Goal: Transaction & Acquisition: Purchase product/service

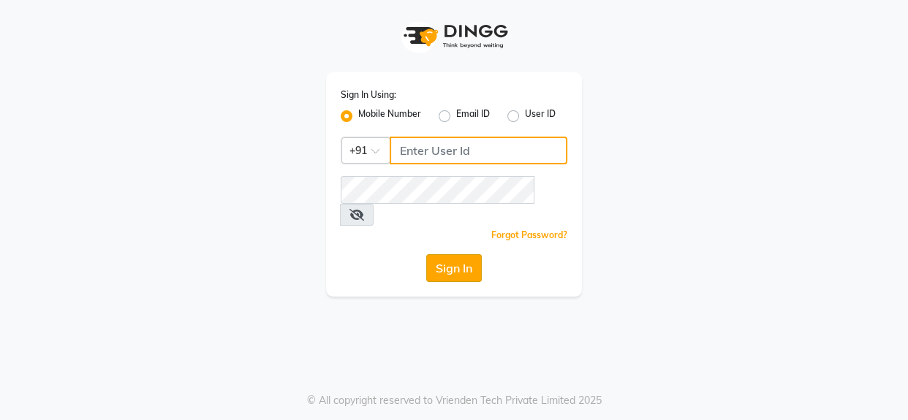
type input "9619165695"
click at [466, 254] on button "Sign In" at bounding box center [454, 268] width 56 height 28
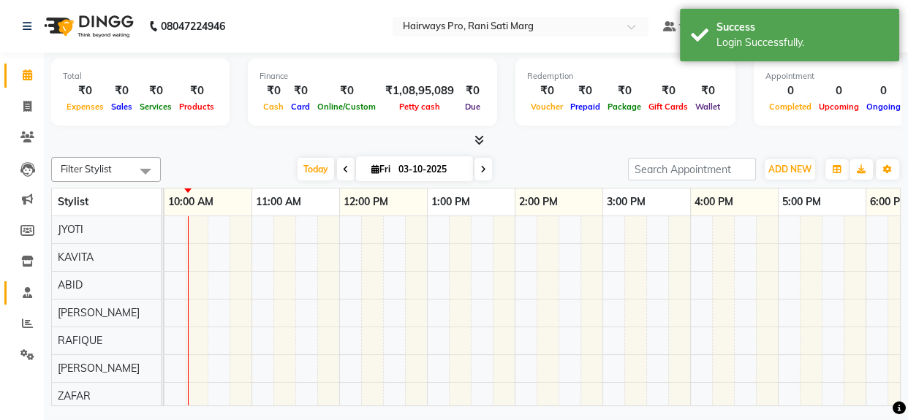
click at [24, 294] on icon at bounding box center [28, 292] width 10 height 11
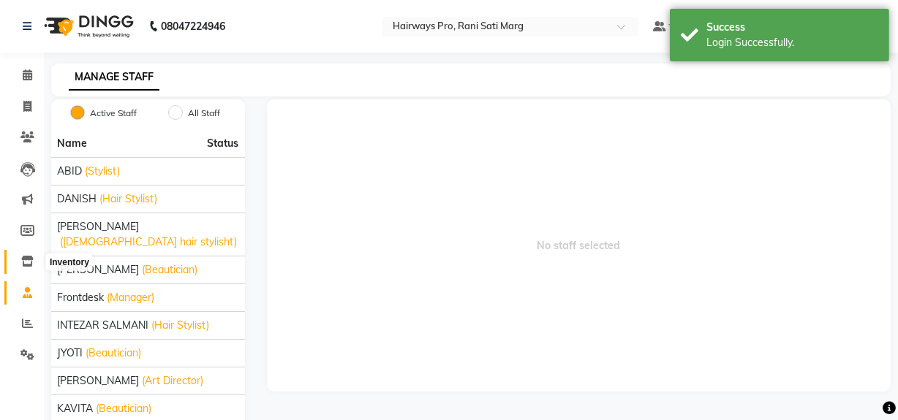
click at [34, 263] on span at bounding box center [28, 262] width 26 height 17
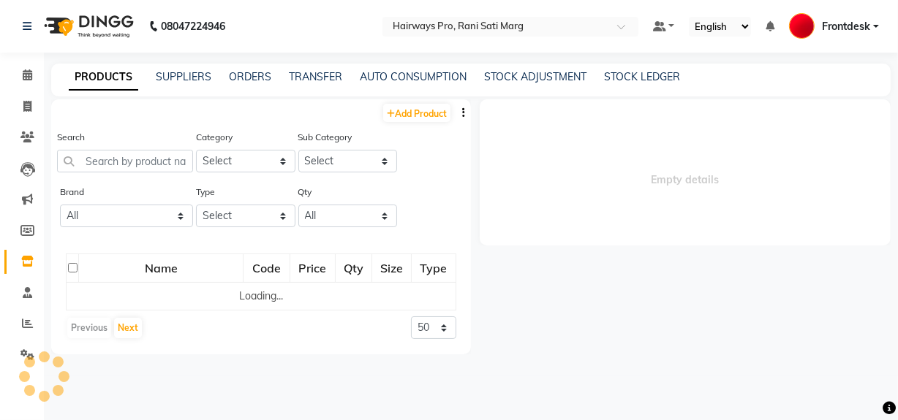
select select
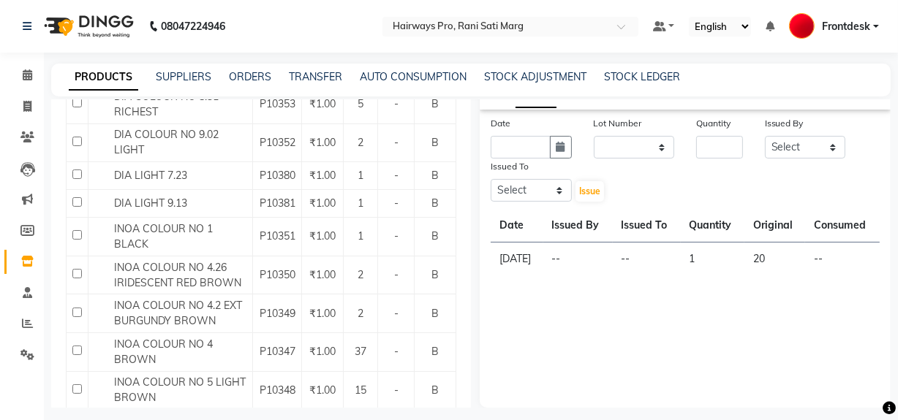
scroll to position [531, 0]
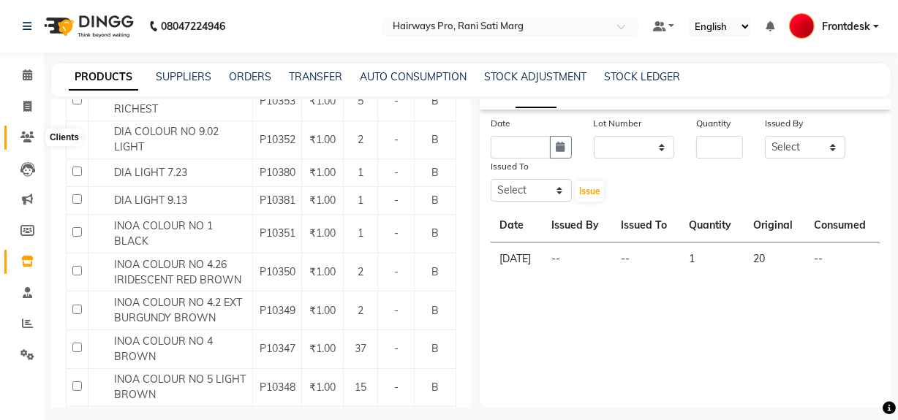
click at [21, 140] on icon at bounding box center [27, 137] width 14 height 11
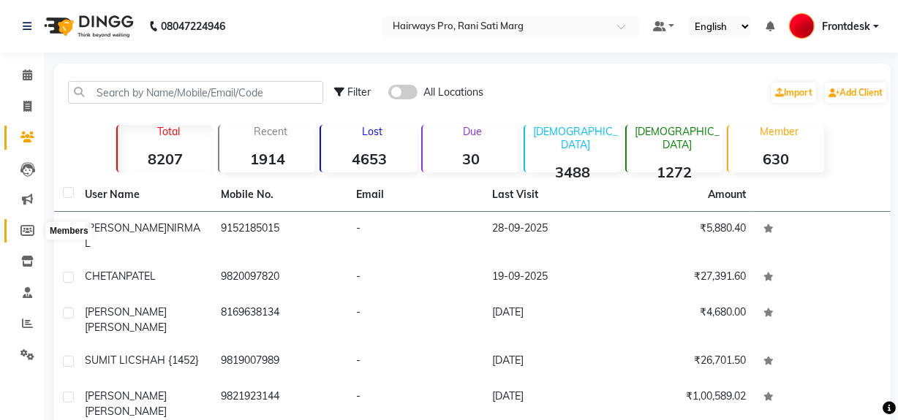
click at [25, 226] on icon at bounding box center [27, 230] width 14 height 11
select select
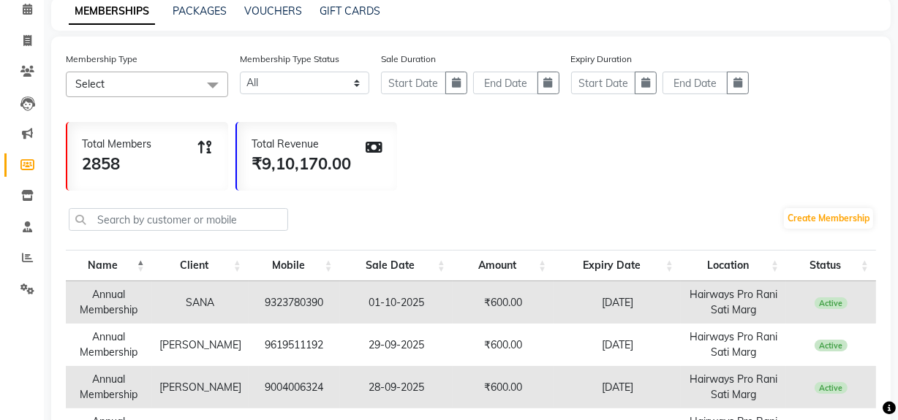
scroll to position [66, 0]
click at [29, 192] on icon at bounding box center [27, 195] width 12 height 11
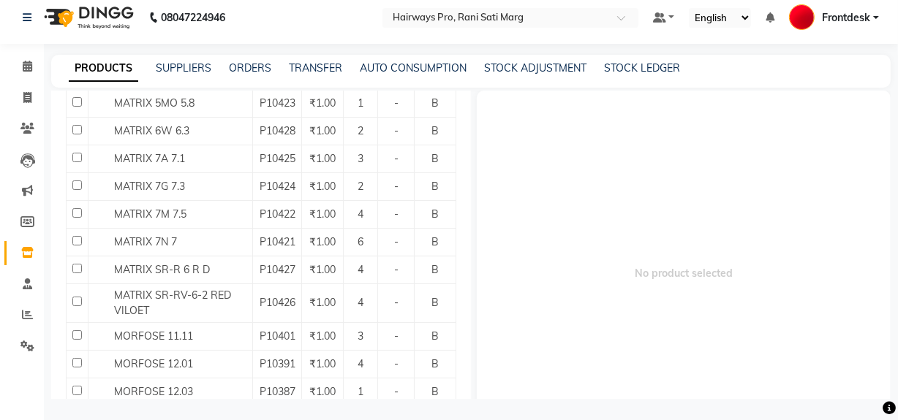
scroll to position [1443, 0]
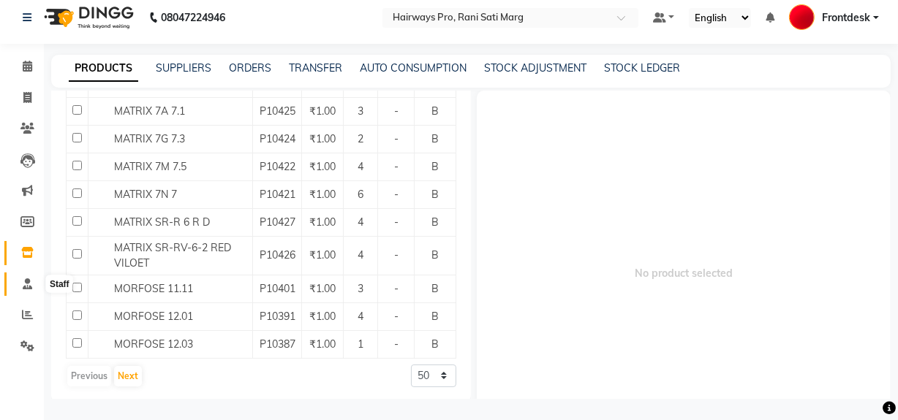
click at [23, 279] on icon at bounding box center [28, 284] width 10 height 11
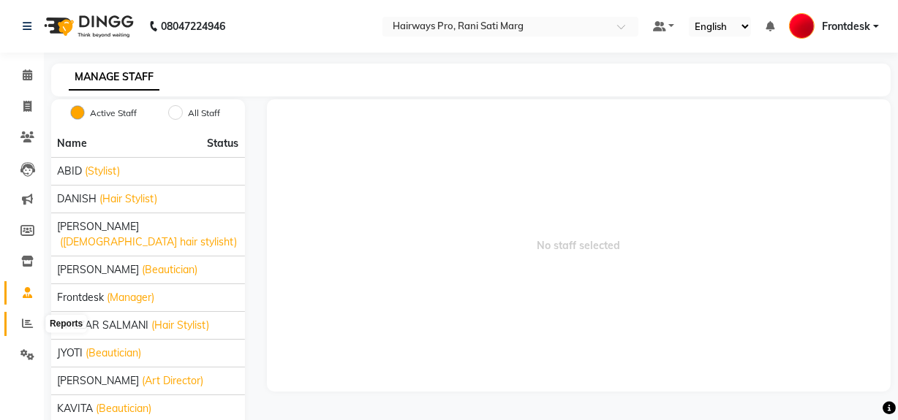
click at [23, 327] on icon at bounding box center [27, 323] width 11 height 11
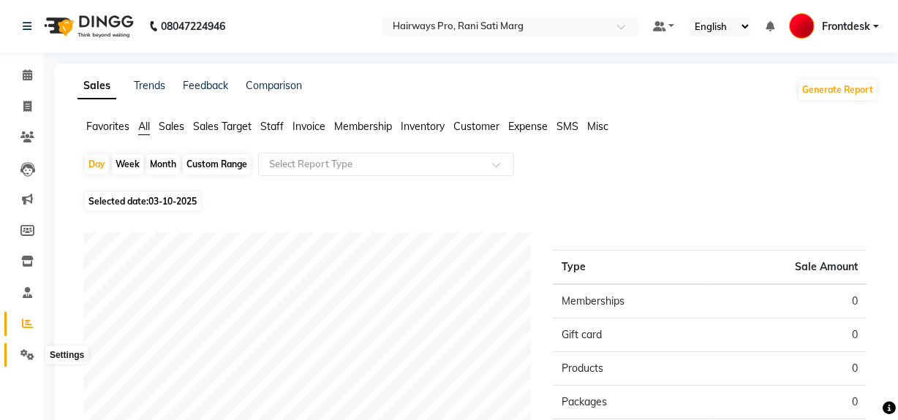
click at [33, 358] on icon at bounding box center [27, 354] width 14 height 11
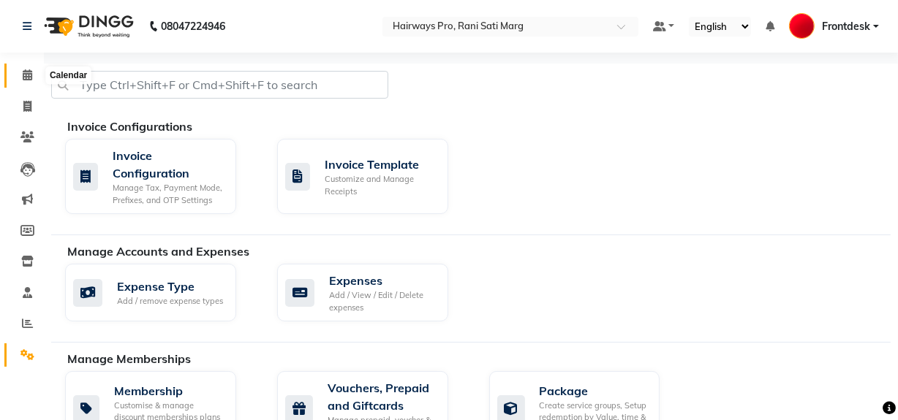
click at [20, 67] on span at bounding box center [28, 75] width 26 height 17
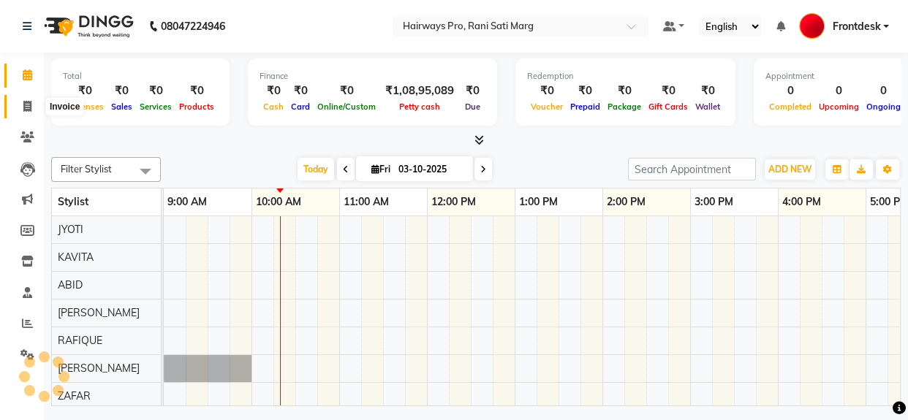
click at [23, 102] on icon at bounding box center [27, 106] width 8 height 11
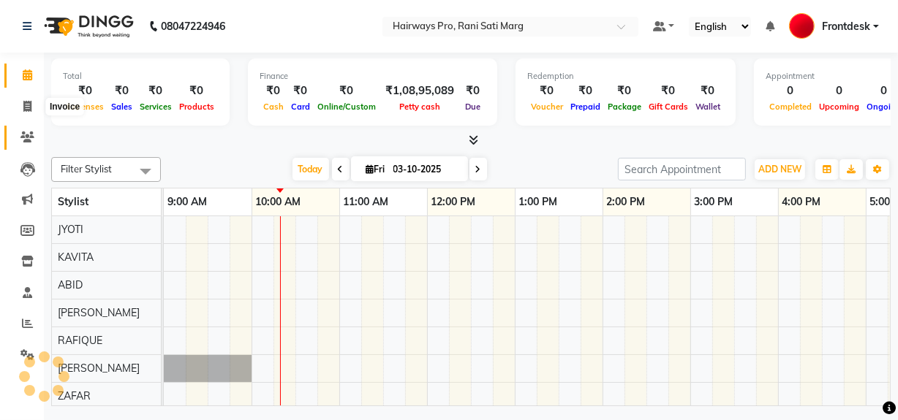
select select "787"
select select "service"
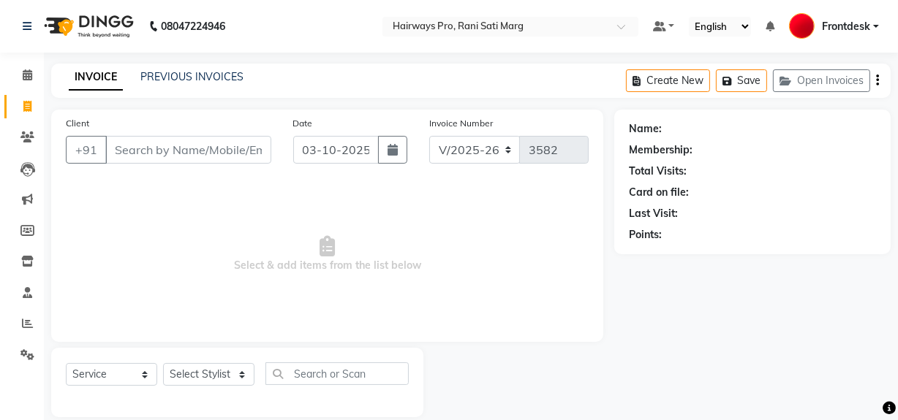
click at [182, 151] on input "Client" at bounding box center [188, 150] width 166 height 28
click at [186, 225] on span "Select & add items from the list below" at bounding box center [327, 254] width 523 height 146
click at [235, 149] on input "Client" at bounding box center [188, 150] width 166 height 28
click at [133, 146] on input "Client" at bounding box center [188, 150] width 166 height 28
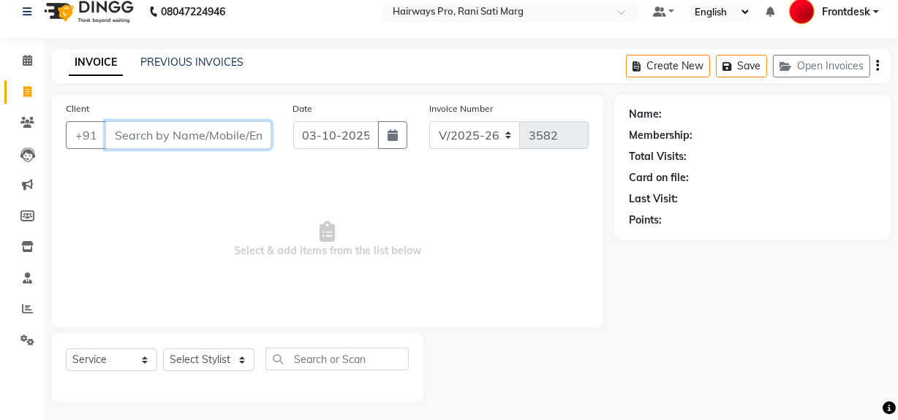
scroll to position [19, 0]
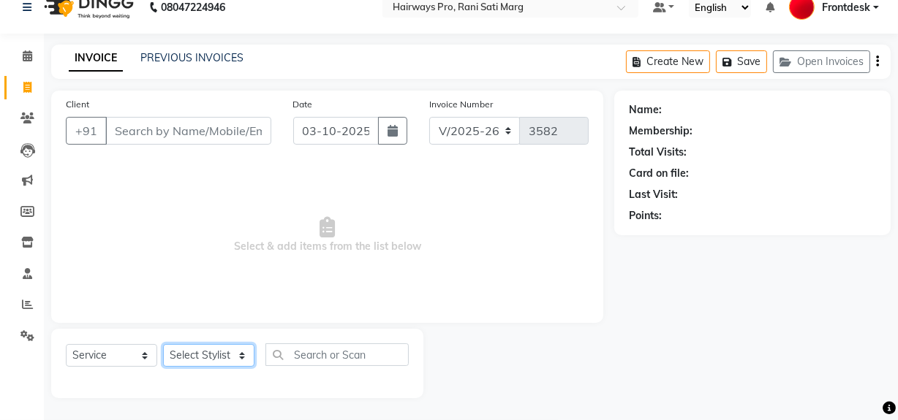
click at [197, 360] on select "Select Stylist ABID DANISH Faiz [PERSON_NAME] Frontdesk INTEZAR [PERSON_NAME] […" at bounding box center [208, 355] width 91 height 23
select select "45602"
click at [163, 344] on select "Select Stylist ABID DANISH Faiz [PERSON_NAME] Frontdesk INTEZAR [PERSON_NAME] […" at bounding box center [208, 355] width 91 height 23
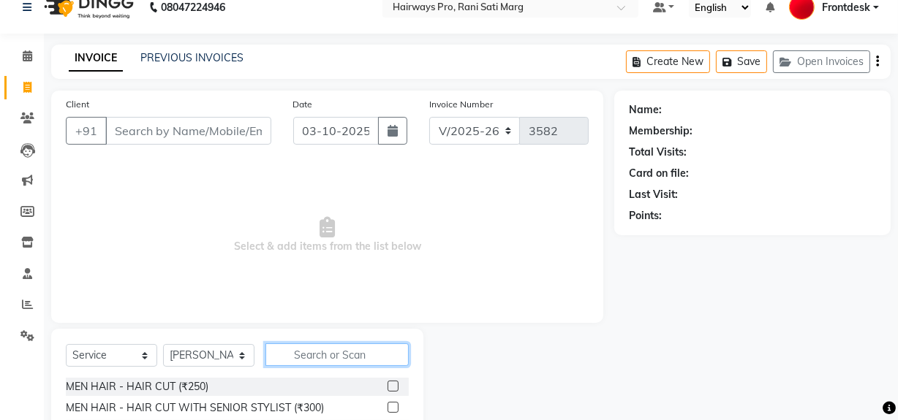
click at [307, 357] on input "text" at bounding box center [336, 355] width 143 height 23
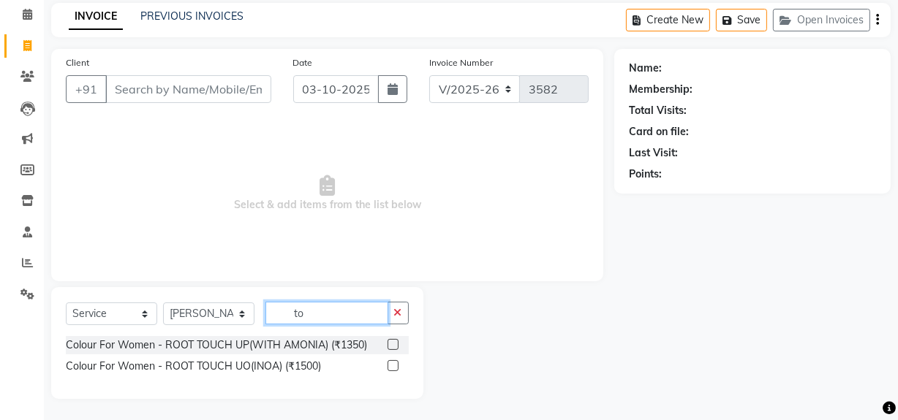
scroll to position [152, 0]
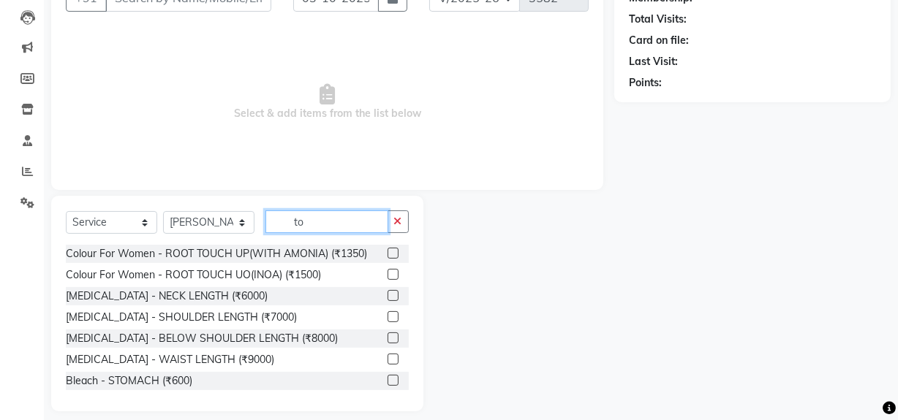
type input "t"
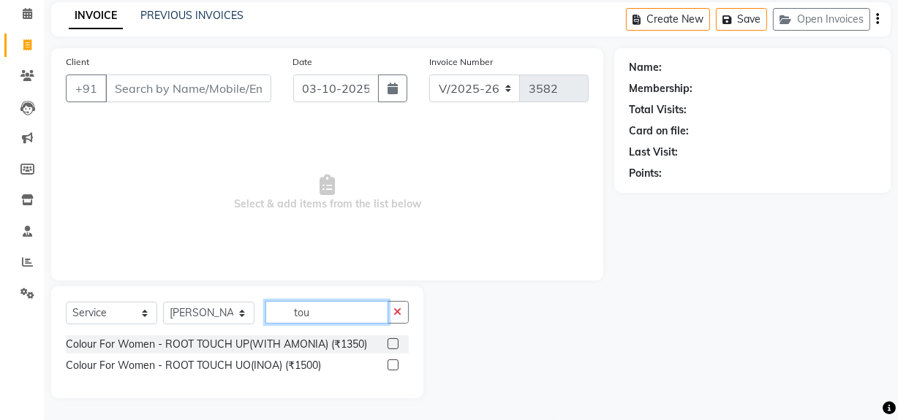
scroll to position [61, 0]
type input "tou"
click at [389, 363] on label at bounding box center [392, 365] width 11 height 11
click at [389, 363] on input "checkbox" at bounding box center [392, 367] width 10 height 10
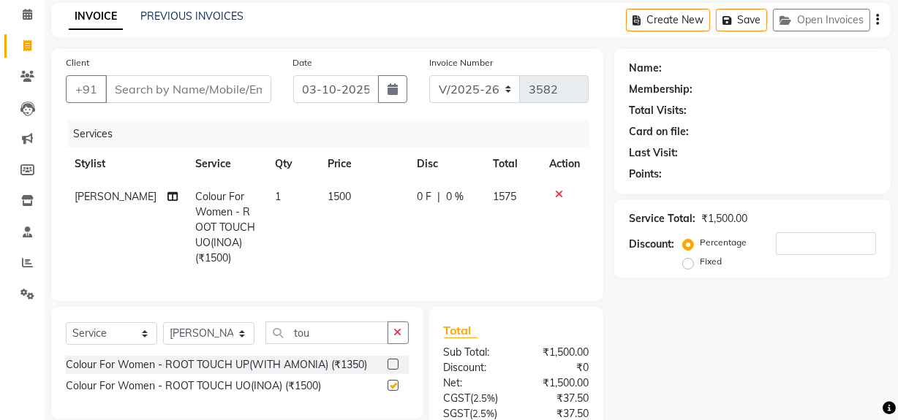
checkbox input "false"
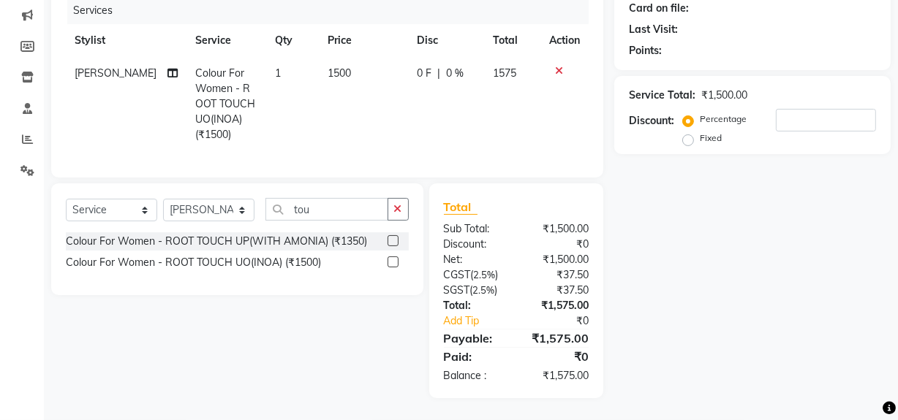
scroll to position [194, 0]
click at [214, 213] on select "Select Stylist ABID DANISH Faiz [PERSON_NAME] Frontdesk INTEZAR [PERSON_NAME] […" at bounding box center [208, 210] width 91 height 23
select select "13188"
click at [163, 199] on select "Select Stylist ABID DANISH Faiz [PERSON_NAME] Frontdesk INTEZAR [PERSON_NAME] […" at bounding box center [208, 210] width 91 height 23
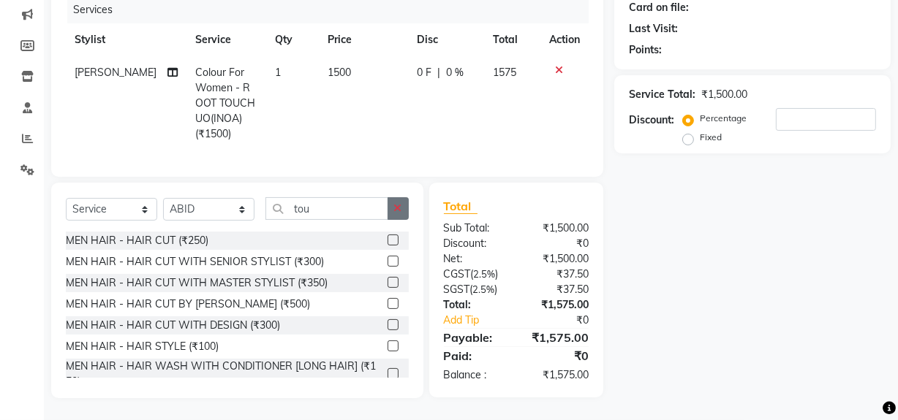
click at [390, 212] on button "button" at bounding box center [397, 208] width 21 height 23
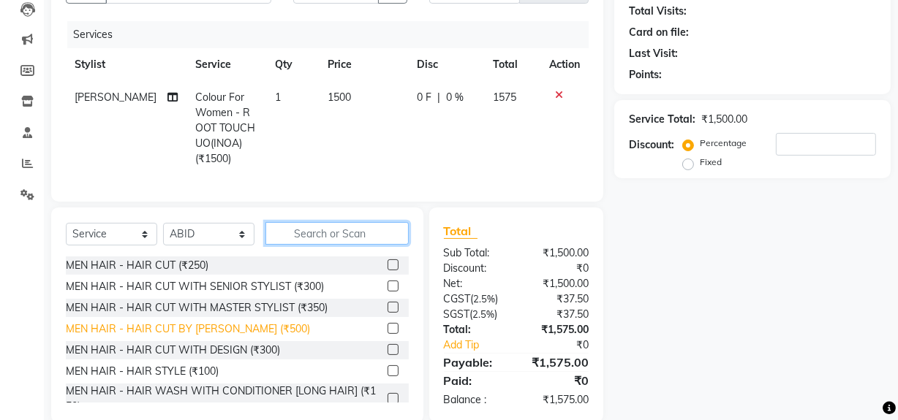
scroll to position [128, 0]
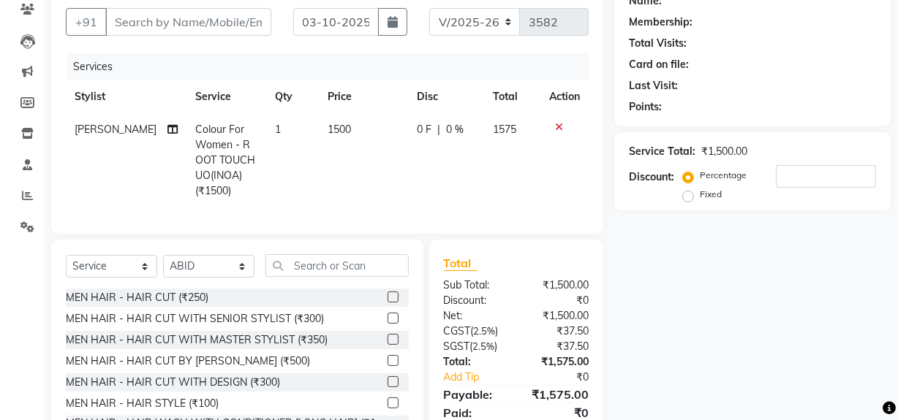
click at [387, 324] on label at bounding box center [392, 318] width 11 height 11
click at [387, 324] on input "checkbox" at bounding box center [392, 319] width 10 height 10
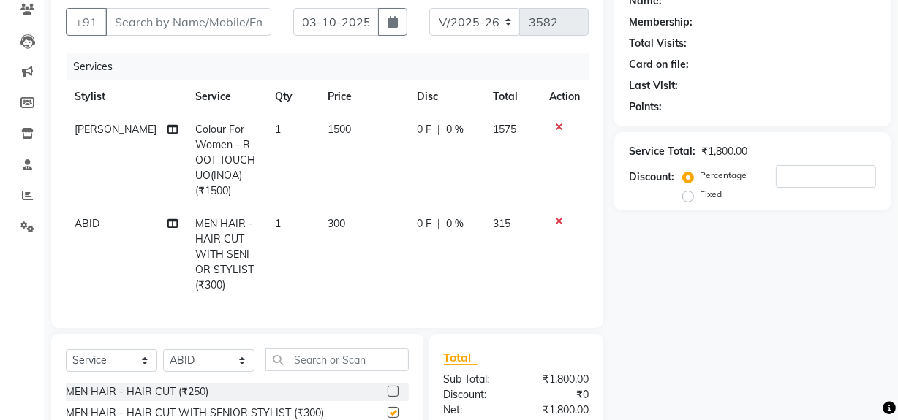
checkbox input "false"
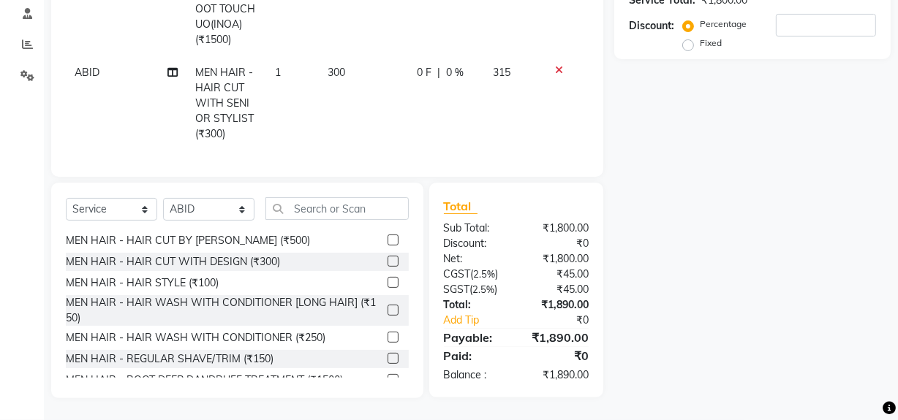
scroll to position [66, 0]
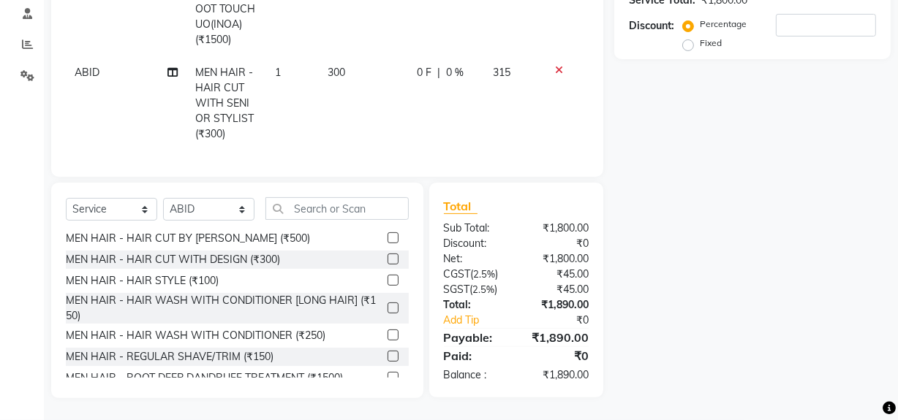
click at [387, 355] on label at bounding box center [392, 356] width 11 height 11
click at [387, 355] on input "checkbox" at bounding box center [392, 357] width 10 height 10
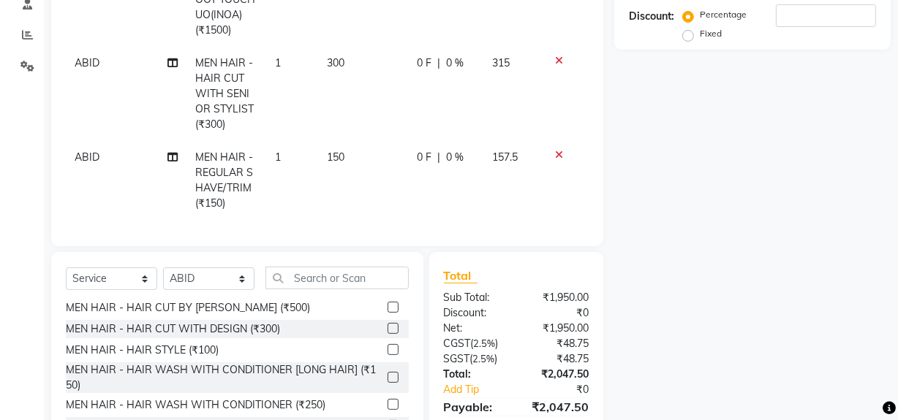
checkbox input "false"
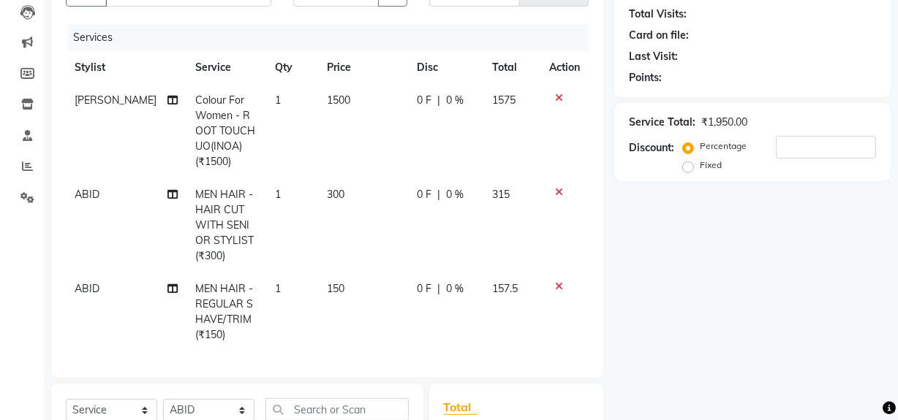
scroll to position [156, 0]
click at [556, 102] on icon at bounding box center [559, 99] width 8 height 10
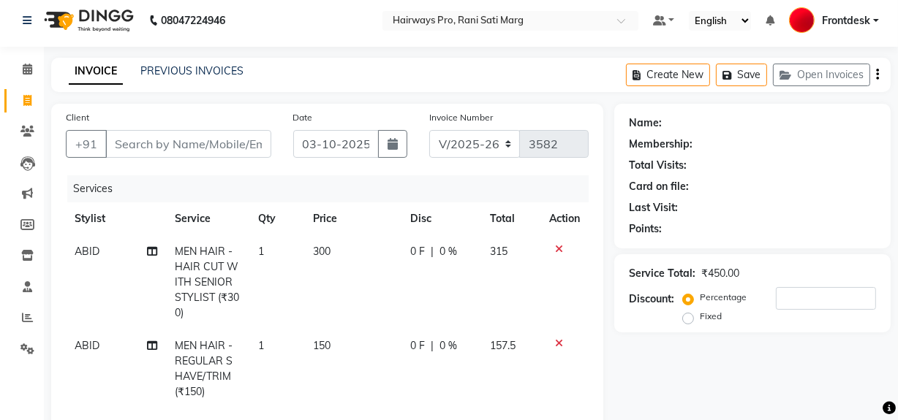
scroll to position [0, 0]
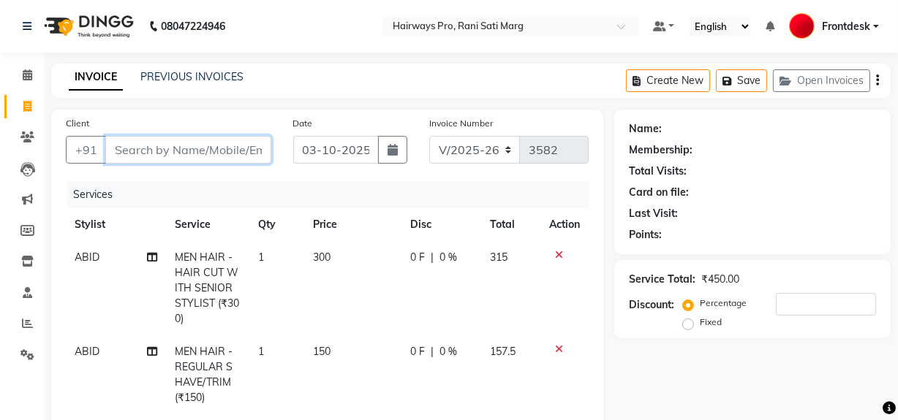
click at [156, 152] on input "Client" at bounding box center [188, 150] width 166 height 28
type input "s"
type input "0"
type input "sh"
drag, startPoint x: 162, startPoint y: 146, endPoint x: 160, endPoint y: 133, distance: 13.2
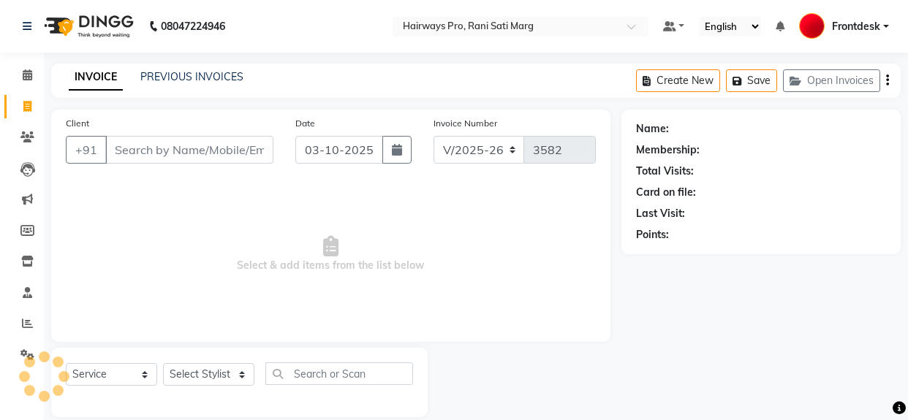
select select "787"
select select "service"
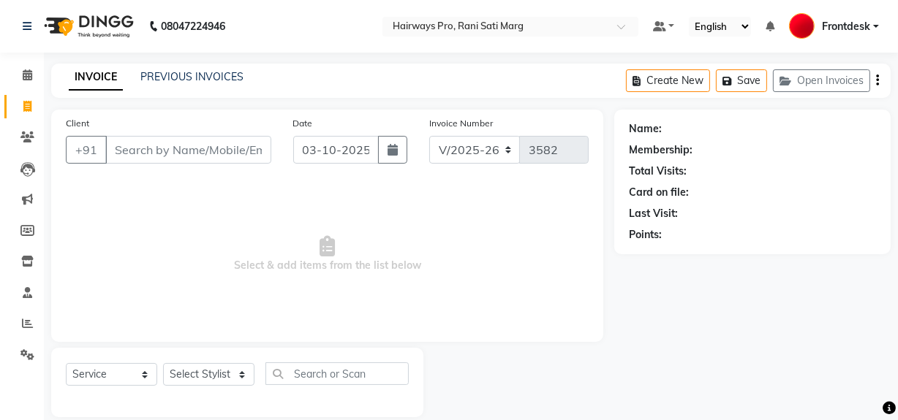
click at [160, 151] on input "Client" at bounding box center [188, 150] width 166 height 28
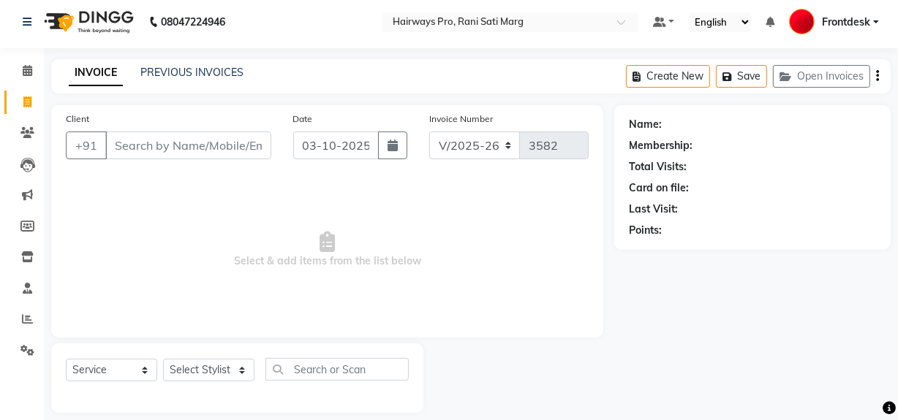
scroll to position [19, 0]
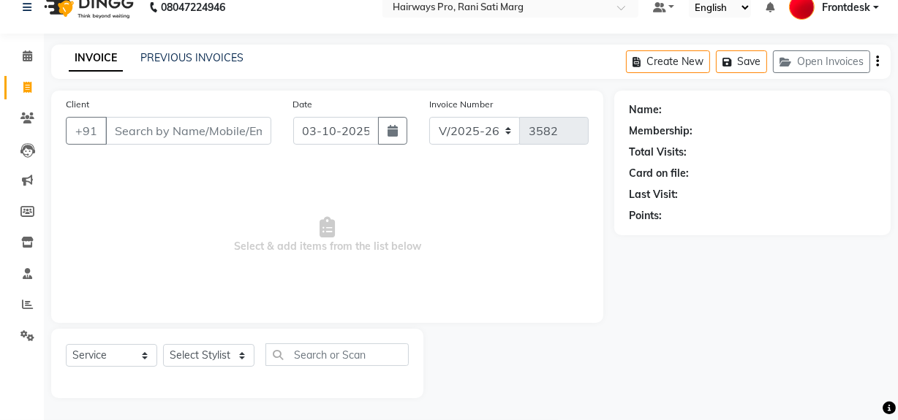
click at [197, 202] on span "Select & add items from the list below" at bounding box center [327, 235] width 523 height 146
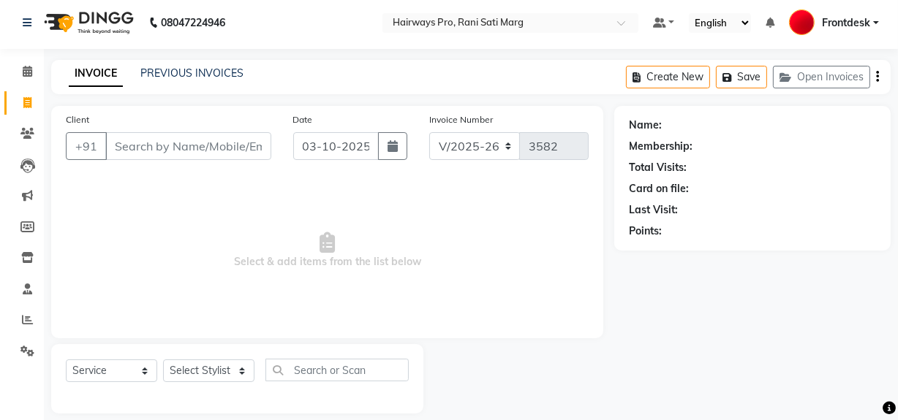
scroll to position [0, 0]
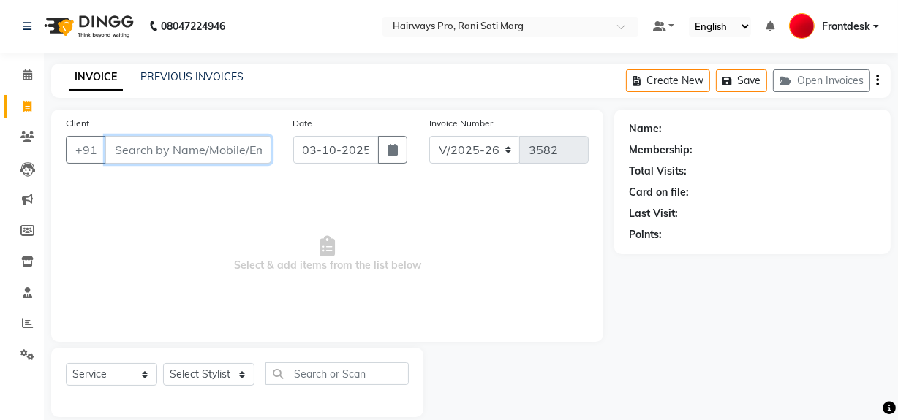
click at [129, 154] on input "Client" at bounding box center [188, 150] width 166 height 28
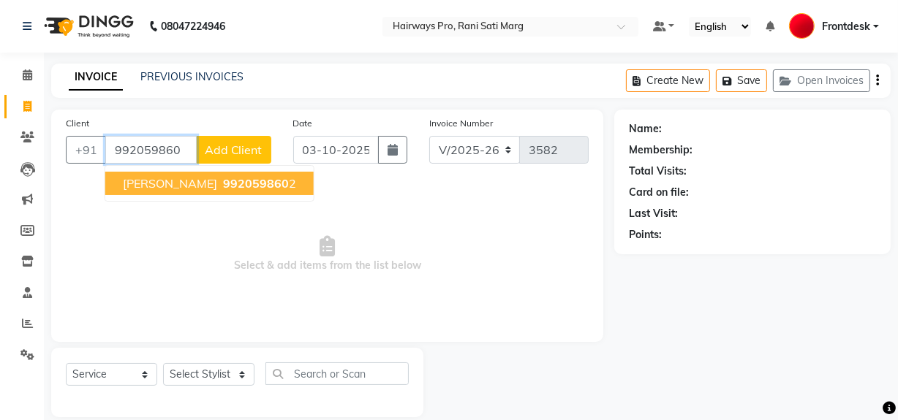
click at [223, 184] on span "992059860" at bounding box center [256, 183] width 66 height 15
type input "9920598602"
select select "1: Object"
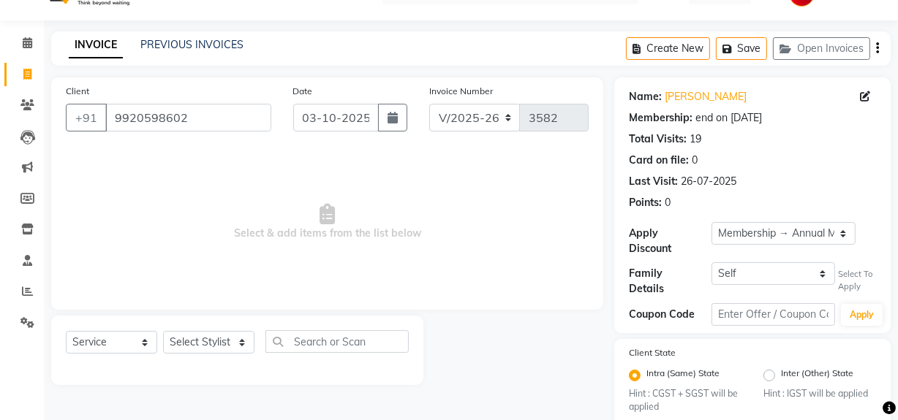
scroll to position [62, 0]
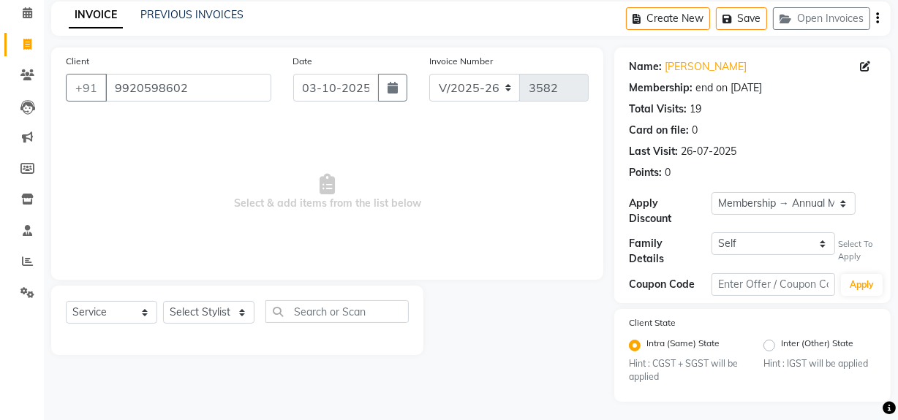
click at [202, 300] on div "Select Service Product Membership Package Voucher Prepaid Gift Card Select Styl…" at bounding box center [237, 320] width 372 height 69
click at [204, 319] on select "Select Stylist ABID DANISH Faiz [PERSON_NAME] Frontdesk INTEZAR [PERSON_NAME] […" at bounding box center [208, 312] width 91 height 23
select select "13188"
click at [163, 301] on select "Select Stylist ABID DANISH Faiz [PERSON_NAME] Frontdesk INTEZAR [PERSON_NAME] […" at bounding box center [208, 312] width 91 height 23
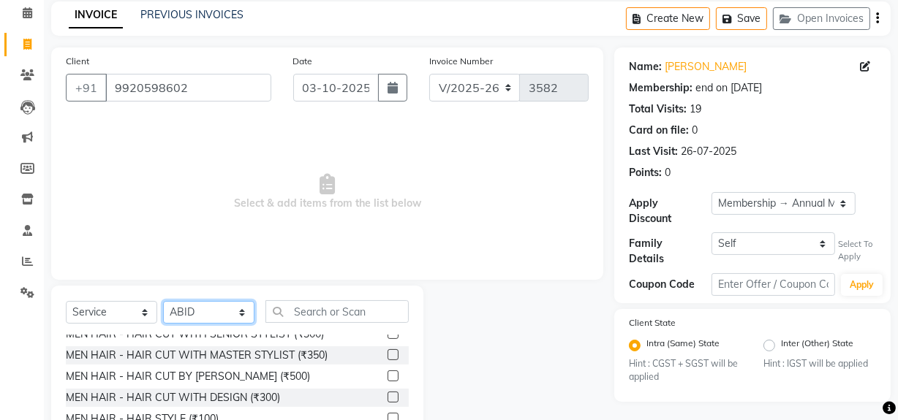
scroll to position [0, 0]
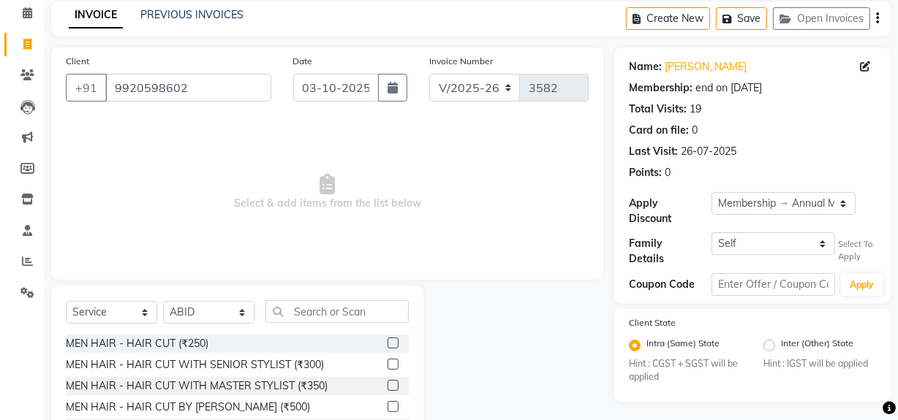
click at [387, 366] on label at bounding box center [392, 364] width 11 height 11
click at [387, 366] on input "checkbox" at bounding box center [392, 365] width 10 height 10
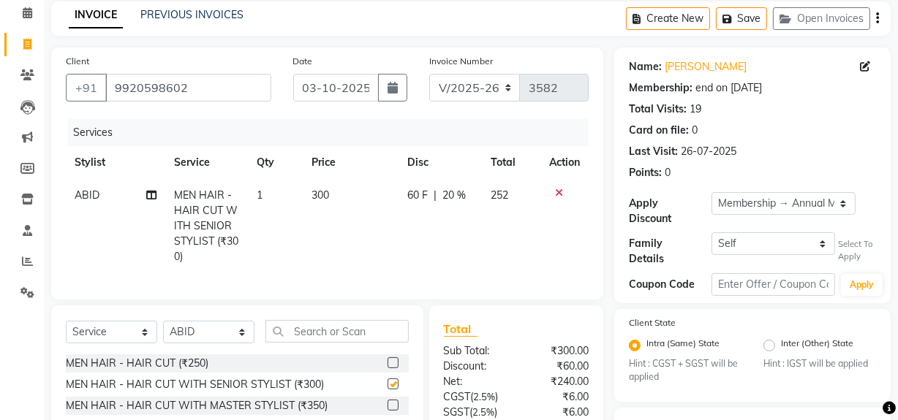
checkbox input "false"
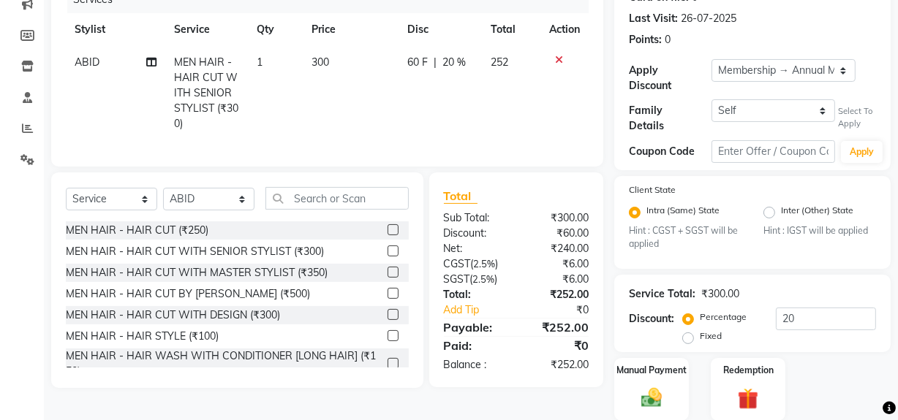
scroll to position [66, 0]
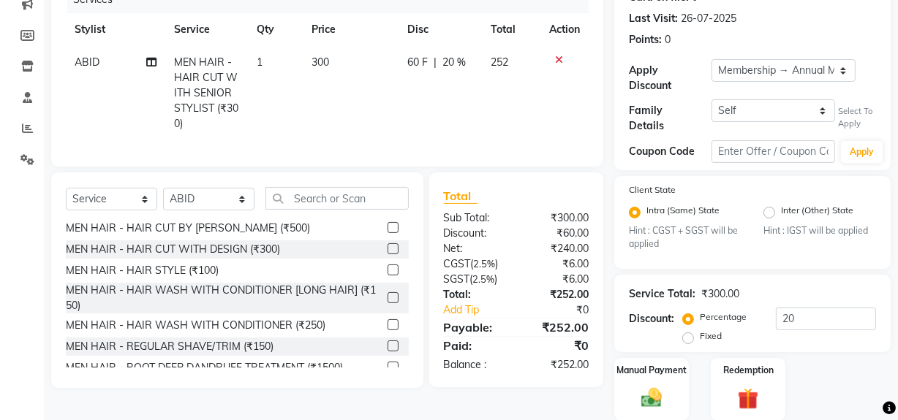
click at [387, 352] on label at bounding box center [392, 346] width 11 height 11
click at [387, 352] on input "checkbox" at bounding box center [392, 347] width 10 height 10
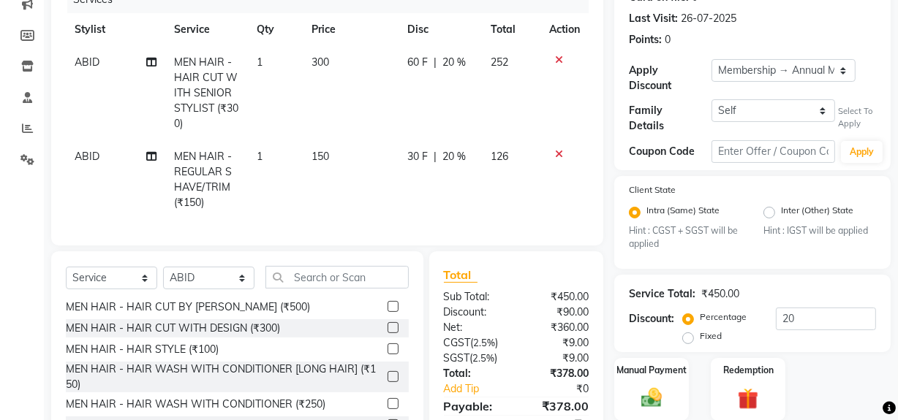
checkbox input "false"
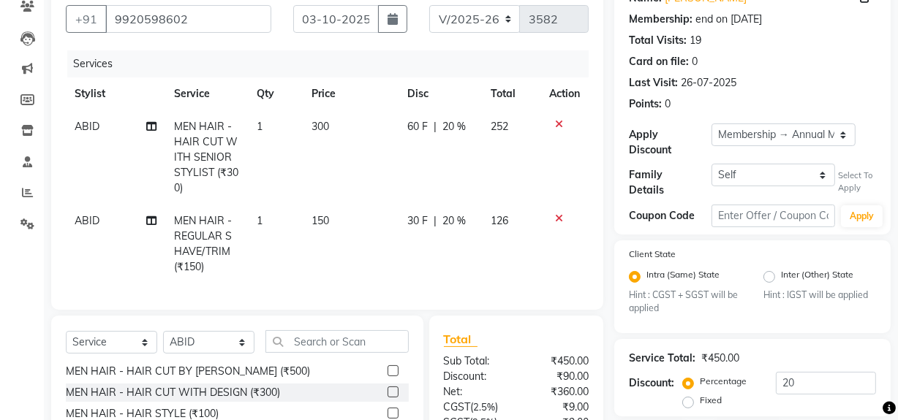
scroll to position [7, 0]
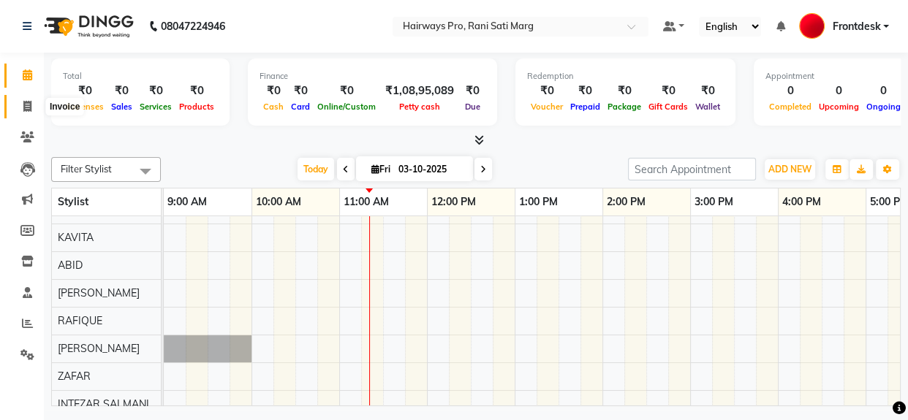
click at [29, 107] on icon at bounding box center [27, 106] width 8 height 11
select select "service"
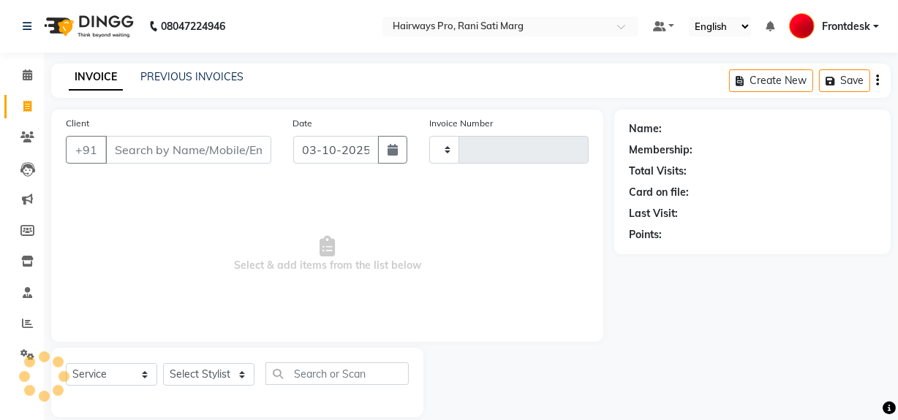
type input "3582"
select select "787"
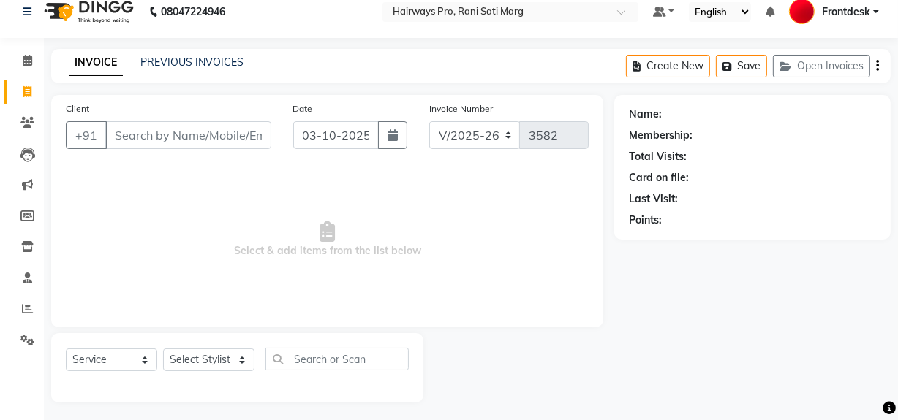
scroll to position [19, 0]
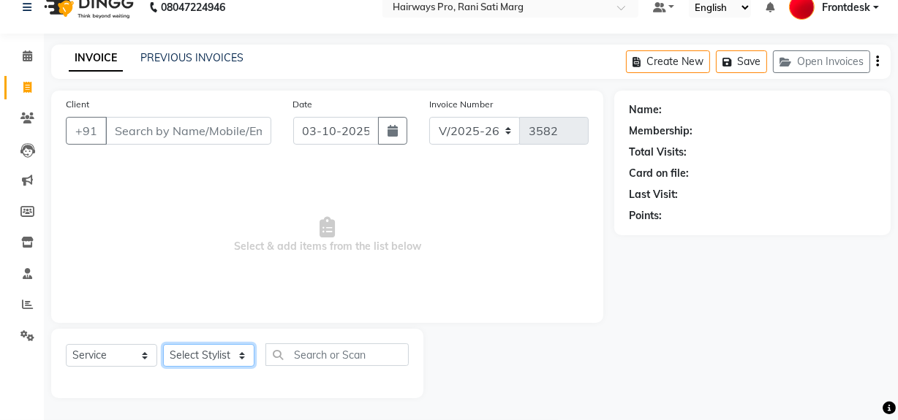
click at [201, 360] on select "Select Stylist ABID DANISH Faiz [PERSON_NAME] Frontdesk INTEZAR [PERSON_NAME] […" at bounding box center [208, 355] width 91 height 23
select select "13192"
click at [163, 344] on select "Select Stylist ABID DANISH Faiz [PERSON_NAME] Frontdesk INTEZAR [PERSON_NAME] […" at bounding box center [208, 355] width 91 height 23
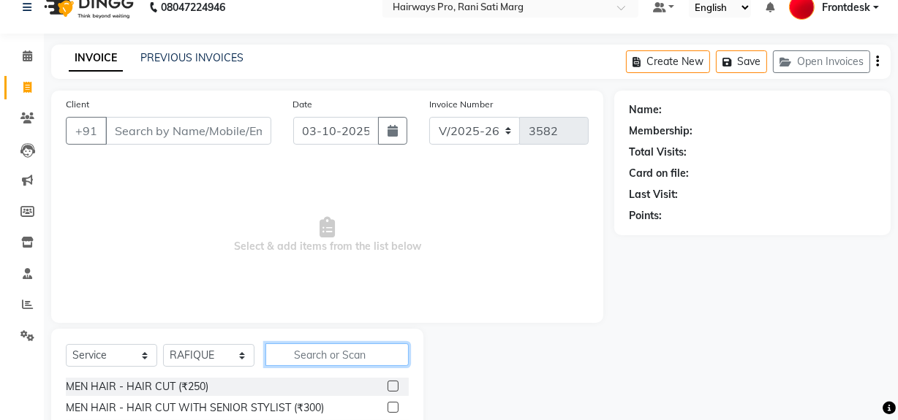
click at [287, 352] on input "text" at bounding box center [336, 355] width 143 height 23
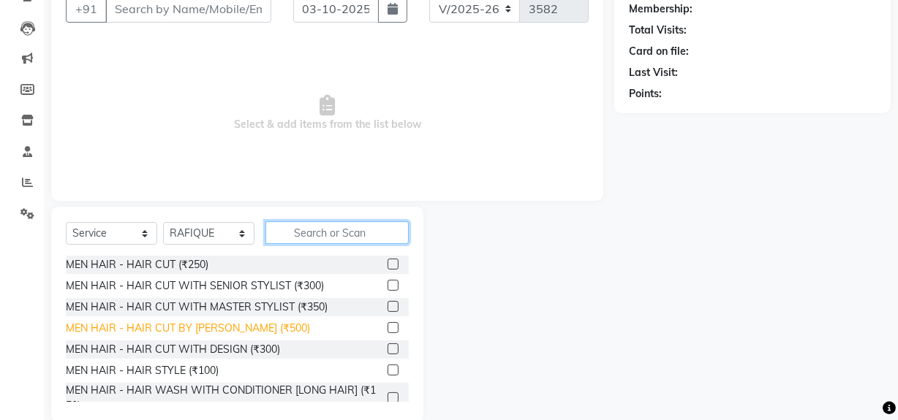
scroll to position [165, 0]
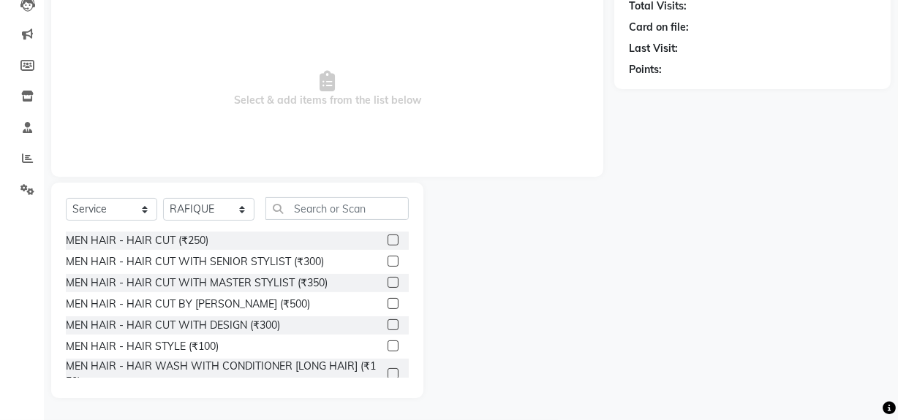
click at [387, 241] on label at bounding box center [392, 240] width 11 height 11
click at [387, 241] on input "checkbox" at bounding box center [392, 241] width 10 height 10
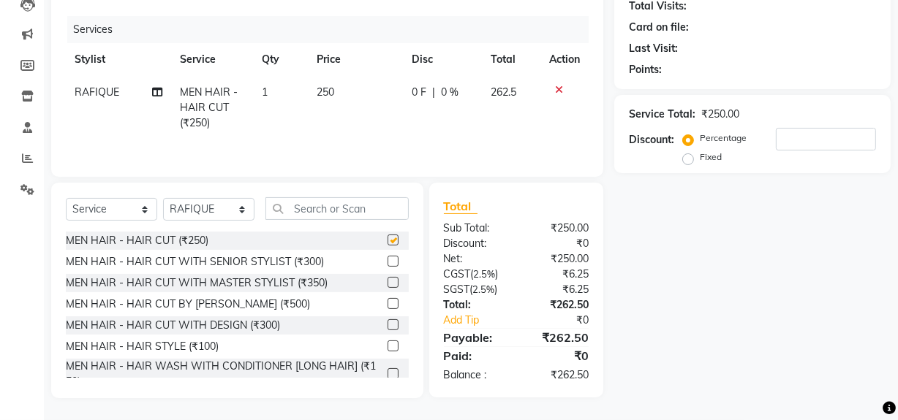
checkbox input "false"
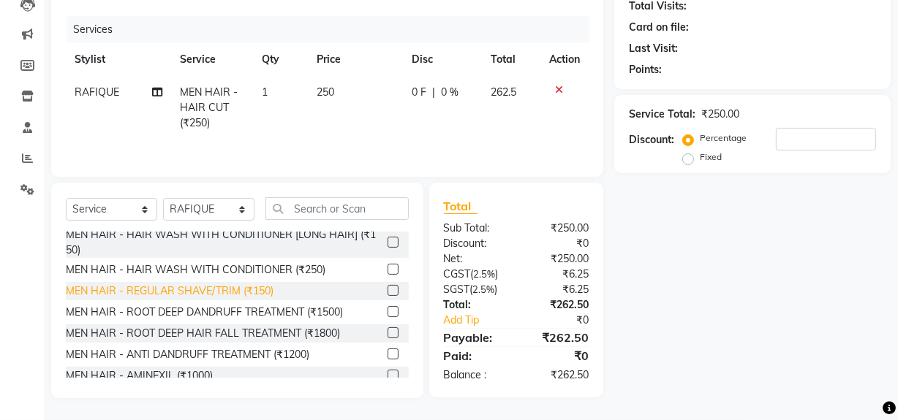
scroll to position [132, 0]
click at [387, 295] on div at bounding box center [392, 291] width 10 height 15
click at [387, 291] on label at bounding box center [392, 289] width 11 height 11
click at [387, 291] on input "checkbox" at bounding box center [392, 291] width 10 height 10
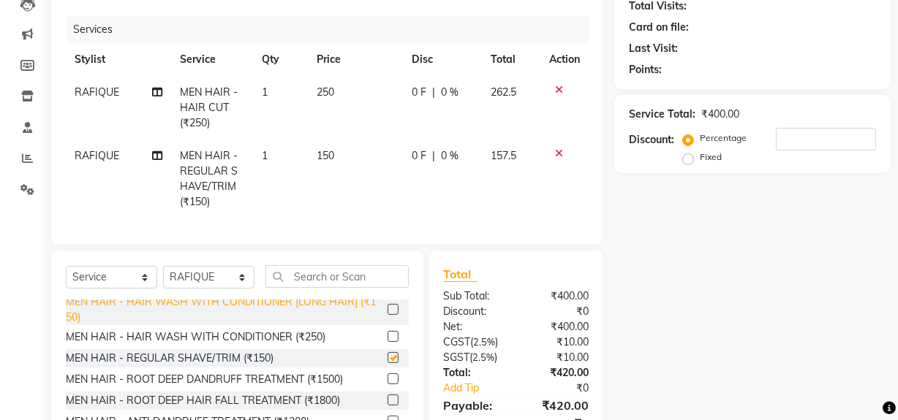
checkbox input "false"
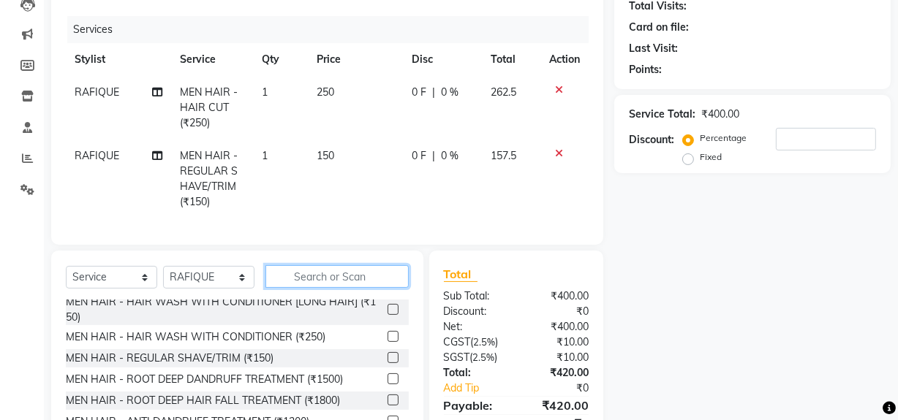
click at [343, 282] on input "text" at bounding box center [336, 276] width 143 height 23
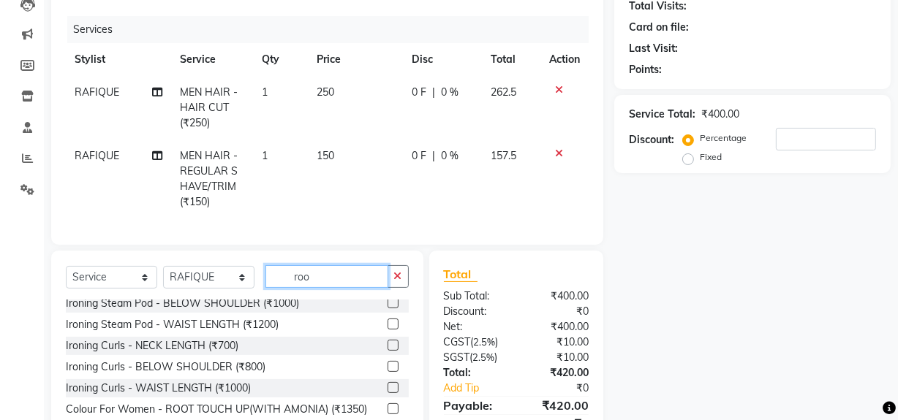
scroll to position [0, 0]
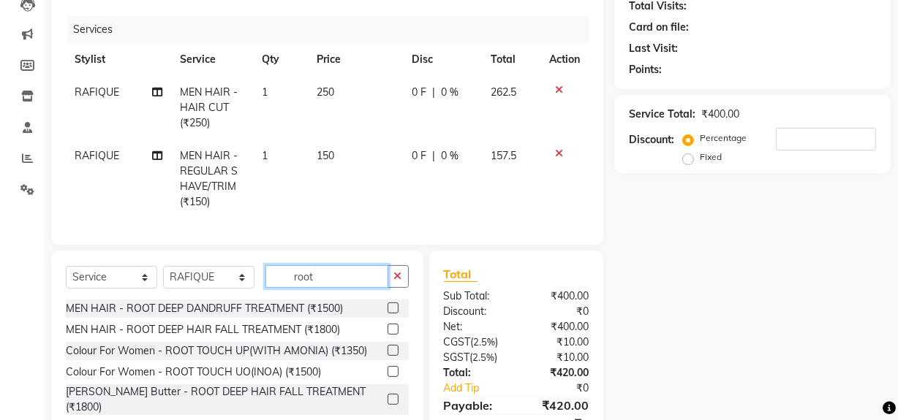
type input "root"
click at [396, 335] on label at bounding box center [392, 329] width 11 height 11
click at [396, 335] on input "checkbox" at bounding box center [392, 330] width 10 height 10
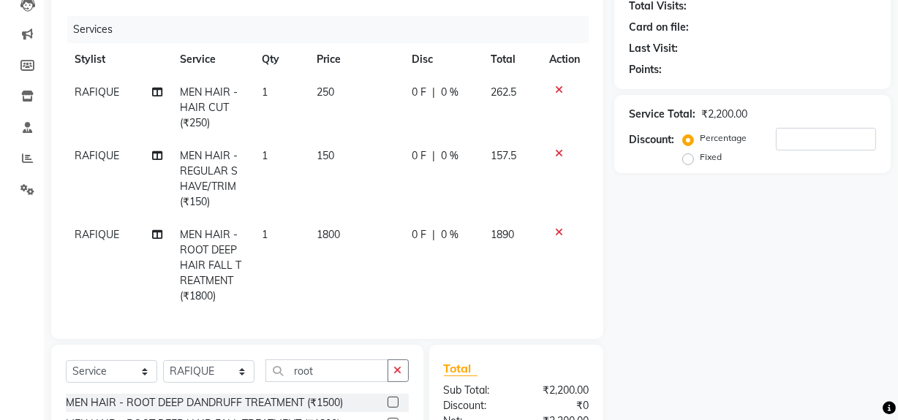
checkbox input "false"
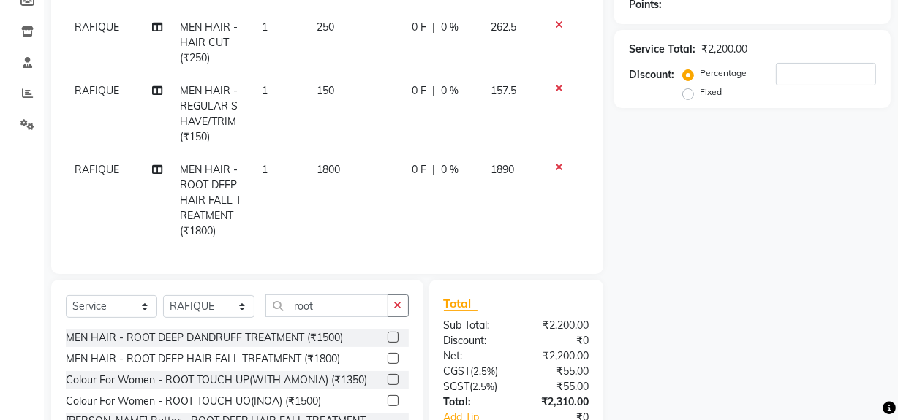
scroll to position [66, 0]
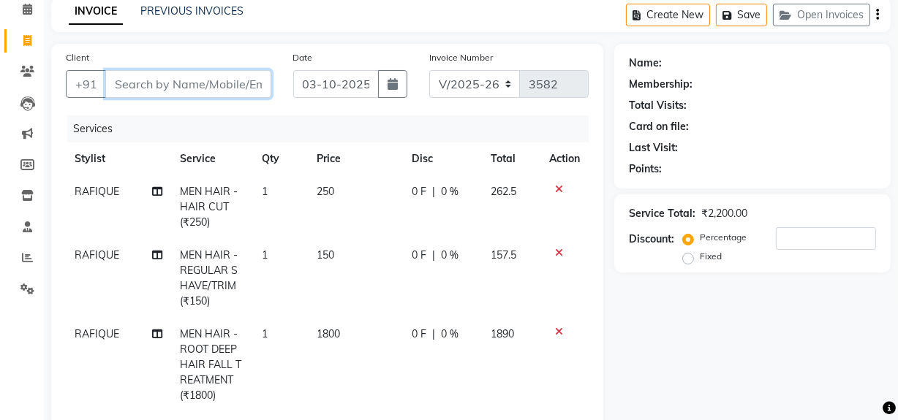
click at [190, 81] on input "Client" at bounding box center [188, 84] width 166 height 28
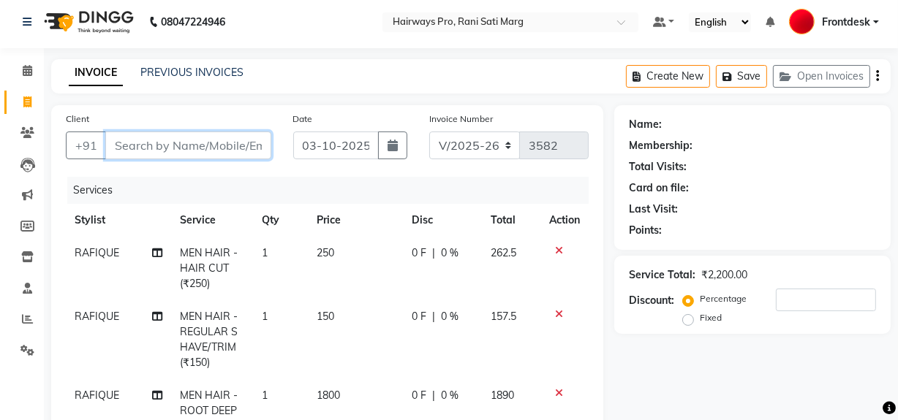
scroll to position [0, 0]
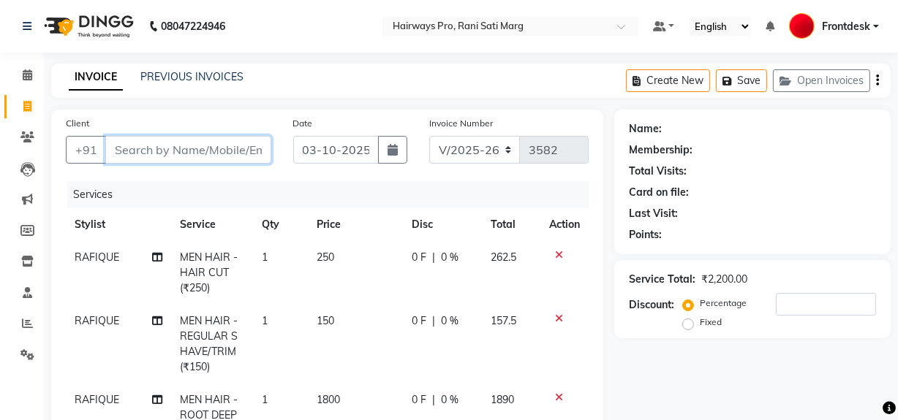
click at [204, 149] on input "Client" at bounding box center [188, 150] width 166 height 28
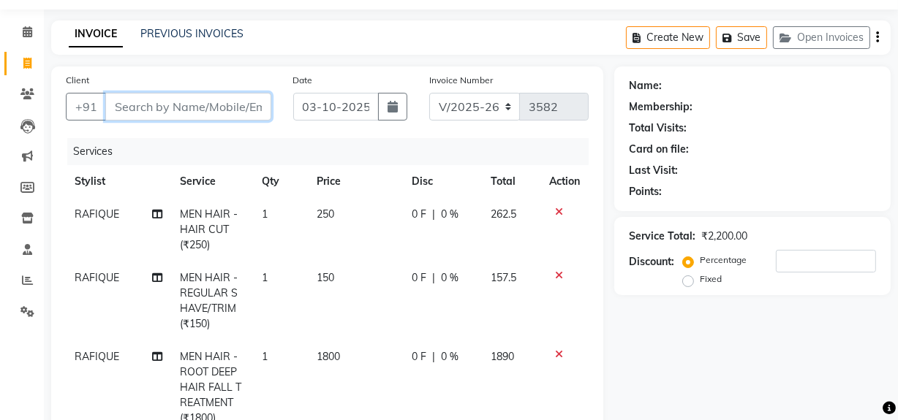
scroll to position [66, 0]
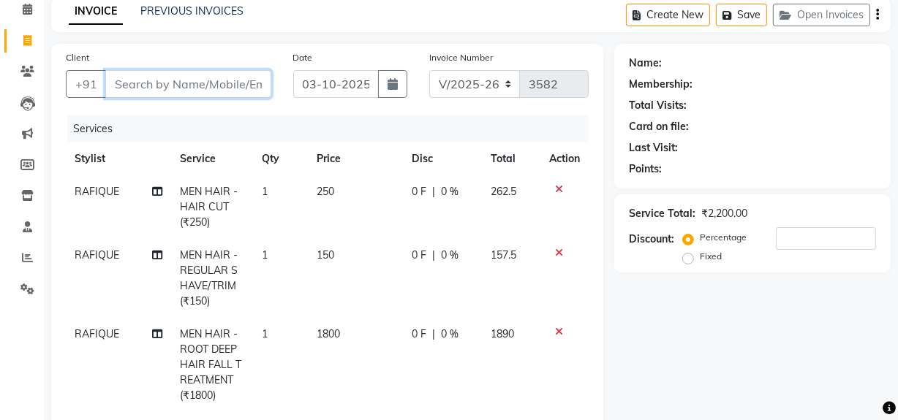
type input "9"
type input "0"
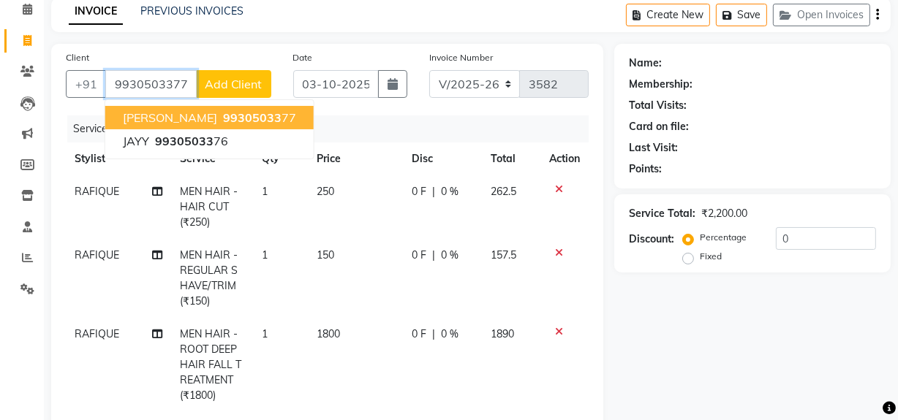
type input "9930503377"
select select "1: Object"
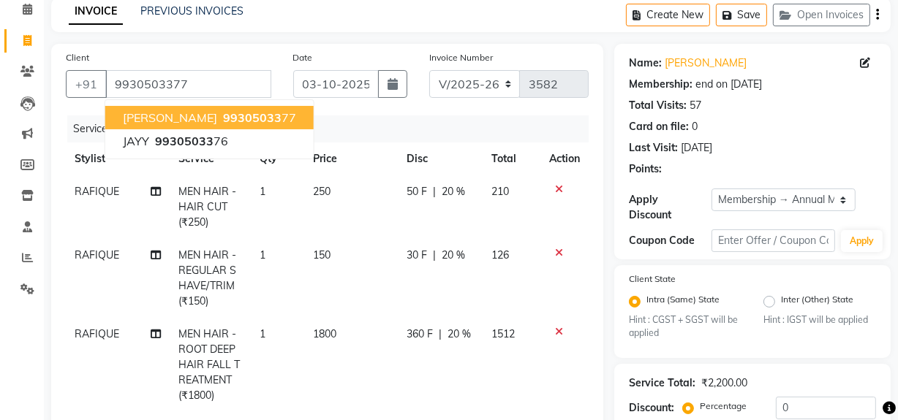
type input "20"
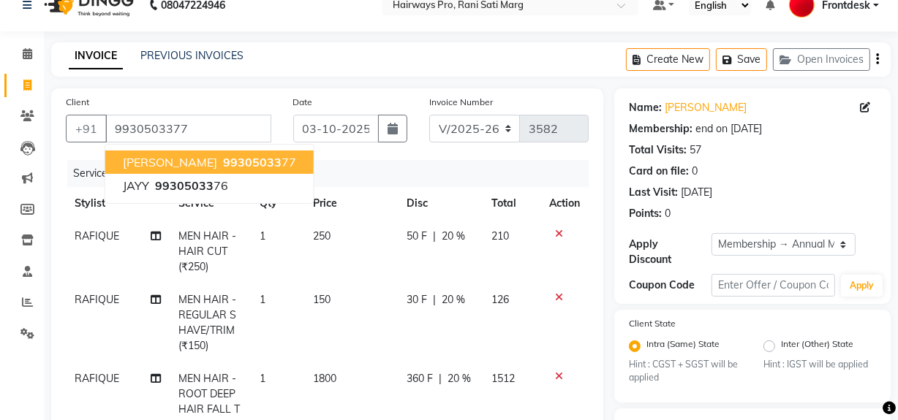
scroll to position [0, 0]
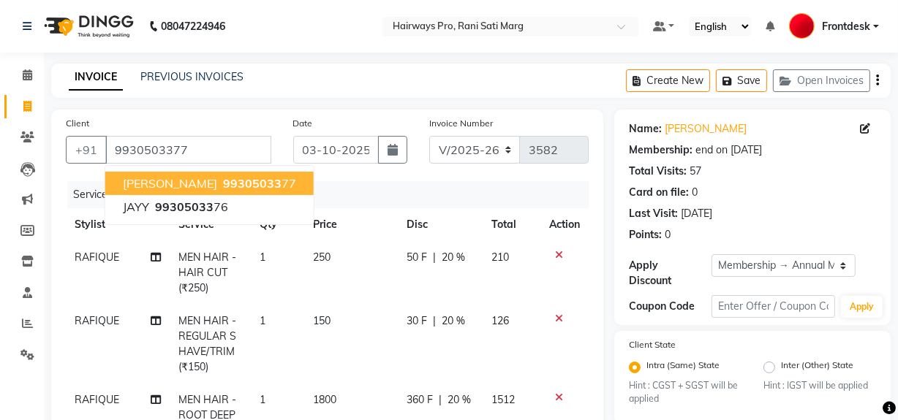
click at [555, 256] on icon at bounding box center [559, 255] width 8 height 10
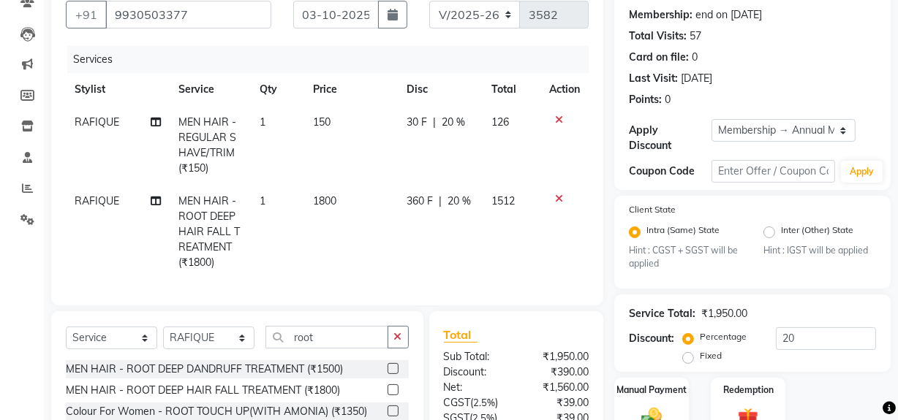
scroll to position [265, 0]
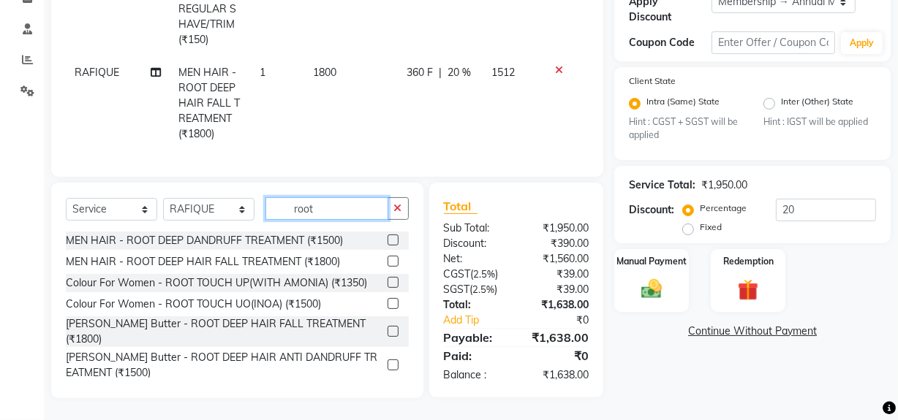
click at [378, 219] on input "root" at bounding box center [326, 208] width 123 height 23
type input "r"
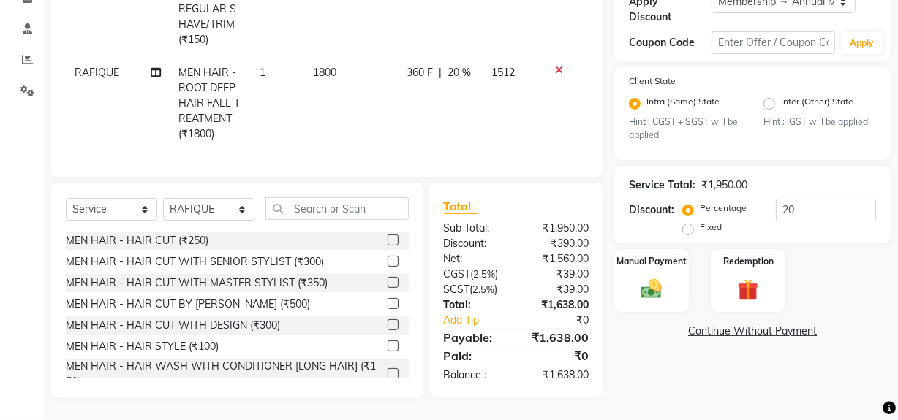
click at [387, 267] on label at bounding box center [392, 261] width 11 height 11
click at [387, 267] on input "checkbox" at bounding box center [392, 262] width 10 height 10
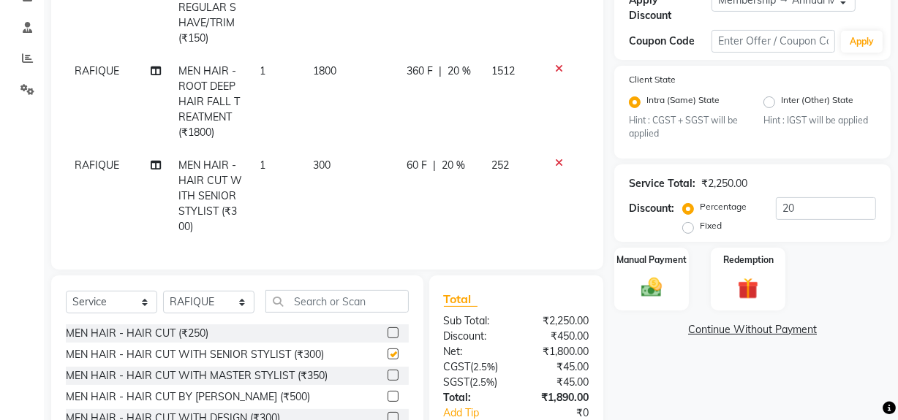
checkbox input "false"
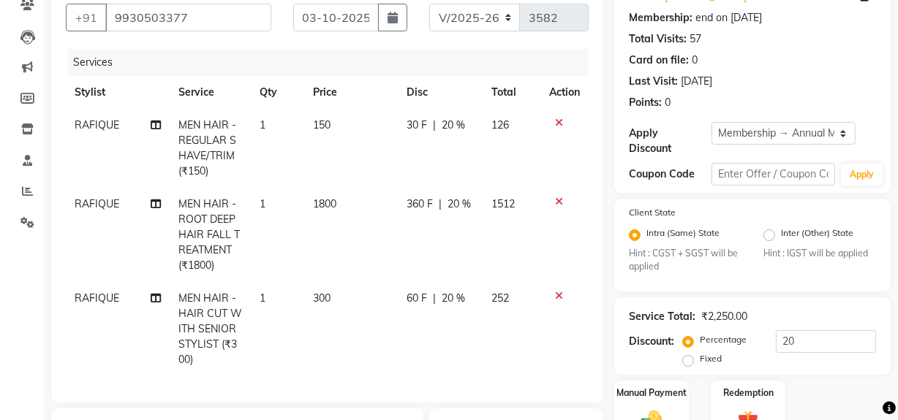
scroll to position [0, 0]
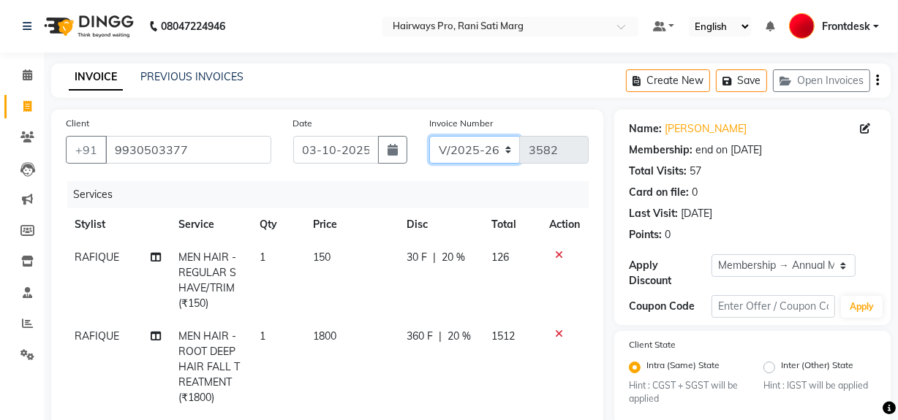
click at [494, 142] on select "INV/25-26 V/2025-26" at bounding box center [474, 150] width 91 height 28
select select "6960"
click at [429, 136] on select "INV/25-26 V/2025-26" at bounding box center [474, 150] width 91 height 28
type input "5024"
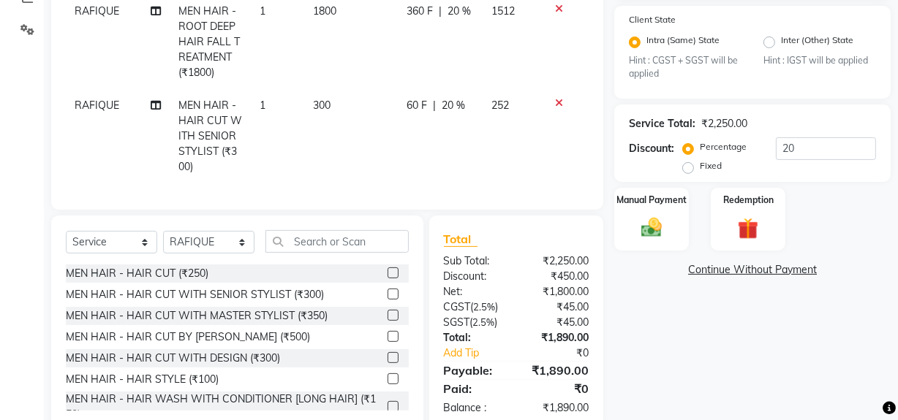
scroll to position [368, 0]
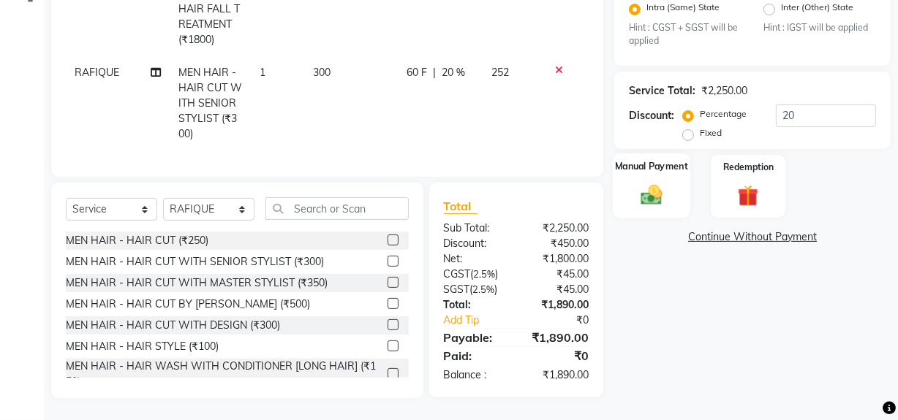
click at [643, 195] on img at bounding box center [651, 195] width 35 height 25
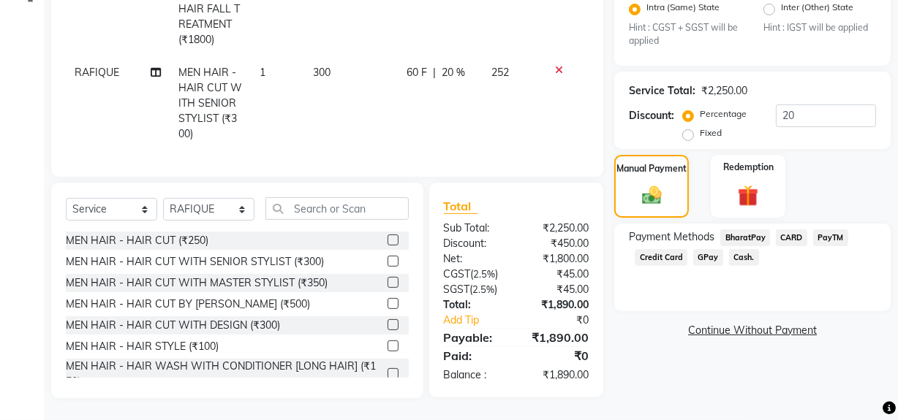
click at [732, 254] on span "Cash." at bounding box center [744, 257] width 30 height 17
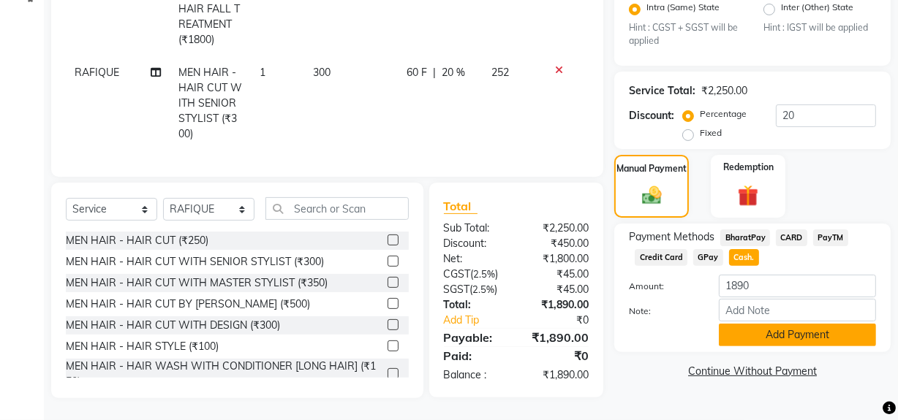
click at [733, 332] on button "Add Payment" at bounding box center [797, 335] width 157 height 23
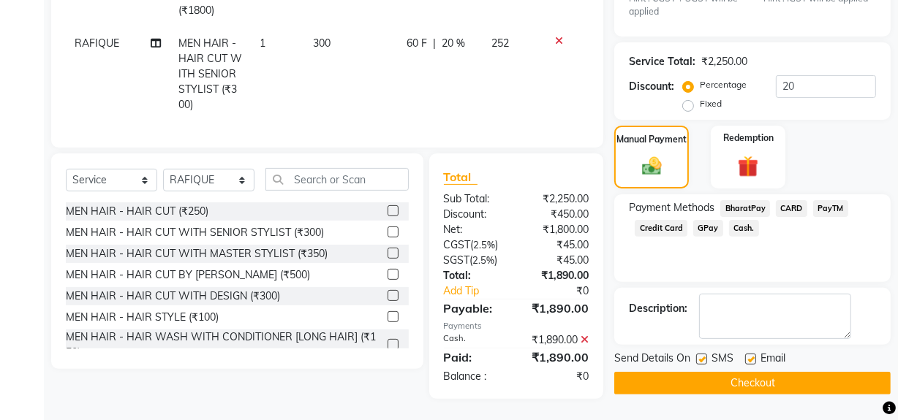
scroll to position [398, 0]
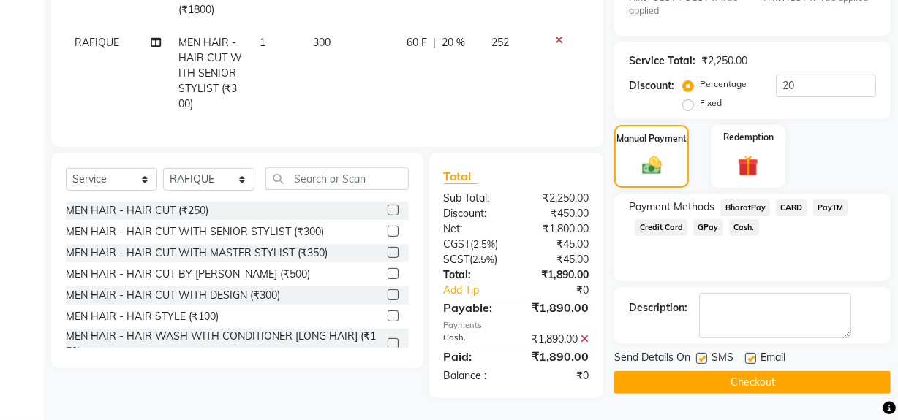
click at [700, 353] on label at bounding box center [701, 358] width 11 height 11
click at [700, 355] on input "checkbox" at bounding box center [701, 360] width 10 height 10
checkbox input "false"
click at [706, 371] on button "Checkout" at bounding box center [752, 382] width 276 height 23
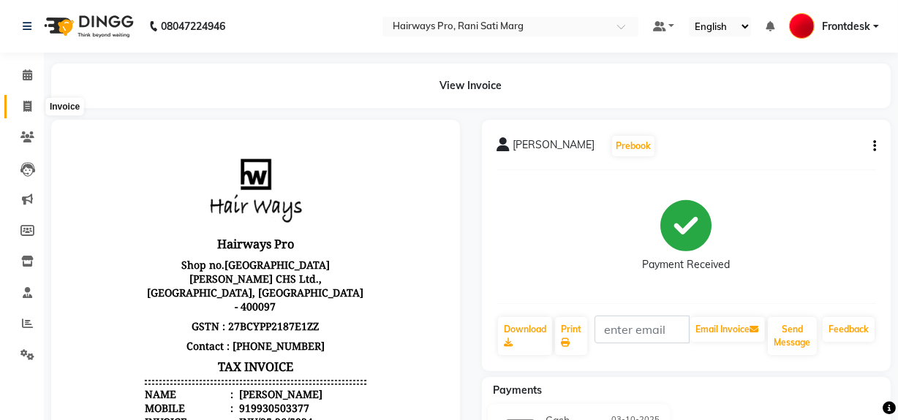
click at [15, 110] on span at bounding box center [28, 107] width 26 height 17
select select "787"
select select "service"
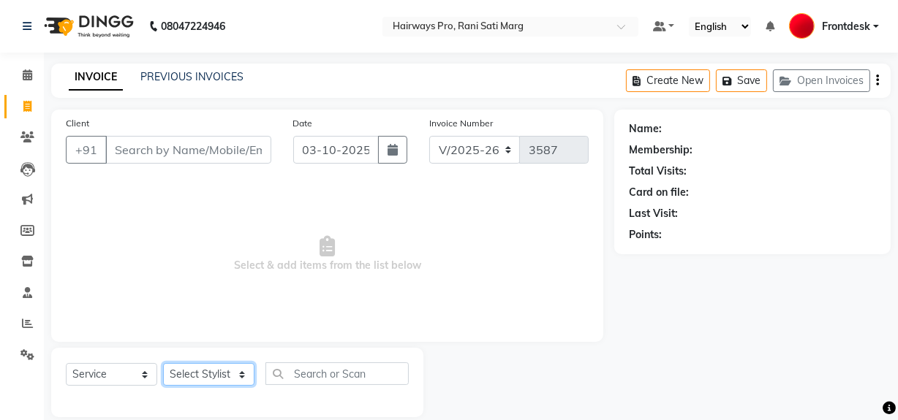
click at [246, 376] on select "Select Stylist ABID DANISH Faiz shaikh farheen Frontdesk INTEZAR SALMANI JYOTI …" at bounding box center [208, 374] width 91 height 23
select select "13188"
click at [163, 363] on select "Select Stylist ABID DANISH Faiz shaikh farheen Frontdesk INTEZAR SALMANI JYOTI …" at bounding box center [208, 374] width 91 height 23
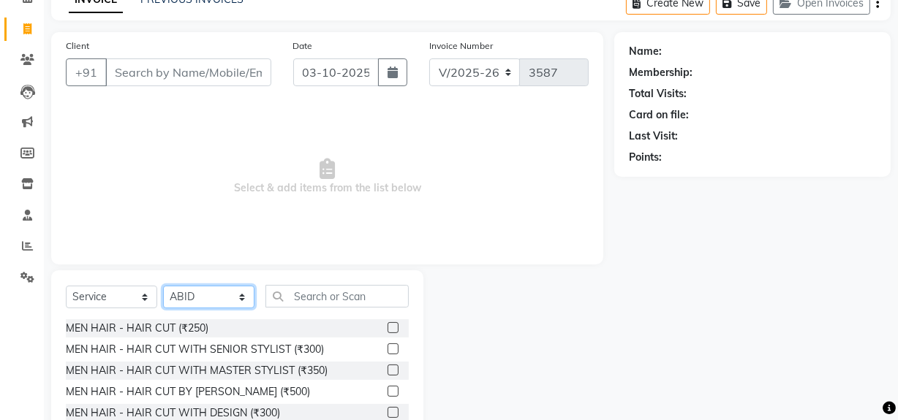
scroll to position [165, 0]
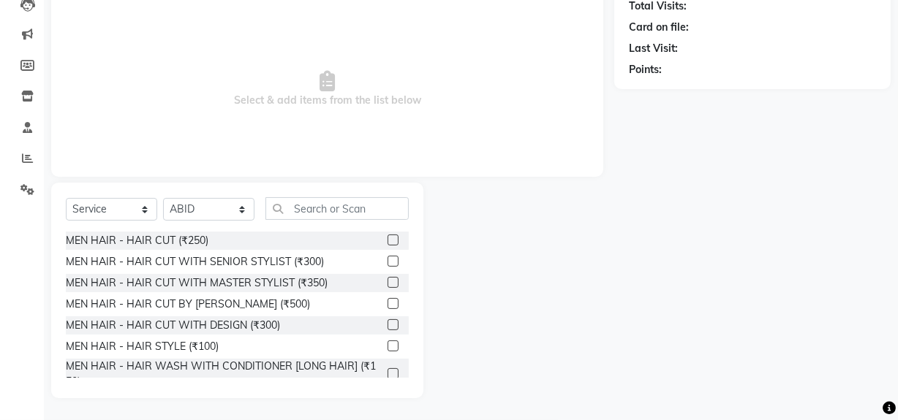
click at [387, 263] on label at bounding box center [392, 261] width 11 height 11
click at [387, 263] on input "checkbox" at bounding box center [392, 262] width 10 height 10
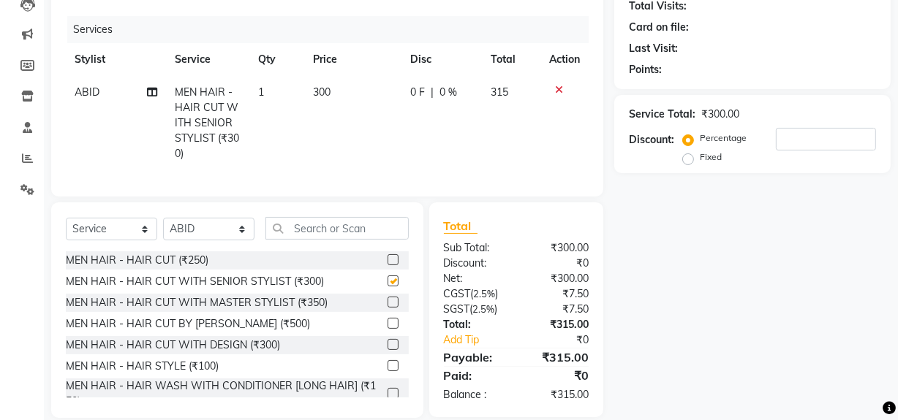
checkbox input "false"
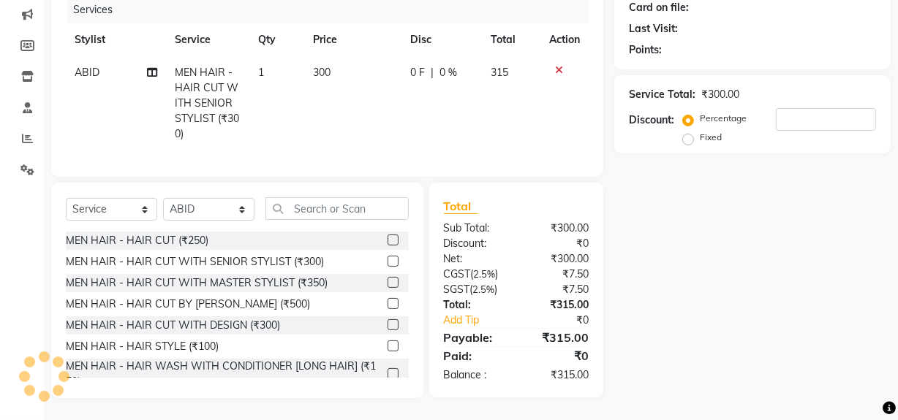
scroll to position [0, 0]
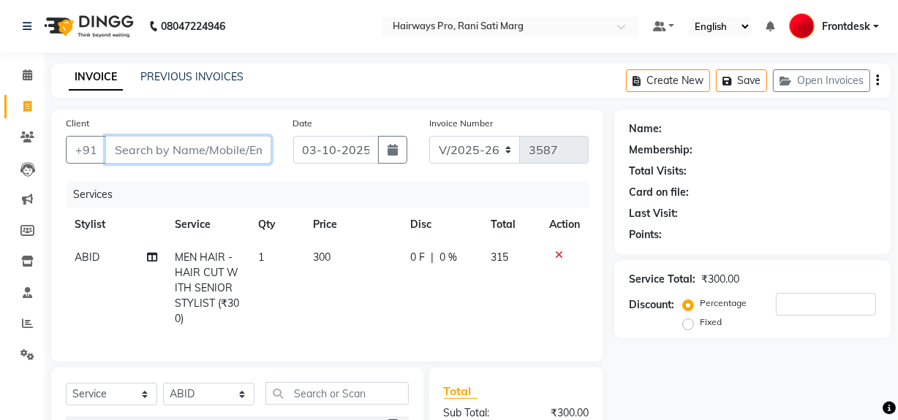
click at [208, 154] on input "Client" at bounding box center [188, 150] width 166 height 28
type input "9"
type input "0"
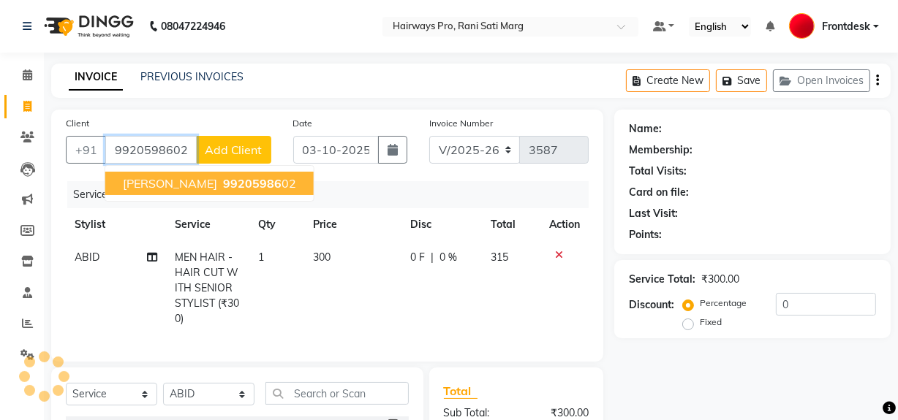
type input "9920598602"
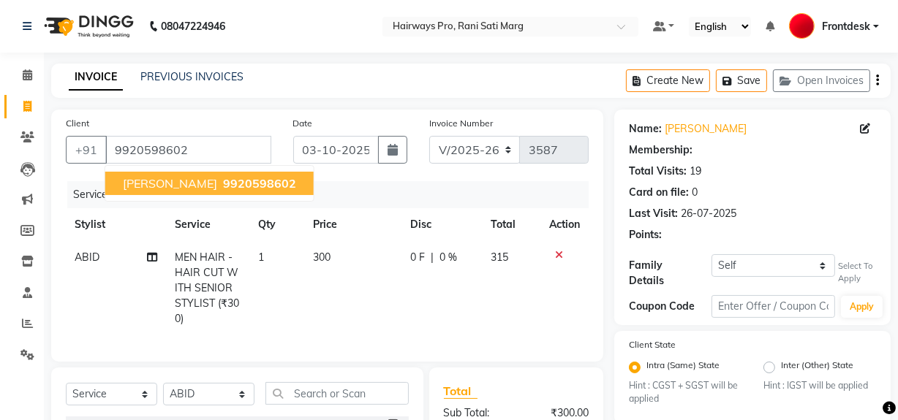
type input "20"
select select "1: Object"
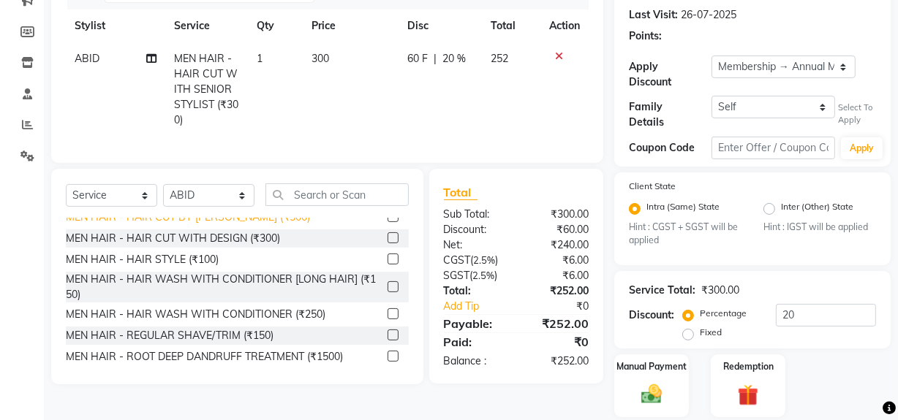
scroll to position [132, 0]
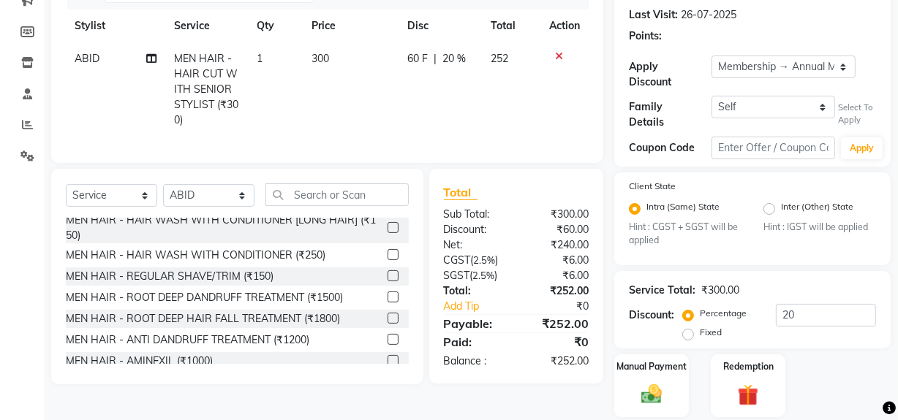
click at [387, 281] on label at bounding box center [392, 275] width 11 height 11
click at [387, 281] on input "checkbox" at bounding box center [392, 277] width 10 height 10
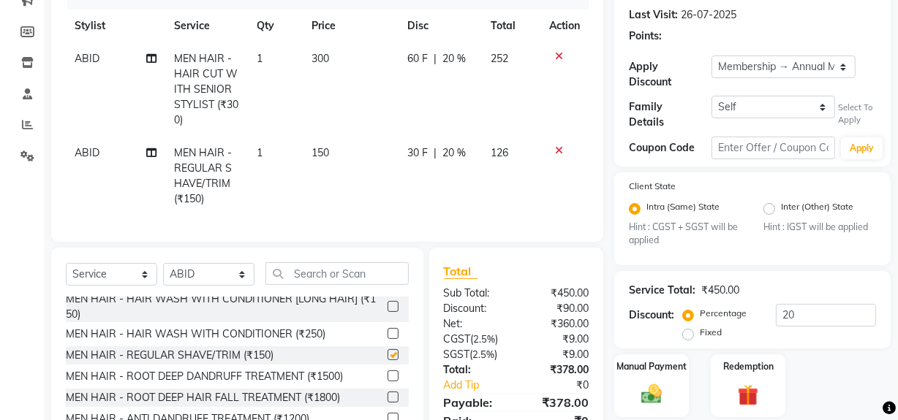
checkbox input "false"
click at [351, 285] on input "text" at bounding box center [336, 273] width 143 height 23
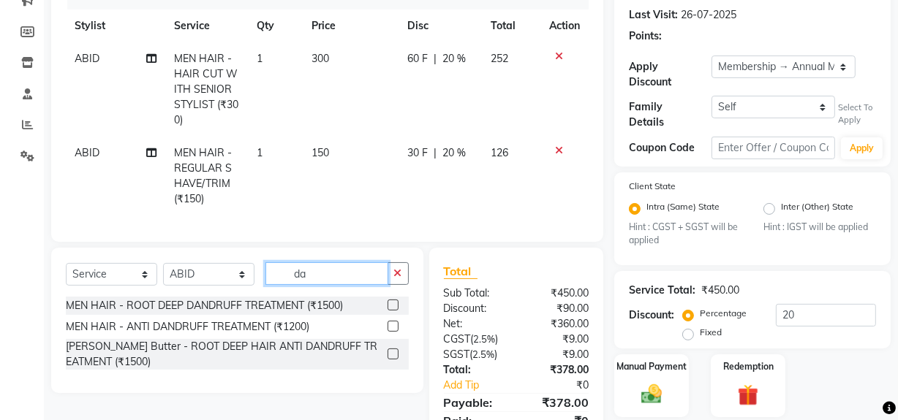
scroll to position [0, 0]
type input "dan"
click at [394, 311] on label at bounding box center [392, 305] width 11 height 11
click at [394, 311] on input "checkbox" at bounding box center [392, 306] width 10 height 10
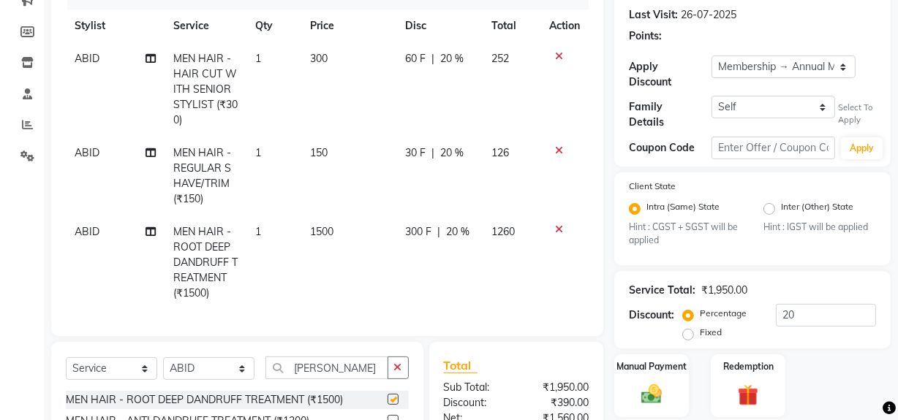
checkbox input "false"
click at [327, 379] on input "dan" at bounding box center [326, 368] width 123 height 23
type input "d"
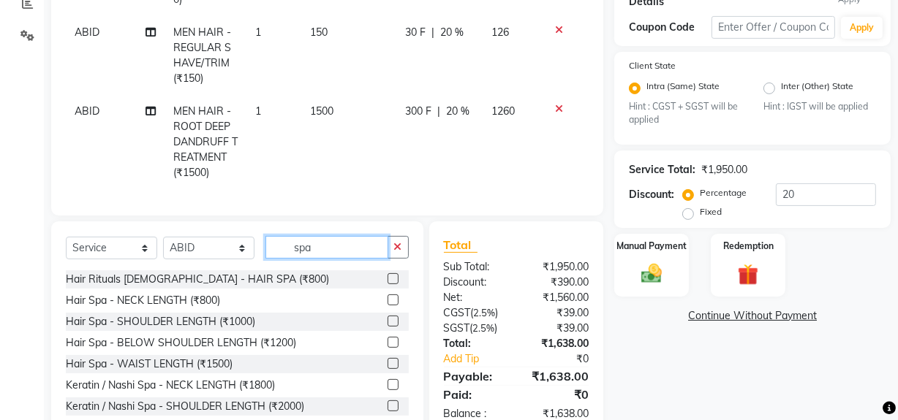
scroll to position [332, 0]
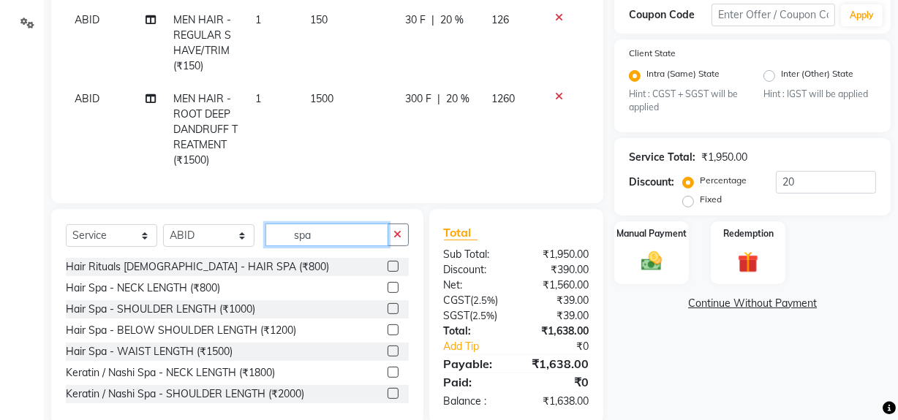
type input "spa"
click at [387, 272] on label at bounding box center [392, 266] width 11 height 11
click at [387, 272] on input "checkbox" at bounding box center [392, 267] width 10 height 10
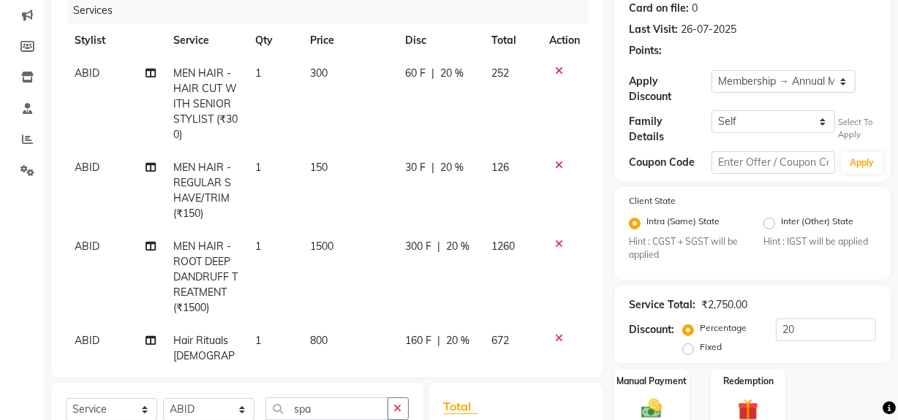
checkbox input "false"
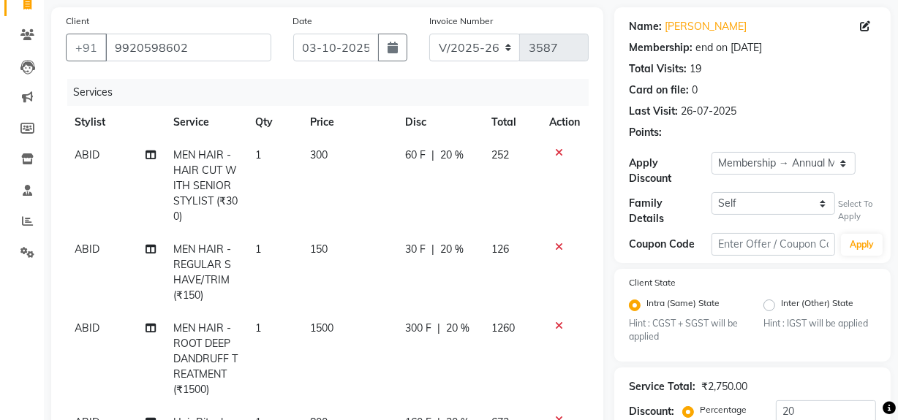
scroll to position [0, 0]
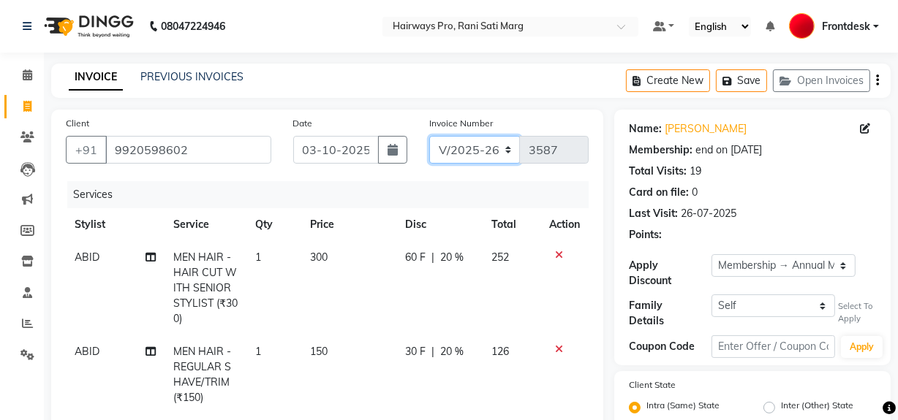
click at [471, 148] on select "INV/25-26 V/2025-26" at bounding box center [474, 150] width 91 height 28
select select "6960"
click at [429, 136] on select "INV/25-26 V/2025-26" at bounding box center [474, 150] width 91 height 28
type input "5025"
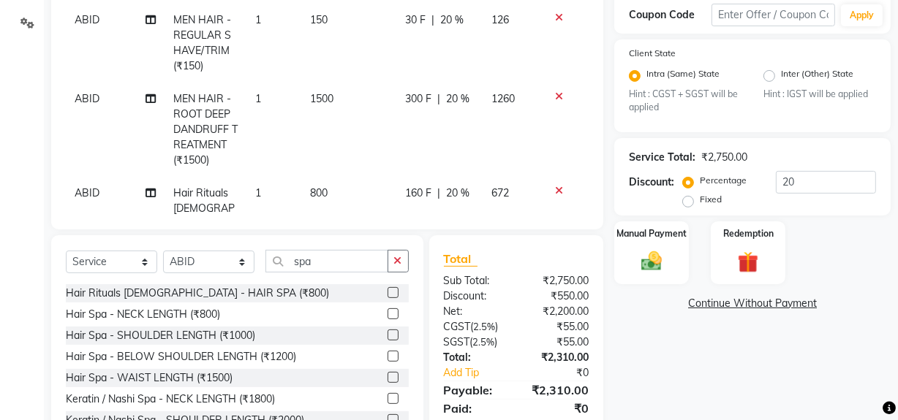
scroll to position [384, 0]
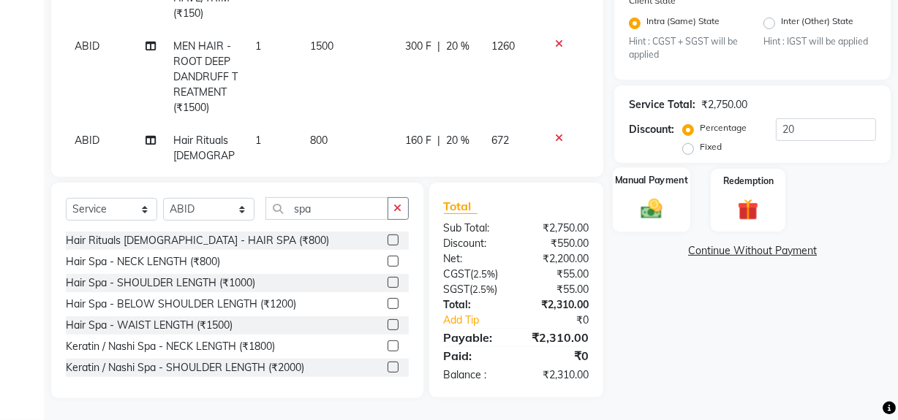
click at [672, 194] on div "Manual Payment" at bounding box center [651, 200] width 77 height 65
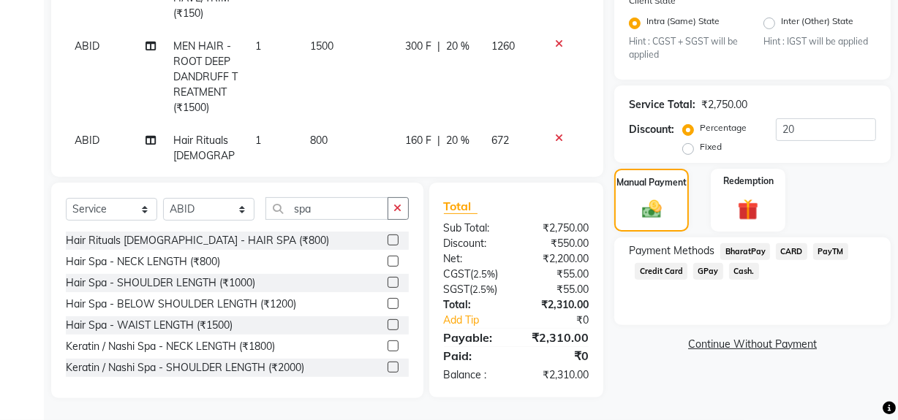
click at [724, 264] on div "Cash." at bounding box center [741, 273] width 36 height 20
click at [735, 268] on span "Cash." at bounding box center [744, 271] width 30 height 17
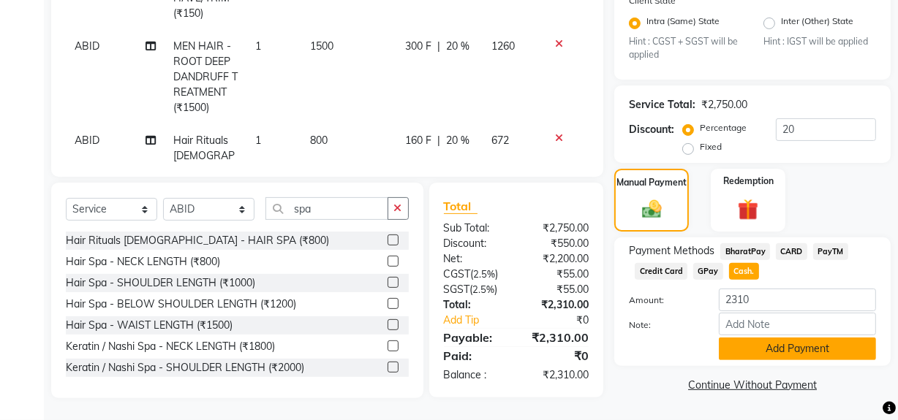
click at [750, 338] on button "Add Payment" at bounding box center [797, 349] width 157 height 23
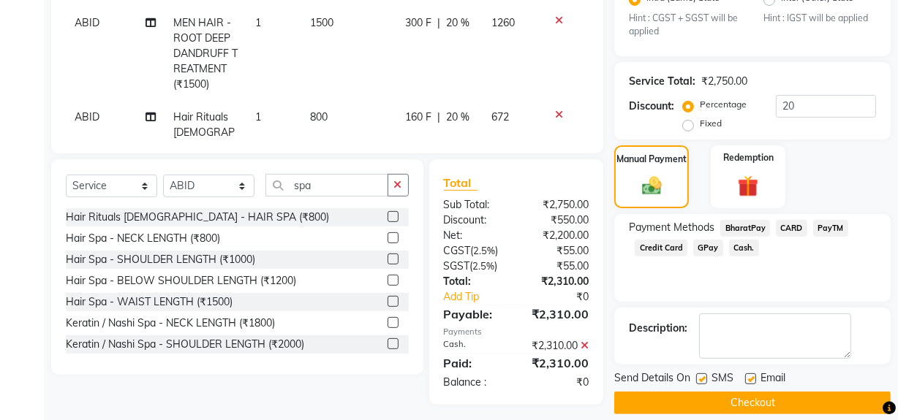
scroll to position [420, 0]
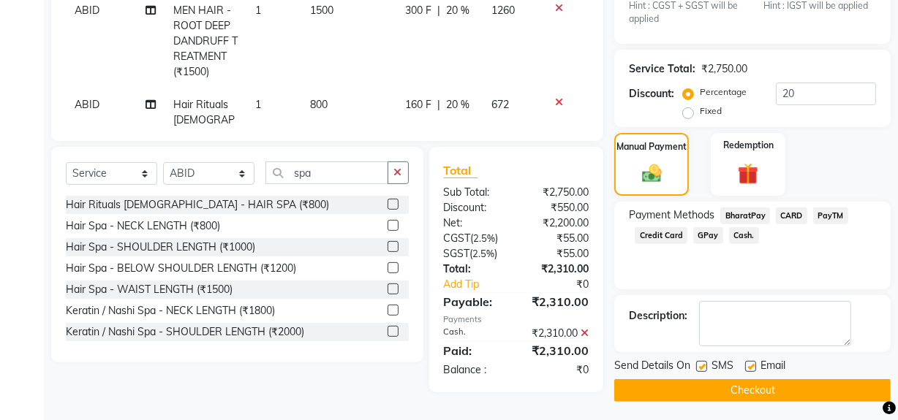
click at [713, 386] on button "Checkout" at bounding box center [752, 390] width 276 height 23
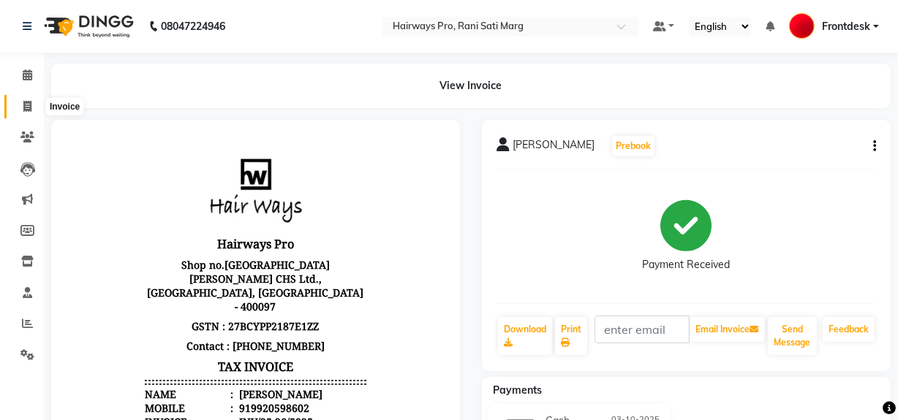
click at [26, 105] on icon at bounding box center [27, 106] width 8 height 11
select select "787"
select select "service"
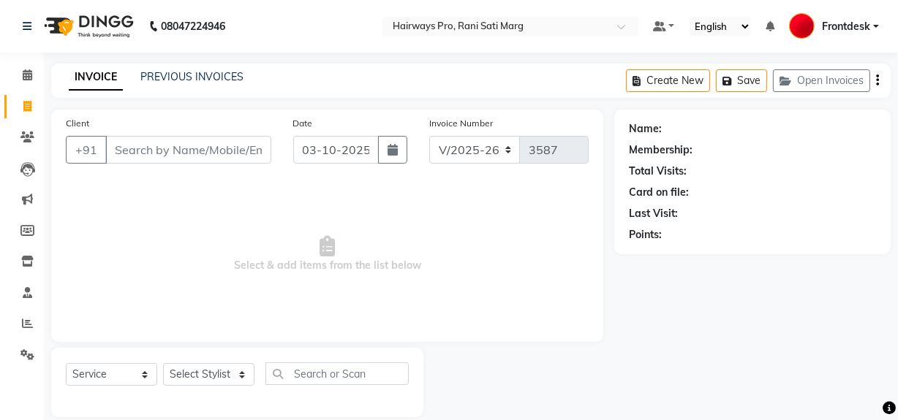
click at [181, 153] on input "Client" at bounding box center [188, 150] width 166 height 28
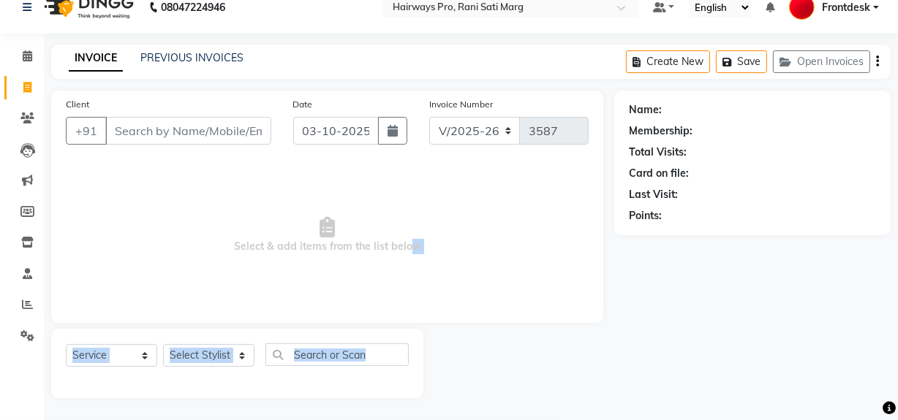
drag, startPoint x: 405, startPoint y: 273, endPoint x: 583, endPoint y: 452, distance: 252.8
click at [583, 401] on html "08047224946 Select Location × Hairways Pro, Rani Sati Marg Default Panel My Pan…" at bounding box center [449, 191] width 898 height 420
click at [195, 178] on span "Select & add items from the list below" at bounding box center [327, 235] width 523 height 146
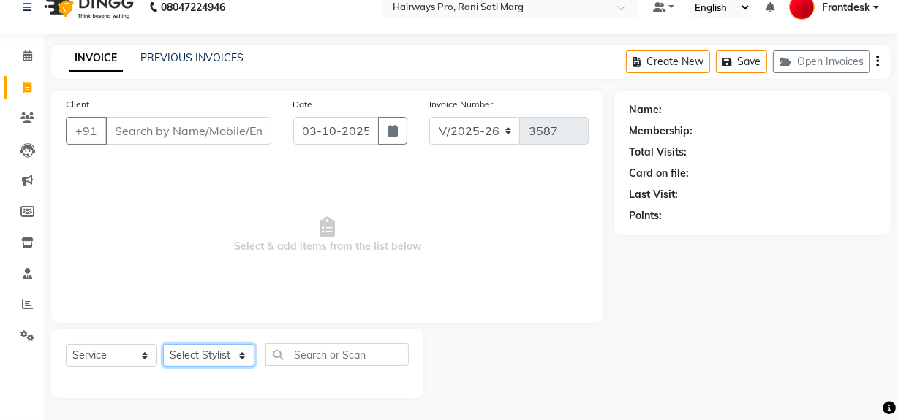
click at [235, 352] on select "Select Stylist ABID DANISH Faiz shaikh farheen Frontdesk INTEZAR SALMANI JYOTI …" at bounding box center [208, 355] width 91 height 23
select select "26153"
click at [163, 344] on select "Select Stylist ABID DANISH Faiz shaikh farheen Frontdesk INTEZAR SALMANI JYOTI …" at bounding box center [208, 355] width 91 height 23
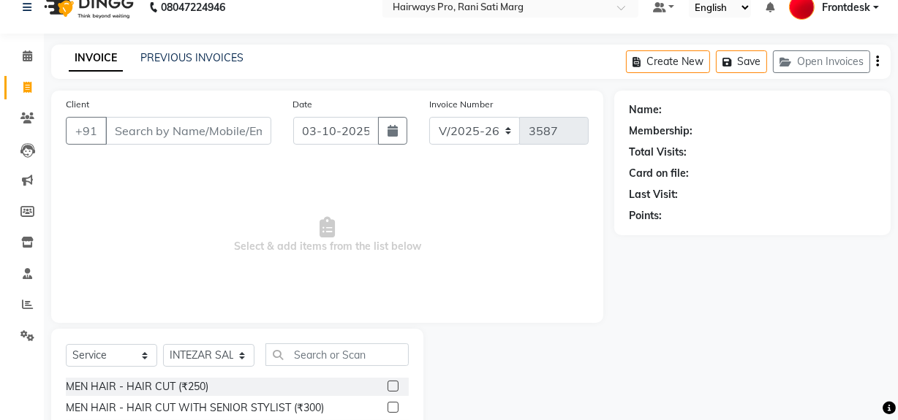
click at [387, 385] on label at bounding box center [392, 386] width 11 height 11
click at [387, 385] on input "checkbox" at bounding box center [392, 387] width 10 height 10
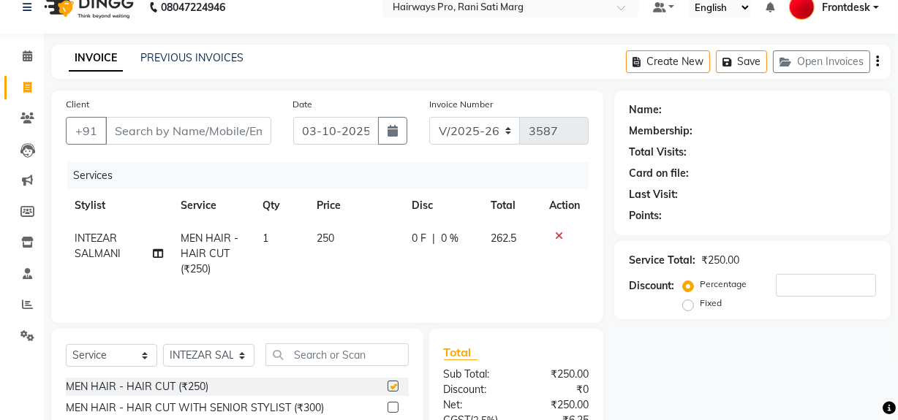
checkbox input "false"
click at [246, 350] on select "Select Stylist ABID DANISH Faiz shaikh farheen Frontdesk INTEZAR SALMANI JYOTI …" at bounding box center [208, 355] width 91 height 23
select select "13188"
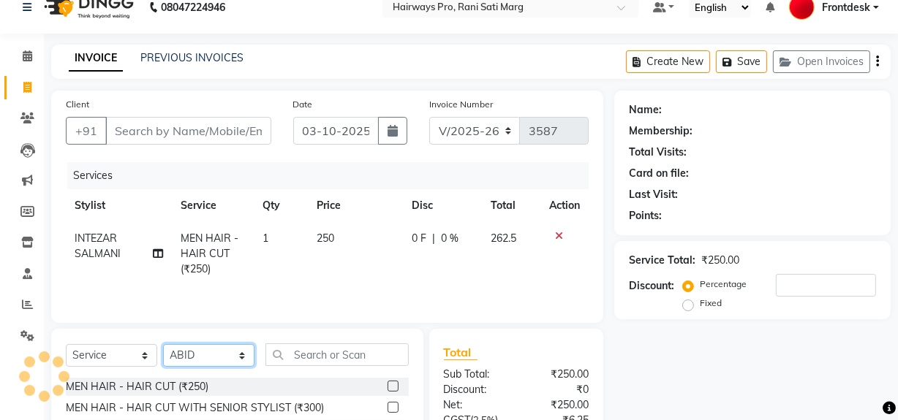
click at [163, 344] on select "Select Stylist ABID DANISH Faiz shaikh farheen Frontdesk INTEZAR SALMANI JYOTI …" at bounding box center [208, 355] width 91 height 23
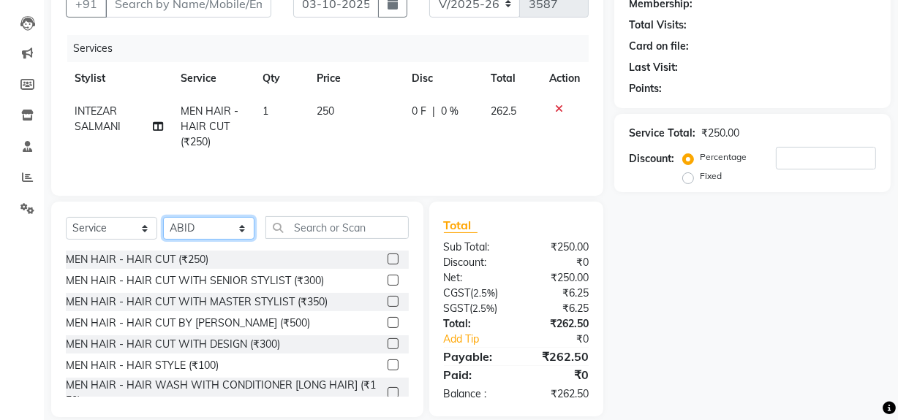
scroll to position [152, 0]
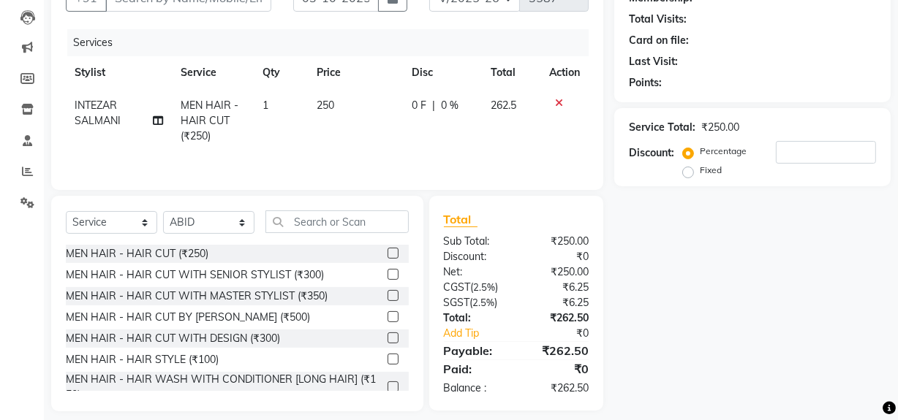
click at [387, 272] on label at bounding box center [392, 274] width 11 height 11
click at [387, 272] on input "checkbox" at bounding box center [392, 275] width 10 height 10
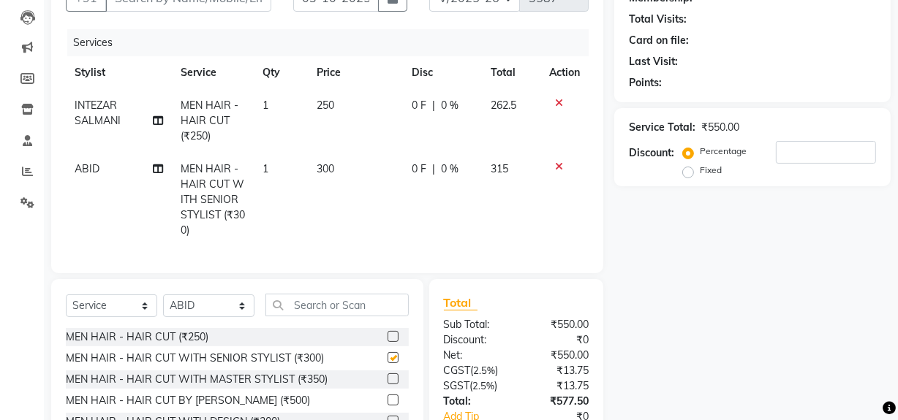
checkbox input "false"
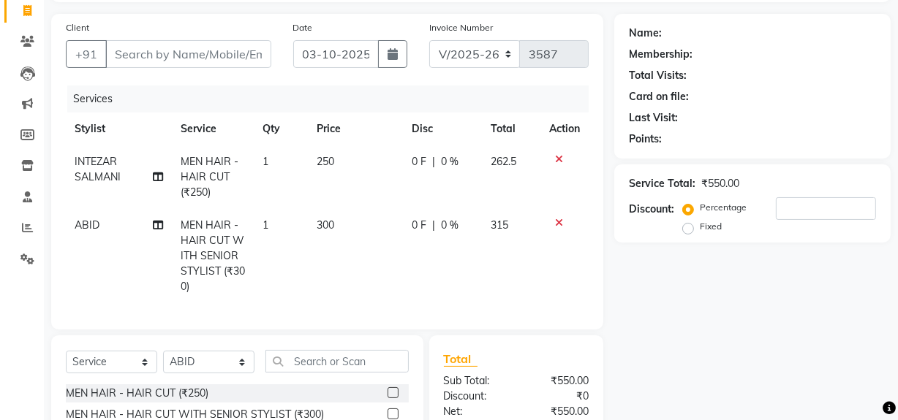
scroll to position [0, 0]
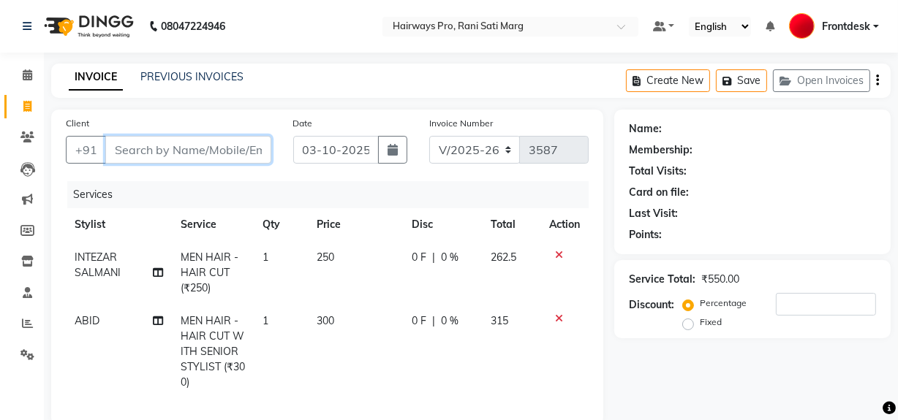
click at [206, 153] on input "Client" at bounding box center [188, 150] width 166 height 28
type input "8"
type input "0"
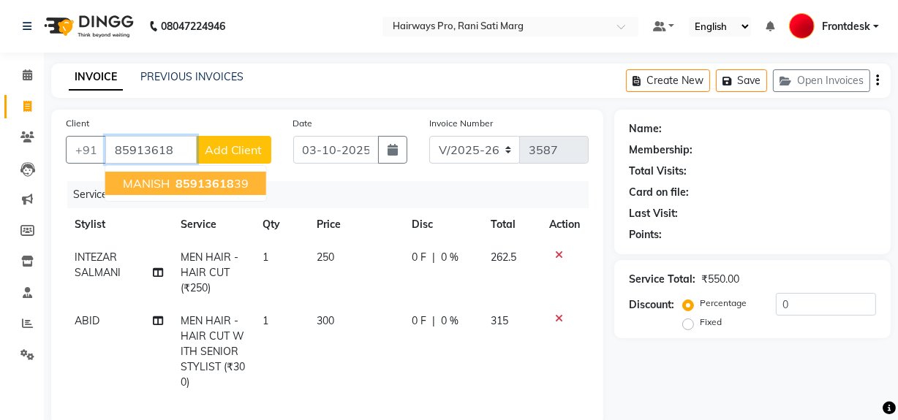
click at [209, 179] on span "85913618" at bounding box center [204, 183] width 58 height 15
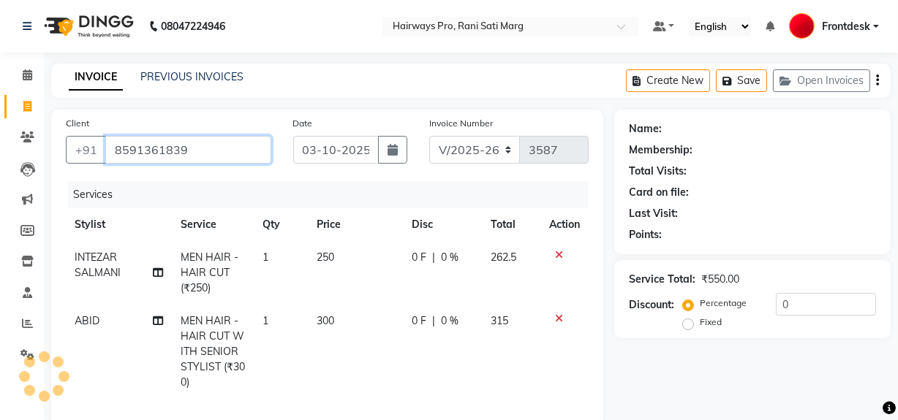
type input "8591361839"
select select "1: Object"
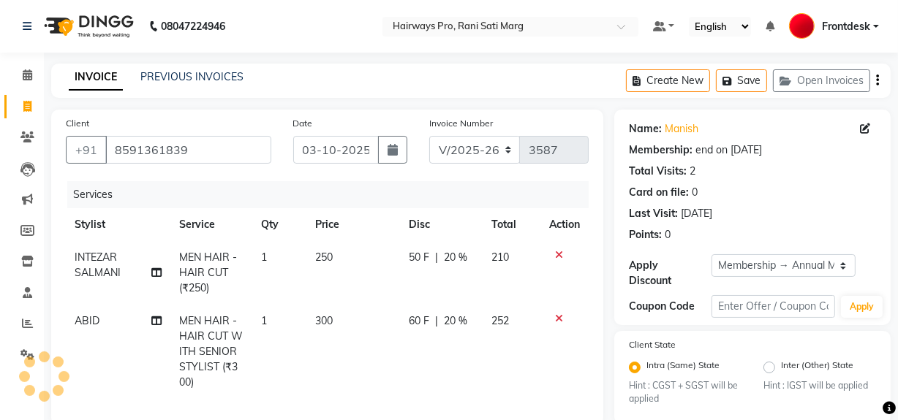
type input "20"
click at [499, 149] on select "INV/25-26 V/2025-26" at bounding box center [474, 150] width 91 height 28
select select "6960"
click at [429, 136] on select "INV/25-26 V/2025-26" at bounding box center [474, 150] width 91 height 28
type input "5026"
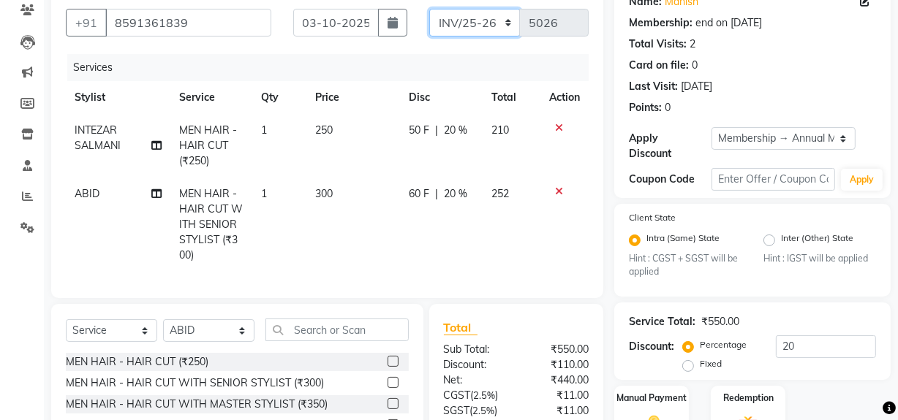
scroll to position [258, 0]
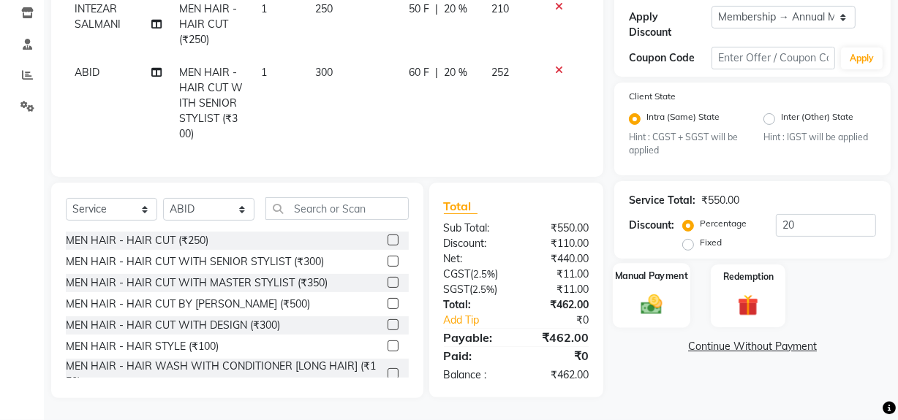
click at [668, 294] on img at bounding box center [651, 304] width 35 height 25
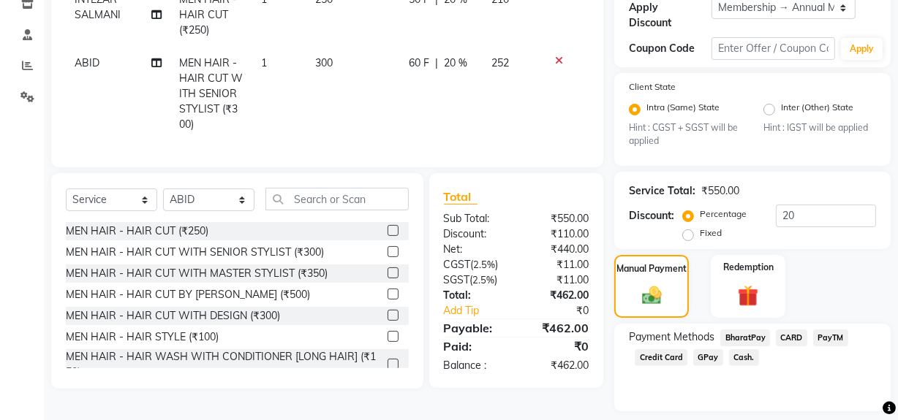
click at [738, 352] on span "Cash." at bounding box center [744, 357] width 30 height 17
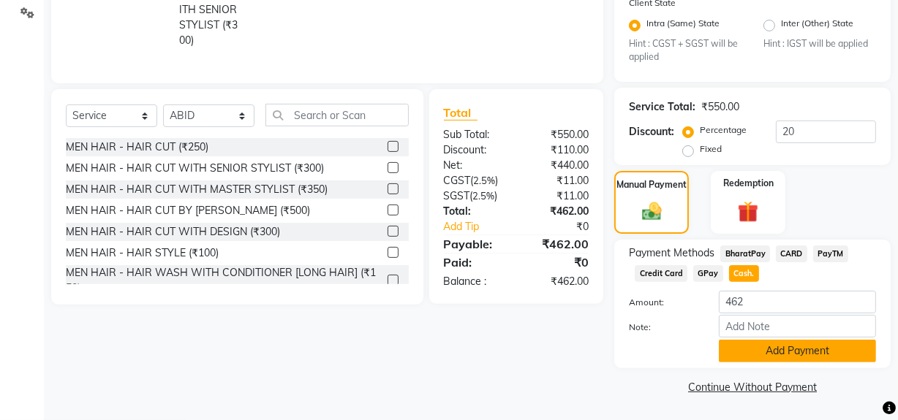
click at [745, 354] on button "Add Payment" at bounding box center [797, 351] width 157 height 23
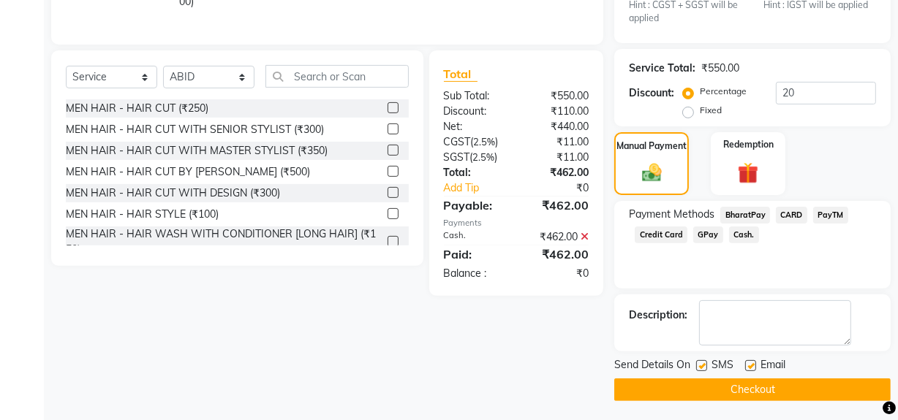
scroll to position [383, 0]
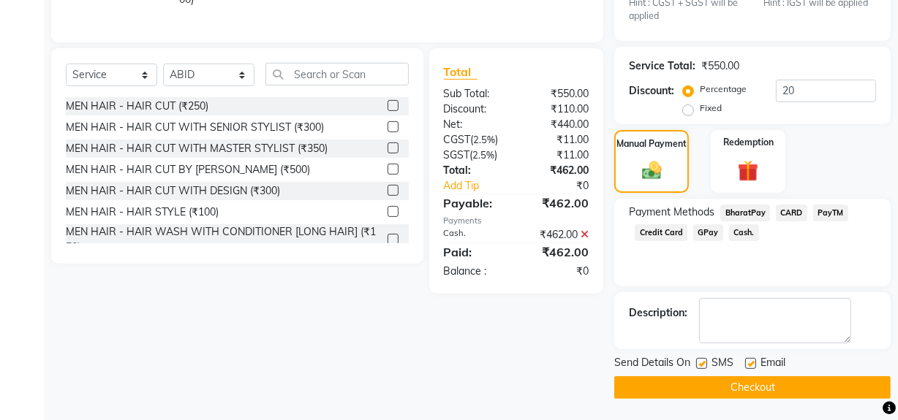
click at [702, 363] on label at bounding box center [701, 363] width 11 height 11
click at [702, 363] on input "checkbox" at bounding box center [701, 365] width 10 height 10
checkbox input "false"
click at [701, 380] on button "Checkout" at bounding box center [752, 387] width 276 height 23
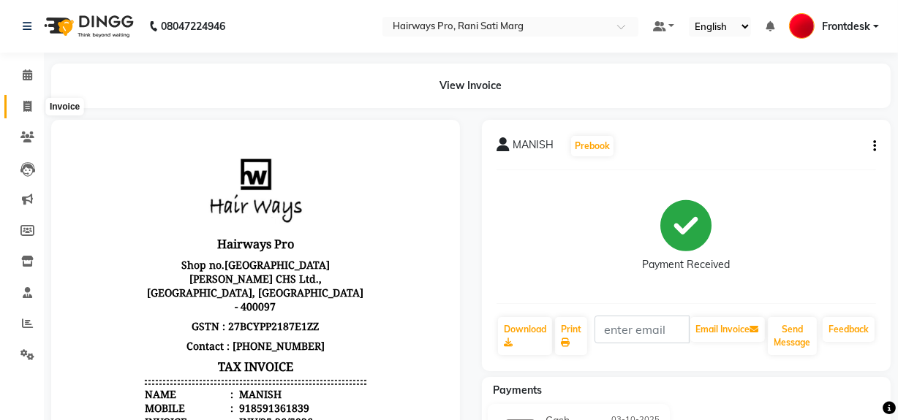
click at [27, 102] on icon at bounding box center [27, 106] width 8 height 11
select select "service"
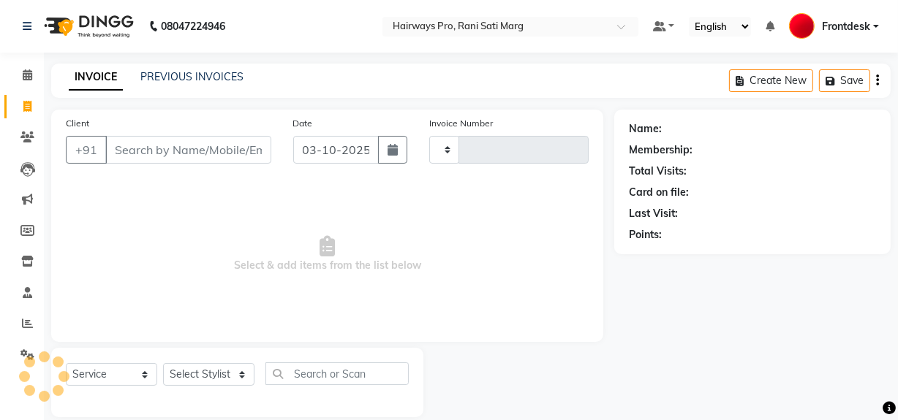
type input "3587"
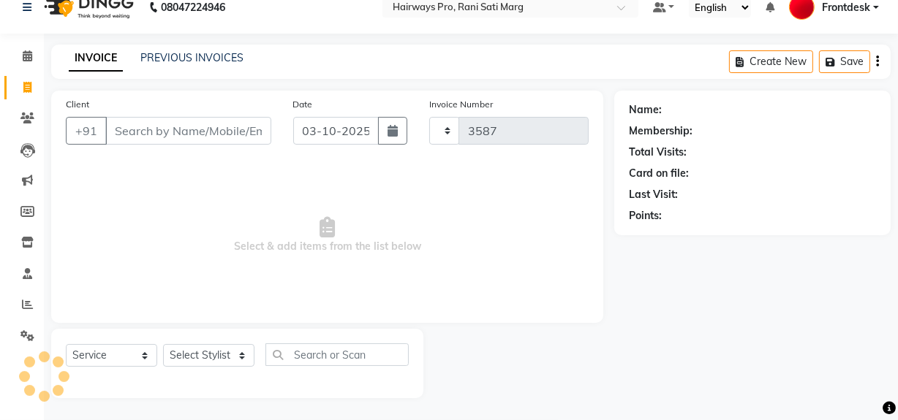
select select "787"
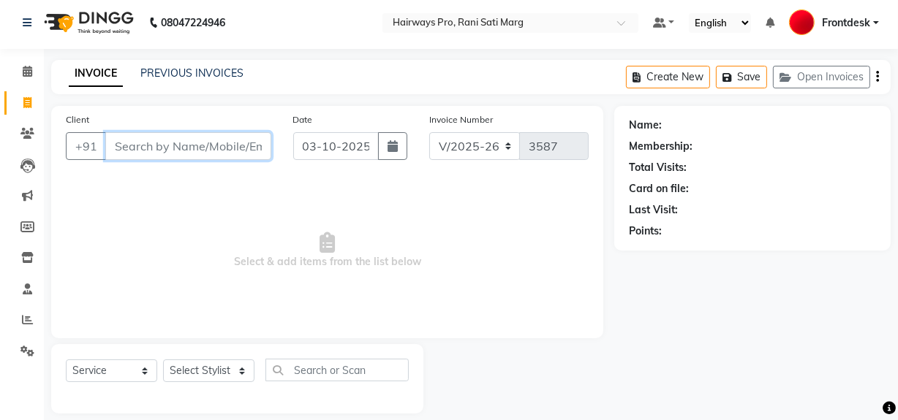
scroll to position [0, 0]
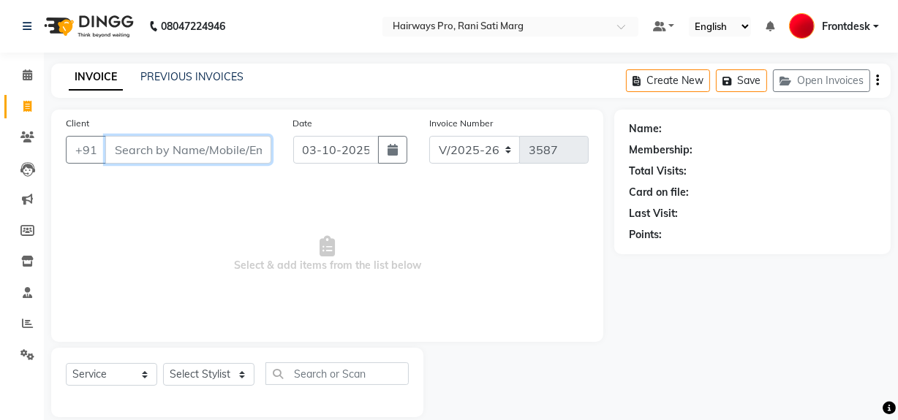
drag, startPoint x: 202, startPoint y: 145, endPoint x: 197, endPoint y: 158, distance: 14.1
click at [202, 144] on input "Client" at bounding box center [188, 150] width 166 height 28
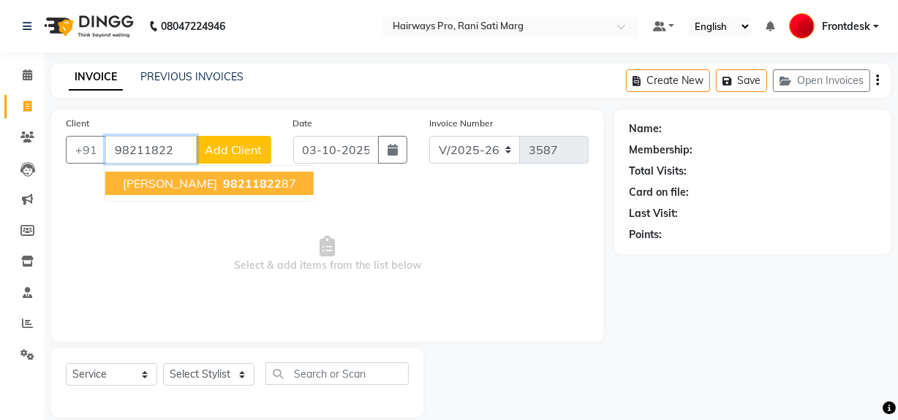
click at [284, 183] on ngb-highlight "98211822 87" at bounding box center [258, 183] width 76 height 15
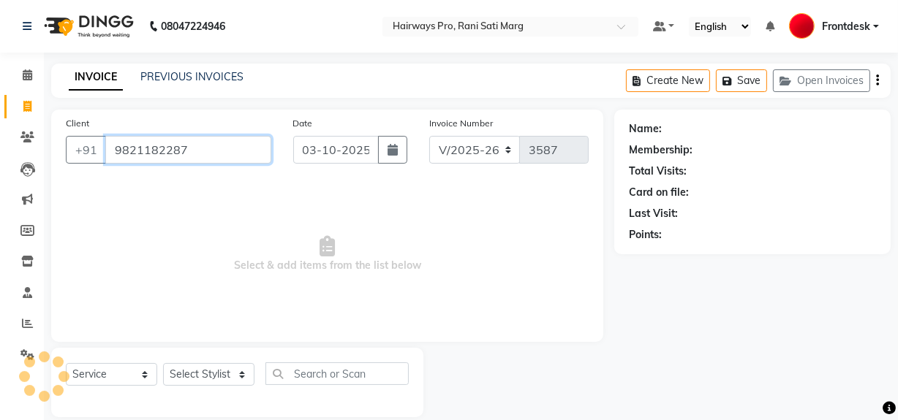
type input "9821182287"
select select "1: Object"
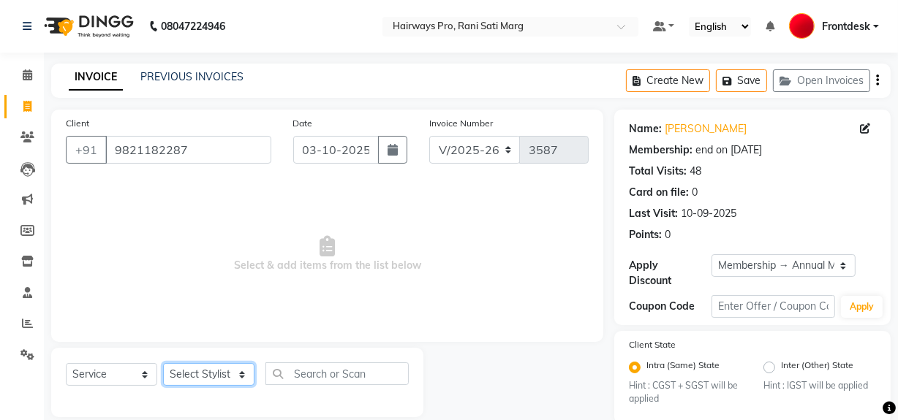
click at [239, 372] on select "Select Stylist ABID DANISH Faiz shaikh farheen Frontdesk INTEZAR SALMANI JYOTI …" at bounding box center [208, 374] width 91 height 23
select select "13186"
click at [163, 363] on select "Select Stylist ABID DANISH Faiz shaikh farheen Frontdesk INTEZAR SALMANI JYOTI …" at bounding box center [208, 374] width 91 height 23
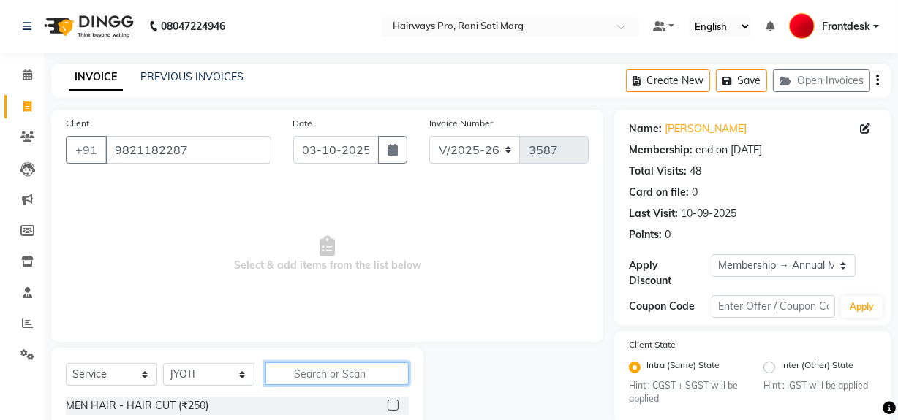
click at [314, 374] on input "text" at bounding box center [336, 374] width 143 height 23
drag, startPoint x: 317, startPoint y: 372, endPoint x: 333, endPoint y: 362, distance: 18.4
click at [325, 366] on input "text" at bounding box center [336, 374] width 143 height 23
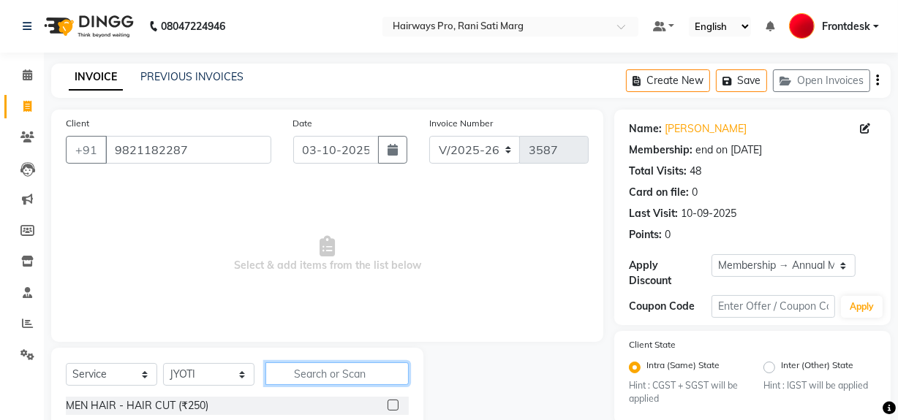
click at [358, 374] on input "text" at bounding box center [336, 374] width 143 height 23
type input "EYE"
click at [387, 406] on label at bounding box center [392, 405] width 11 height 11
click at [387, 406] on input "checkbox" at bounding box center [392, 406] width 10 height 10
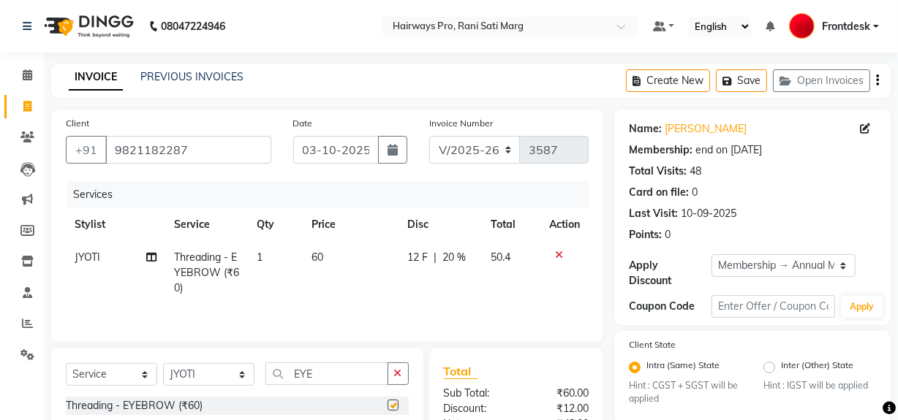
checkbox input "false"
click at [499, 146] on select "INV/25-26 V/2025-26" at bounding box center [474, 150] width 91 height 28
select select "6960"
click at [429, 136] on select "INV/25-26 V/2025-26" at bounding box center [474, 150] width 91 height 28
type input "5027"
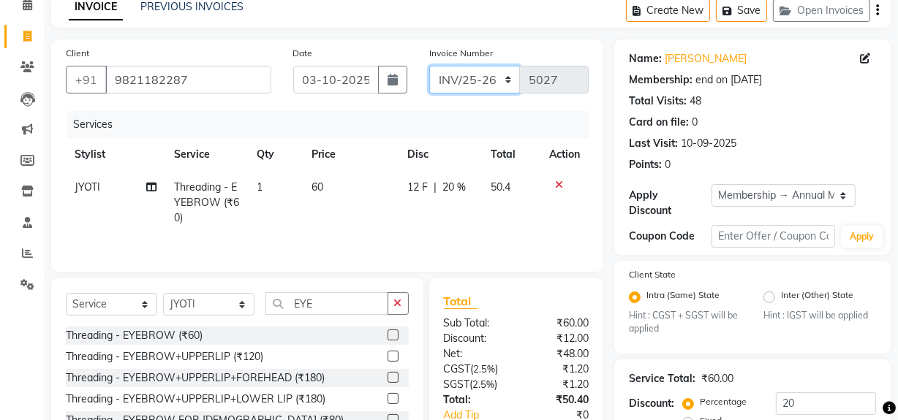
scroll to position [208, 0]
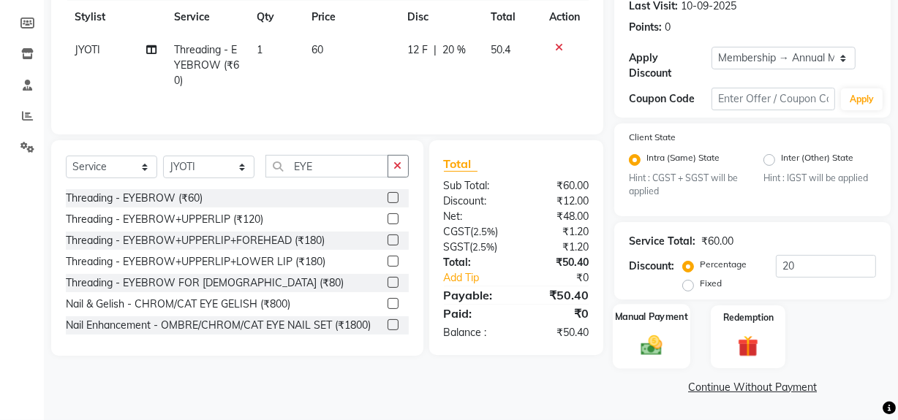
click at [643, 354] on img at bounding box center [651, 345] width 35 height 25
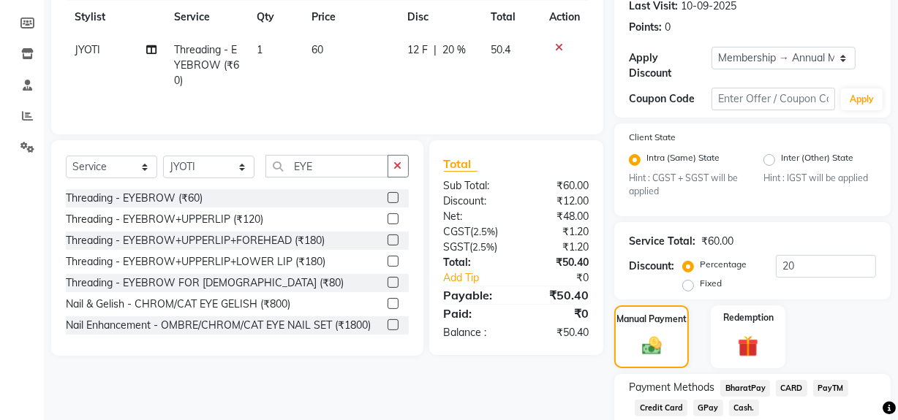
click at [733, 408] on span "Cash." at bounding box center [744, 408] width 30 height 17
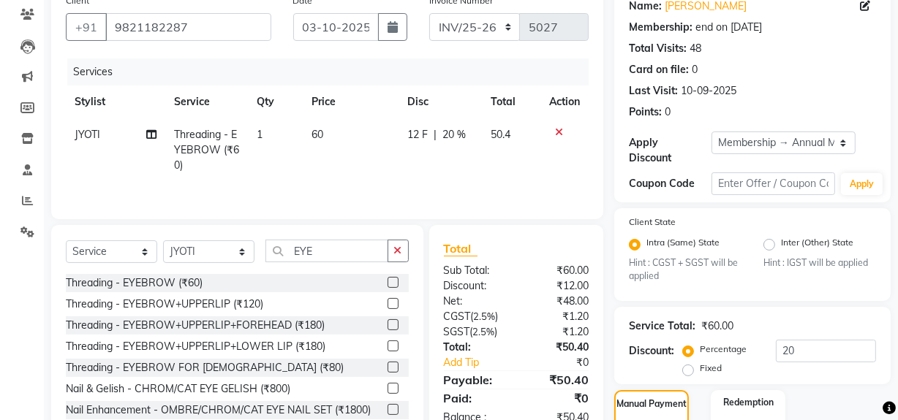
scroll to position [341, 0]
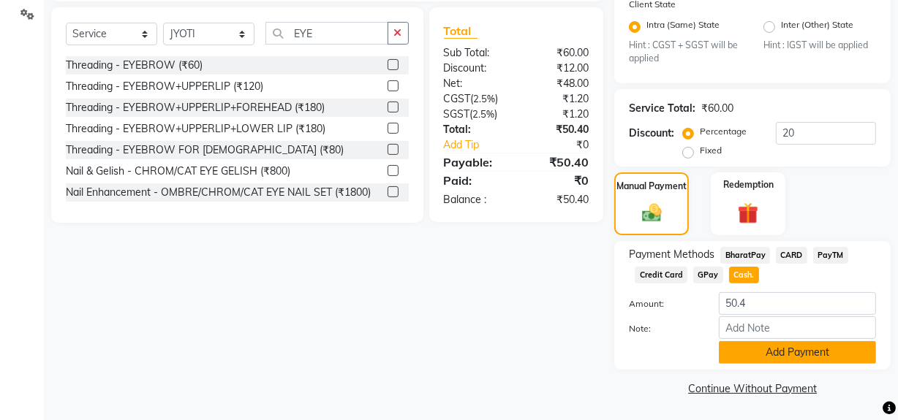
click at [775, 356] on button "Add Payment" at bounding box center [797, 352] width 157 height 23
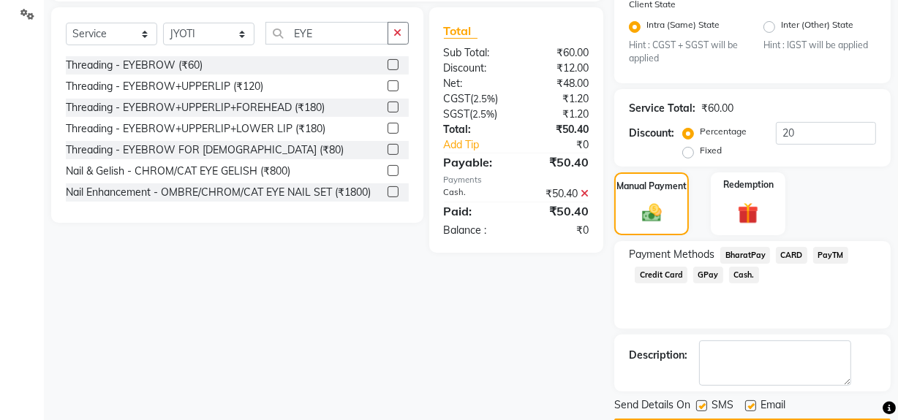
click at [707, 403] on label at bounding box center [701, 406] width 11 height 11
click at [705, 403] on input "checkbox" at bounding box center [701, 407] width 10 height 10
checkbox input "false"
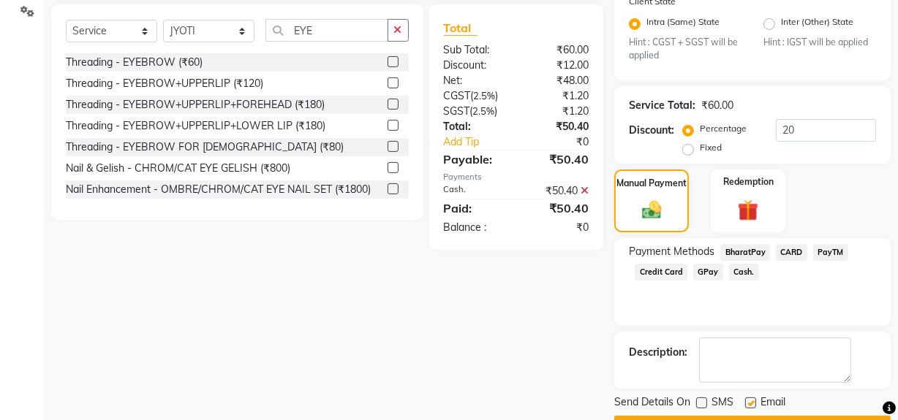
scroll to position [383, 0]
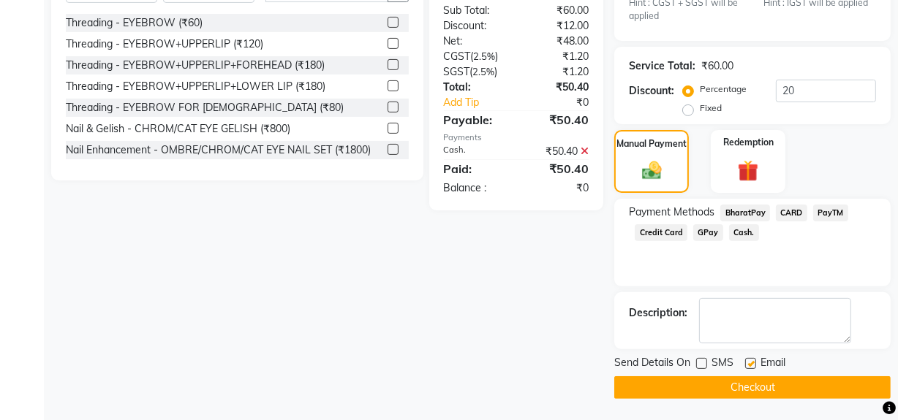
click at [773, 390] on button "Checkout" at bounding box center [752, 387] width 276 height 23
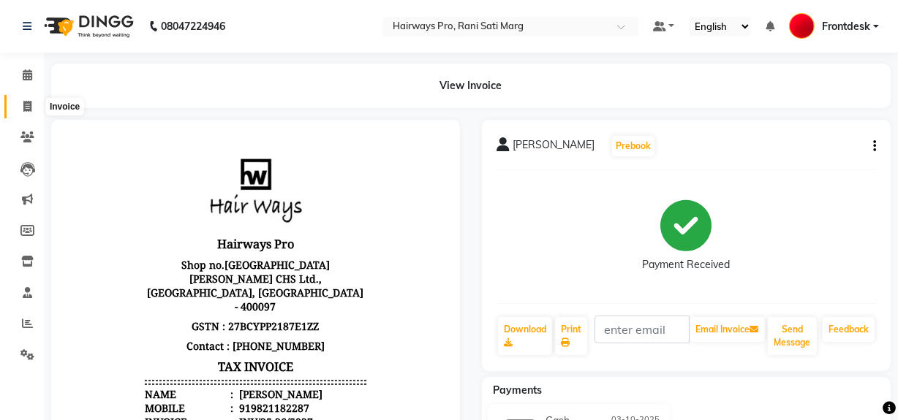
click at [26, 99] on span at bounding box center [28, 107] width 26 height 17
select select "787"
select select "service"
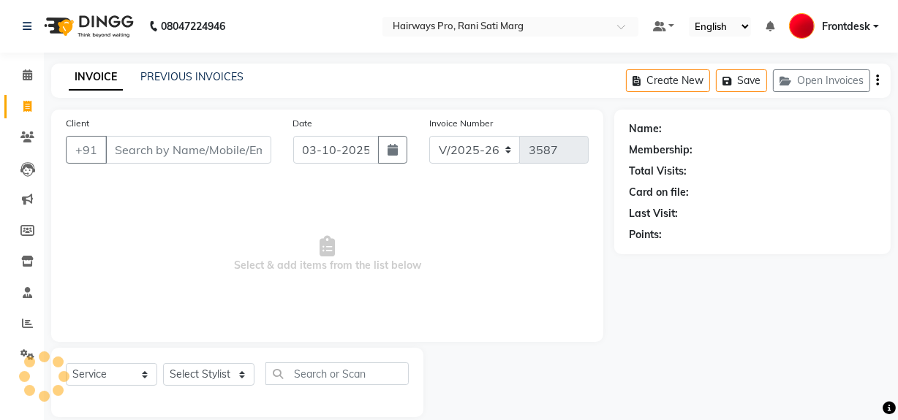
scroll to position [19, 0]
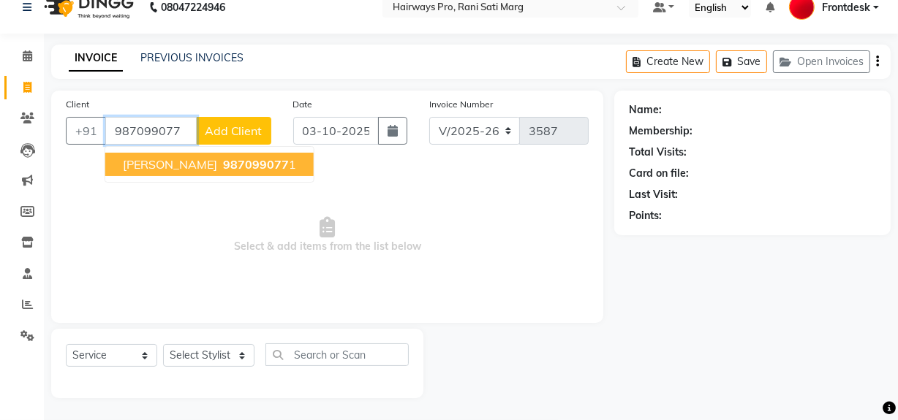
click at [220, 164] on ngb-highlight "987099077 1" at bounding box center [258, 164] width 76 height 15
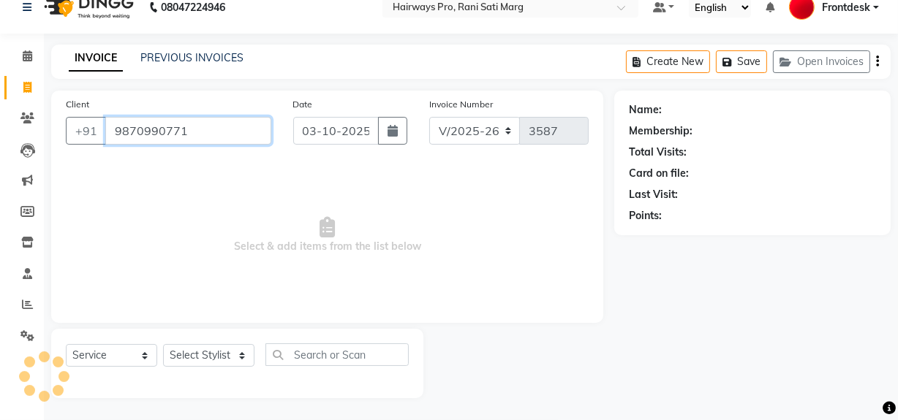
type input "9870990771"
select select "1: Object"
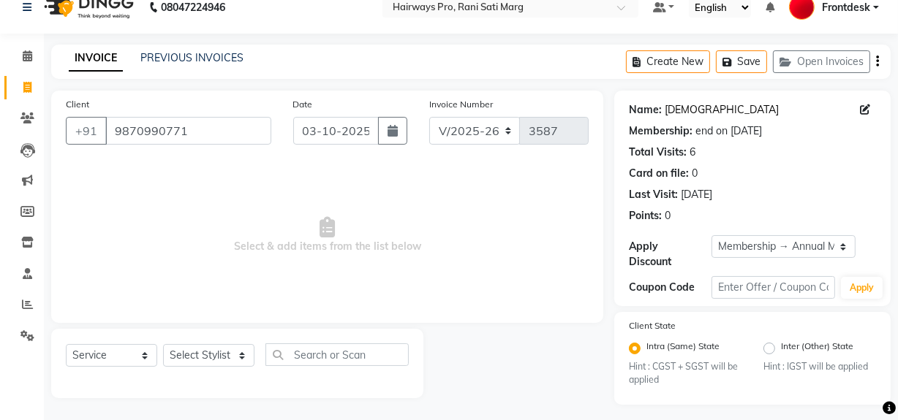
click at [681, 111] on link "Punita" at bounding box center [721, 109] width 114 height 15
click at [26, 91] on icon at bounding box center [27, 87] width 8 height 11
select select "service"
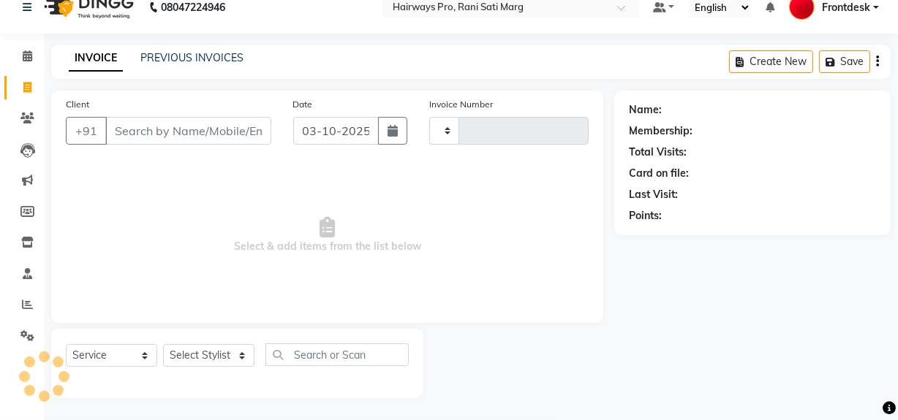
type input "3587"
select select "787"
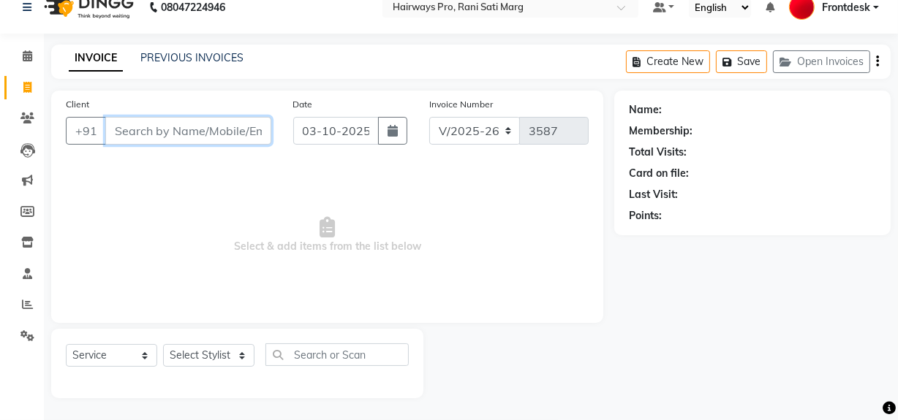
click at [175, 129] on input "Client" at bounding box center [188, 131] width 166 height 28
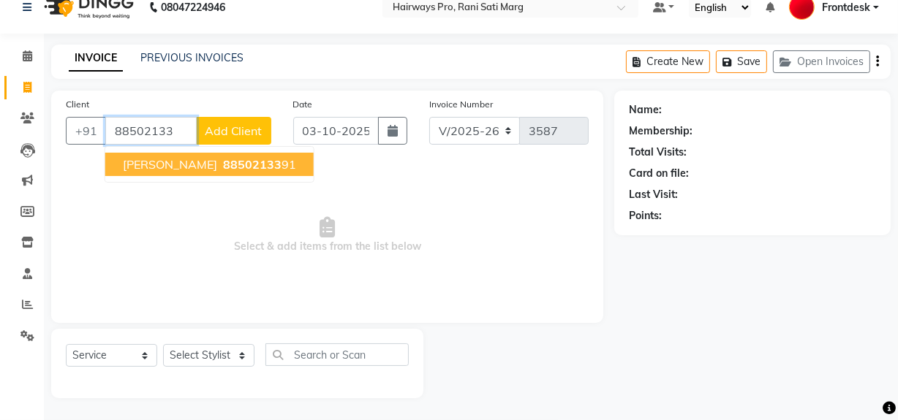
click at [223, 164] on span "88502133" at bounding box center [252, 164] width 58 height 15
type input "8850213391"
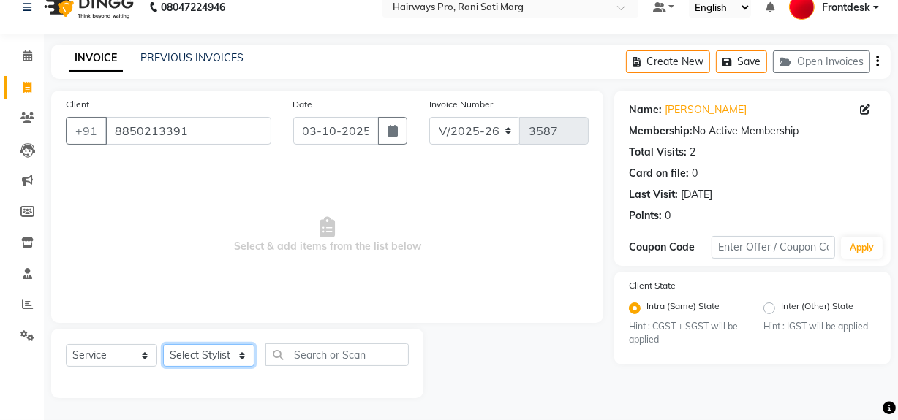
click at [211, 349] on select "Select Stylist ABID DANISH Faiz shaikh farheen Frontdesk INTEZAR SALMANI JYOTI …" at bounding box center [208, 355] width 91 height 23
select select "13192"
click at [163, 344] on select "Select Stylist ABID DANISH Faiz shaikh farheen Frontdesk INTEZAR SALMANI JYOTI …" at bounding box center [208, 355] width 91 height 23
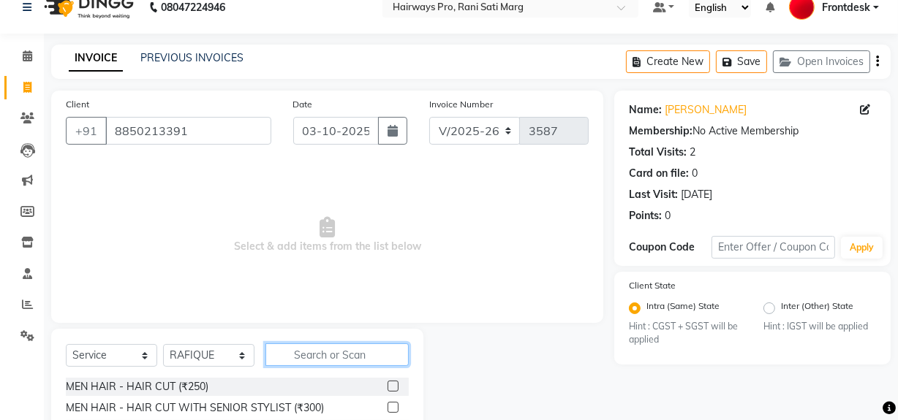
click at [300, 357] on input "text" at bounding box center [336, 355] width 143 height 23
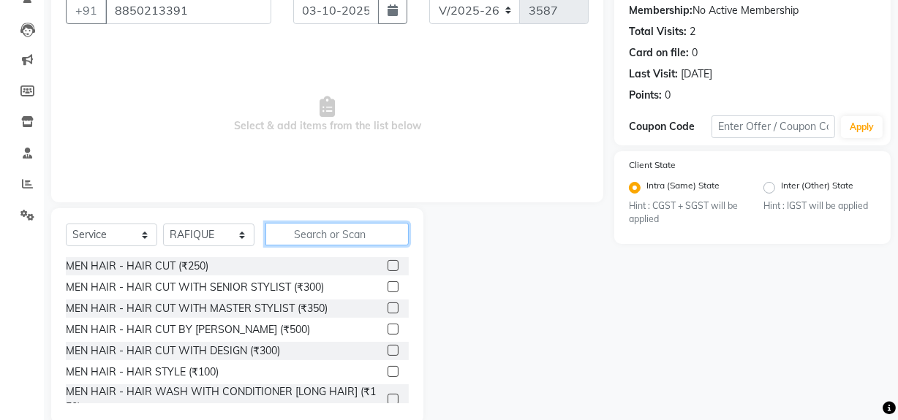
scroll to position [152, 0]
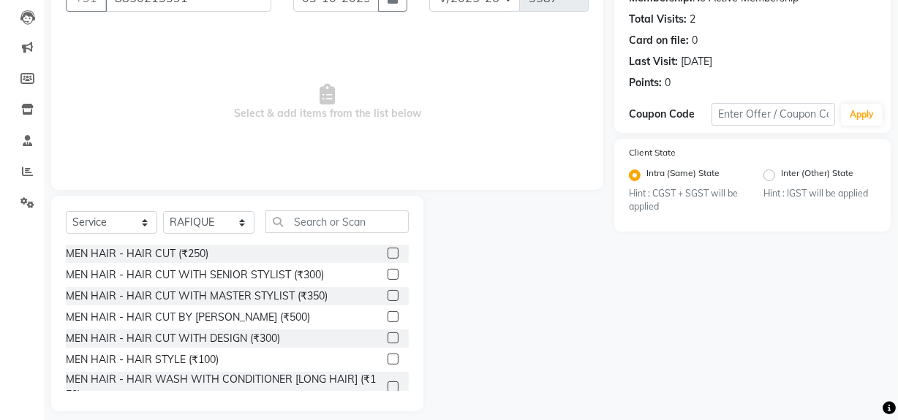
click at [387, 278] on label at bounding box center [392, 274] width 11 height 11
click at [387, 278] on input "checkbox" at bounding box center [392, 275] width 10 height 10
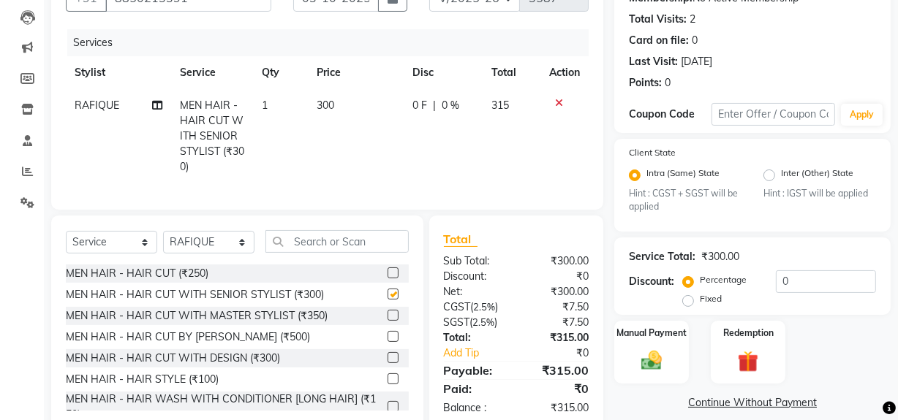
checkbox input "false"
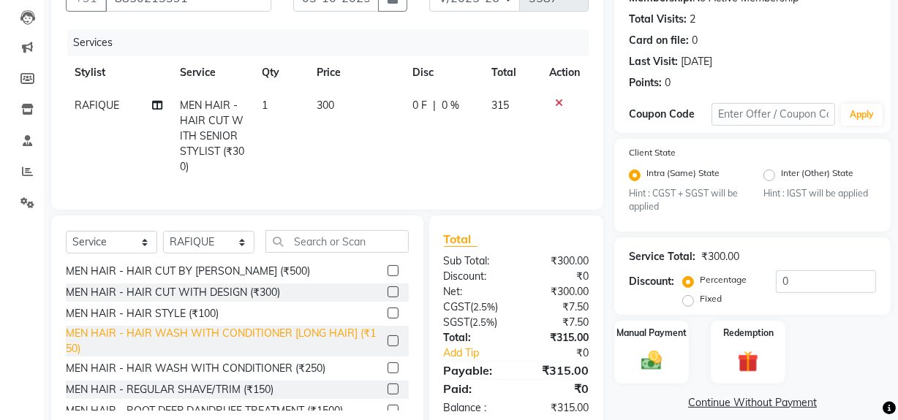
scroll to position [132, 0]
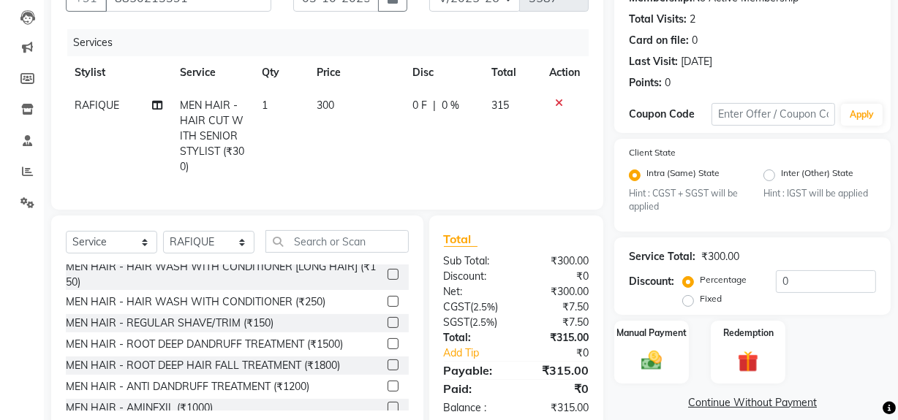
click at [387, 328] on label at bounding box center [392, 322] width 11 height 11
click at [387, 328] on input "checkbox" at bounding box center [392, 324] width 10 height 10
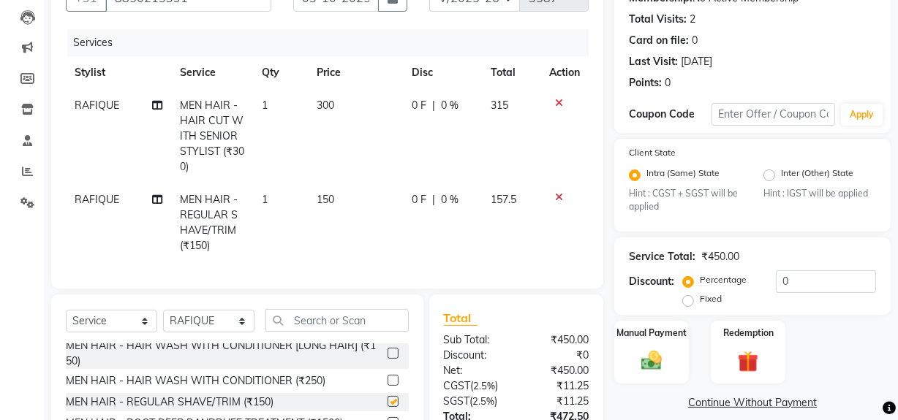
checkbox input "false"
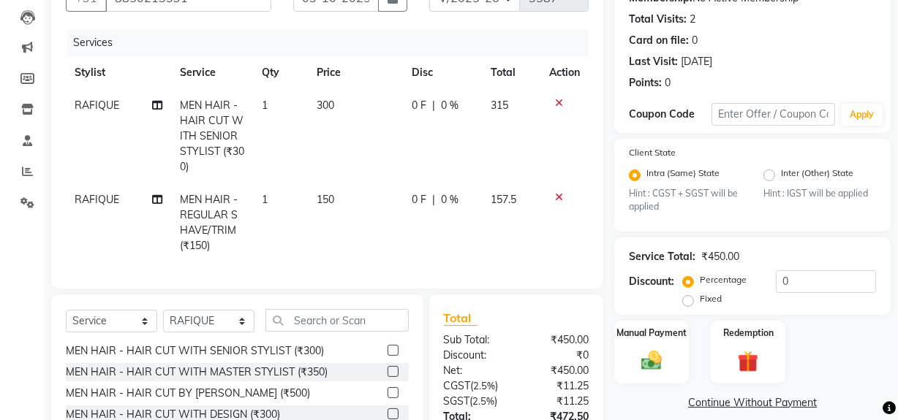
scroll to position [0, 0]
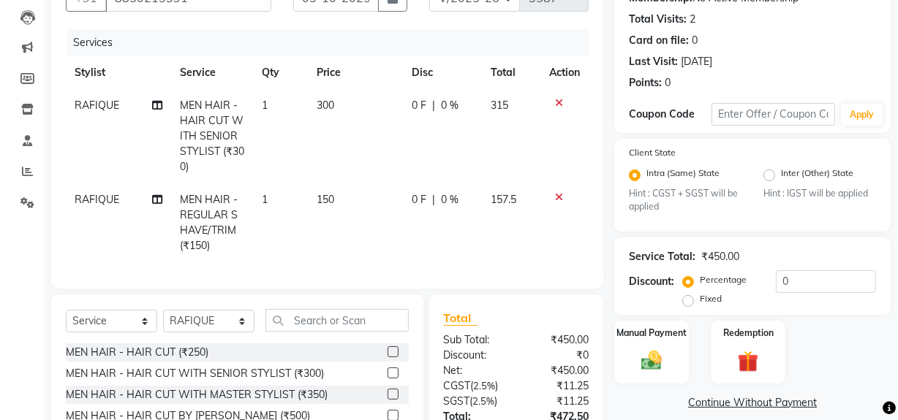
click at [553, 102] on div at bounding box center [564, 103] width 31 height 10
click at [560, 101] on icon at bounding box center [559, 103] width 8 height 10
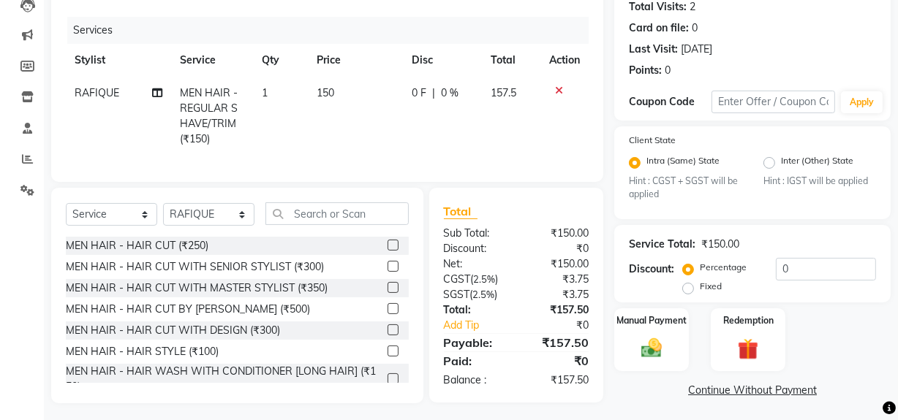
scroll to position [179, 0]
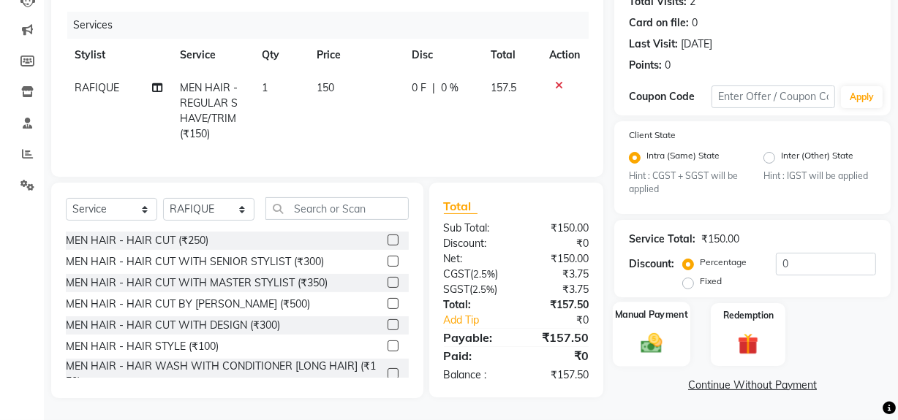
click at [665, 331] on img at bounding box center [651, 343] width 35 height 25
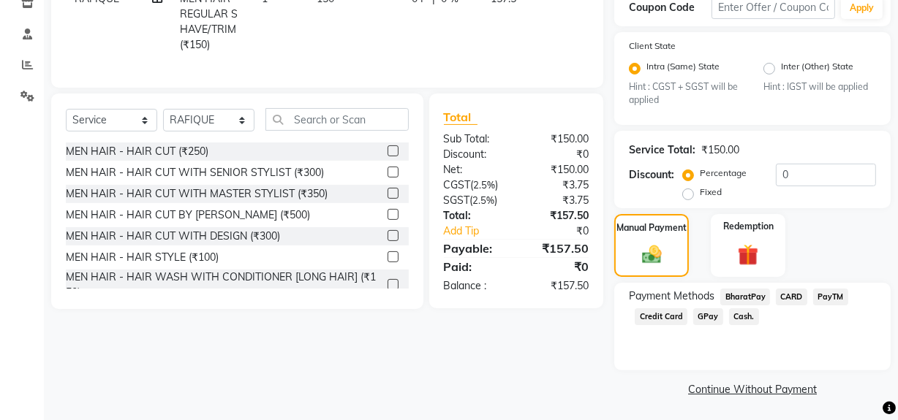
scroll to position [261, 0]
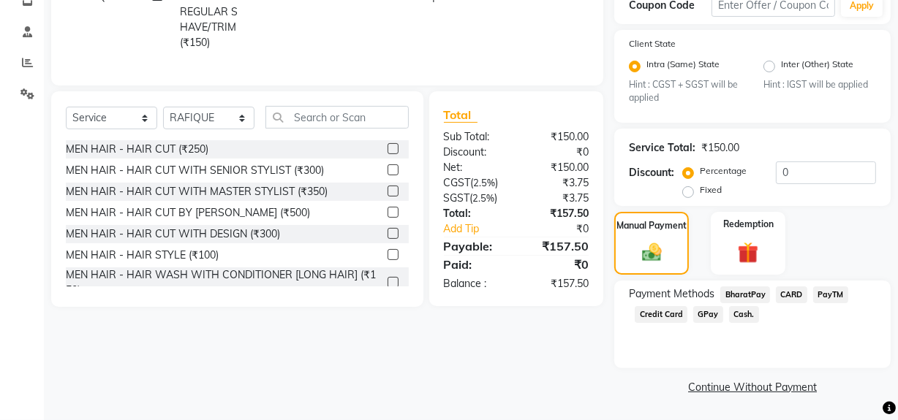
click at [702, 313] on span "GPay" at bounding box center [708, 314] width 30 height 17
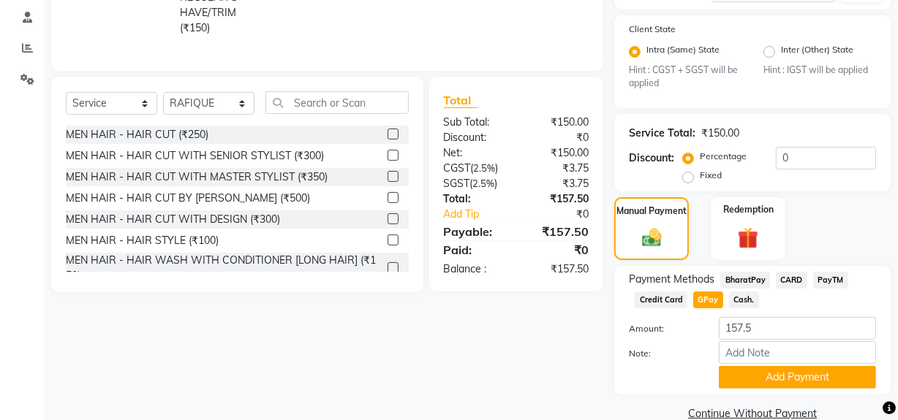
scroll to position [302, 0]
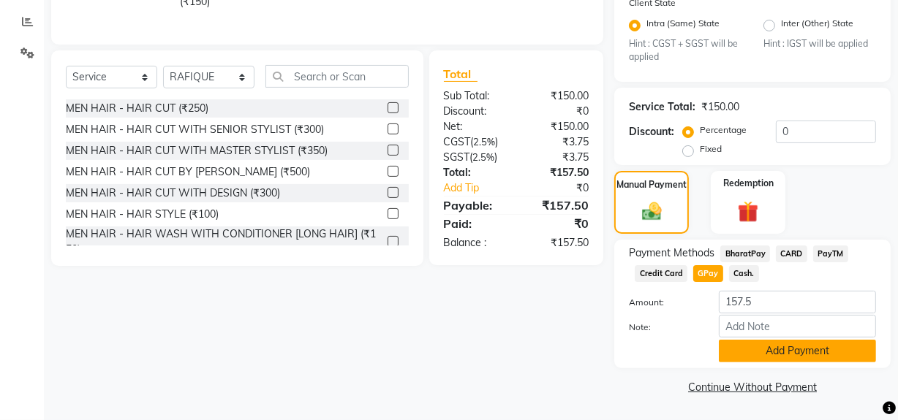
click at [773, 354] on button "Add Payment" at bounding box center [797, 351] width 157 height 23
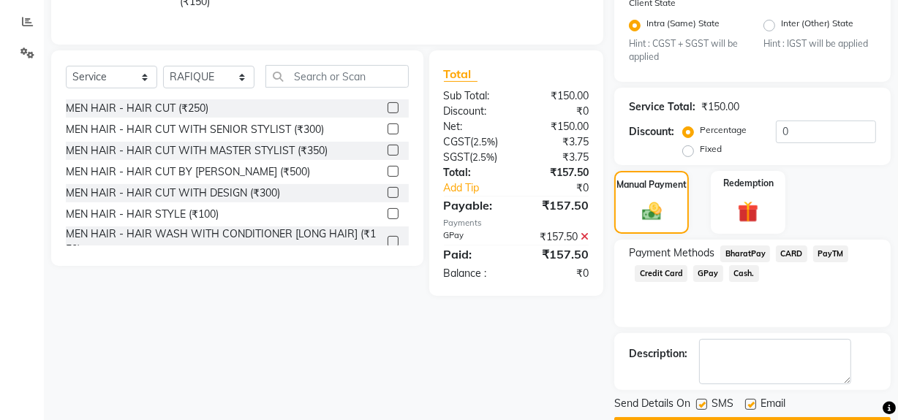
scroll to position [344, 0]
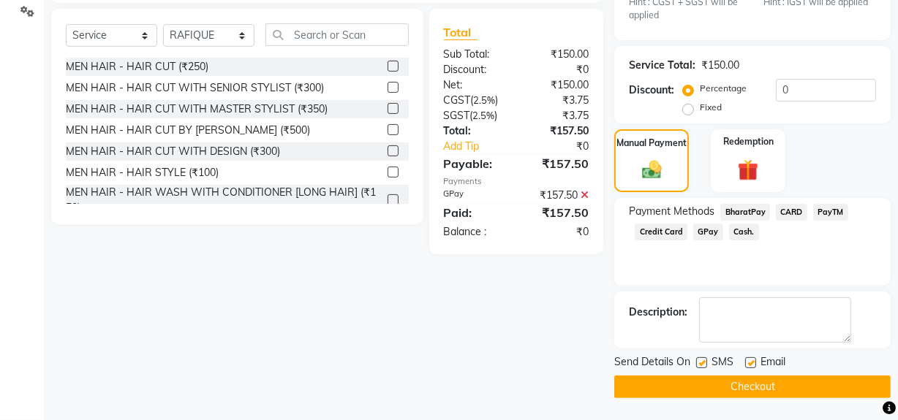
click at [708, 384] on button "Checkout" at bounding box center [752, 387] width 276 height 23
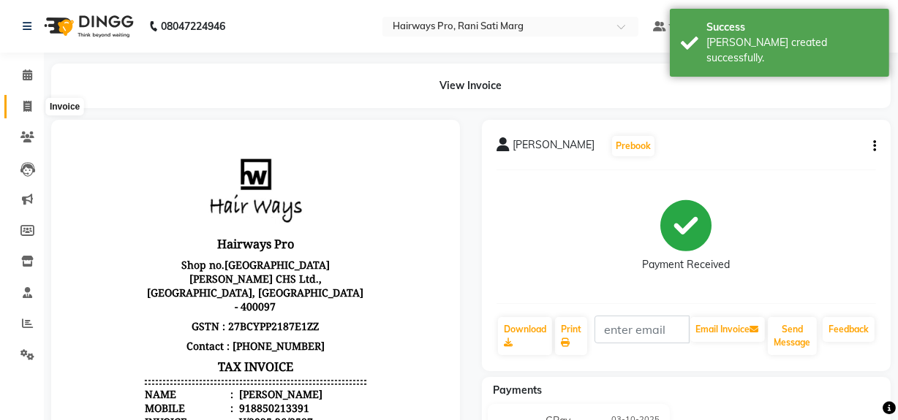
click at [27, 109] on icon at bounding box center [27, 106] width 8 height 11
select select "service"
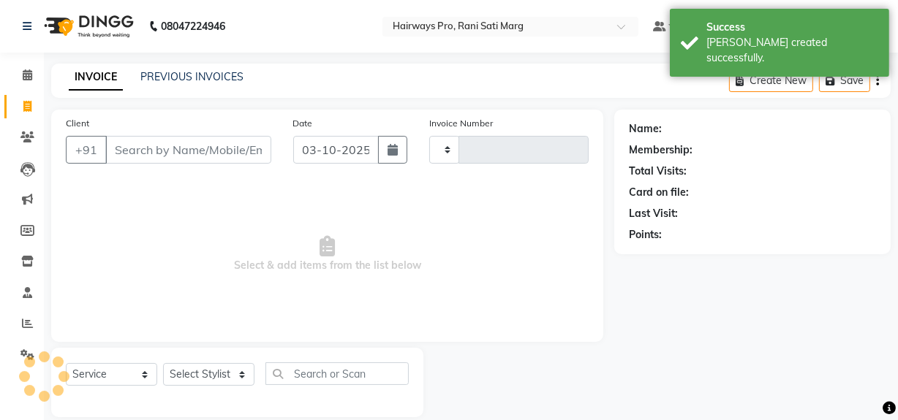
scroll to position [19, 0]
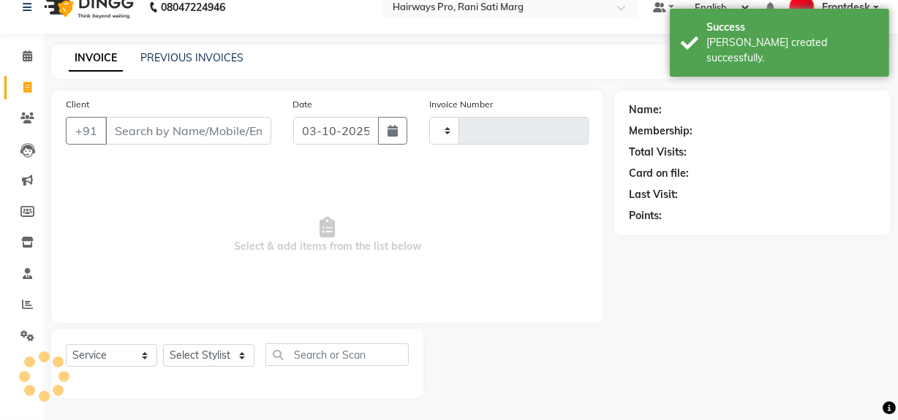
type input "3588"
select select "787"
click at [193, 124] on input "Client" at bounding box center [188, 131] width 166 height 28
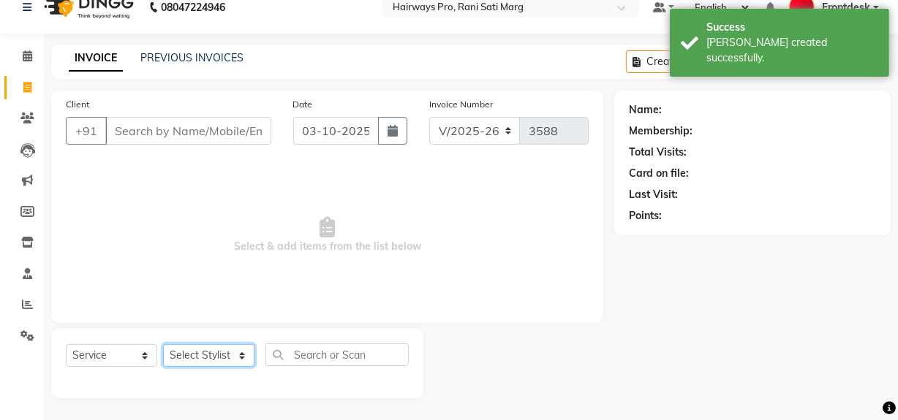
click at [230, 352] on select "Select Stylist ABID DANISH Faiz shaikh farheen Frontdesk INTEZAR SALMANI JYOTI …" at bounding box center [208, 355] width 91 height 23
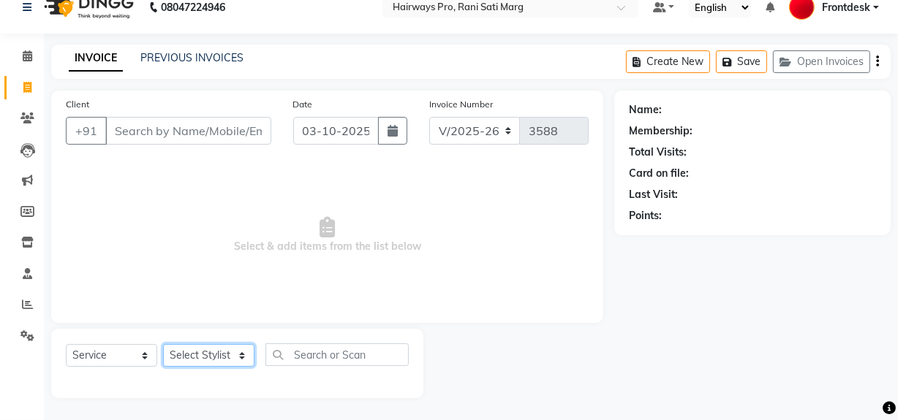
select select "45602"
click at [163, 344] on select "Select Stylist ABID DANISH Faiz shaikh farheen Frontdesk INTEZAR SALMANI JYOTI …" at bounding box center [208, 355] width 91 height 23
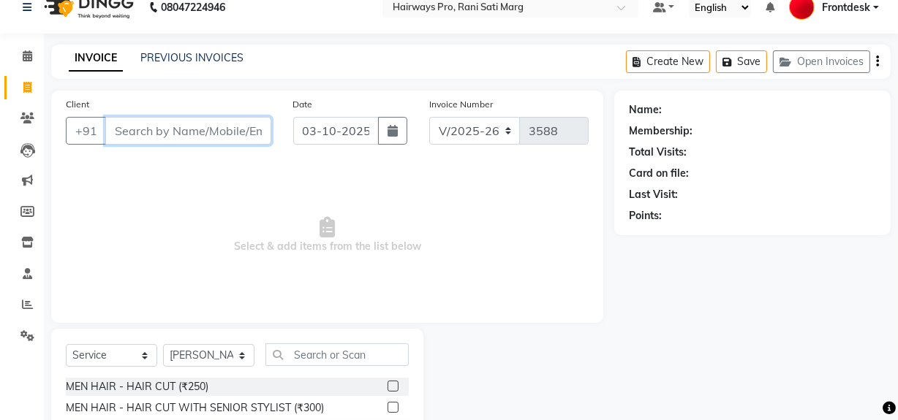
click at [221, 129] on input "Client" at bounding box center [188, 131] width 166 height 28
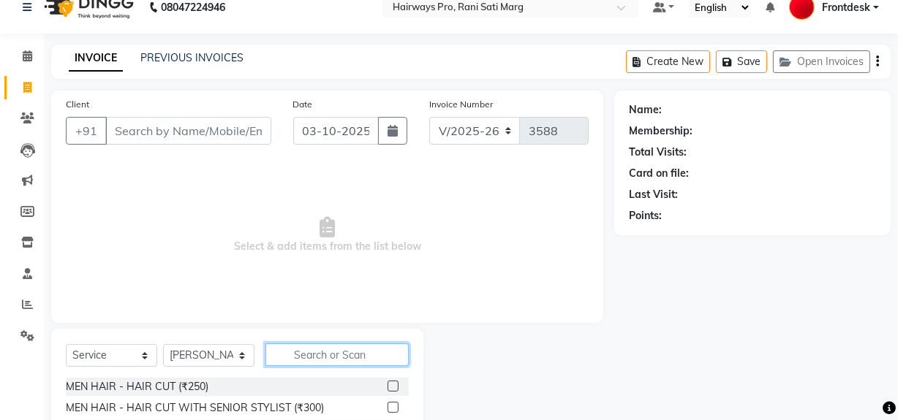
click at [323, 350] on input "text" at bounding box center [336, 355] width 143 height 23
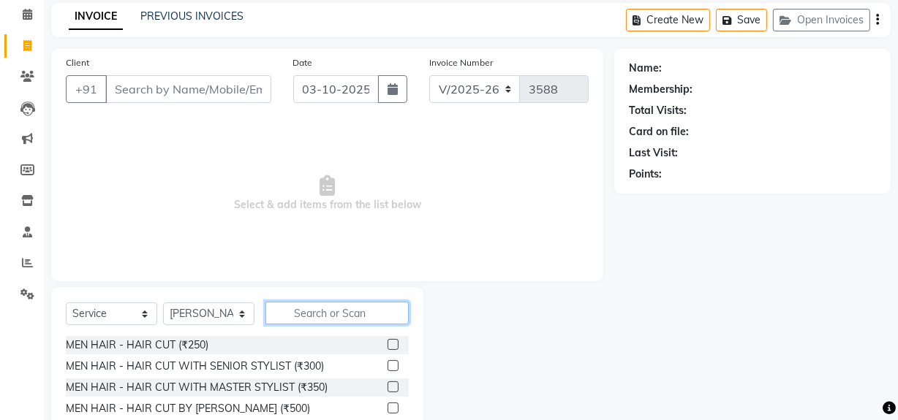
scroll to position [152, 0]
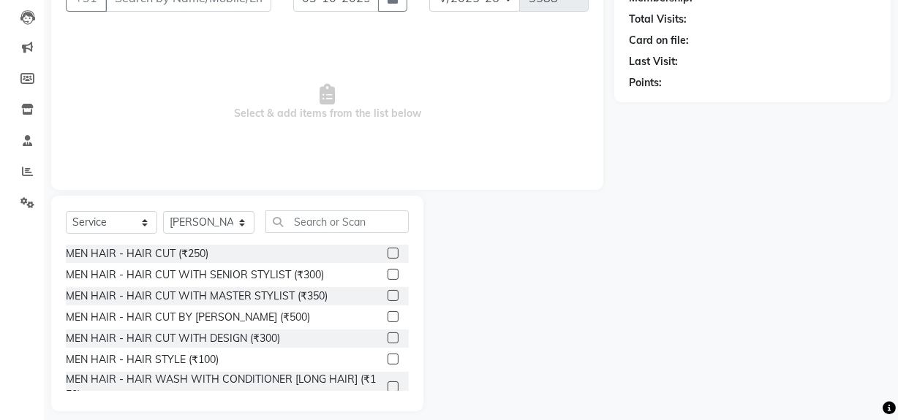
click at [387, 255] on label at bounding box center [392, 253] width 11 height 11
click at [387, 255] on input "checkbox" at bounding box center [392, 254] width 10 height 10
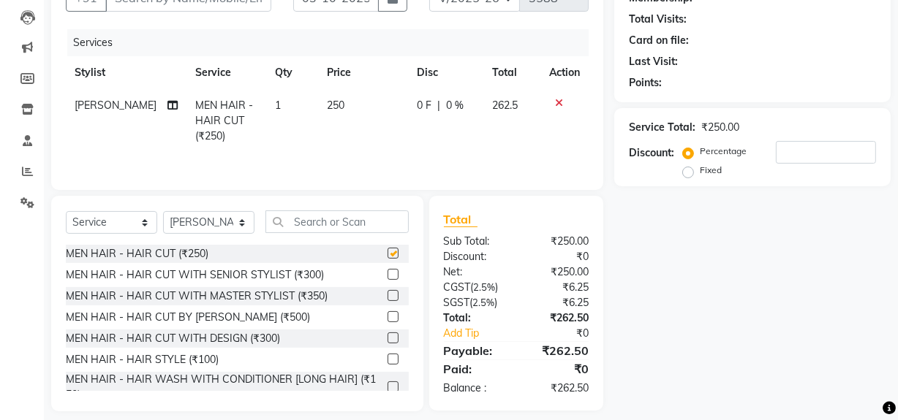
checkbox input "false"
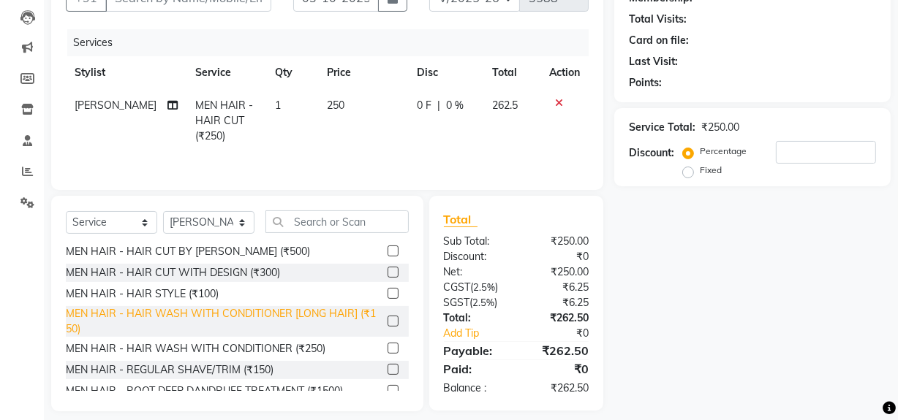
scroll to position [66, 0]
click at [387, 364] on label at bounding box center [392, 369] width 11 height 11
click at [387, 365] on input "checkbox" at bounding box center [392, 370] width 10 height 10
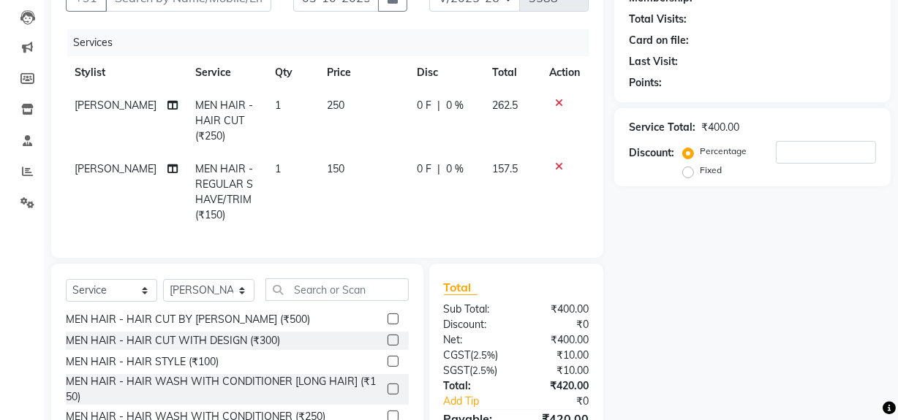
checkbox input "false"
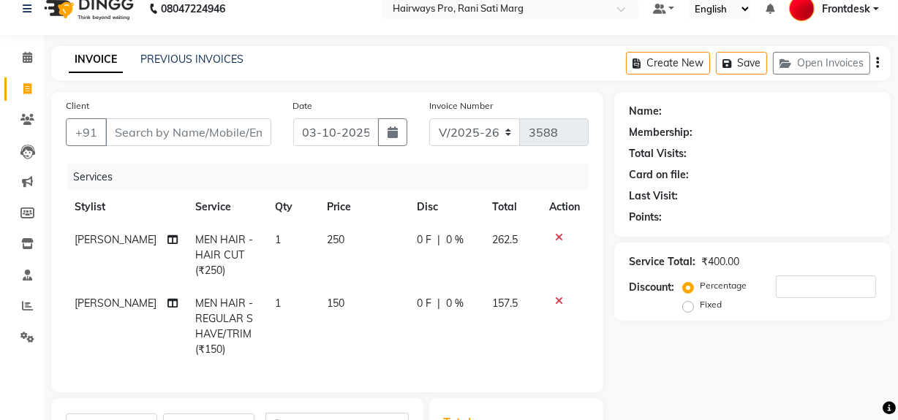
scroll to position [0, 0]
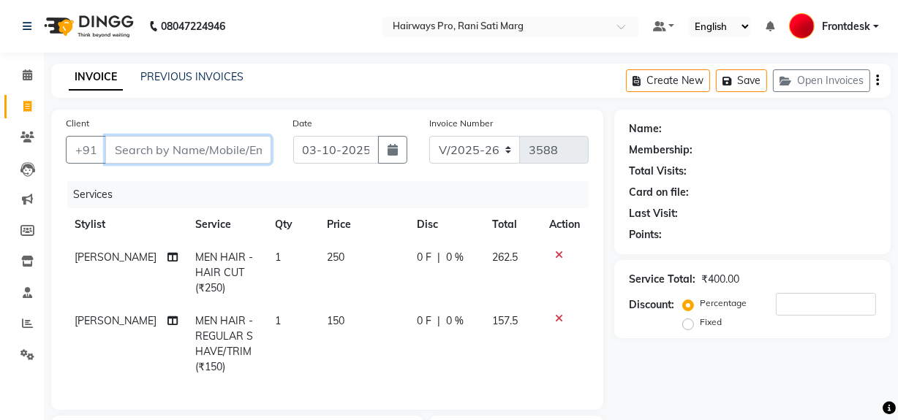
click at [229, 145] on input "Client" at bounding box center [188, 150] width 166 height 28
type input "9"
type input "0"
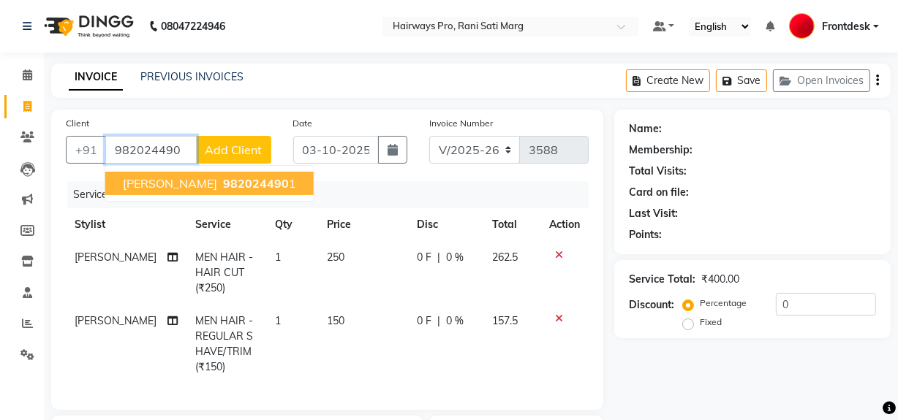
click at [193, 182] on span "RUPA DAMBAL" at bounding box center [170, 183] width 94 height 15
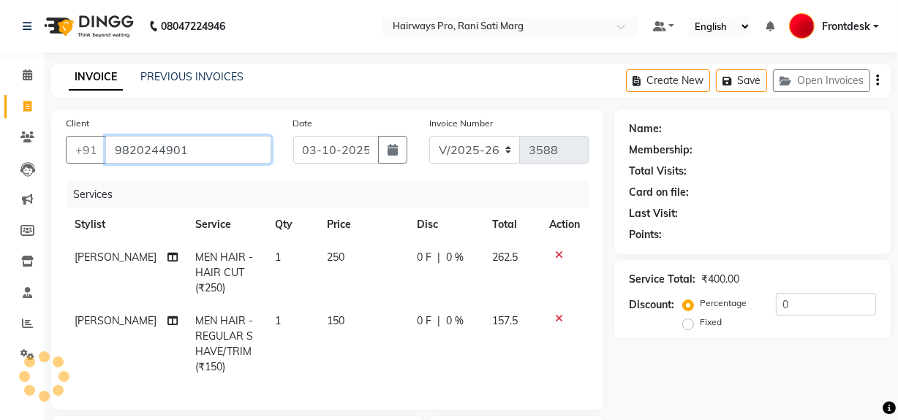
type input "9820244901"
select select "1: Object"
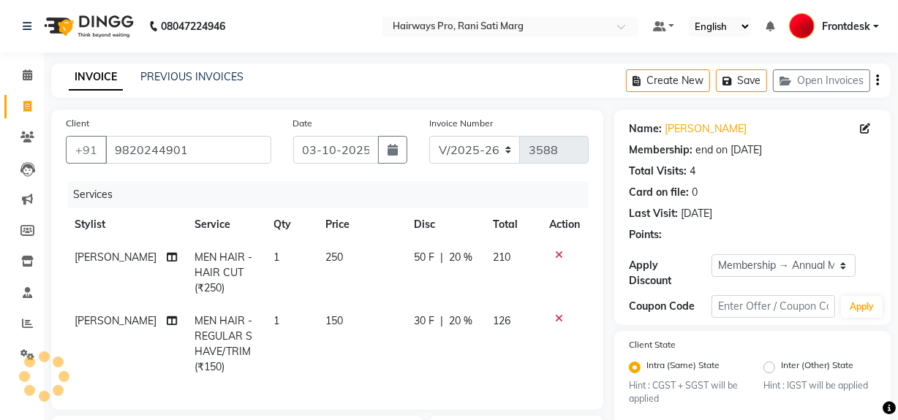
type input "20"
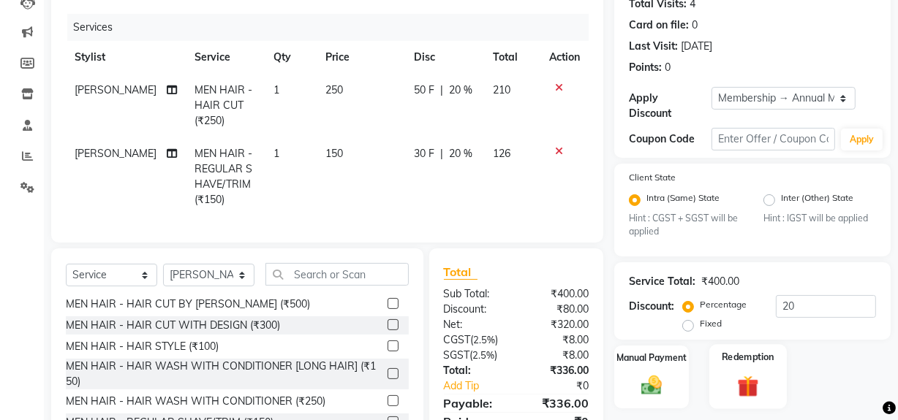
scroll to position [243, 0]
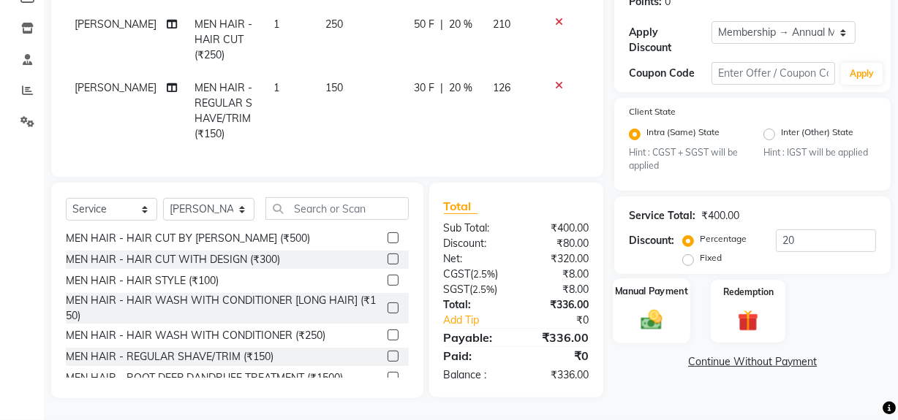
click at [657, 313] on img at bounding box center [651, 320] width 35 height 25
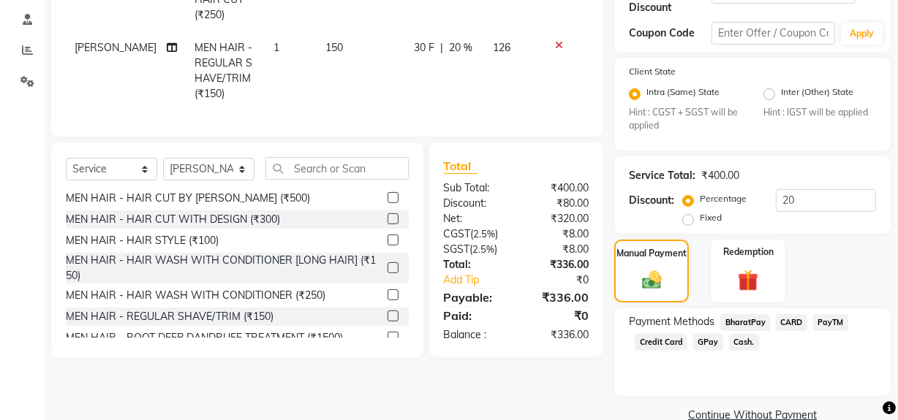
scroll to position [301, 0]
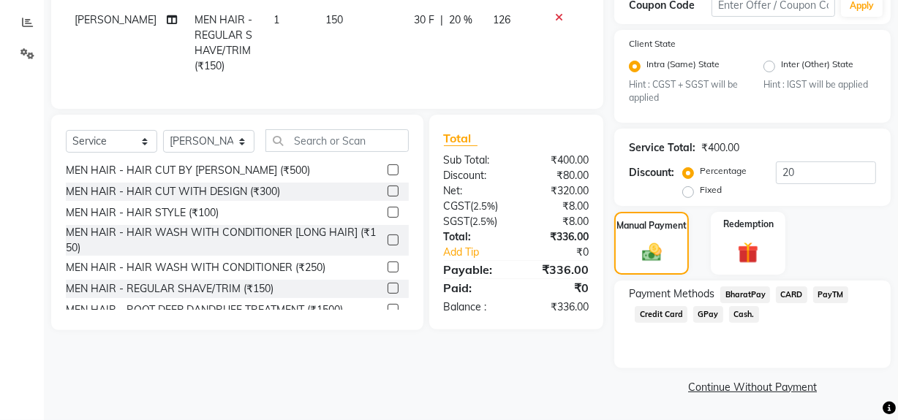
click at [704, 318] on span "GPay" at bounding box center [708, 314] width 30 height 17
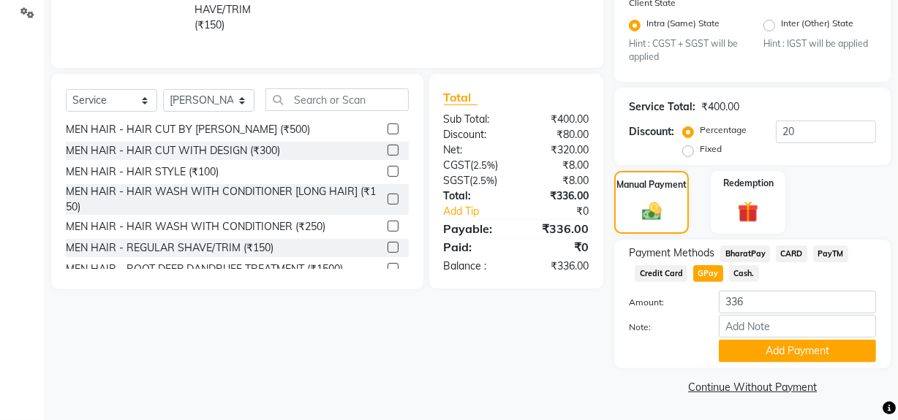
scroll to position [343, 0]
click at [792, 351] on button "Add Payment" at bounding box center [797, 351] width 157 height 23
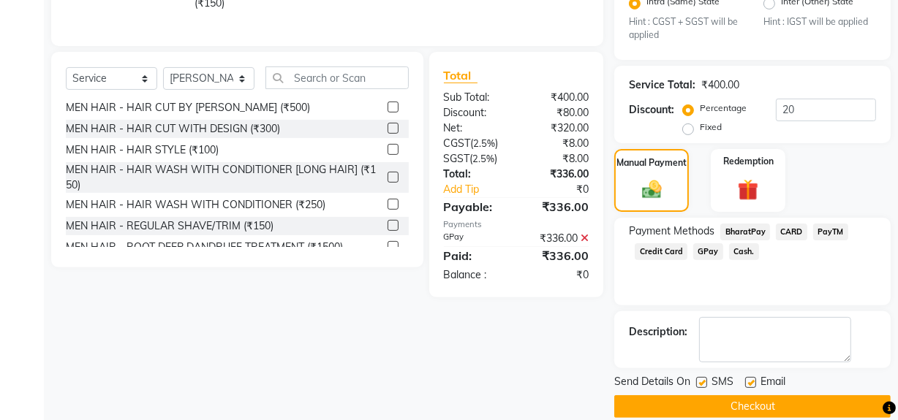
scroll to position [383, 0]
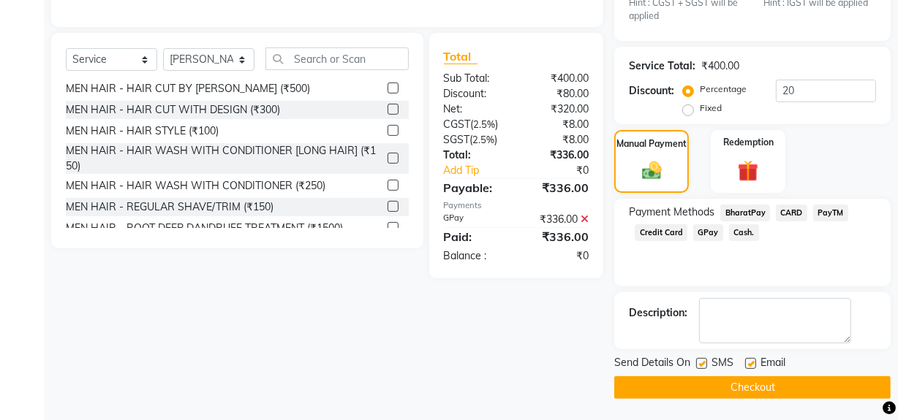
click at [693, 386] on button "Checkout" at bounding box center [752, 387] width 276 height 23
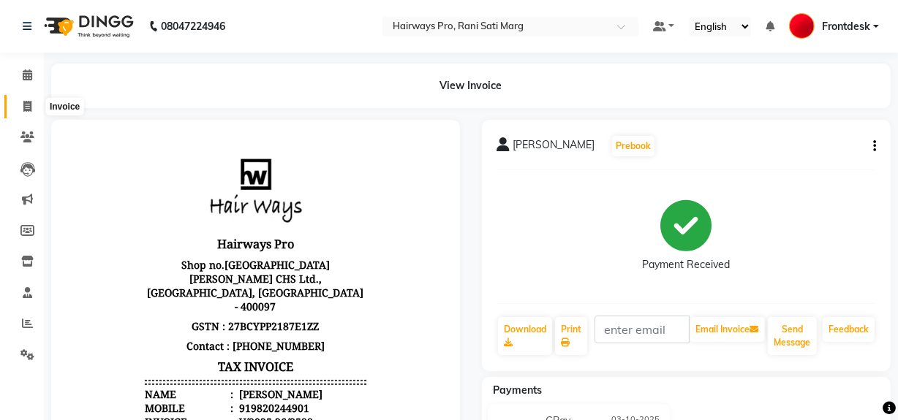
click at [21, 110] on span at bounding box center [28, 107] width 26 height 17
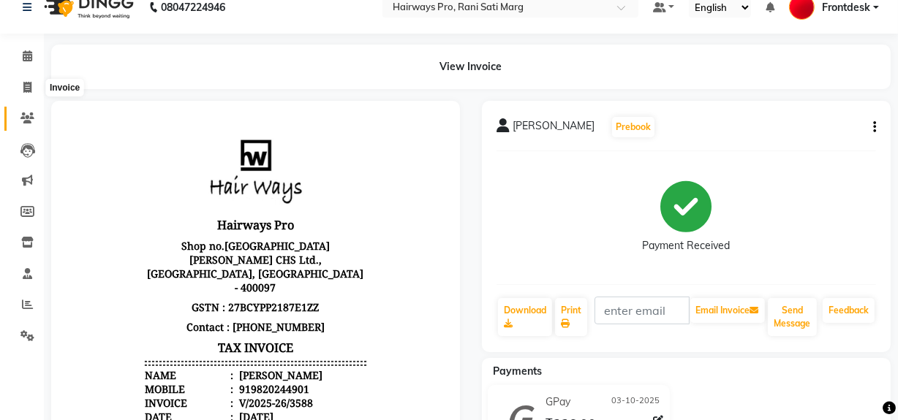
select select "service"
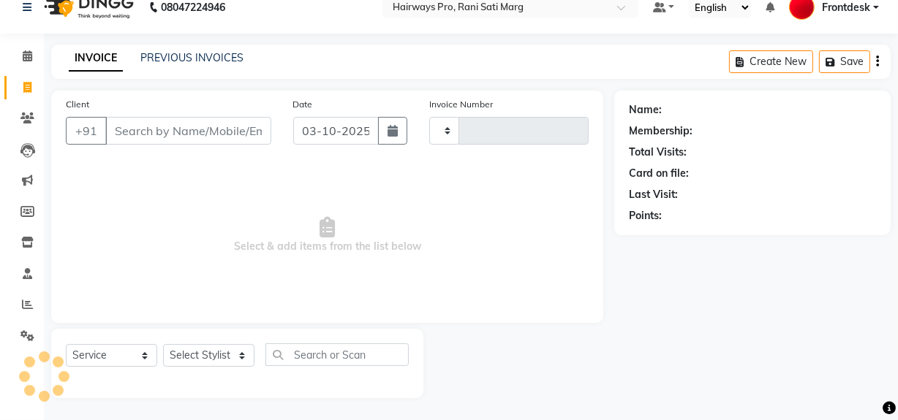
type input "3589"
select select "787"
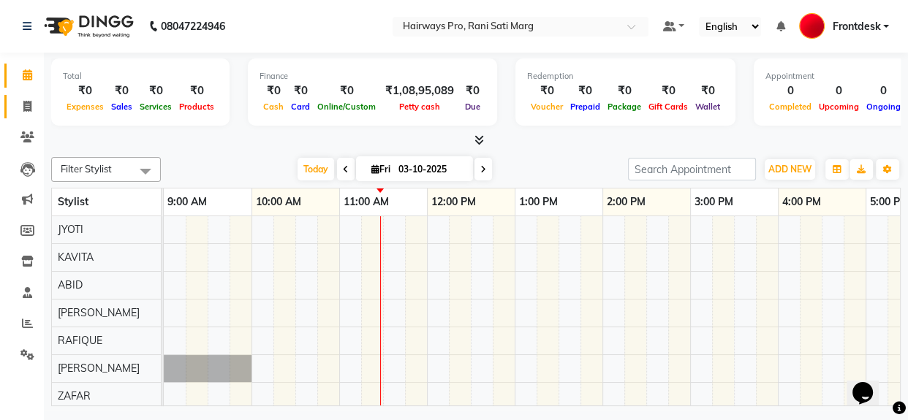
click at [34, 106] on span at bounding box center [28, 107] width 26 height 17
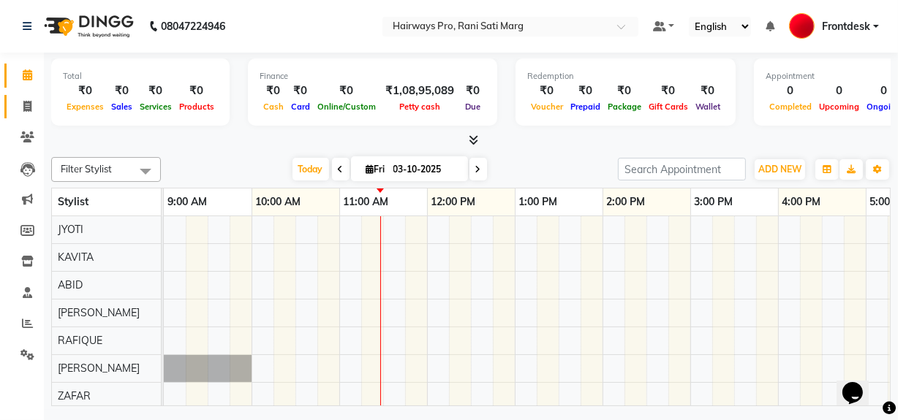
select select "787"
select select "service"
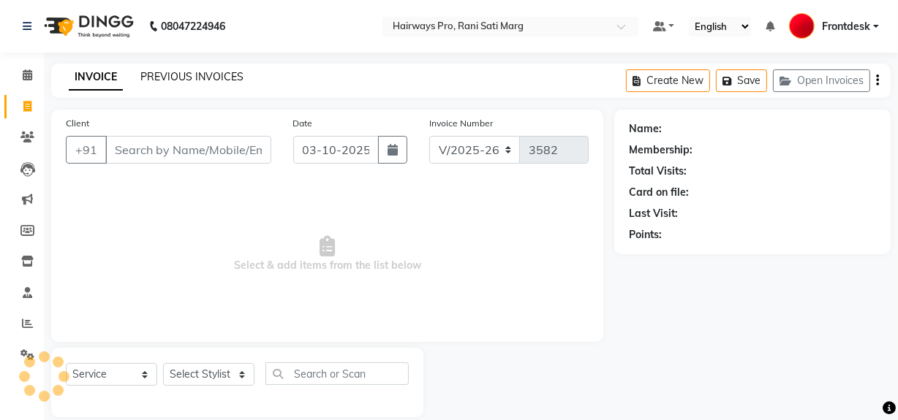
click at [165, 75] on link "PREVIOUS INVOICES" at bounding box center [191, 76] width 103 height 13
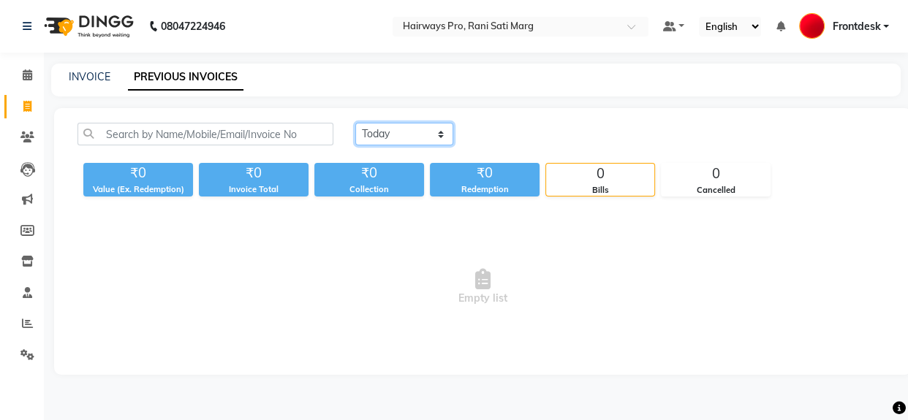
click at [445, 132] on select "Today Yesterday Custom Range" at bounding box center [404, 134] width 98 height 23
select select "yesterday"
click at [355, 123] on select "Today Yesterday Custom Range" at bounding box center [404, 134] width 98 height 23
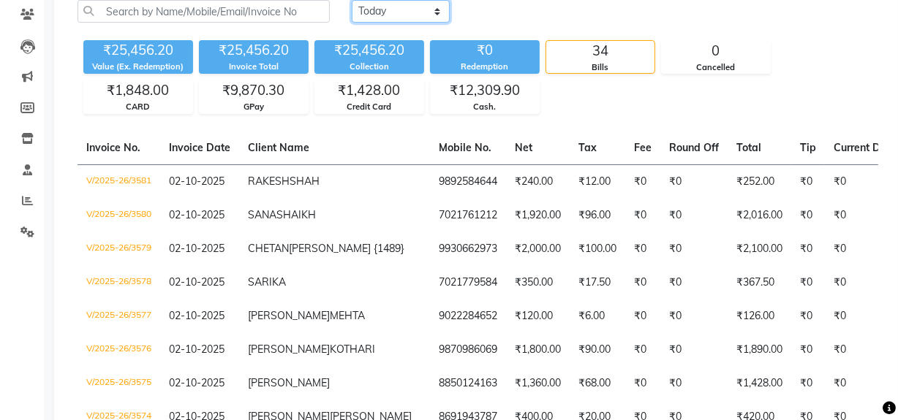
scroll to position [132, 0]
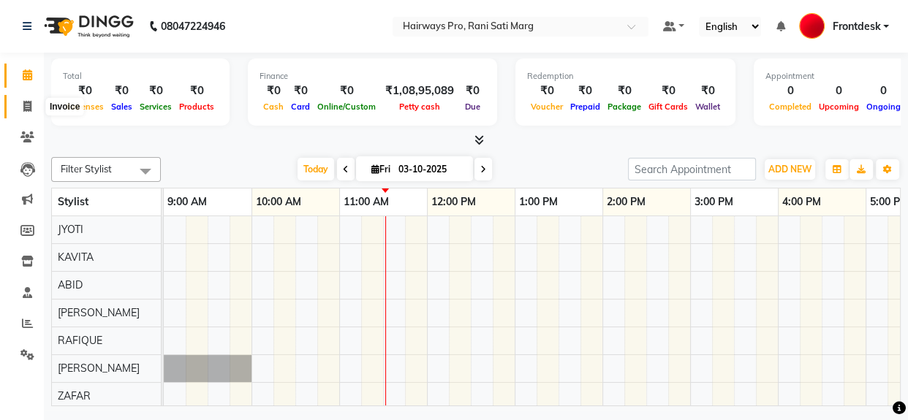
click at [26, 99] on span at bounding box center [28, 107] width 26 height 17
select select "787"
select select "service"
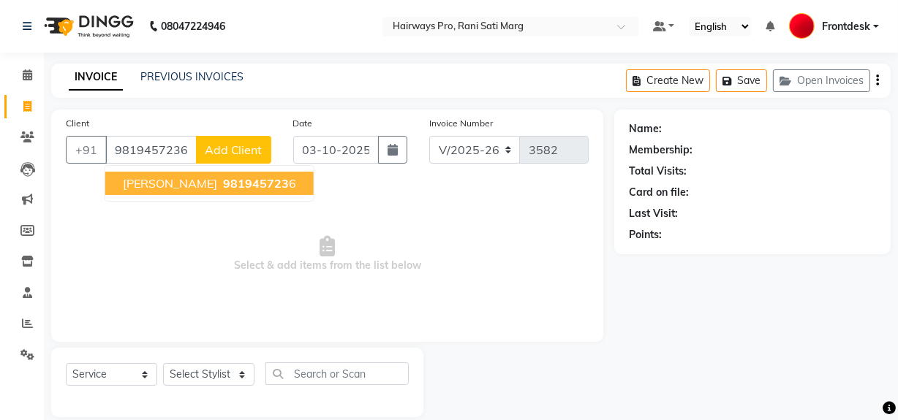
type input "9819457236"
select select "1: Object"
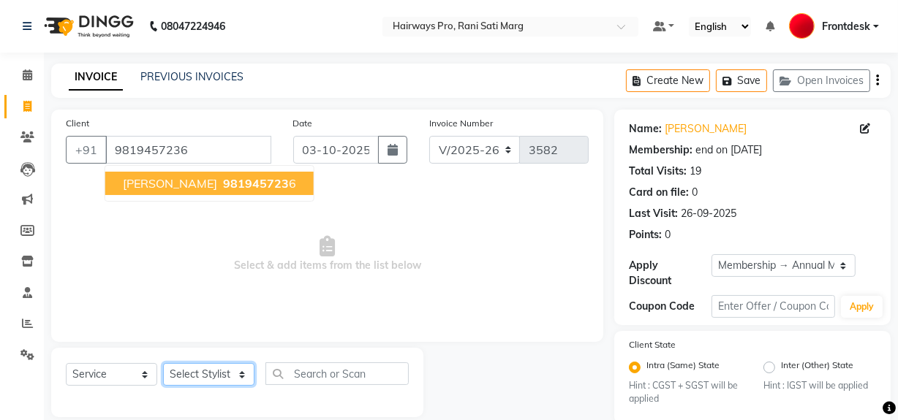
click at [239, 371] on select "Select Stylist ABID DANISH Faiz [PERSON_NAME] Frontdesk INTEZAR [PERSON_NAME] […" at bounding box center [208, 374] width 91 height 23
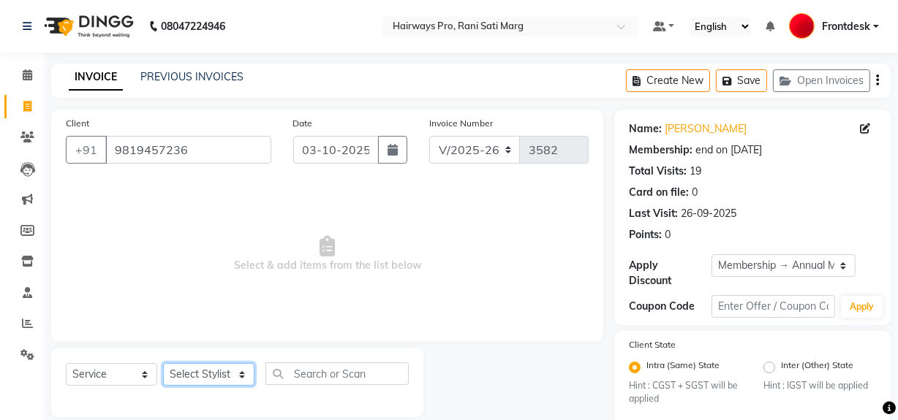
select select "45602"
click at [163, 363] on select "Select Stylist ABID DANISH Faiz [PERSON_NAME] Frontdesk INTEZAR [PERSON_NAME] […" at bounding box center [208, 374] width 91 height 23
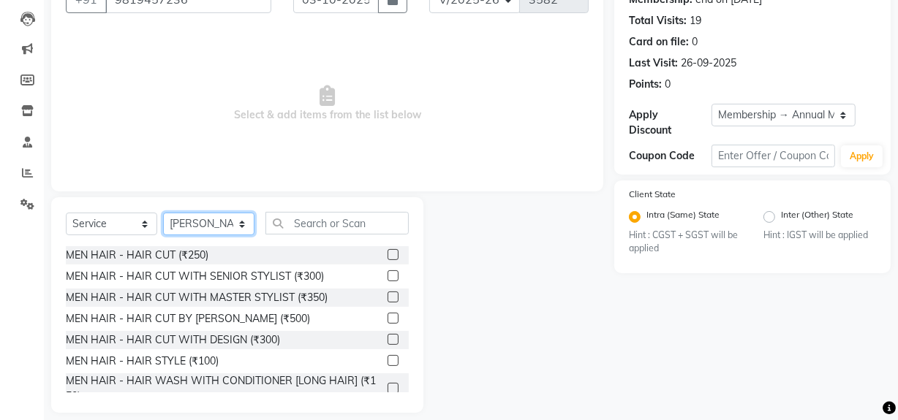
scroll to position [165, 0]
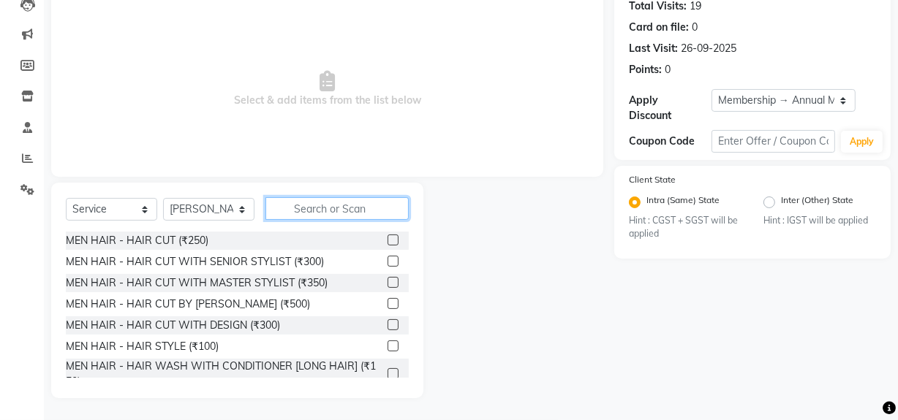
click at [321, 207] on input "text" at bounding box center [336, 208] width 143 height 23
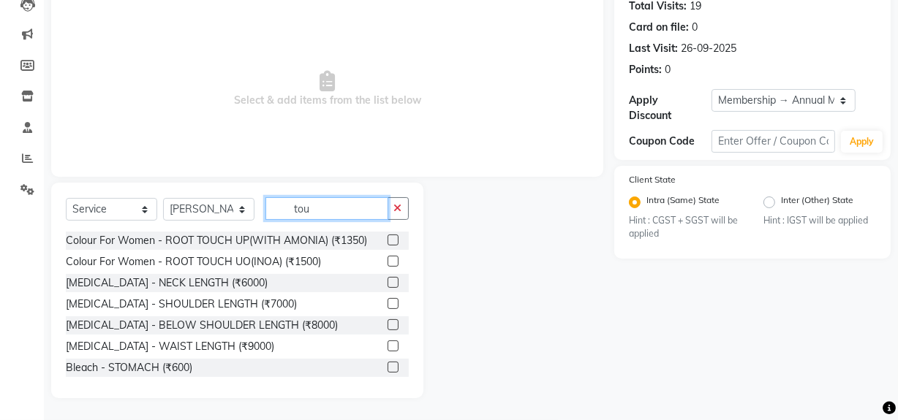
scroll to position [61, 0]
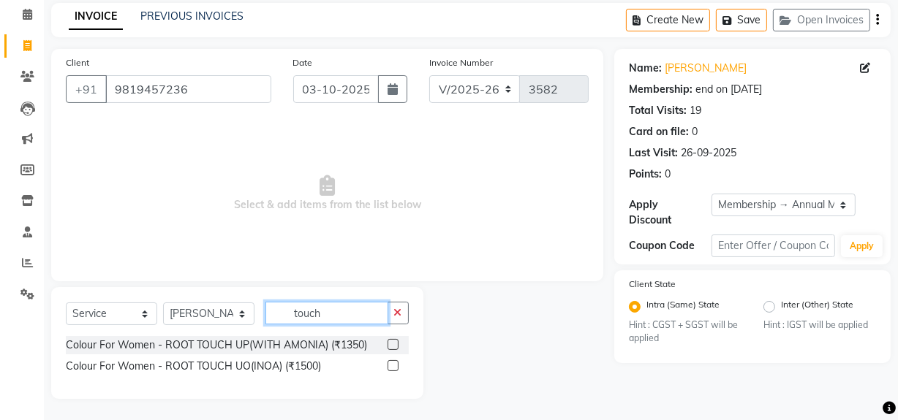
type input "touch"
click at [390, 365] on label at bounding box center [392, 365] width 11 height 11
click at [390, 365] on input "checkbox" at bounding box center [392, 367] width 10 height 10
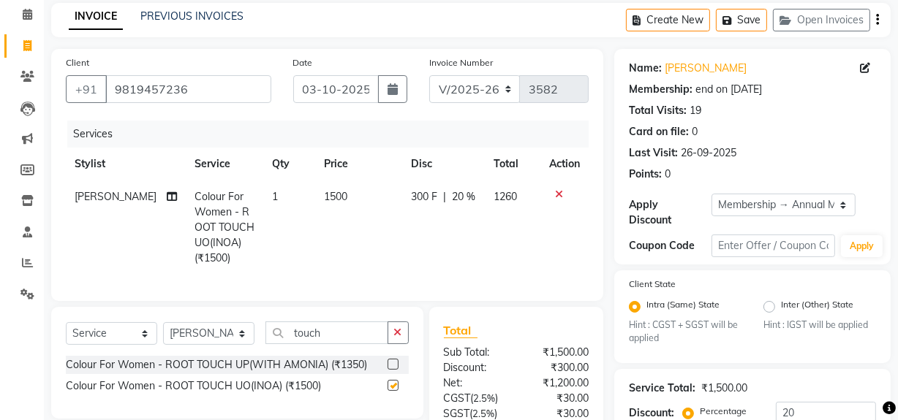
checkbox input "false"
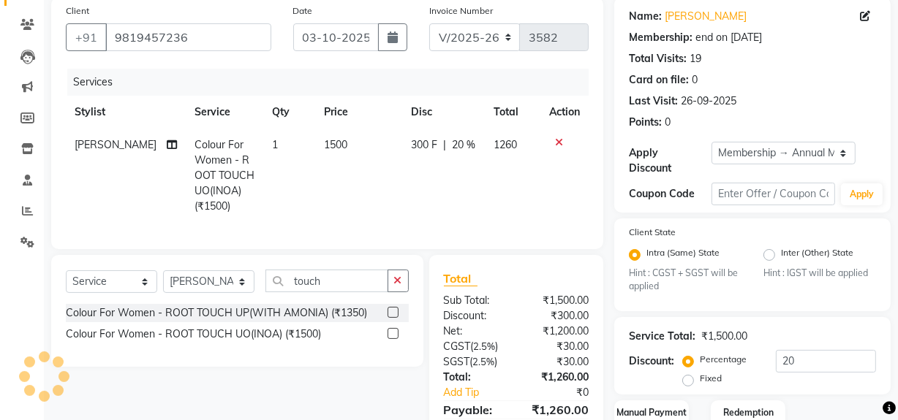
scroll to position [0, 0]
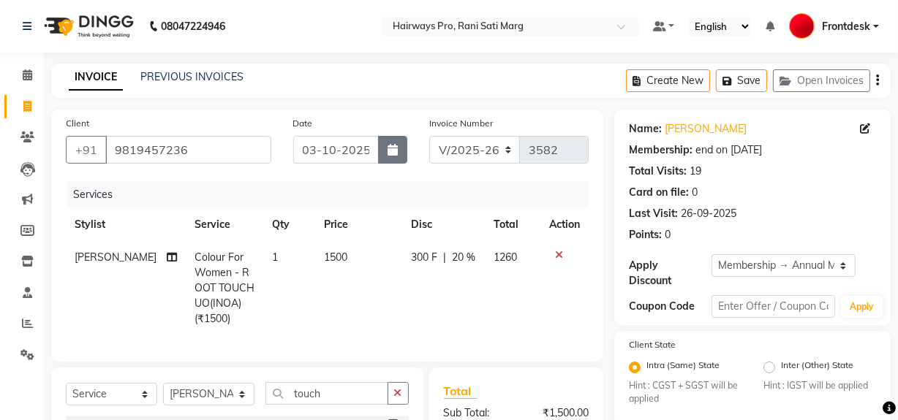
click at [393, 154] on icon "button" at bounding box center [392, 150] width 10 height 12
select select "10"
select select "2025"
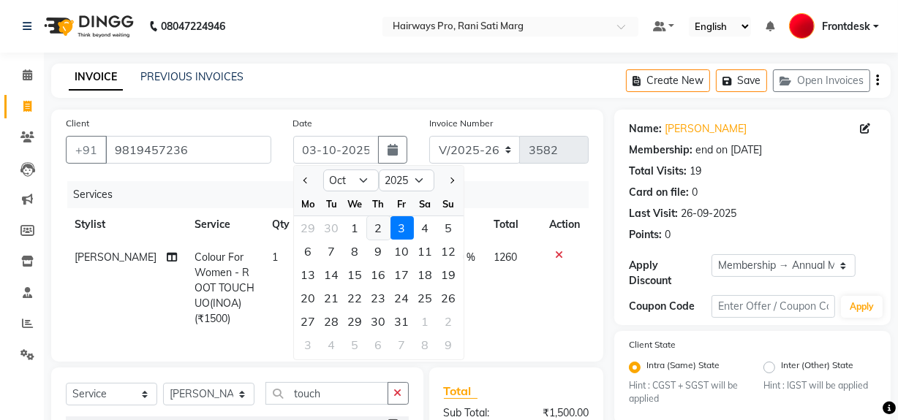
click at [379, 235] on div "2" at bounding box center [378, 227] width 23 height 23
type input "02-10-2025"
type input "0"
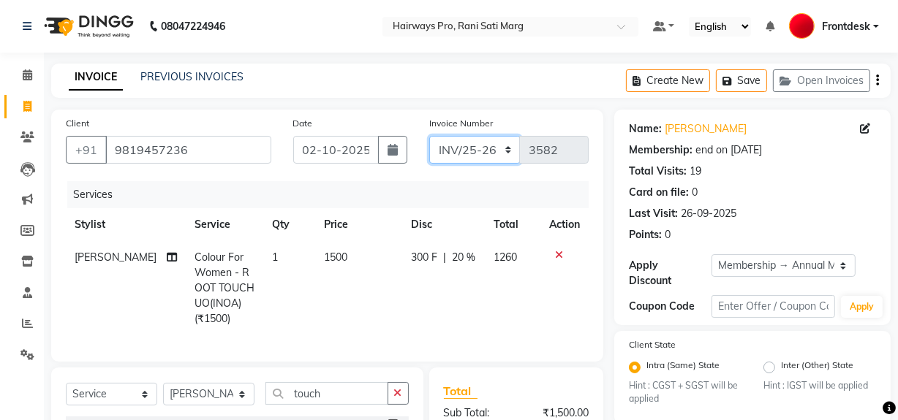
click at [499, 149] on select "INV/25-26 V/2025-26" at bounding box center [474, 150] width 91 height 28
select select "787"
click at [429, 136] on select "INV/25-26 V/2025-26" at bounding box center [474, 150] width 91 height 28
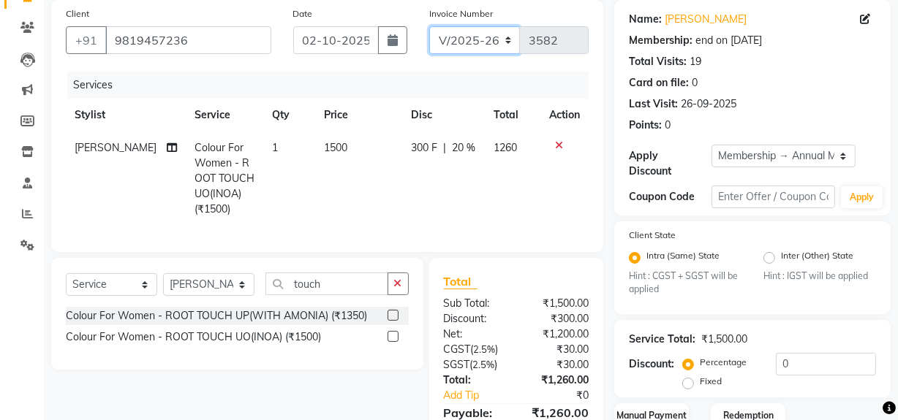
scroll to position [208, 0]
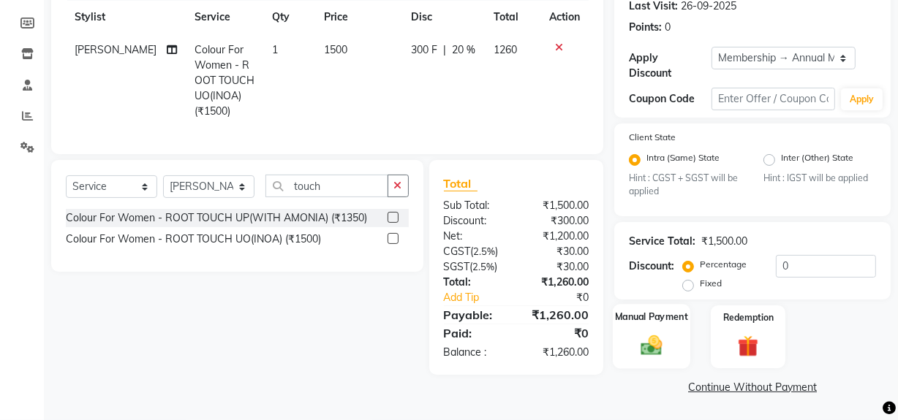
click at [652, 352] on img at bounding box center [651, 345] width 35 height 25
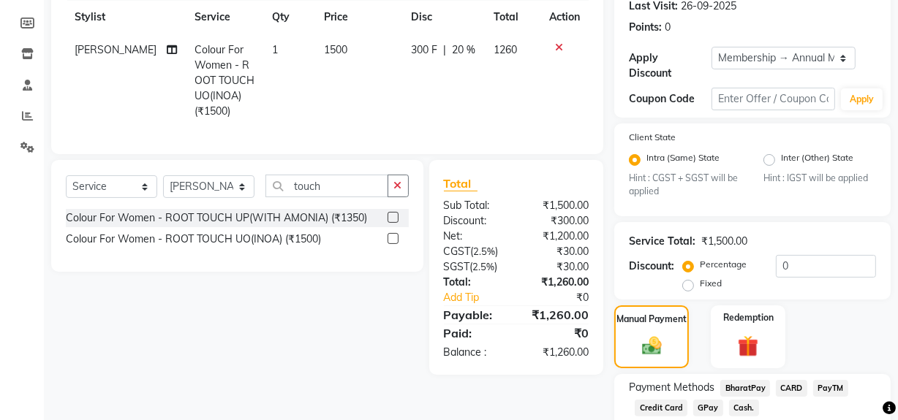
click at [707, 407] on span "GPay" at bounding box center [708, 408] width 30 height 17
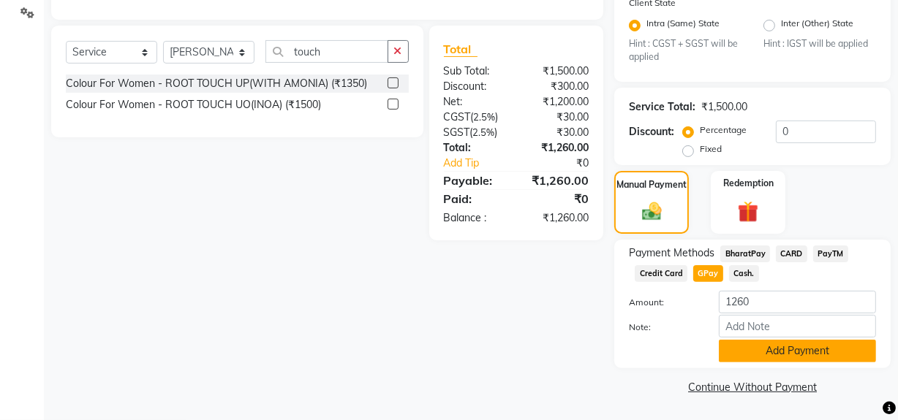
click at [757, 347] on button "Add Payment" at bounding box center [797, 351] width 157 height 23
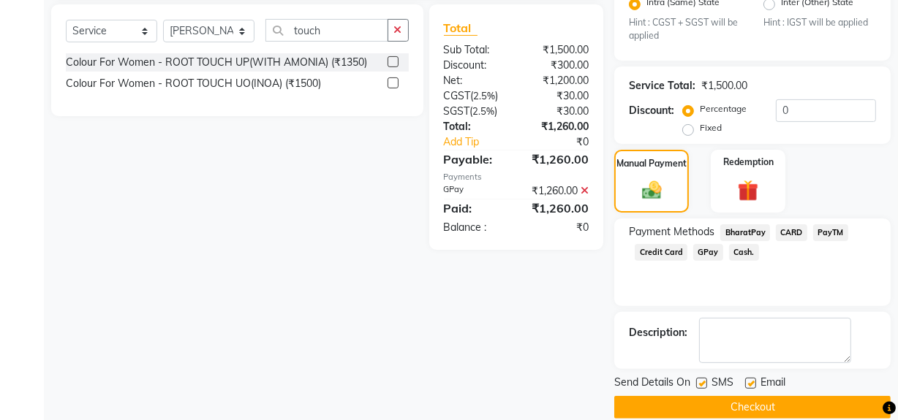
scroll to position [383, 0]
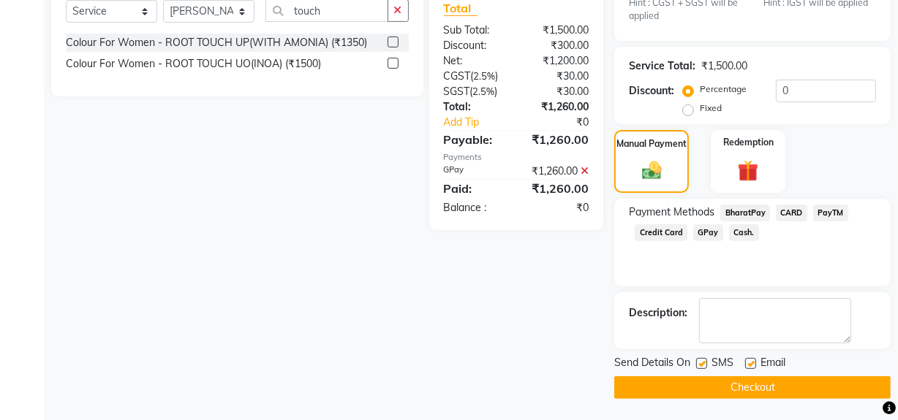
click at [696, 384] on button "Checkout" at bounding box center [752, 387] width 276 height 23
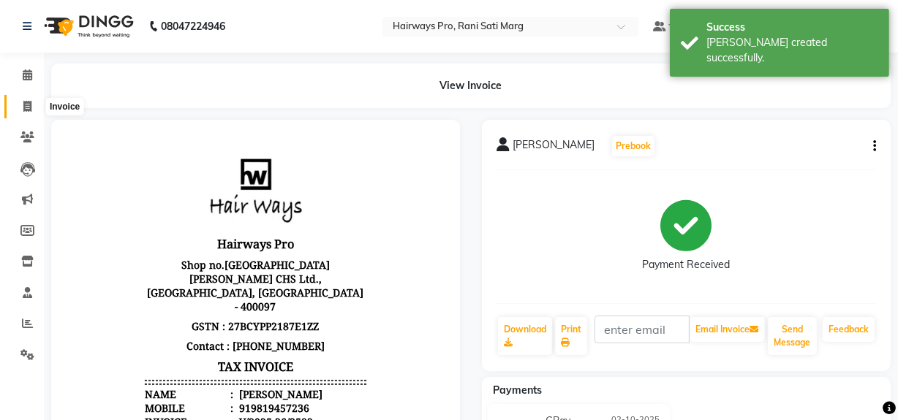
click at [39, 99] on span at bounding box center [28, 107] width 26 height 17
select select "service"
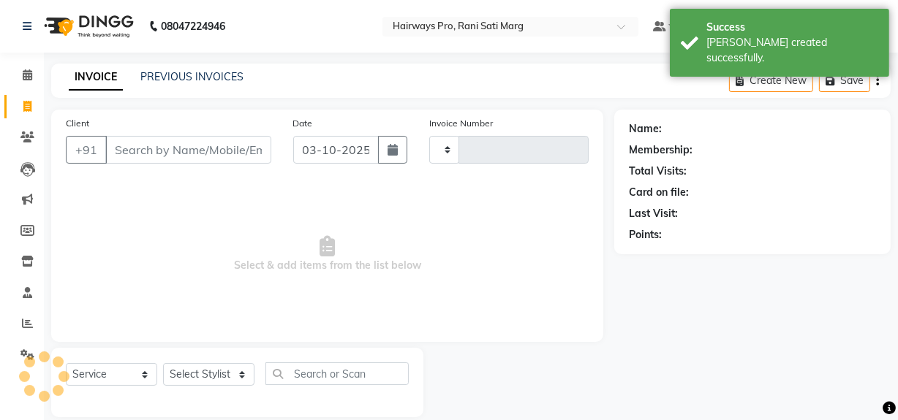
type input "3583"
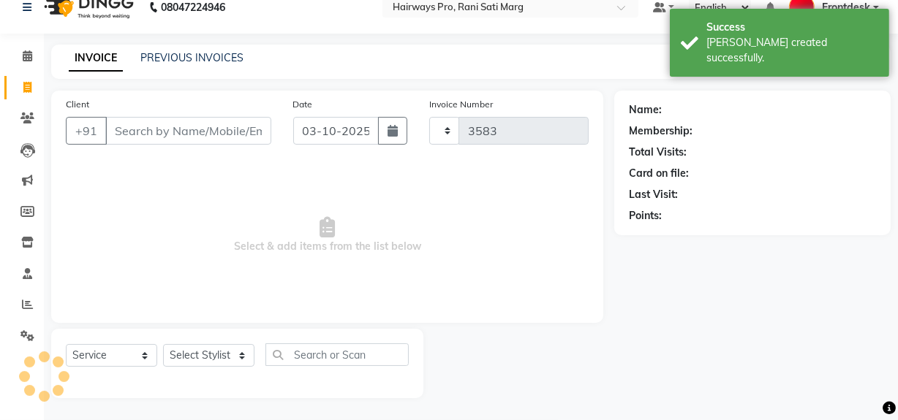
select select "787"
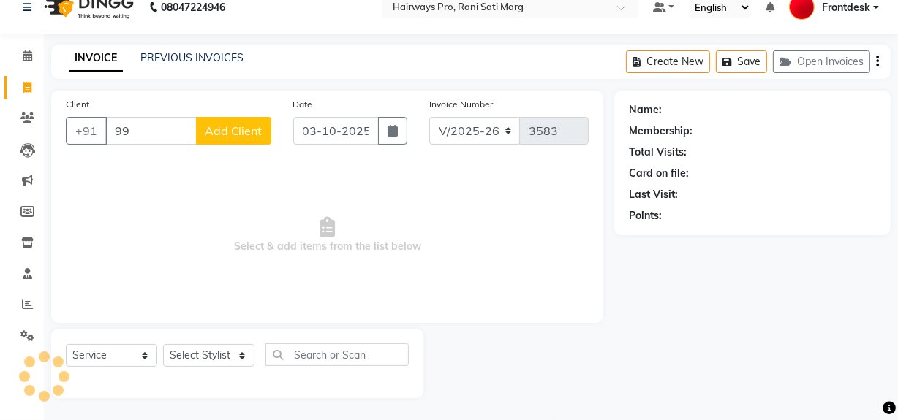
type input "9"
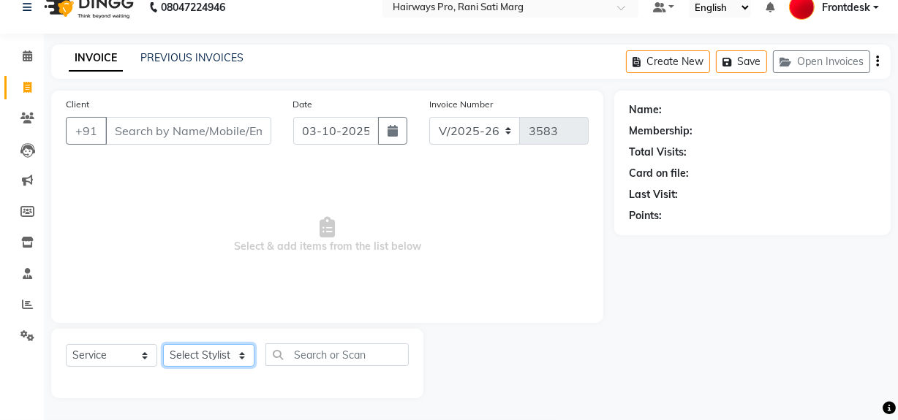
click at [227, 346] on select "Select Stylist ABID DANISH Faiz shaikh farheen Frontdesk INTEZAR SALMANI JYOTI …" at bounding box center [208, 355] width 91 height 23
select select "13190"
click at [163, 344] on select "Select Stylist ABID DANISH Faiz shaikh farheen Frontdesk INTEZAR SALMANI JYOTI …" at bounding box center [208, 355] width 91 height 23
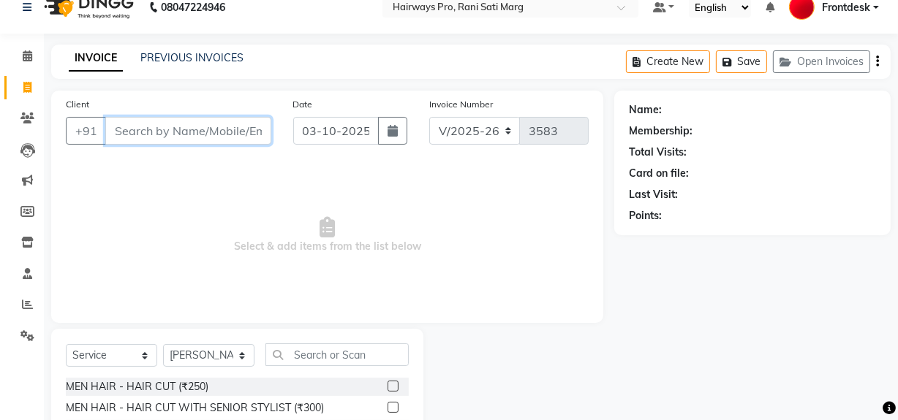
click at [220, 124] on input "Client" at bounding box center [188, 131] width 166 height 28
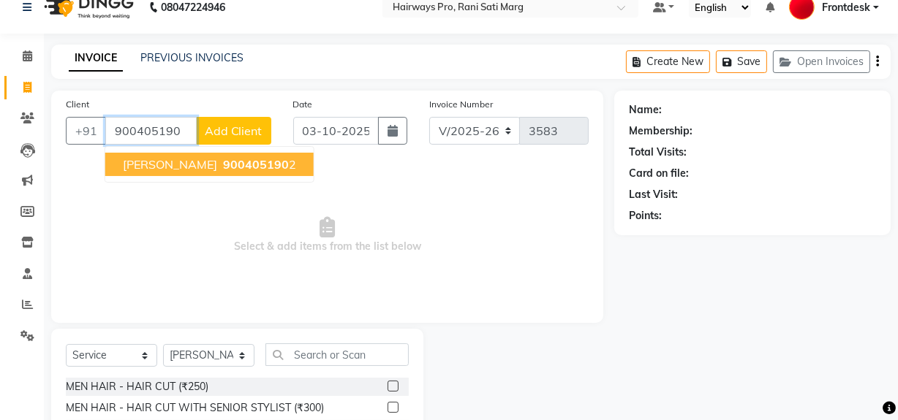
click at [210, 157] on span "ABHISHEK SUROLIYA" at bounding box center [170, 164] width 94 height 15
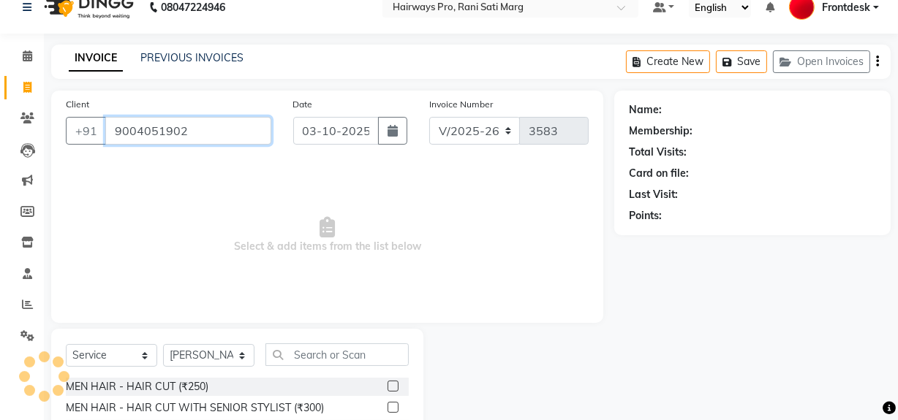
type input "9004051902"
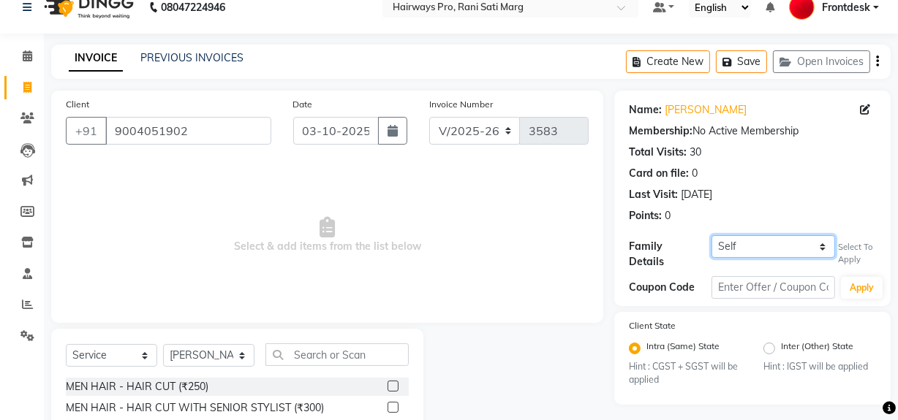
click at [813, 247] on select "Self ROHIT SAWANT" at bounding box center [773, 246] width 124 height 23
select select "1243825"
click at [711, 235] on select "Self ROHIT SAWANT" at bounding box center [773, 246] width 124 height 23
select select "1: Object"
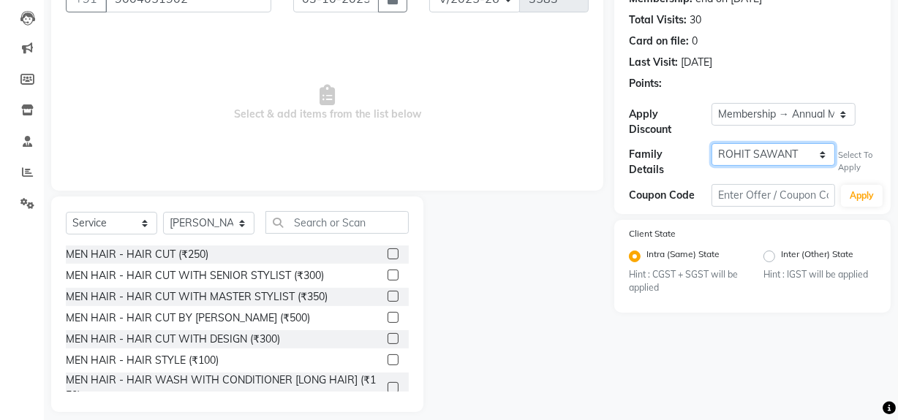
scroll to position [165, 0]
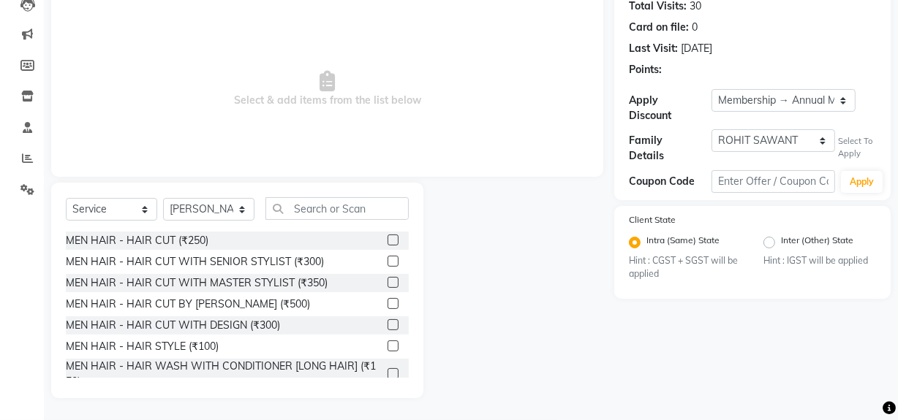
click at [387, 285] on label at bounding box center [392, 282] width 11 height 11
click at [387, 285] on input "checkbox" at bounding box center [392, 284] width 10 height 10
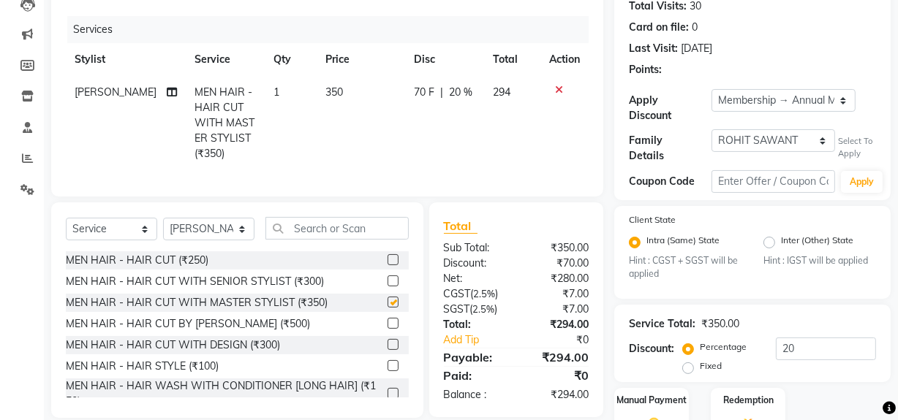
checkbox input "false"
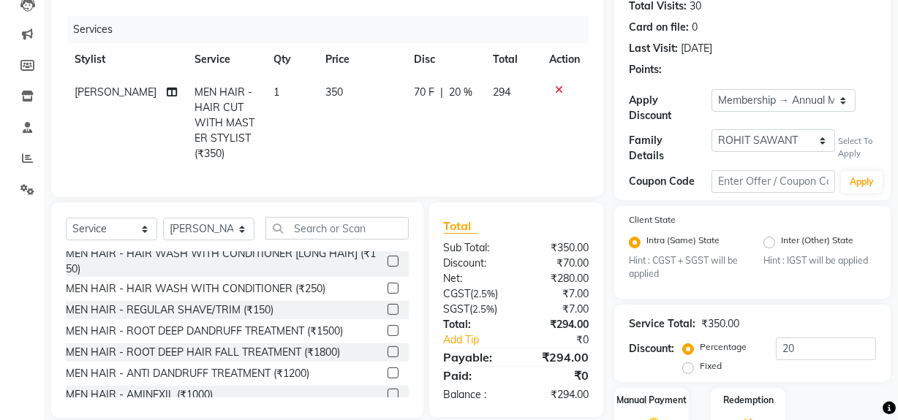
click at [387, 315] on label at bounding box center [392, 309] width 11 height 11
click at [387, 315] on input "checkbox" at bounding box center [392, 311] width 10 height 10
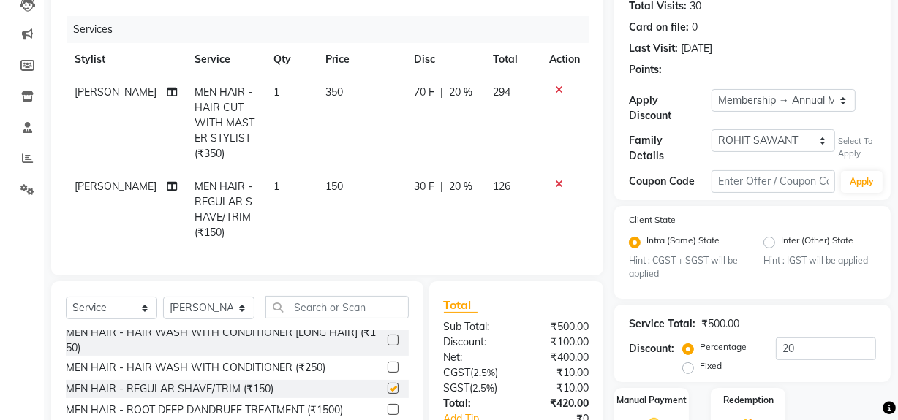
checkbox input "false"
click at [373, 312] on input "text" at bounding box center [336, 307] width 143 height 23
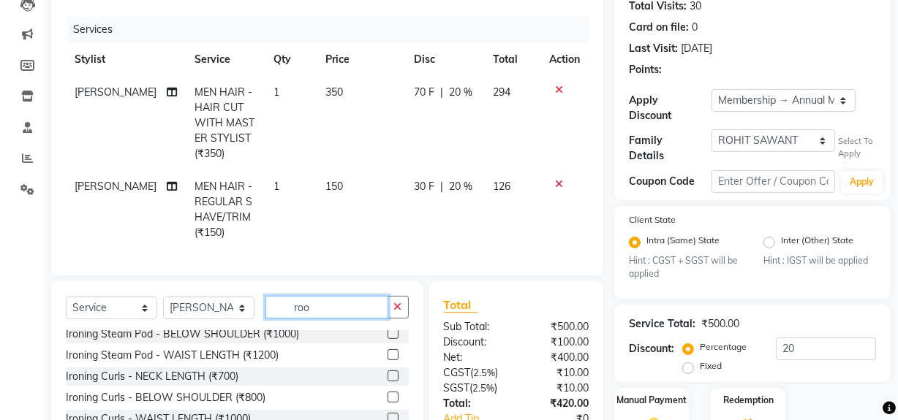
scroll to position [0, 0]
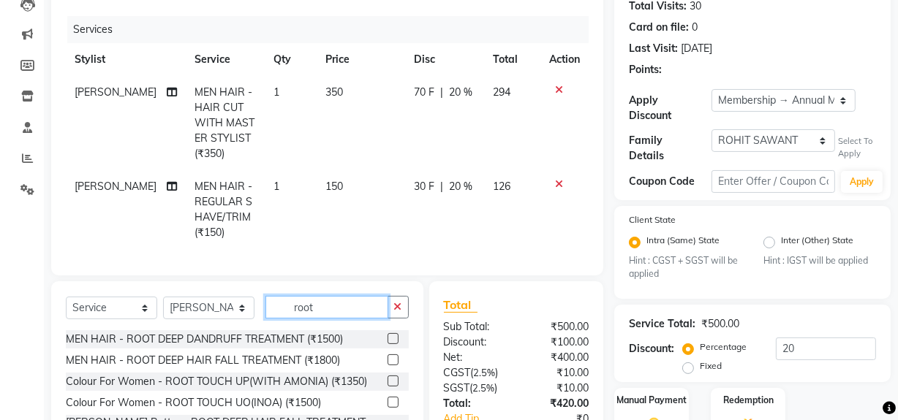
type input "root"
click at [390, 365] on label at bounding box center [392, 360] width 11 height 11
click at [390, 365] on input "checkbox" at bounding box center [392, 361] width 10 height 10
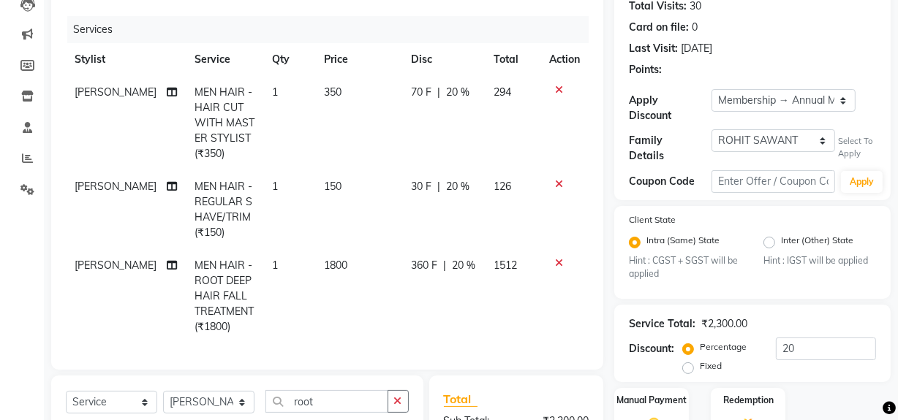
checkbox input "false"
click at [359, 409] on input "root" at bounding box center [326, 401] width 123 height 23
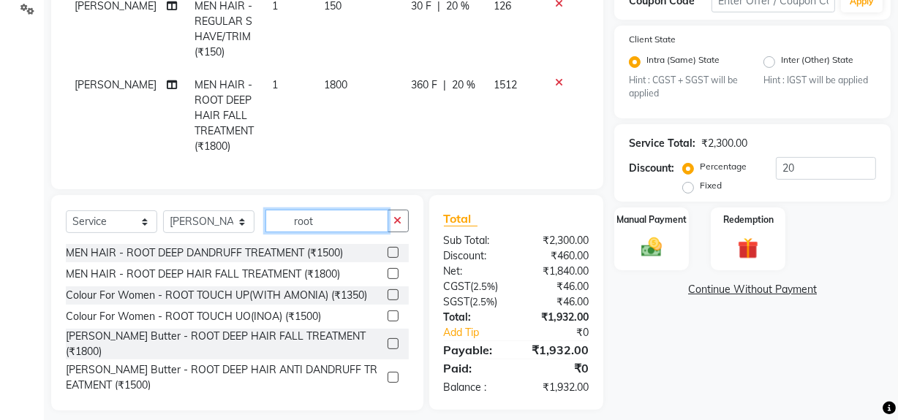
scroll to position [365, 0]
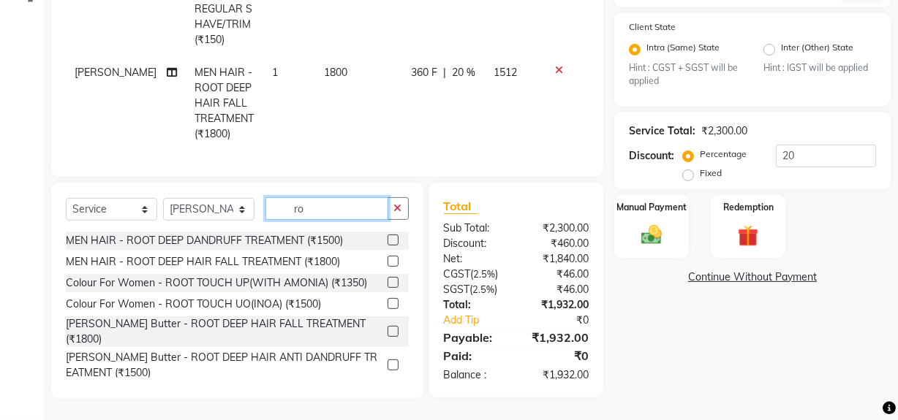
type input "r"
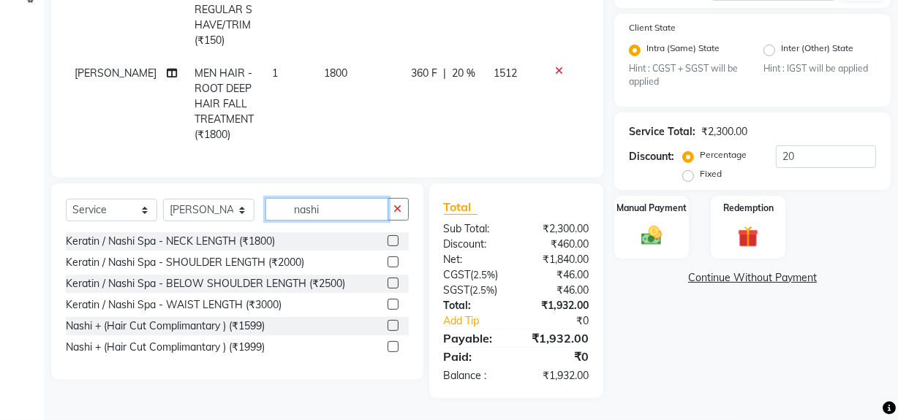
type input "nashi"
click at [395, 244] on label at bounding box center [392, 240] width 11 height 11
click at [395, 244] on input "checkbox" at bounding box center [392, 242] width 10 height 10
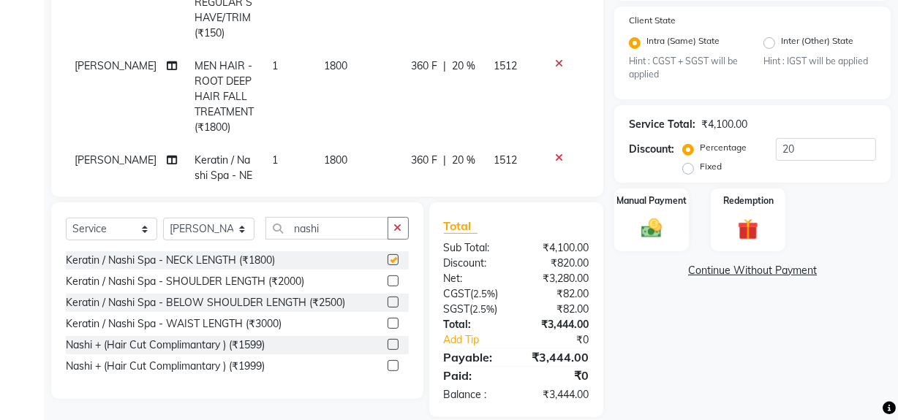
checkbox input "false"
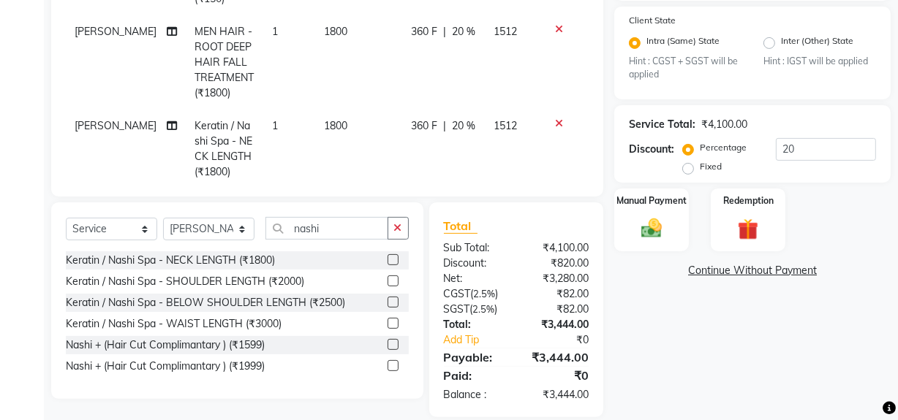
scroll to position [62, 0]
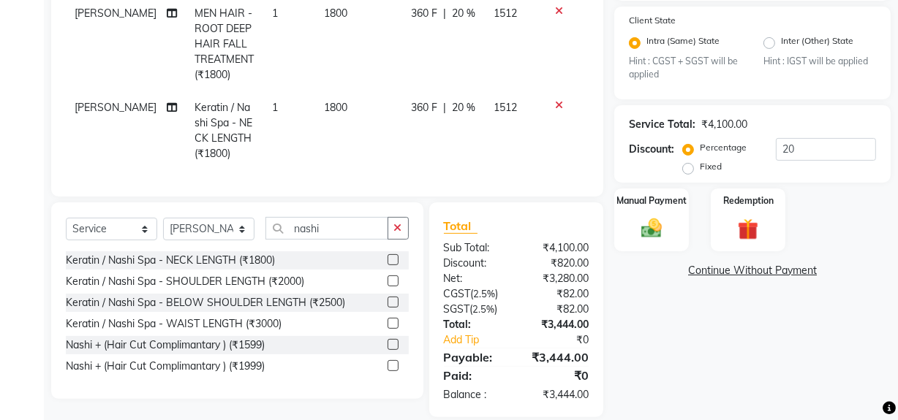
click at [324, 101] on span "1800" at bounding box center [335, 107] width 23 height 13
select select "13190"
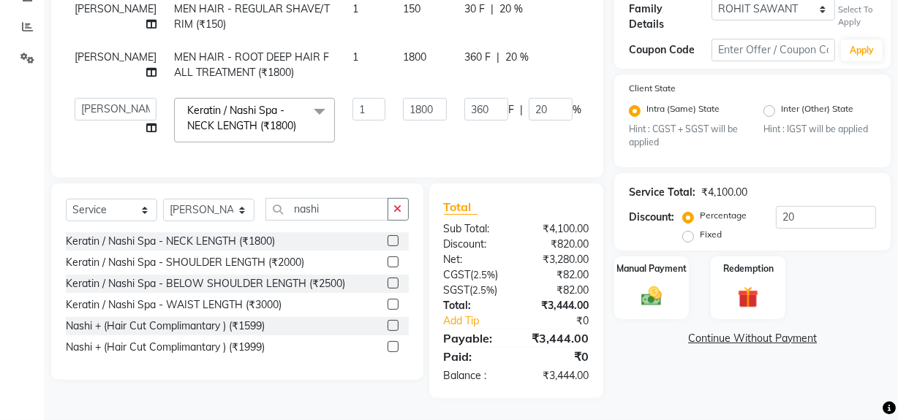
scroll to position [0, 0]
click at [403, 98] on input "1800" at bounding box center [425, 109] width 44 height 23
type input "1500"
click at [427, 127] on tbody "MUSTAFA MEN HAIR - HAIR CUT WITH MASTER STYLIST (₹350) 1 350 70 F | 20 % 294 MU…" at bounding box center [373, 47] width 615 height 207
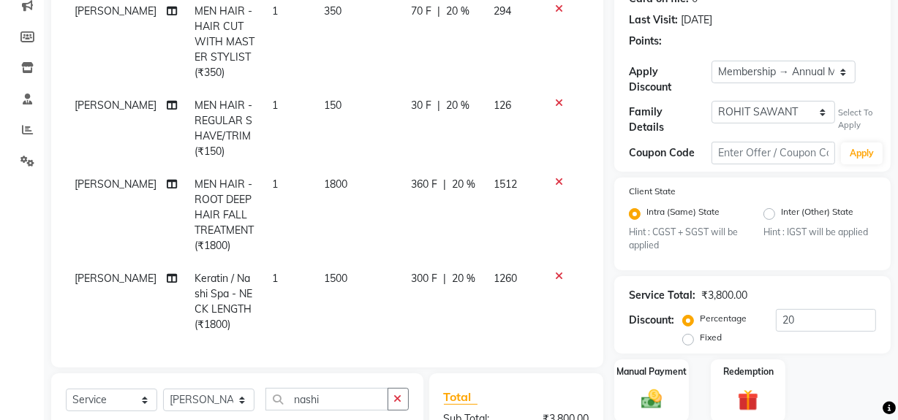
scroll to position [118, 0]
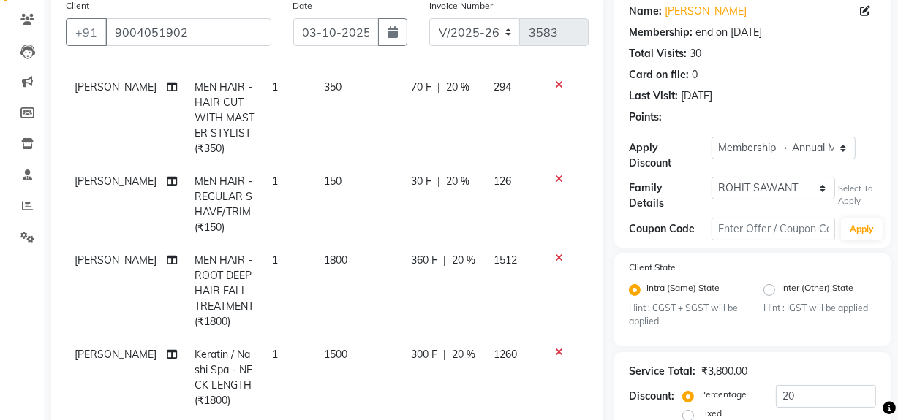
click at [324, 95] on td "350" at bounding box center [358, 118] width 87 height 94
select select "13190"
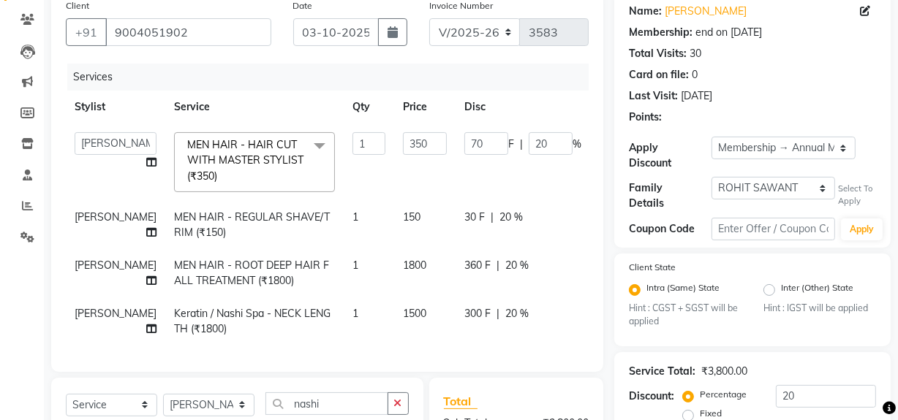
scroll to position [0, 0]
click at [403, 143] on input "350" at bounding box center [425, 143] width 44 height 23
type input "3"
type input "283"
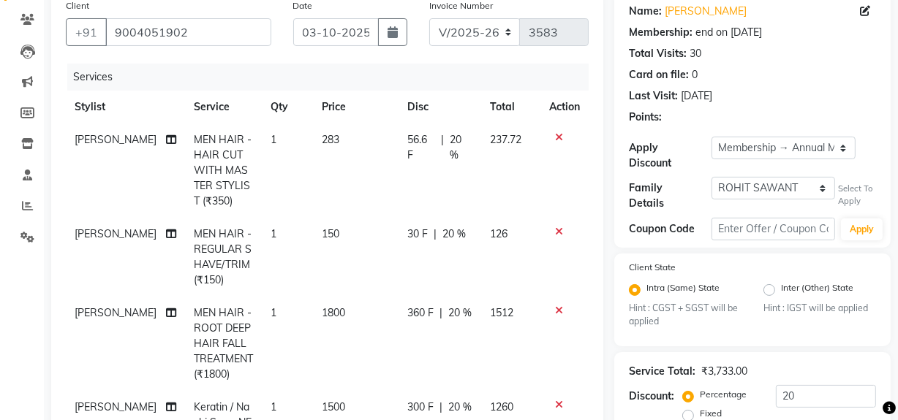
click at [395, 177] on tr "MUSTAFA MEN HAIR - HAIR CUT WITH MASTER STYLIST (₹350) 1 283 56.6 F | 20 % 237.…" at bounding box center [327, 171] width 523 height 94
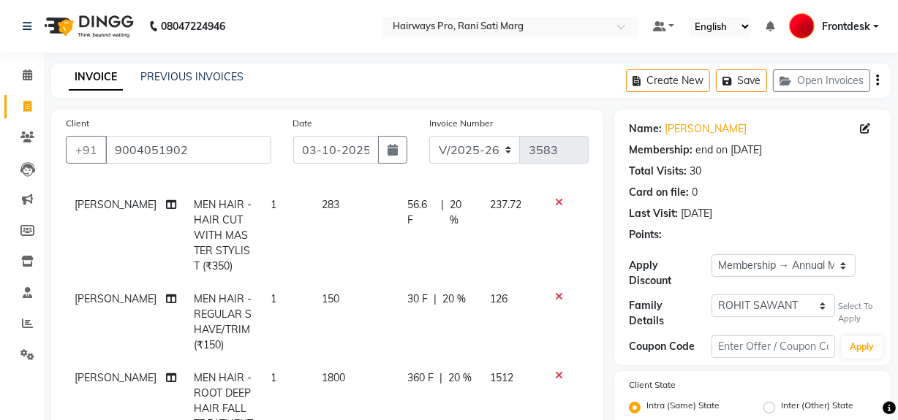
click at [450, 202] on span "20 %" at bounding box center [461, 212] width 23 height 31
select select "13190"
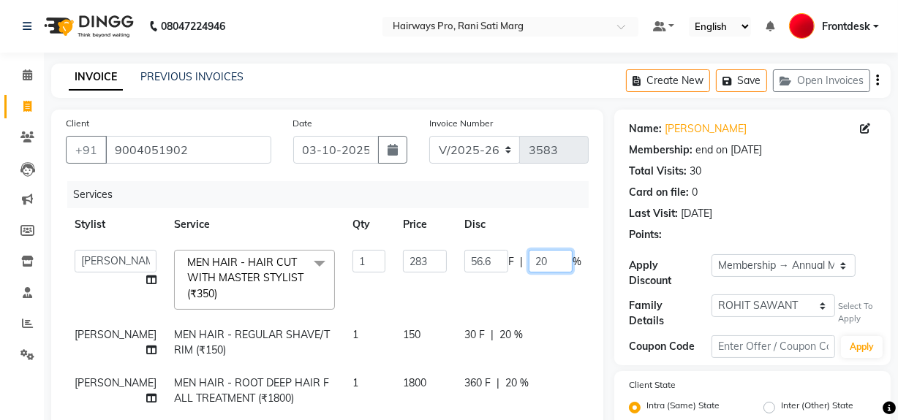
click at [528, 262] on input "20" at bounding box center [550, 261] width 44 height 23
type input "2"
click at [501, 287] on tr "ABID DANISH Faiz shaikh farheen Frontdesk INTEZAR SALMANI JYOTI Kamal Salmani K…" at bounding box center [376, 279] width 621 height 77
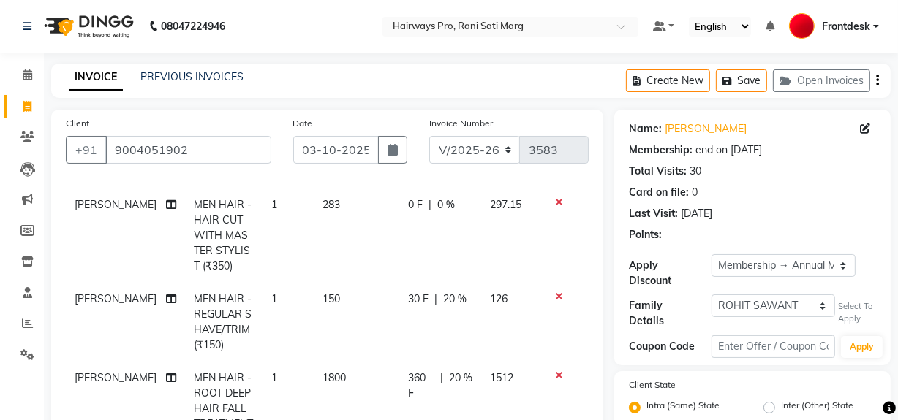
click at [336, 200] on td "283" at bounding box center [357, 236] width 86 height 94
select select "13190"
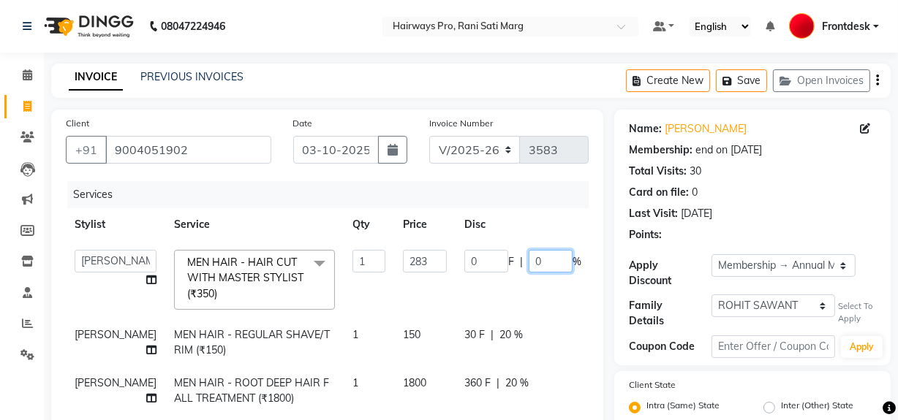
click at [528, 264] on input "0" at bounding box center [550, 261] width 44 height 23
type input "20"
click at [512, 289] on tr "ABID DANISH Faiz shaikh farheen Frontdesk INTEZAR SALMANI JYOTI Kamal Salmani K…" at bounding box center [376, 279] width 621 height 77
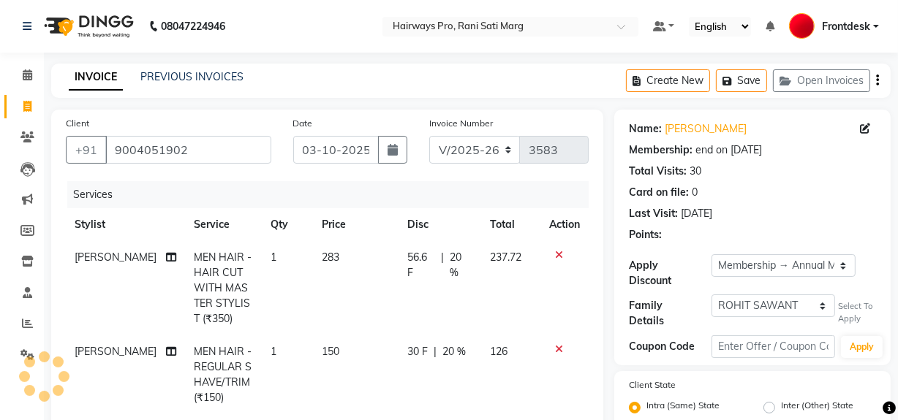
click at [319, 288] on td "283" at bounding box center [356, 288] width 86 height 94
select select "13190"
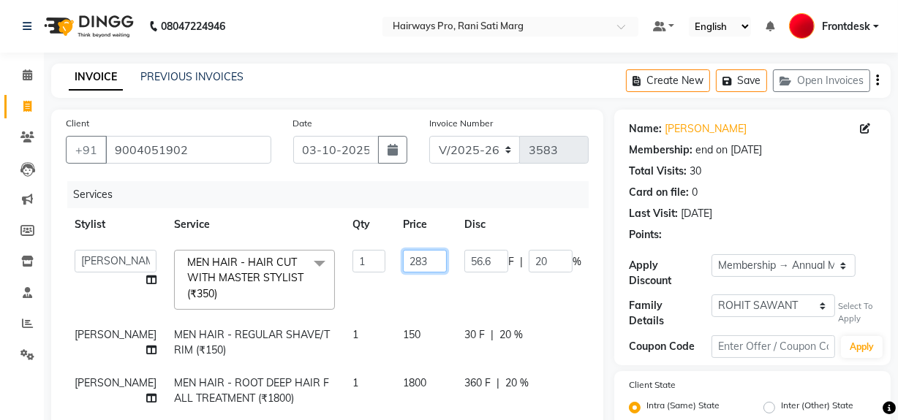
click at [408, 262] on input "283" at bounding box center [425, 261] width 44 height 23
type input "270"
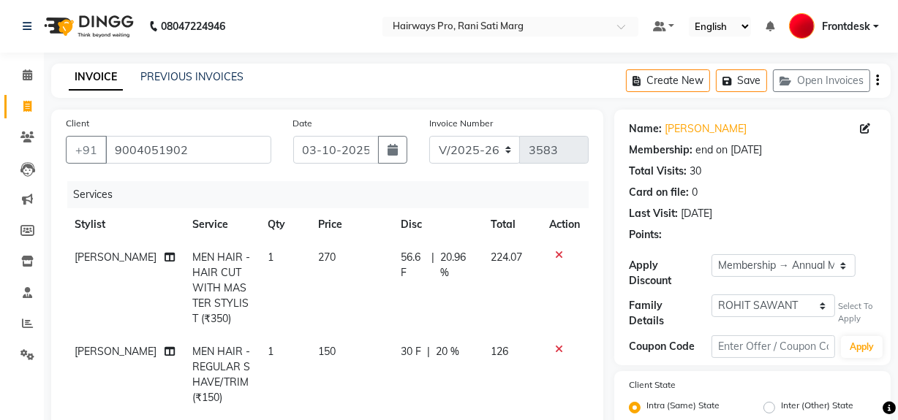
click at [401, 300] on tr "MUSTAFA MEN HAIR - HAIR CUT WITH MASTER STYLIST (₹350) 1 270 56.6 F | 20.96 % 2…" at bounding box center [327, 288] width 523 height 94
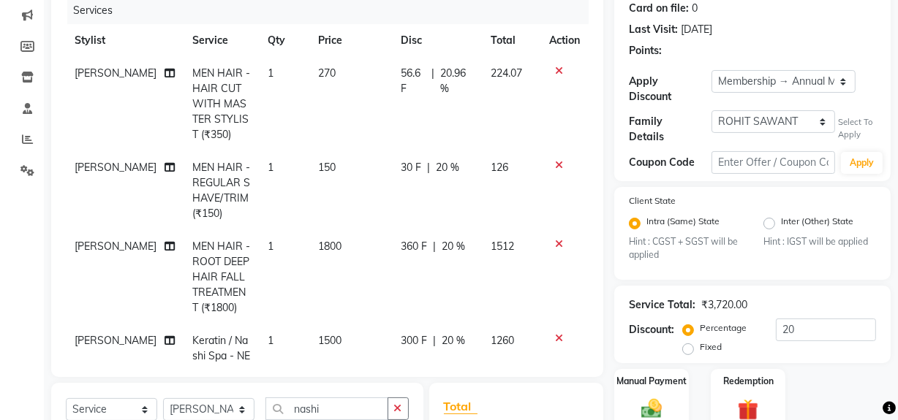
click at [336, 100] on td "270" at bounding box center [350, 104] width 83 height 94
select select "13190"
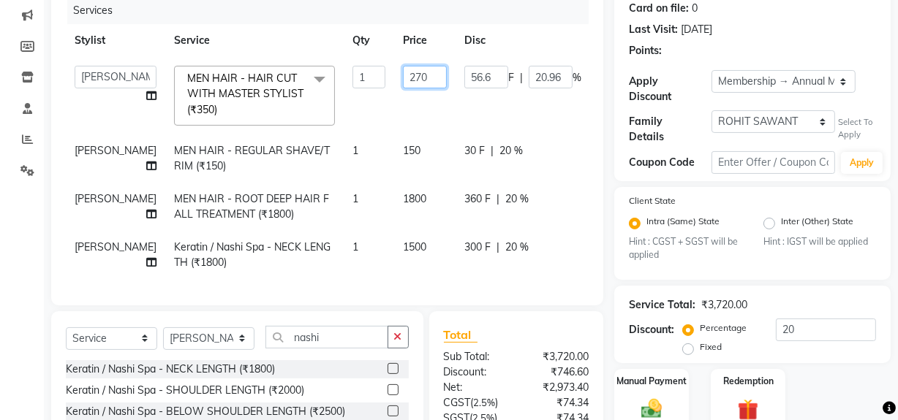
click at [406, 66] on input "270" at bounding box center [425, 77] width 44 height 23
type input "268"
click at [409, 105] on tr "ABID DANISH Faiz shaikh farheen Frontdesk INTEZAR SALMANI JYOTI Kamal Salmani K…" at bounding box center [376, 95] width 621 height 77
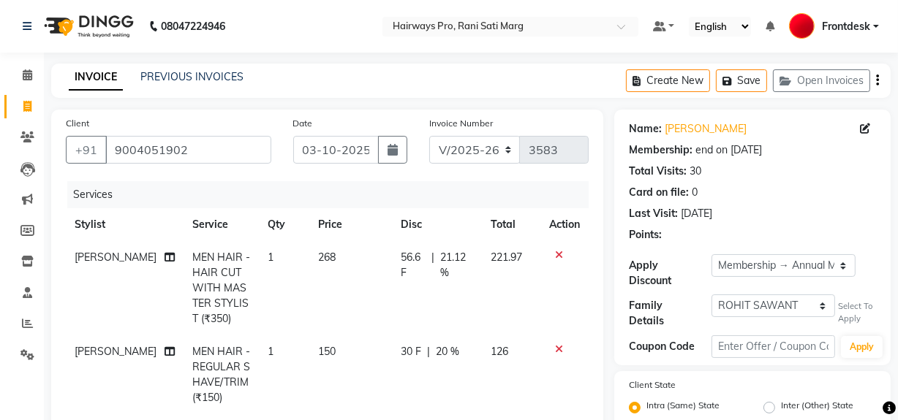
click at [363, 248] on td "268" at bounding box center [350, 288] width 83 height 94
select select "13190"
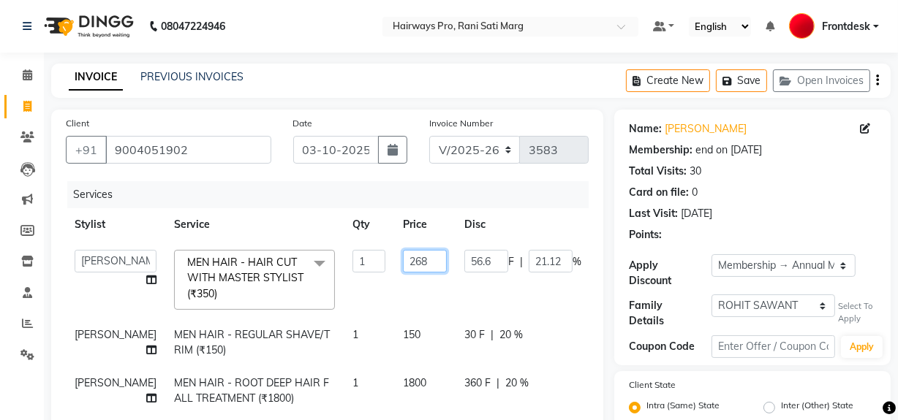
click at [403, 264] on input "268" at bounding box center [425, 261] width 44 height 23
type input "269"
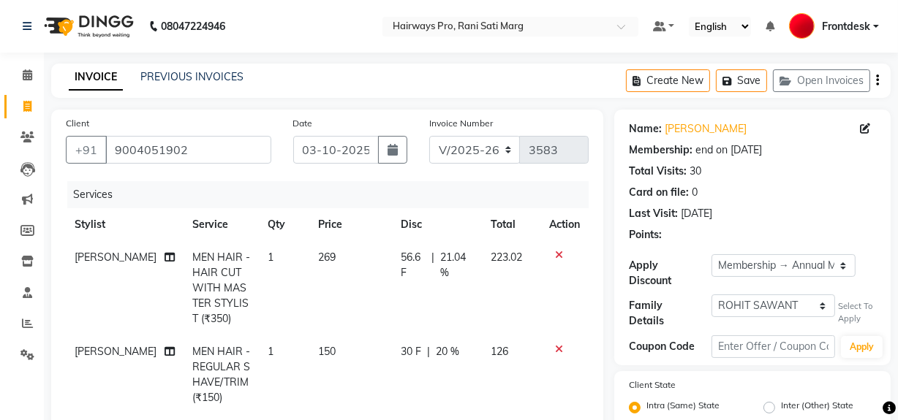
click at [415, 311] on tr "MUSTAFA MEN HAIR - HAIR CUT WITH MASTER STYLIST (₹350) 1 269 56.6 F | 21.04 % 2…" at bounding box center [327, 288] width 523 height 94
click at [392, 143] on button "button" at bounding box center [392, 150] width 29 height 28
select select "10"
select select "2025"
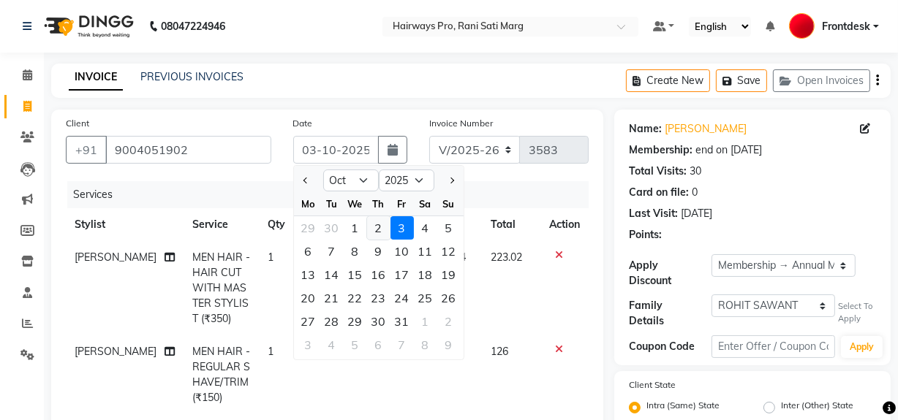
click at [380, 230] on div "2" at bounding box center [378, 227] width 23 height 23
type input "02-10-2025"
type input "0"
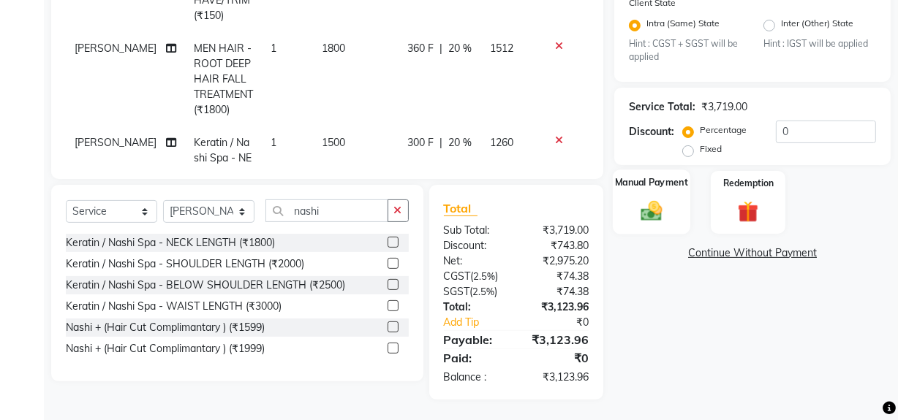
scroll to position [384, 0]
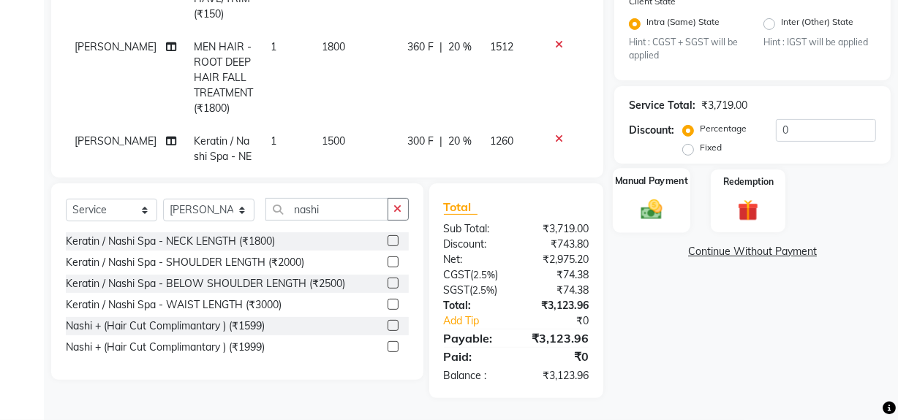
click at [646, 212] on img at bounding box center [651, 209] width 35 height 25
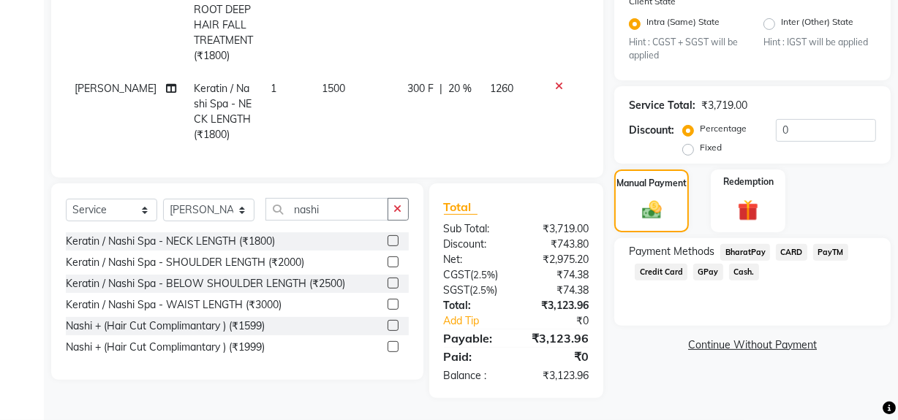
click at [741, 275] on span "Cash." at bounding box center [744, 272] width 30 height 17
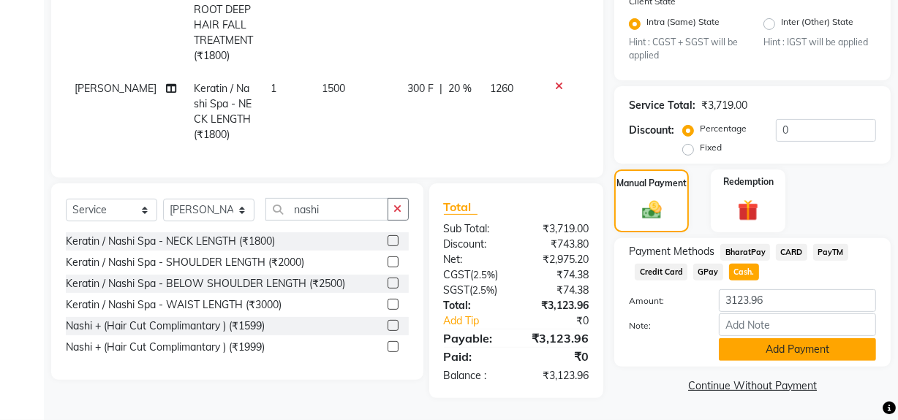
click at [744, 338] on button "Add Payment" at bounding box center [797, 349] width 157 height 23
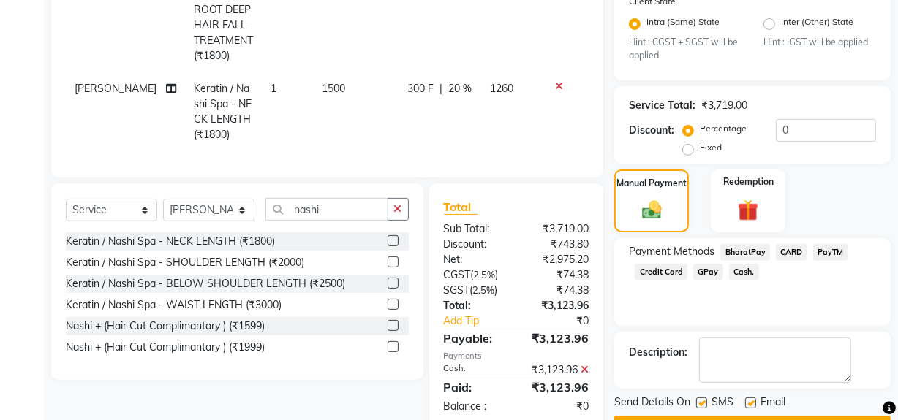
scroll to position [420, 0]
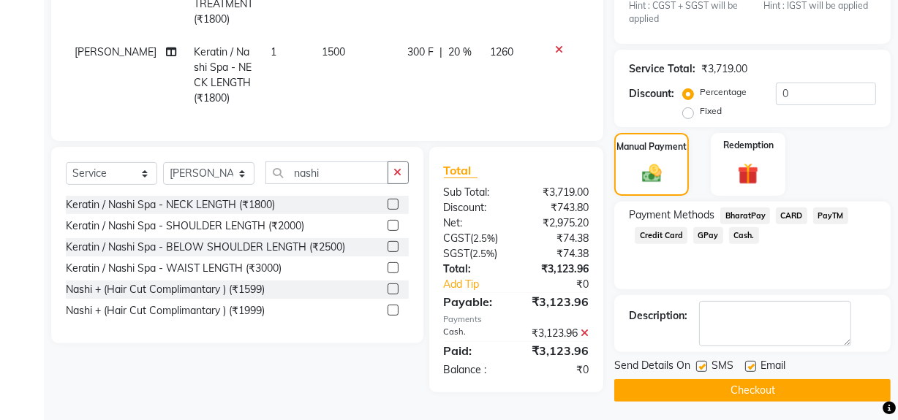
click at [702, 381] on button "Checkout" at bounding box center [752, 390] width 276 height 23
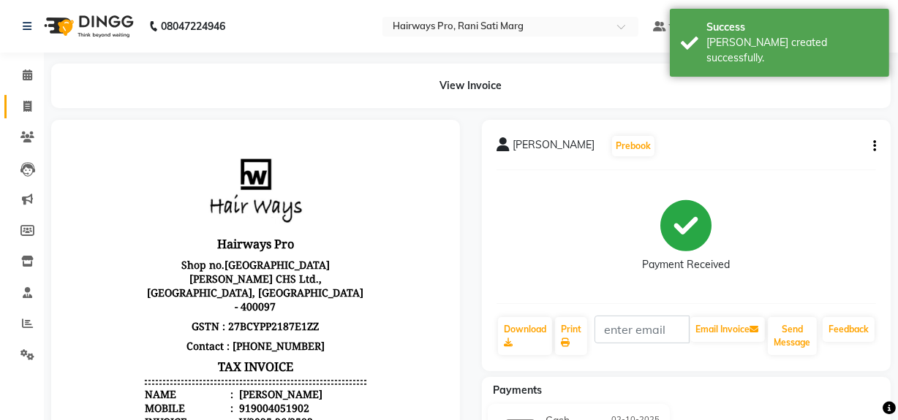
click at [32, 104] on span at bounding box center [28, 107] width 26 height 17
select select "service"
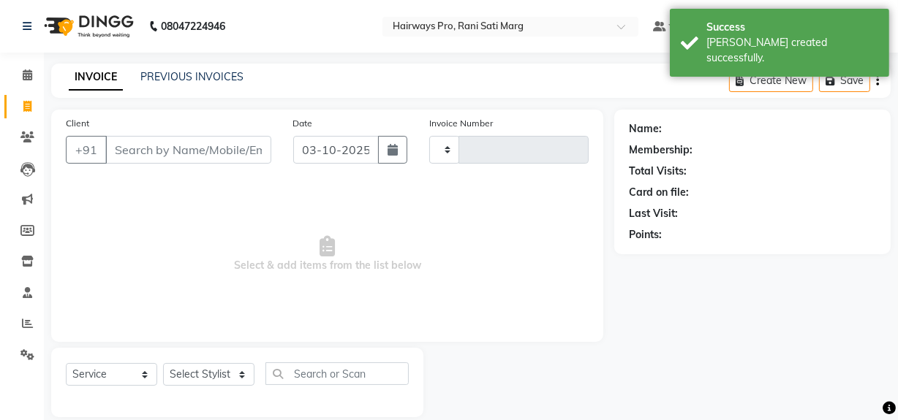
type input "3584"
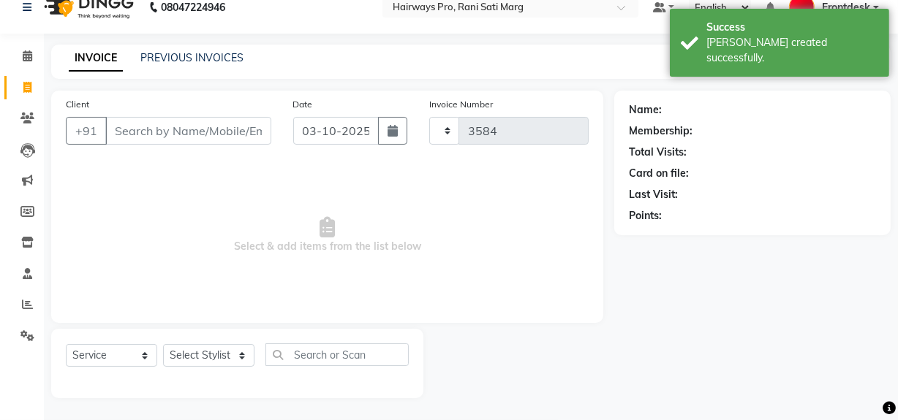
select select "787"
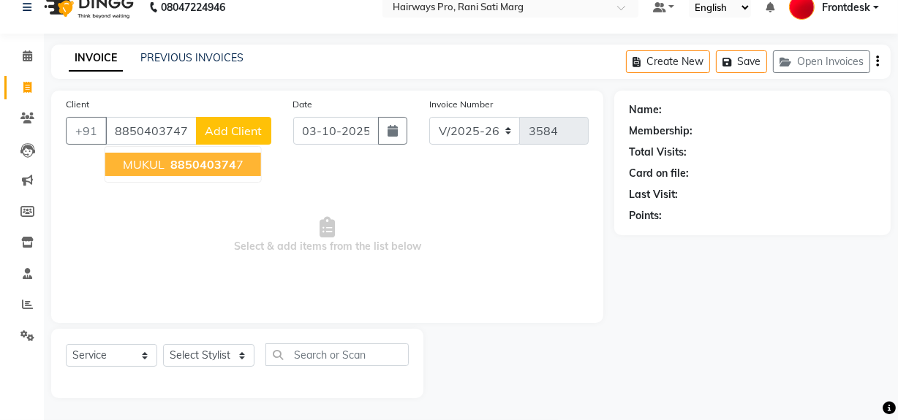
type input "8850403747"
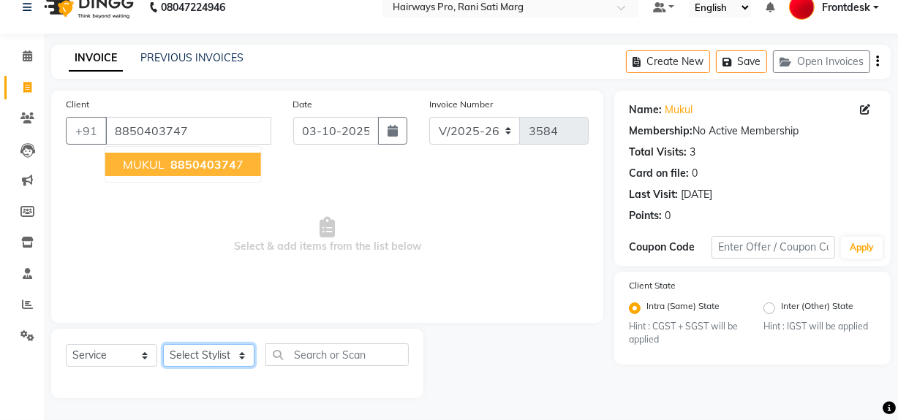
click at [231, 351] on select "Select Stylist ABID DANISH Faiz [PERSON_NAME] Frontdesk INTEZAR [PERSON_NAME] […" at bounding box center [208, 355] width 91 height 23
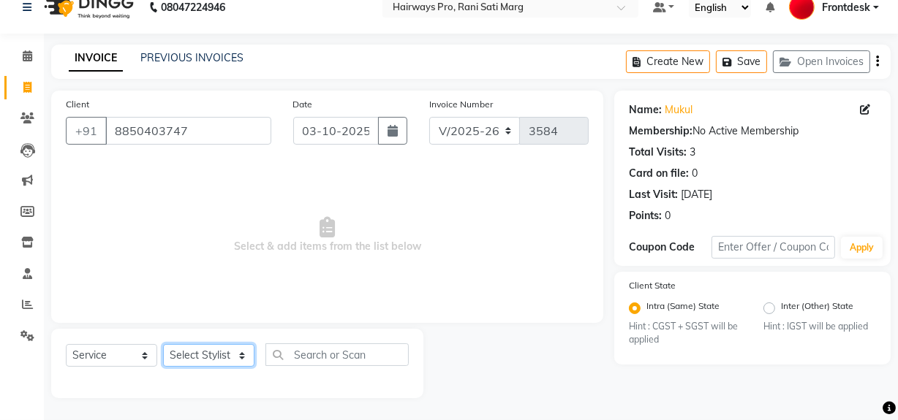
select select "45602"
click at [163, 344] on select "Select Stylist ABID DANISH Faiz [PERSON_NAME] Frontdesk INTEZAR [PERSON_NAME] […" at bounding box center [208, 355] width 91 height 23
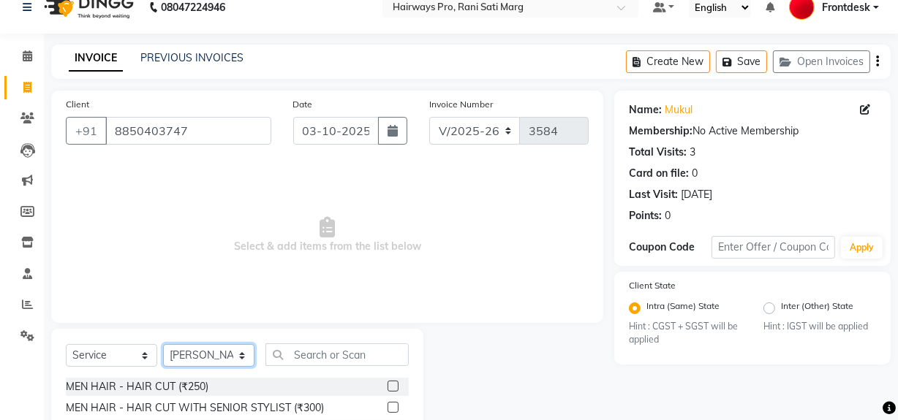
scroll to position [86, 0]
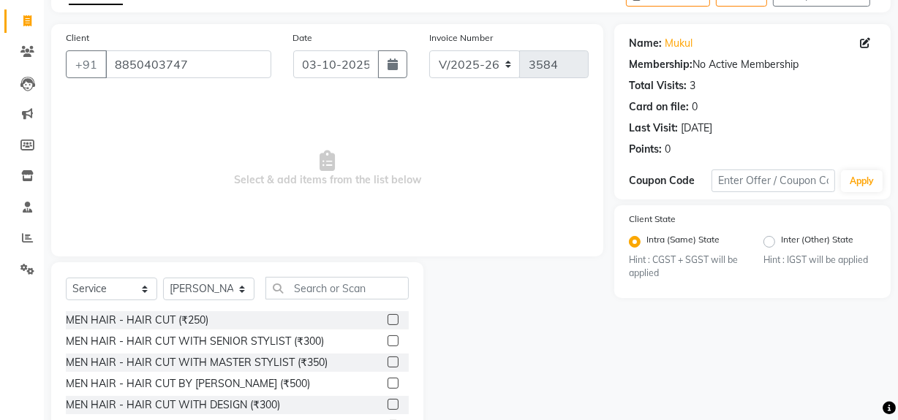
click at [387, 319] on label at bounding box center [392, 319] width 11 height 11
click at [387, 319] on input "checkbox" at bounding box center [392, 321] width 10 height 10
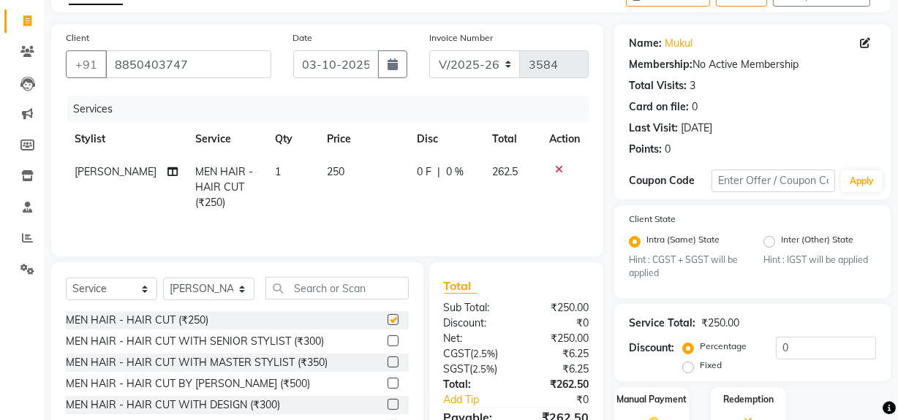
checkbox input "false"
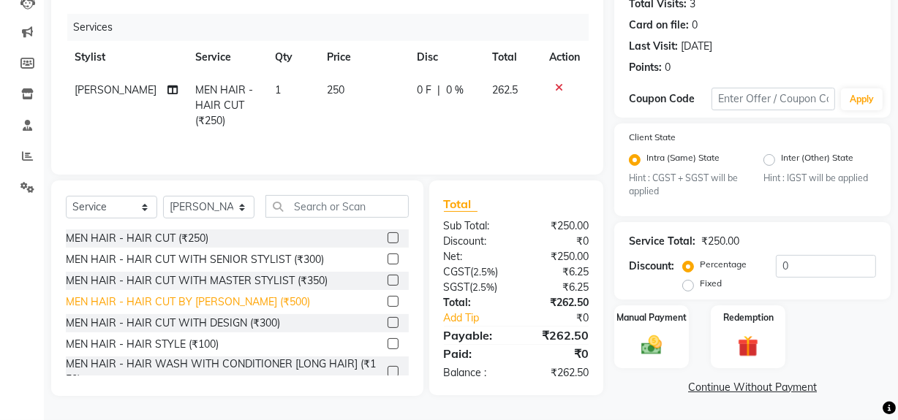
scroll to position [66, 0]
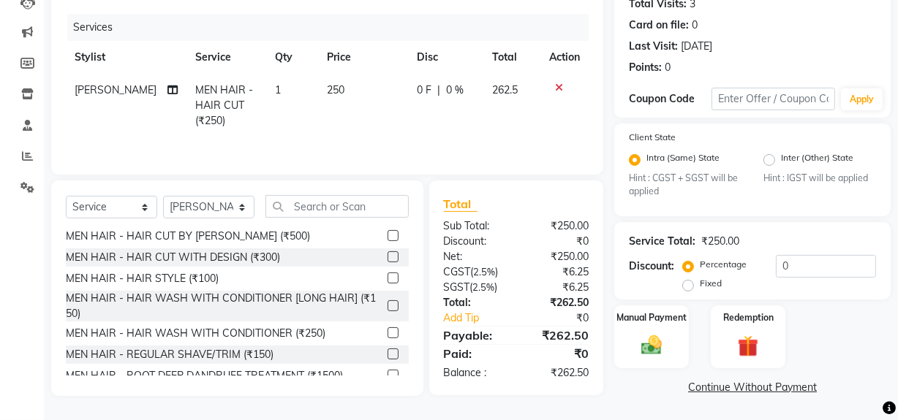
click at [387, 353] on label at bounding box center [392, 354] width 11 height 11
click at [387, 353] on input "checkbox" at bounding box center [392, 355] width 10 height 10
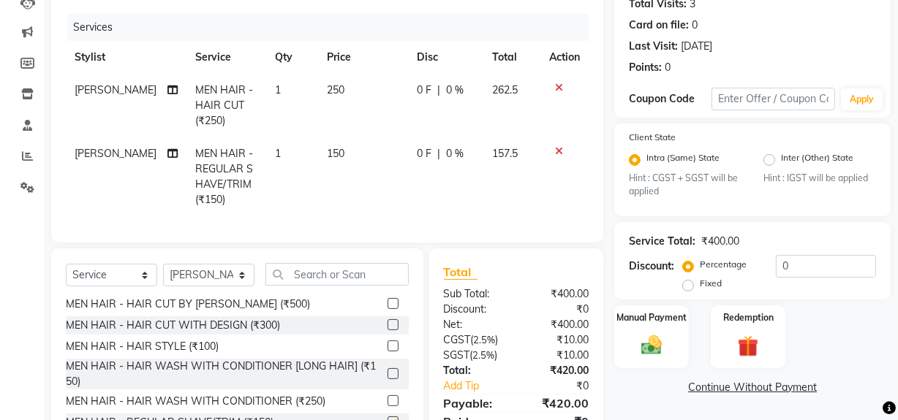
checkbox input "false"
click at [346, 283] on input "text" at bounding box center [336, 274] width 143 height 23
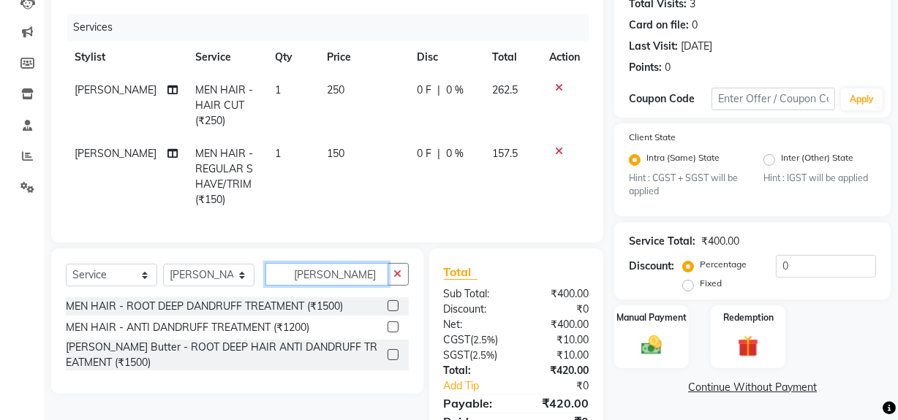
type input "dan"
click at [392, 311] on label at bounding box center [392, 305] width 11 height 11
click at [392, 311] on input "checkbox" at bounding box center [392, 307] width 10 height 10
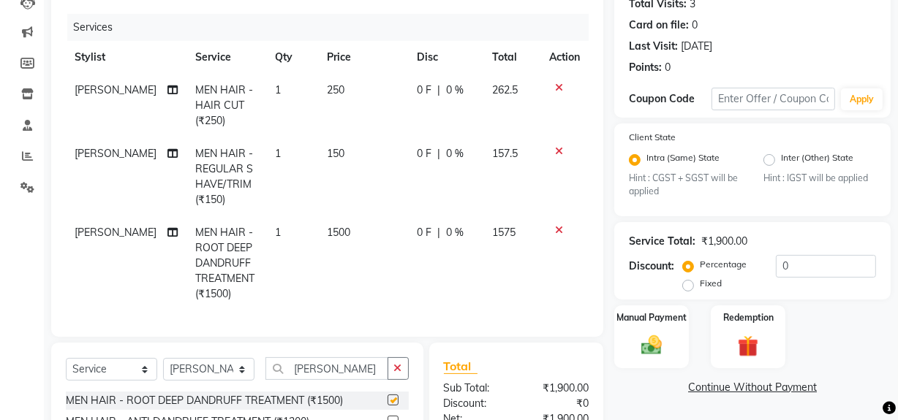
scroll to position [105, 0]
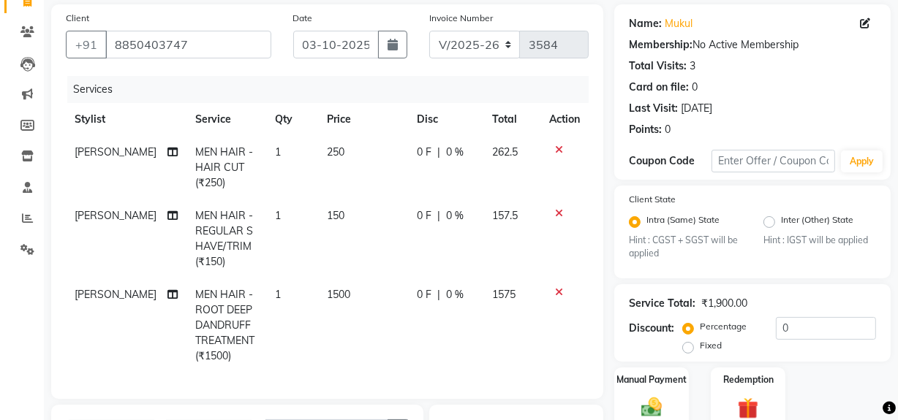
checkbox input "false"
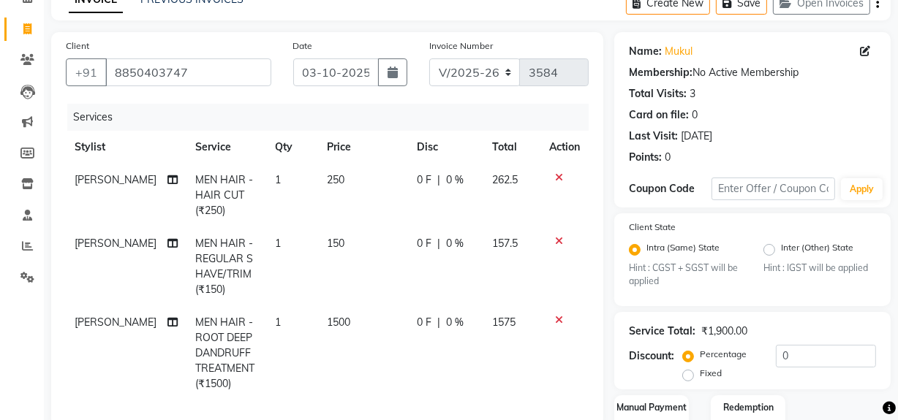
scroll to position [71, 0]
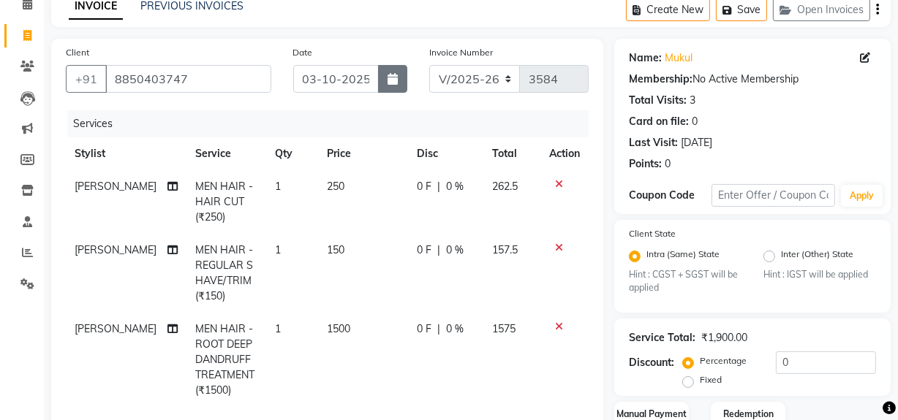
click at [392, 84] on icon "button" at bounding box center [392, 79] width 10 height 12
select select "10"
select select "2025"
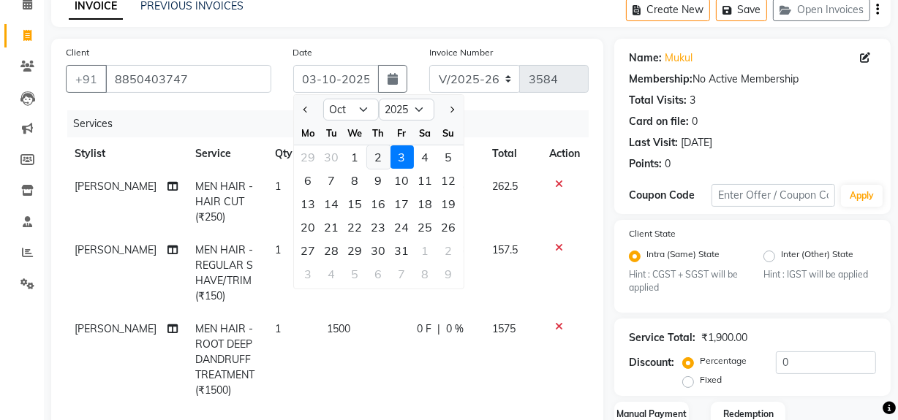
click at [379, 162] on div "2" at bounding box center [378, 156] width 23 height 23
type input "02-10-2025"
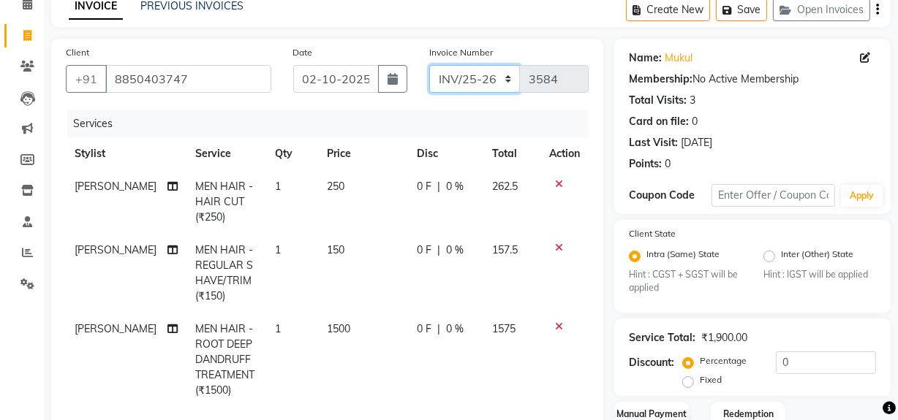
click at [508, 77] on select "INV/25-26 V/2025-26" at bounding box center [474, 79] width 91 height 28
select select "787"
click at [429, 65] on select "INV/25-26 V/2025-26" at bounding box center [474, 79] width 91 height 28
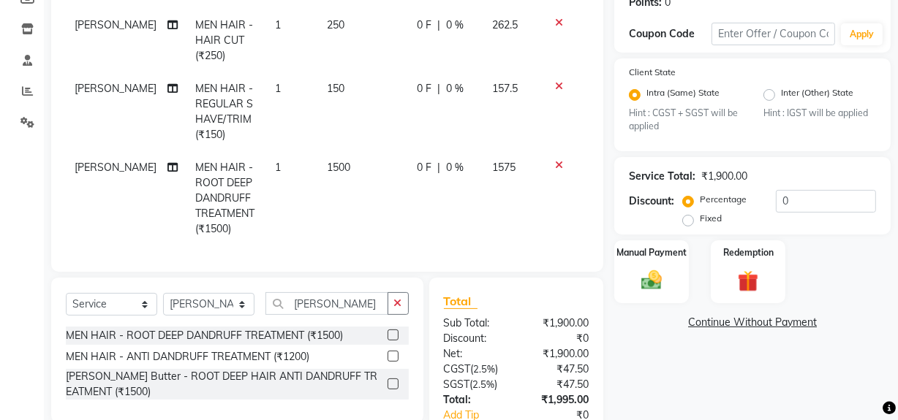
scroll to position [336, 0]
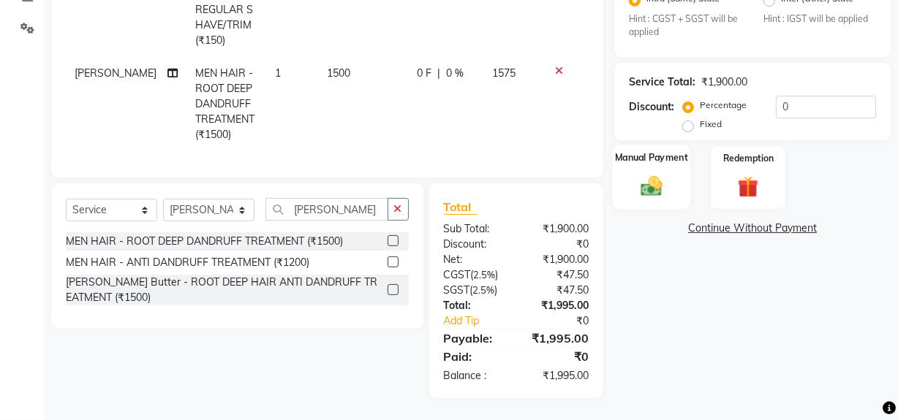
click at [634, 174] on img at bounding box center [651, 186] width 35 height 25
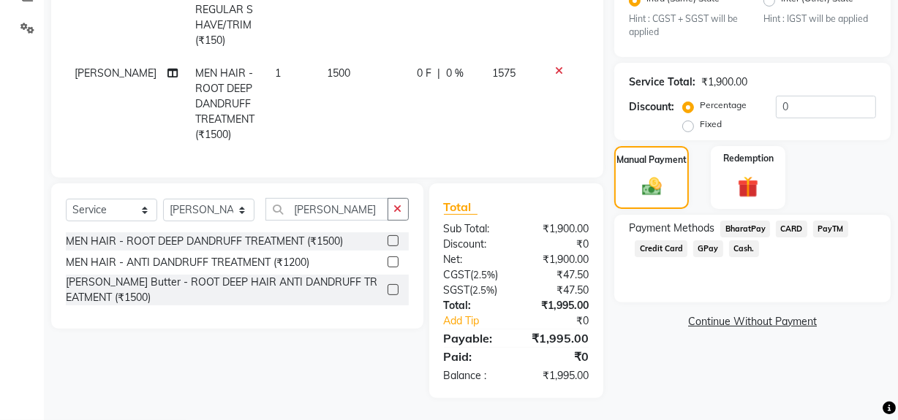
click at [705, 240] on span "GPay" at bounding box center [708, 248] width 30 height 17
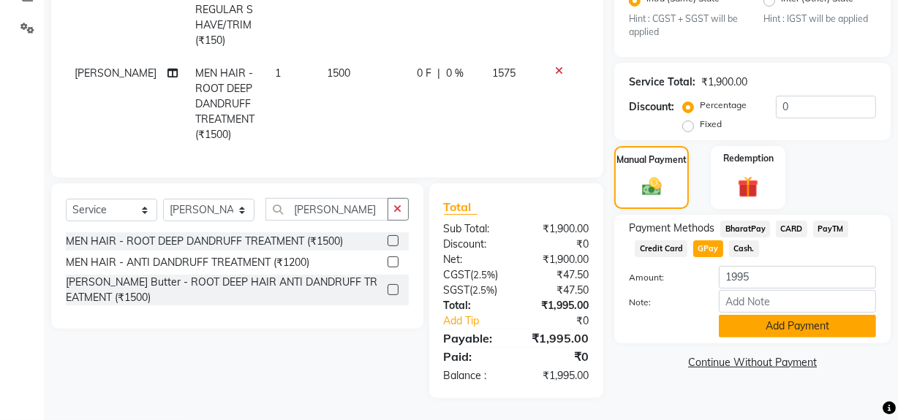
click at [737, 320] on button "Add Payment" at bounding box center [797, 326] width 157 height 23
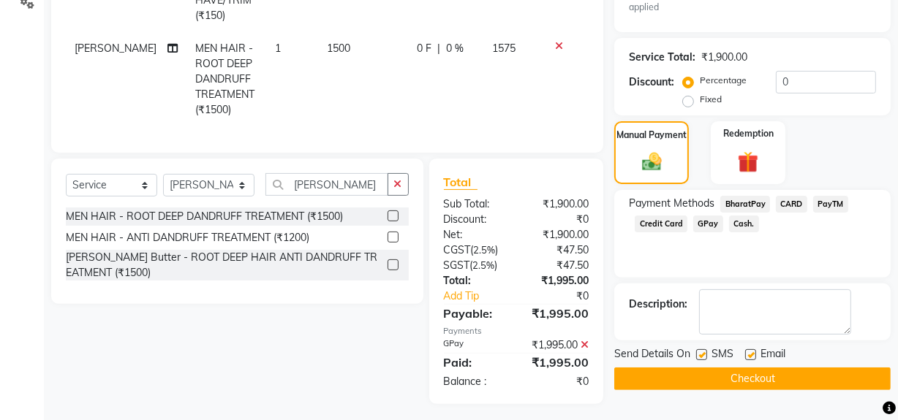
scroll to position [367, 0]
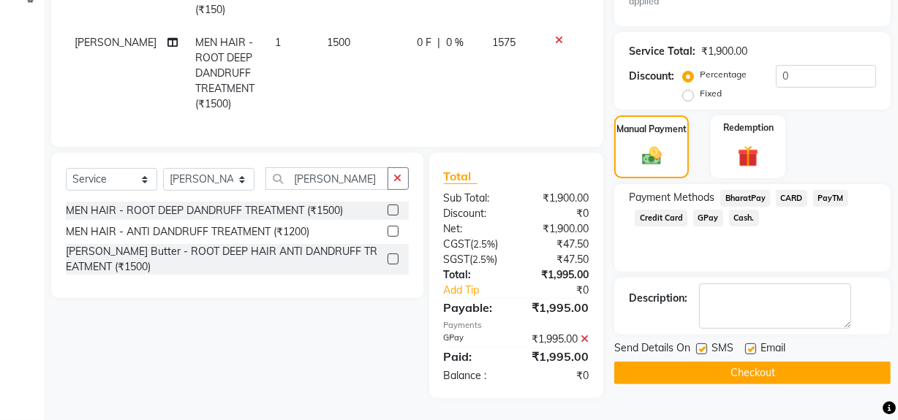
click at [730, 362] on button "Checkout" at bounding box center [752, 373] width 276 height 23
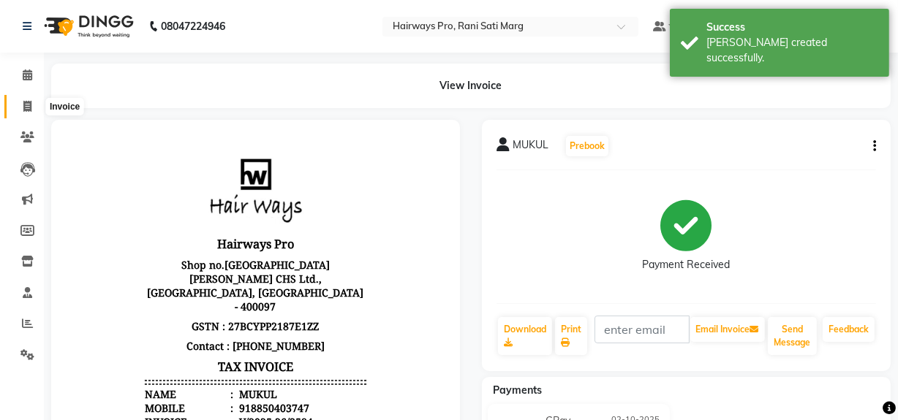
click at [21, 100] on span at bounding box center [28, 107] width 26 height 17
select select "service"
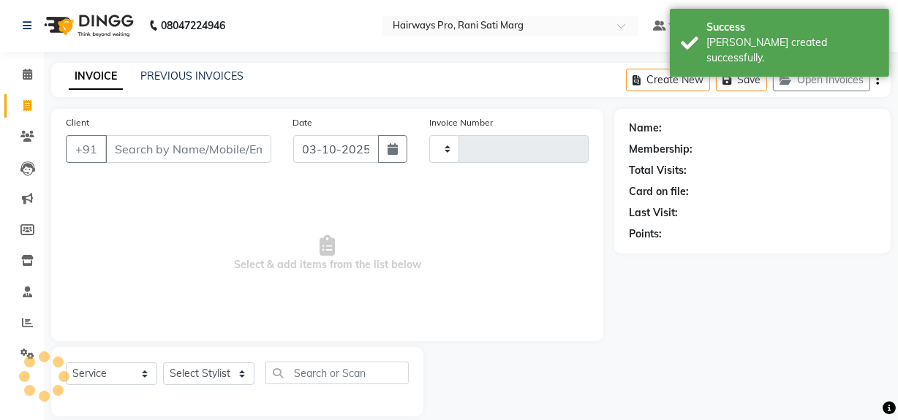
type input "3585"
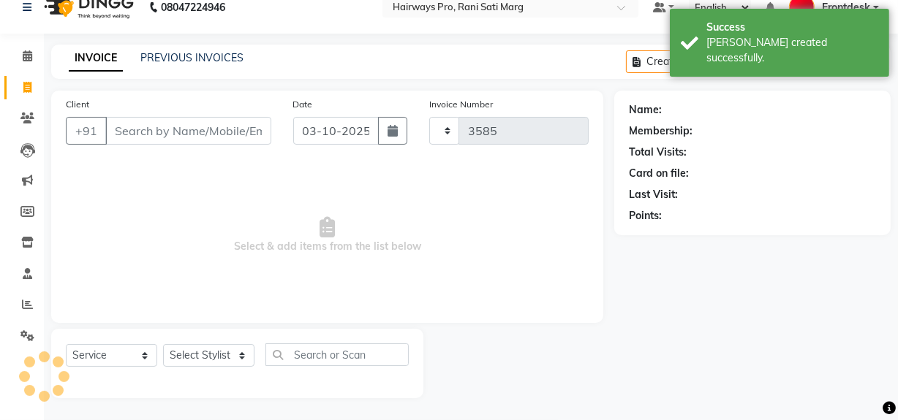
select select "787"
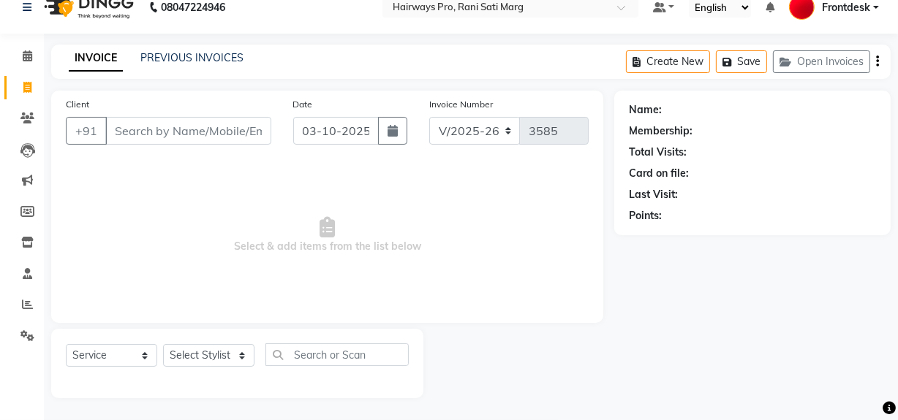
click at [208, 132] on input "Client" at bounding box center [188, 131] width 166 height 28
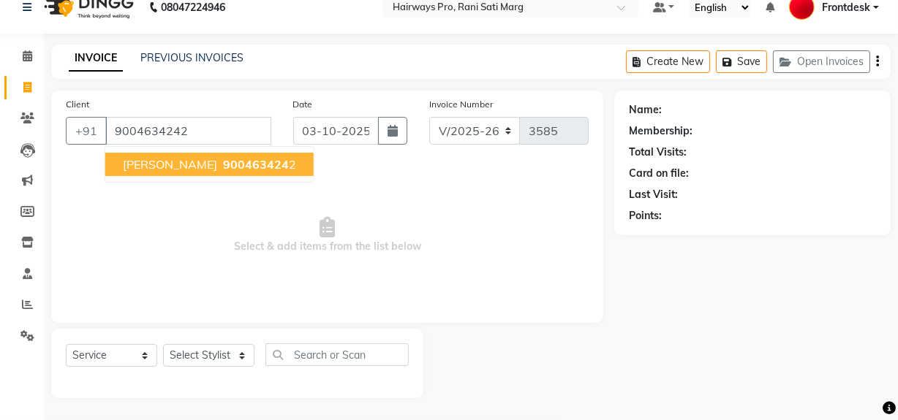
type input "9004634242"
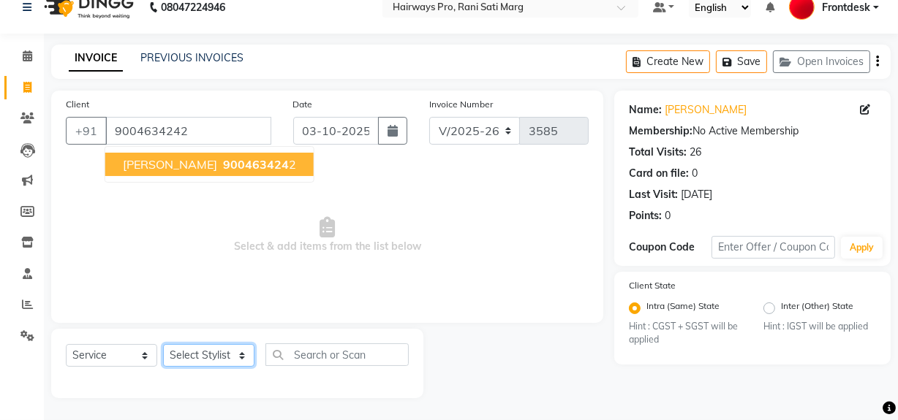
click at [222, 352] on select "Select Stylist ABID DANISH Faiz [PERSON_NAME] Frontdesk INTEZAR [PERSON_NAME] […" at bounding box center [208, 355] width 91 height 23
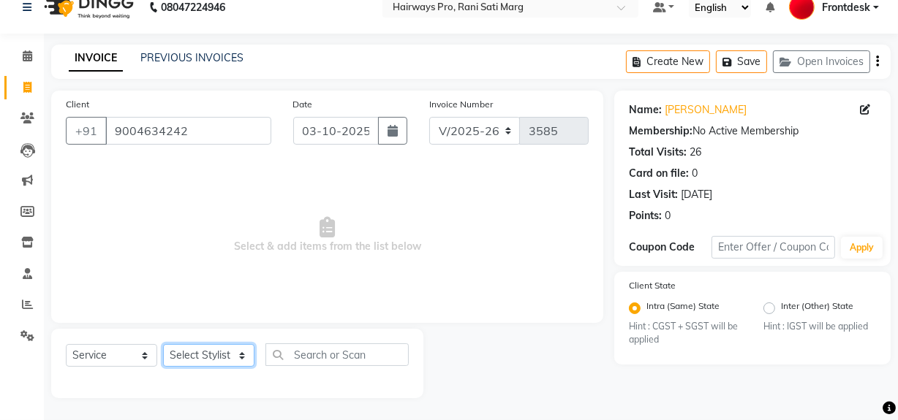
select select "13190"
click at [163, 344] on select "Select Stylist ABID DANISH Faiz [PERSON_NAME] Frontdesk INTEZAR [PERSON_NAME] […" at bounding box center [208, 355] width 91 height 23
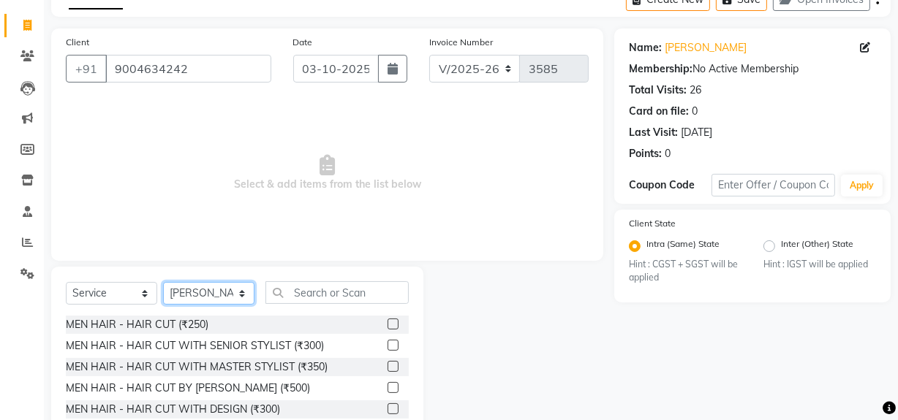
scroll to position [165, 0]
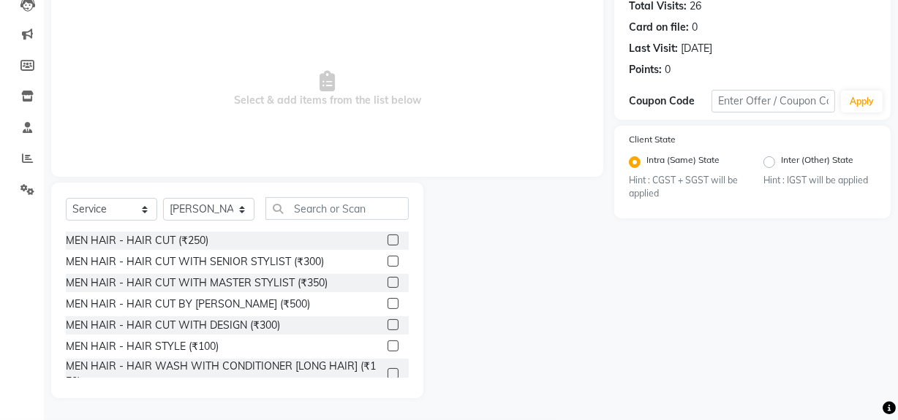
click at [387, 279] on label at bounding box center [392, 282] width 11 height 11
click at [387, 279] on input "checkbox" at bounding box center [392, 284] width 10 height 10
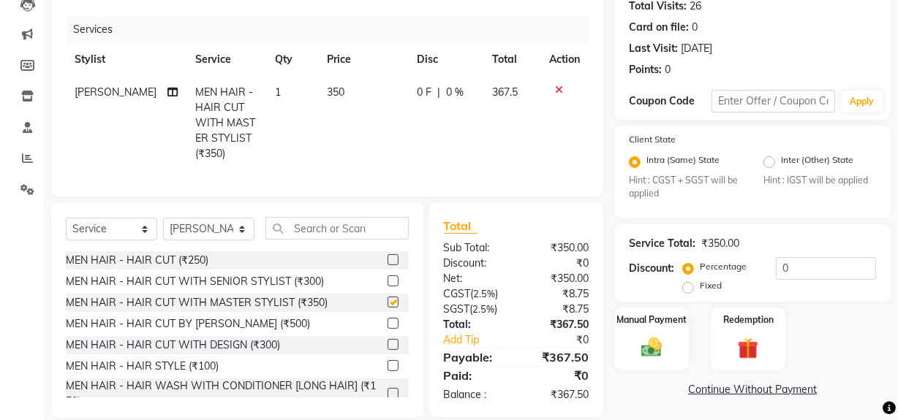
checkbox input "false"
click at [558, 92] on icon at bounding box center [559, 90] width 8 height 10
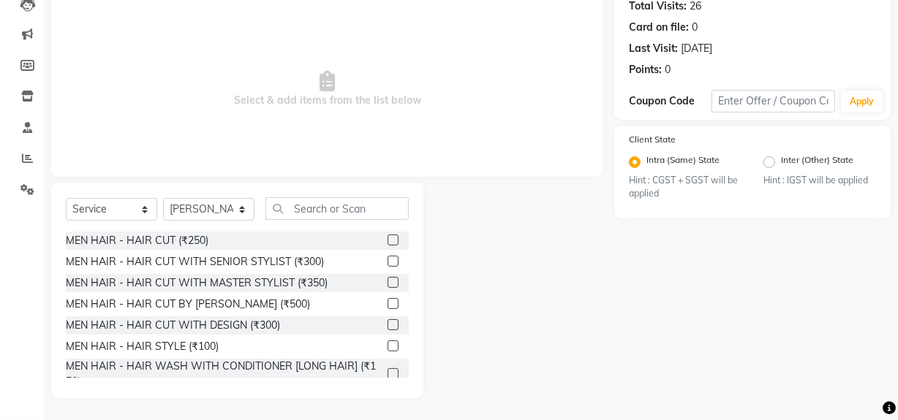
click at [387, 344] on label at bounding box center [392, 346] width 11 height 11
click at [387, 344] on input "checkbox" at bounding box center [392, 347] width 10 height 10
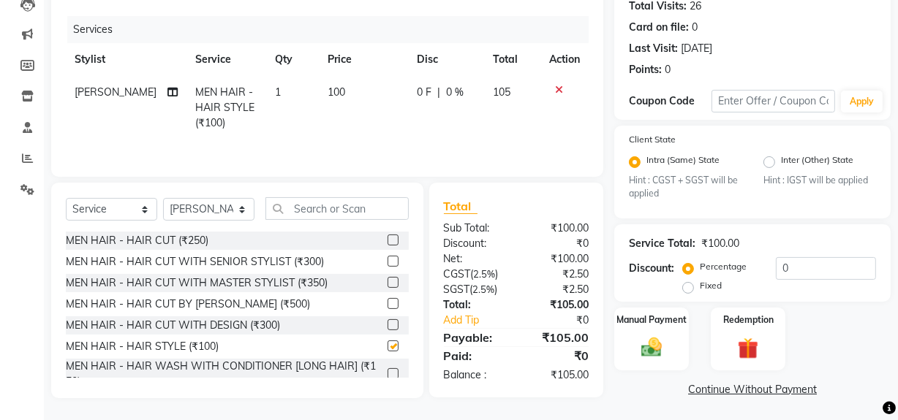
checkbox input "false"
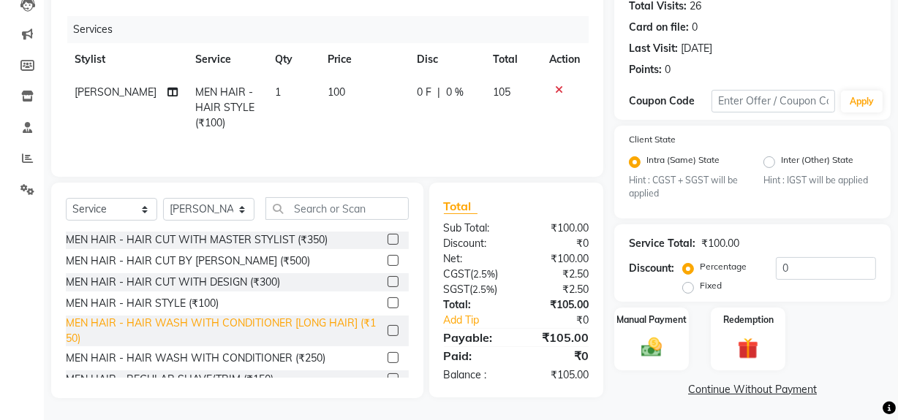
scroll to position [66, 0]
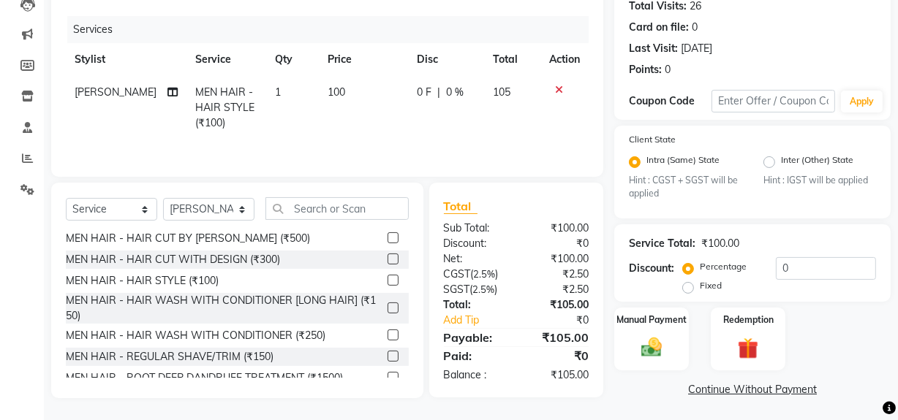
click at [387, 355] on label at bounding box center [392, 356] width 11 height 11
click at [387, 355] on input "checkbox" at bounding box center [392, 357] width 10 height 10
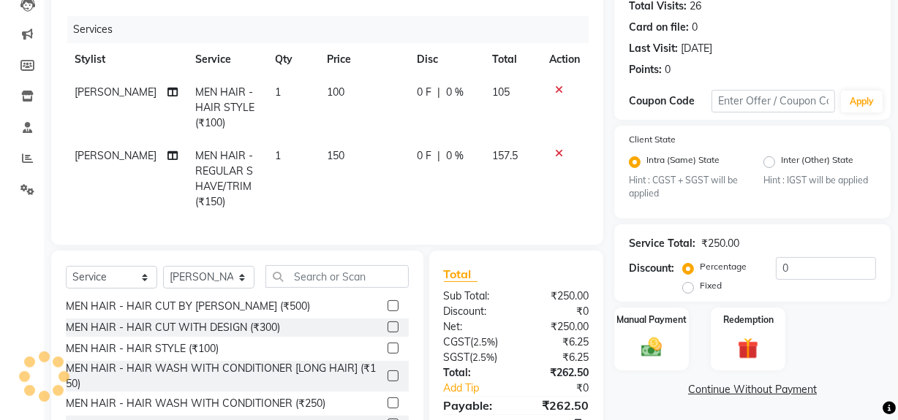
checkbox input "false"
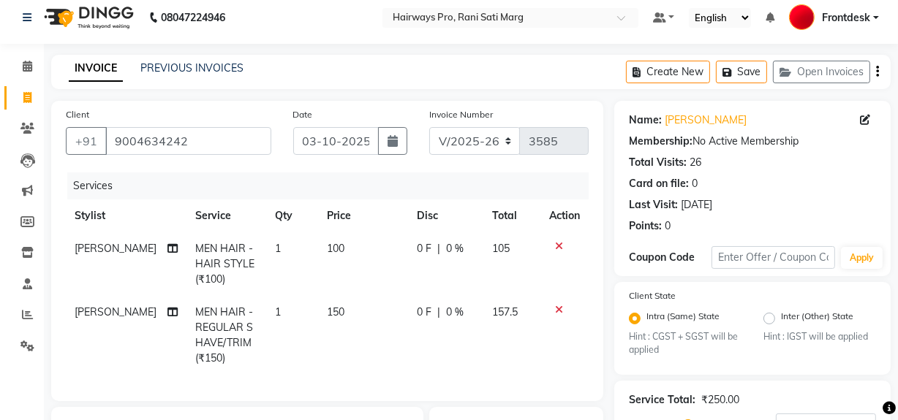
scroll to position [0, 0]
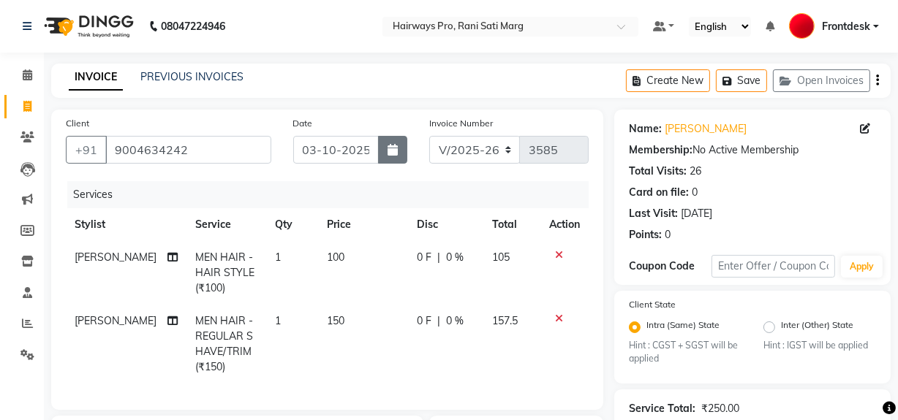
click at [395, 149] on icon "button" at bounding box center [392, 150] width 10 height 12
select select "10"
select select "2025"
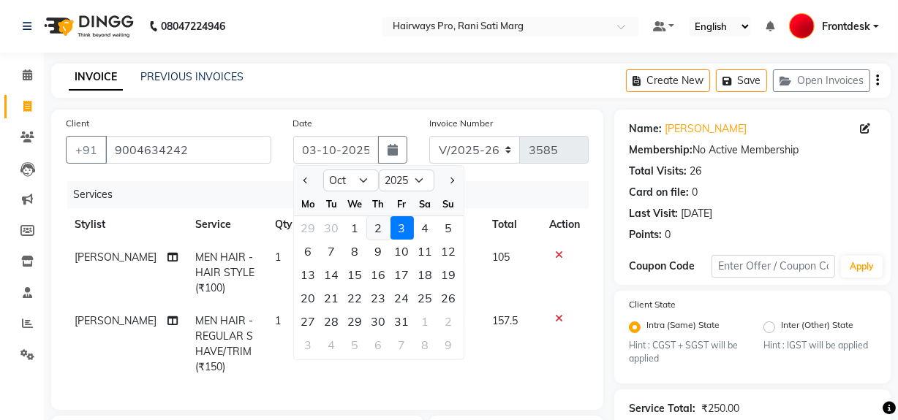
click at [376, 228] on div "2" at bounding box center [378, 227] width 23 height 23
type input "02-10-2025"
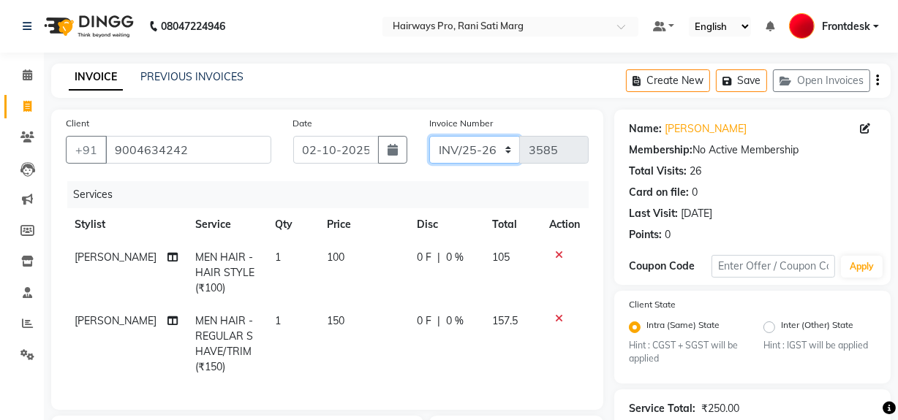
click at [497, 146] on select "INV/25-26 V/2025-26" at bounding box center [474, 150] width 91 height 28
select select "787"
click at [429, 136] on select "INV/25-26 V/2025-26" at bounding box center [474, 150] width 91 height 28
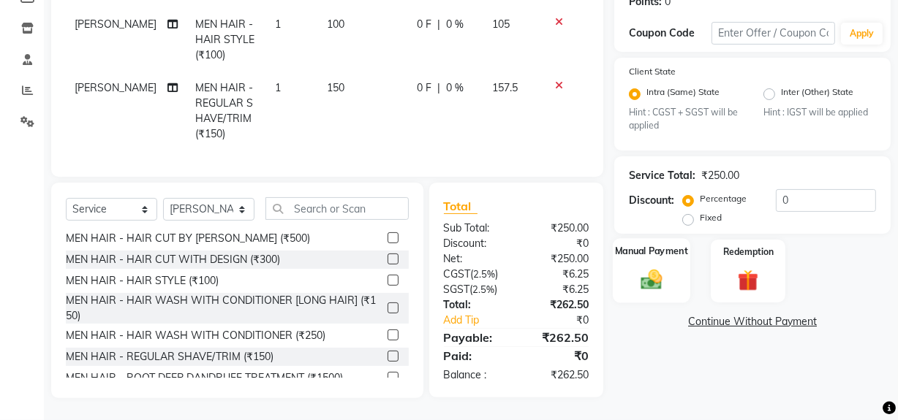
click at [659, 270] on img at bounding box center [651, 280] width 35 height 25
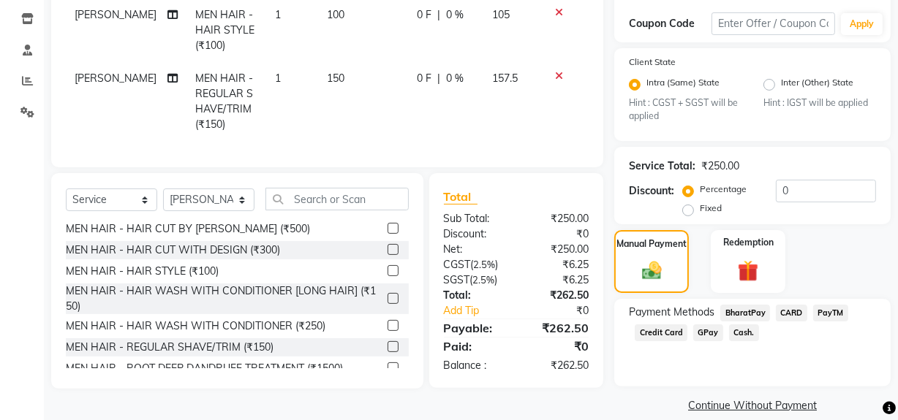
click at [697, 336] on span "GPay" at bounding box center [708, 333] width 30 height 17
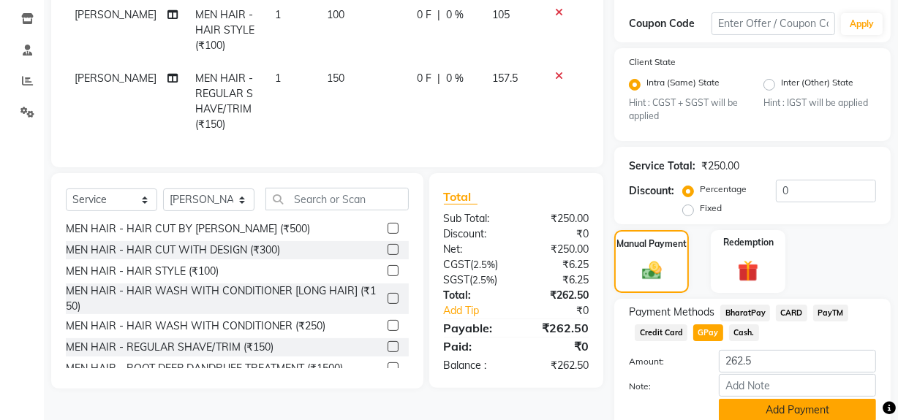
click at [736, 404] on button "Add Payment" at bounding box center [797, 410] width 157 height 23
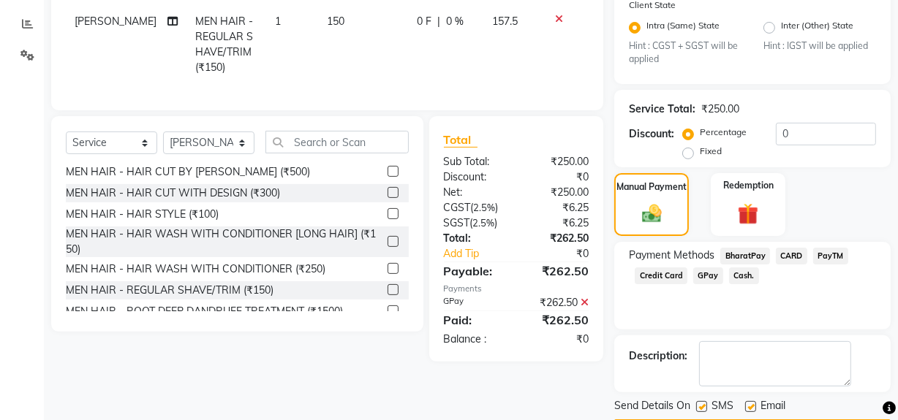
scroll to position [344, 0]
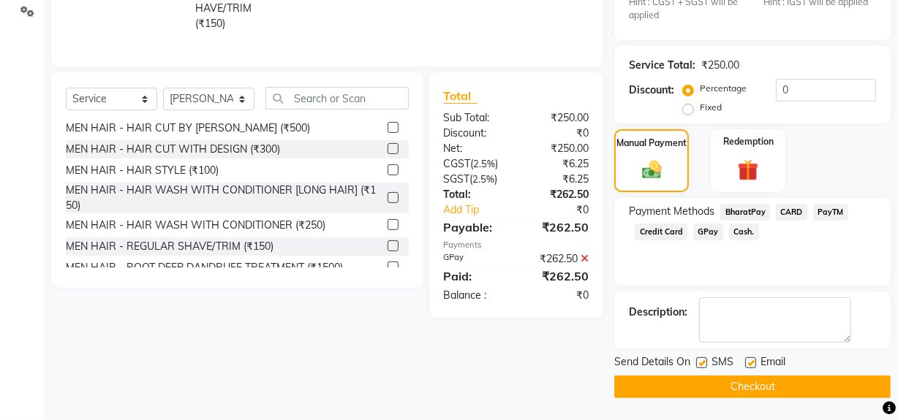
click at [738, 392] on button "Checkout" at bounding box center [752, 387] width 276 height 23
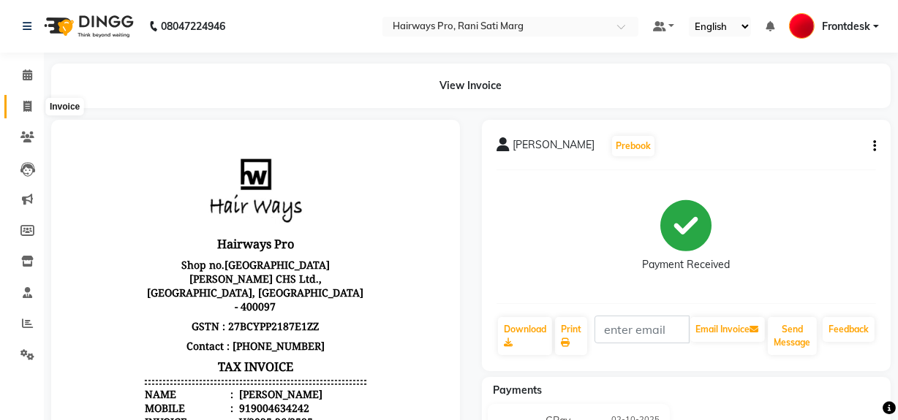
click at [29, 102] on icon at bounding box center [27, 106] width 8 height 11
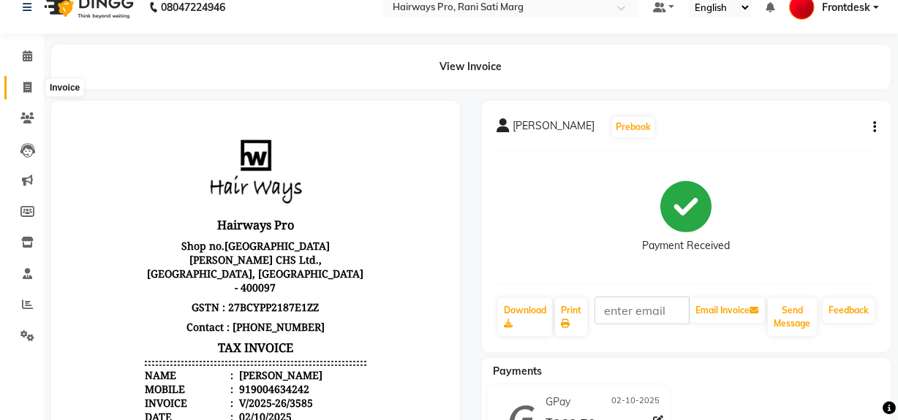
select select "787"
select select "service"
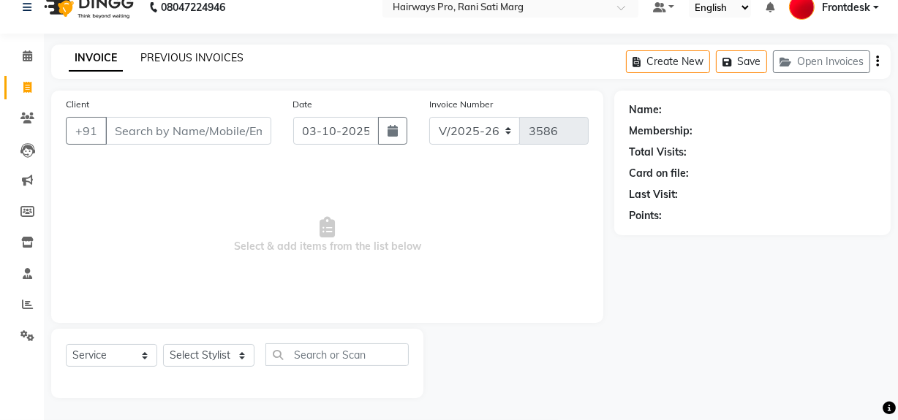
click at [166, 61] on link "PREVIOUS INVOICES" at bounding box center [191, 57] width 103 height 13
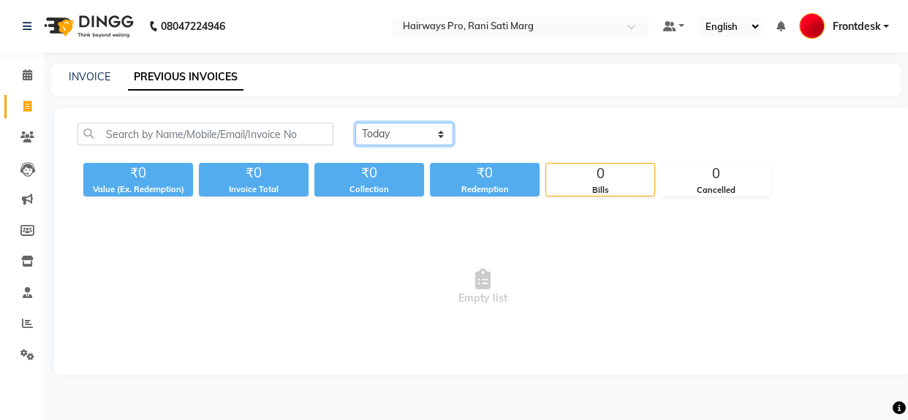
click at [426, 126] on select "[DATE] [DATE] Custom Range" at bounding box center [404, 134] width 98 height 23
select select "[DATE]"
click at [355, 123] on select "[DATE] [DATE] Custom Range" at bounding box center [404, 134] width 98 height 23
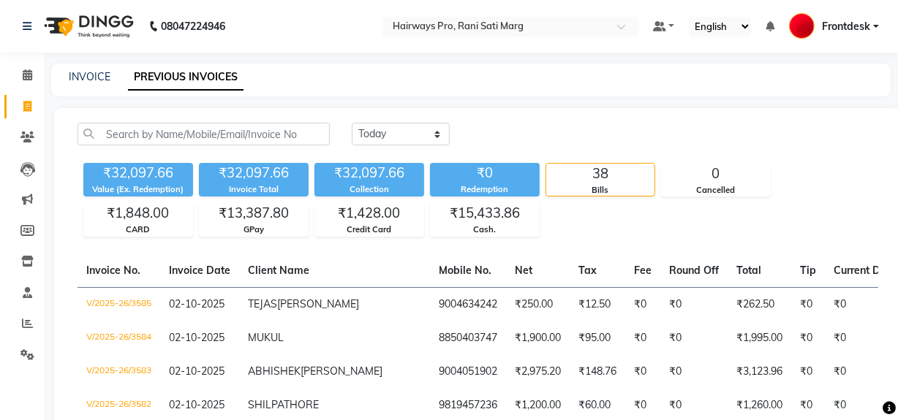
click at [29, 110] on icon at bounding box center [27, 106] width 8 height 11
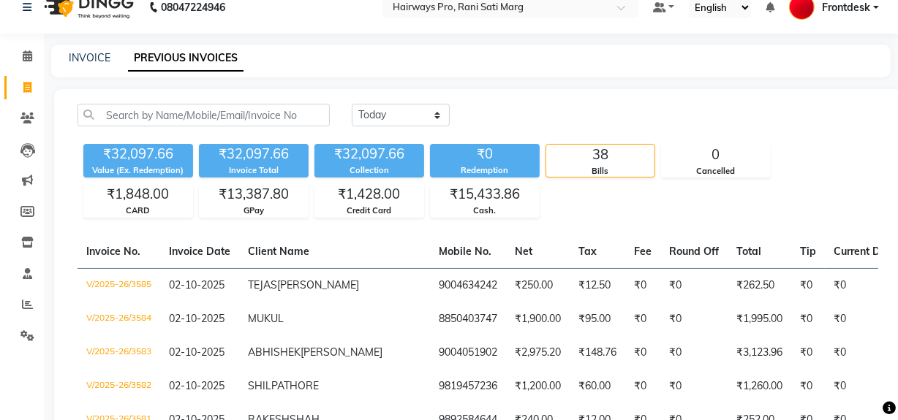
select select "787"
select select "service"
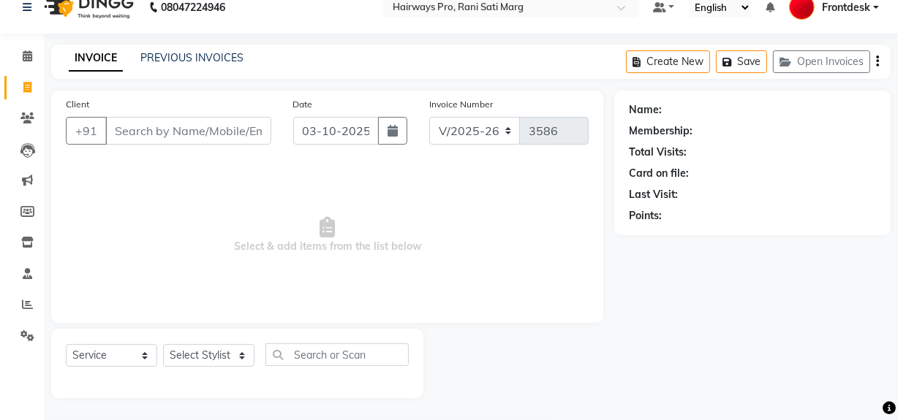
click at [255, 124] on input "Client" at bounding box center [188, 131] width 166 height 28
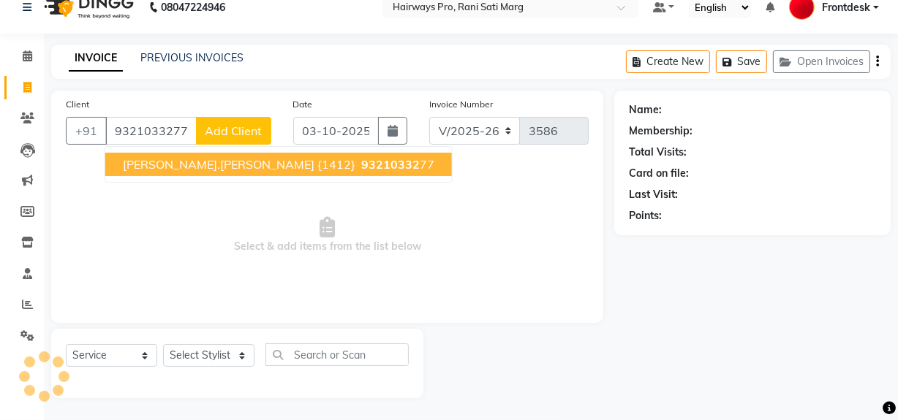
type input "9321033277"
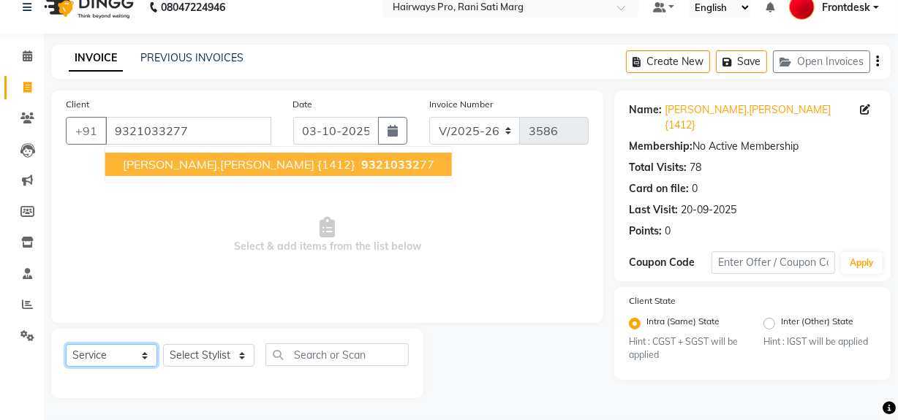
click at [136, 358] on select "Select Service Product Membership Package Voucher Prepaid Gift Card" at bounding box center [111, 355] width 91 height 23
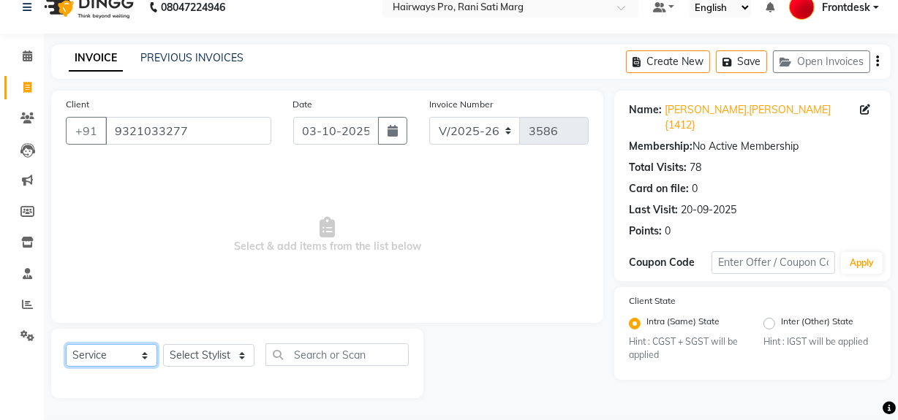
select select "membership"
click at [66, 344] on select "Select Service Product Membership Package Voucher Prepaid Gift Card" at bounding box center [111, 355] width 91 height 23
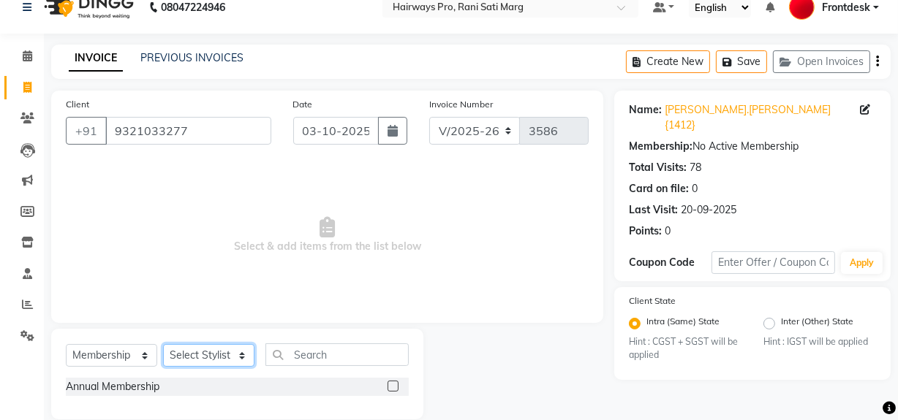
click at [219, 364] on select "Select Stylist ABID DANISH Faiz [PERSON_NAME] Frontdesk INTEZAR [PERSON_NAME] […" at bounding box center [208, 355] width 91 height 23
select select "25114"
click at [163, 344] on select "Select Stylist ABID DANISH Faiz [PERSON_NAME] Frontdesk INTEZAR [PERSON_NAME] […" at bounding box center [208, 355] width 91 height 23
click at [389, 382] on label at bounding box center [392, 386] width 11 height 11
click at [389, 382] on input "checkbox" at bounding box center [392, 387] width 10 height 10
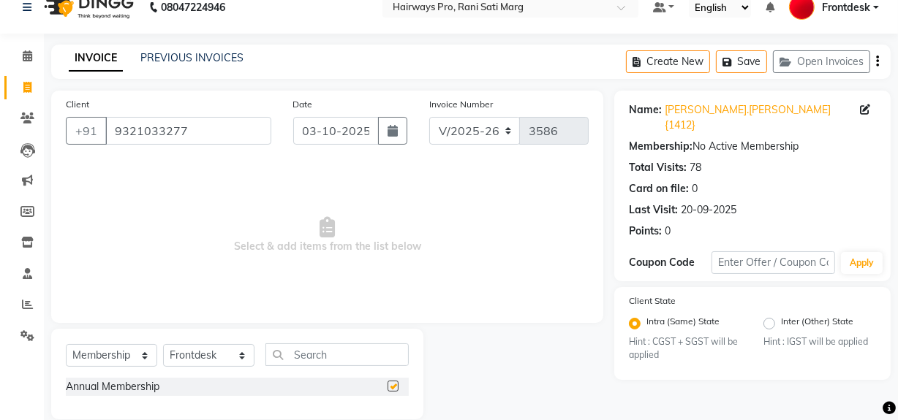
select select "select"
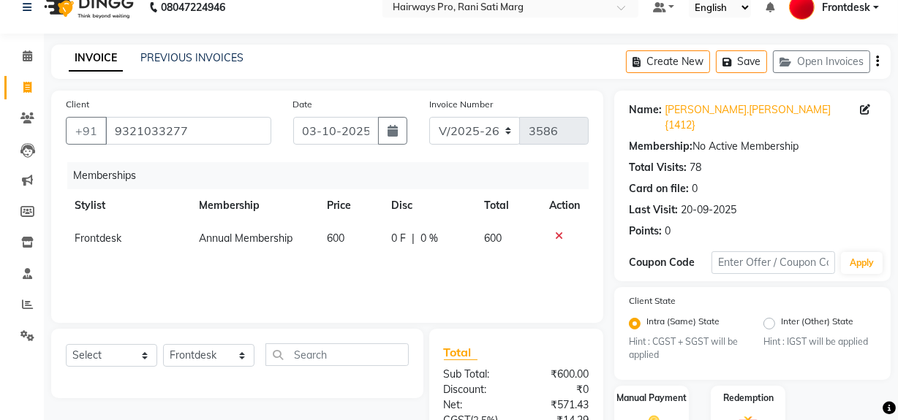
scroll to position [149, 0]
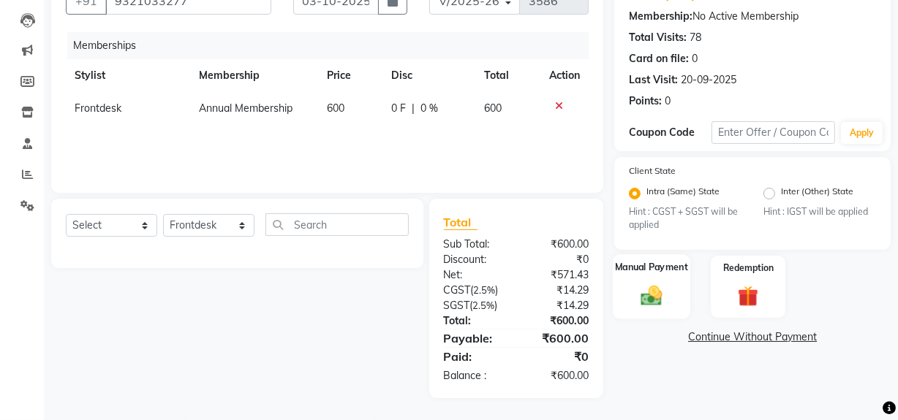
click at [653, 284] on img at bounding box center [651, 296] width 35 height 25
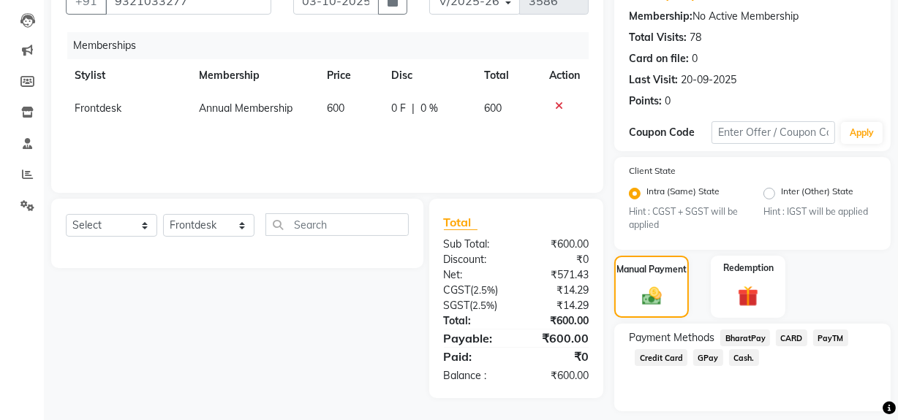
click at [705, 349] on span "GPay" at bounding box center [708, 357] width 30 height 17
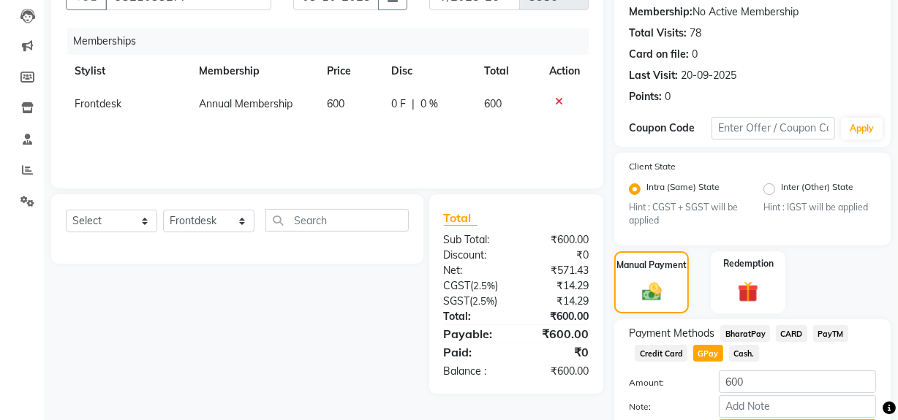
scroll to position [219, 0]
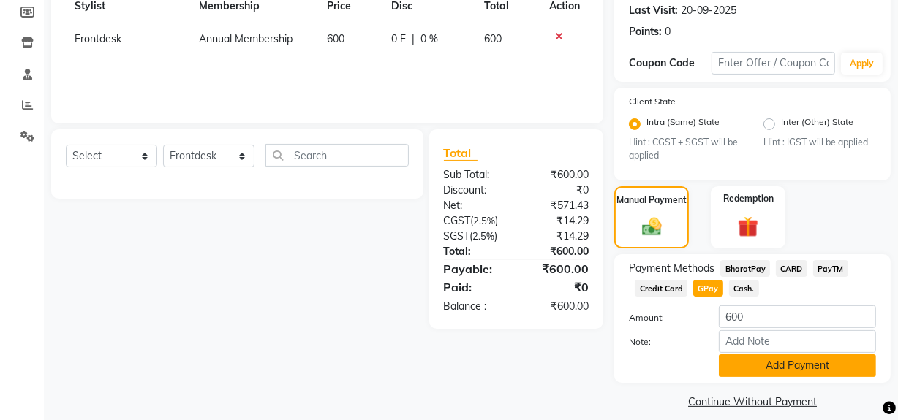
click at [784, 362] on button "Add Payment" at bounding box center [797, 366] width 157 height 23
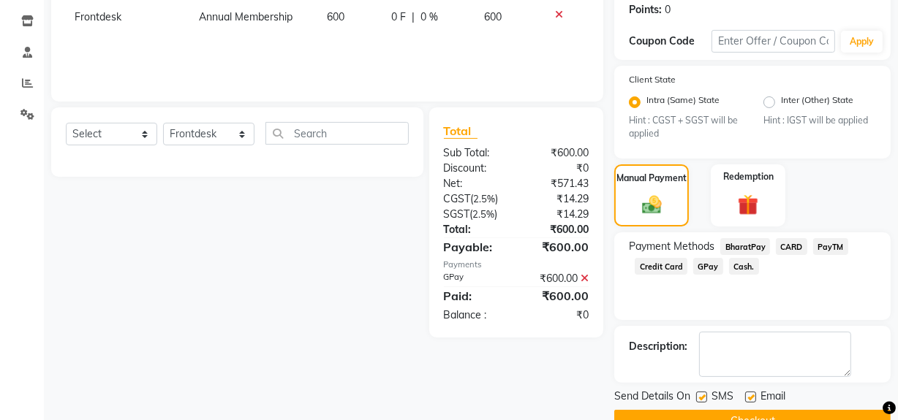
scroll to position [259, 0]
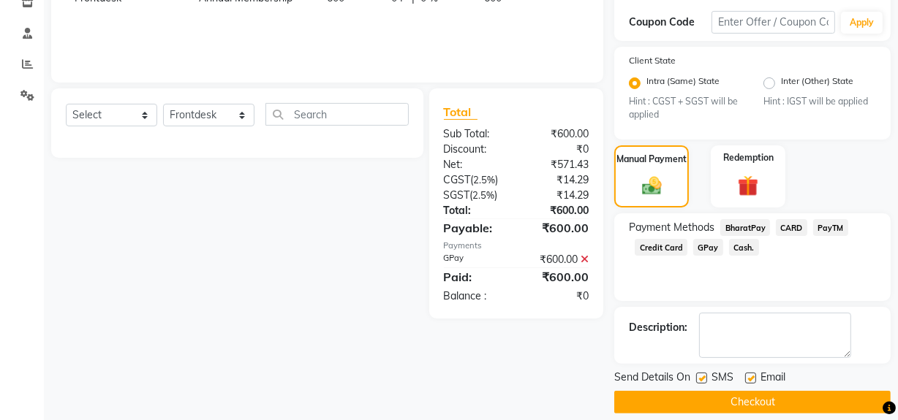
click at [738, 391] on button "Checkout" at bounding box center [752, 402] width 276 height 23
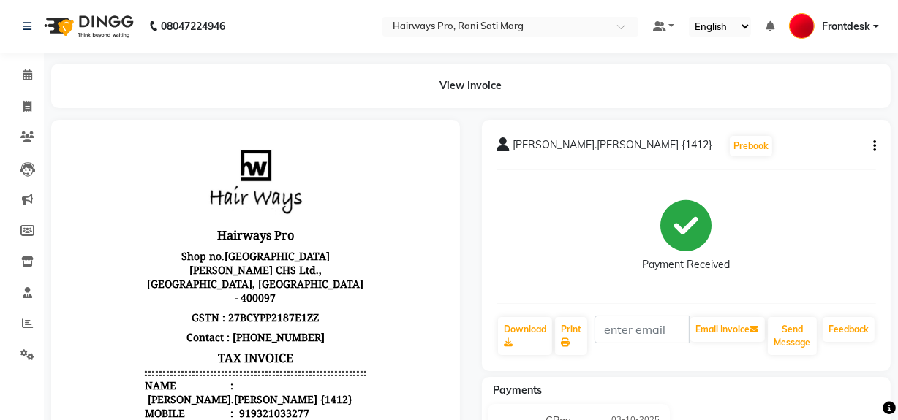
scroll to position [12, 0]
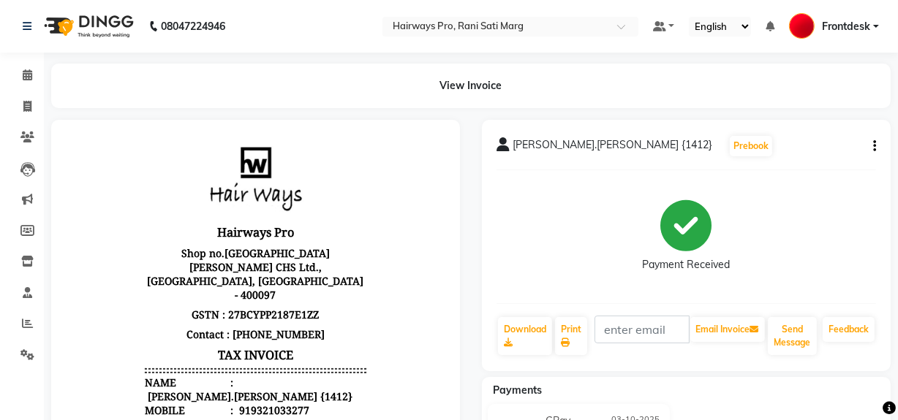
click at [242, 403] on div "919321033277" at bounding box center [271, 410] width 73 height 14
copy div "919321033277"
click at [29, 110] on icon at bounding box center [27, 106] width 8 height 11
select select "787"
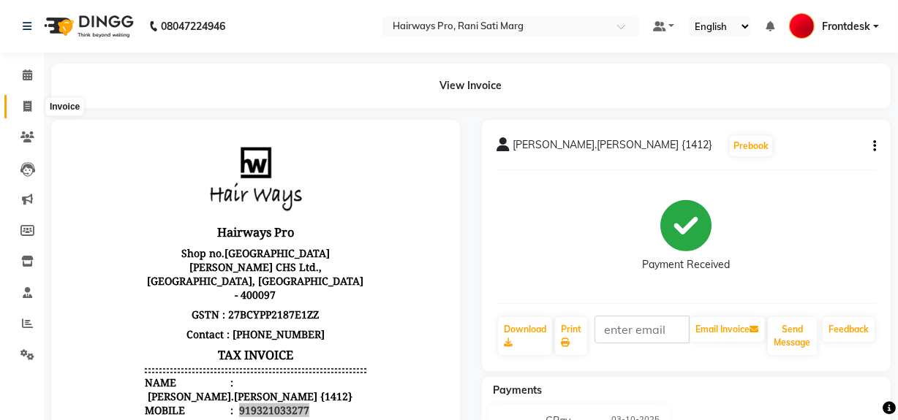
select select "service"
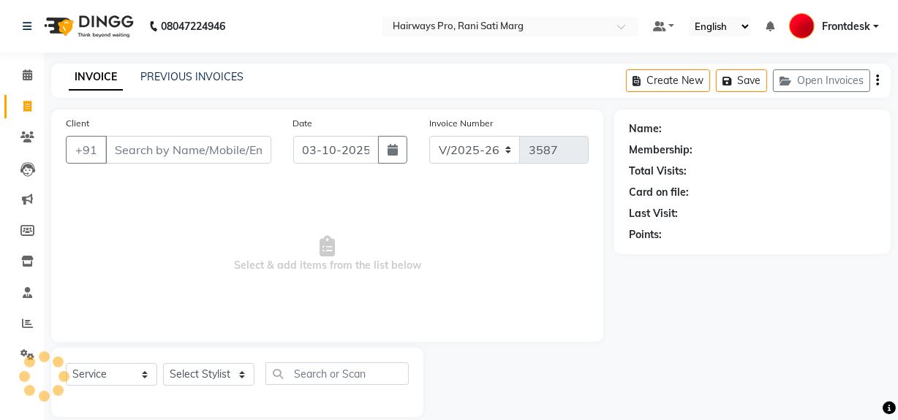
scroll to position [19, 0]
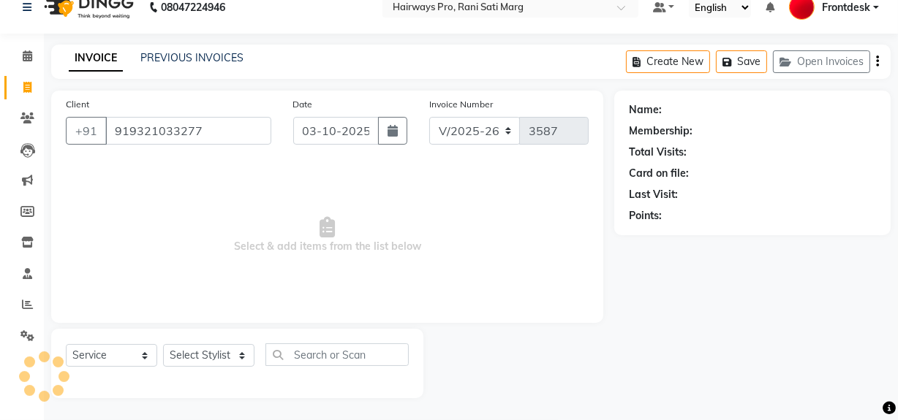
type input "919321033277"
select select "1: Object"
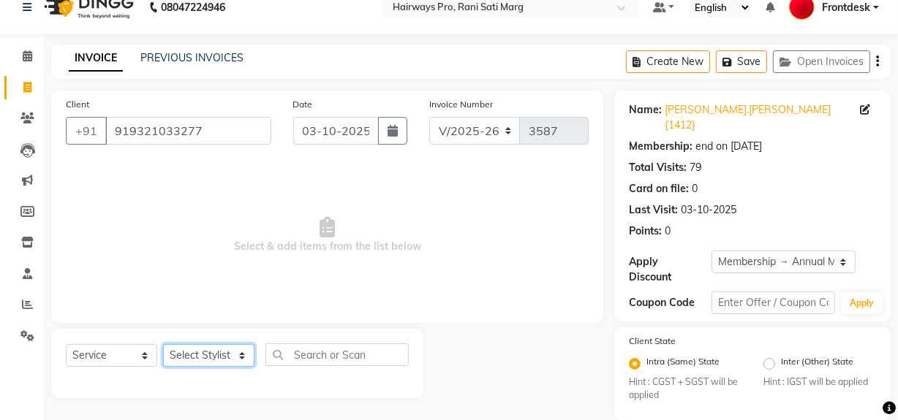
click at [225, 346] on select "Select Stylist ABID DANISH Faiz shaikh farheen Frontdesk INTEZAR SALMANI JYOTI …" at bounding box center [208, 355] width 91 height 23
select select "45602"
click at [163, 344] on select "Select Stylist ABID DANISH Faiz shaikh farheen Frontdesk INTEZAR SALMANI JYOTI …" at bounding box center [208, 355] width 91 height 23
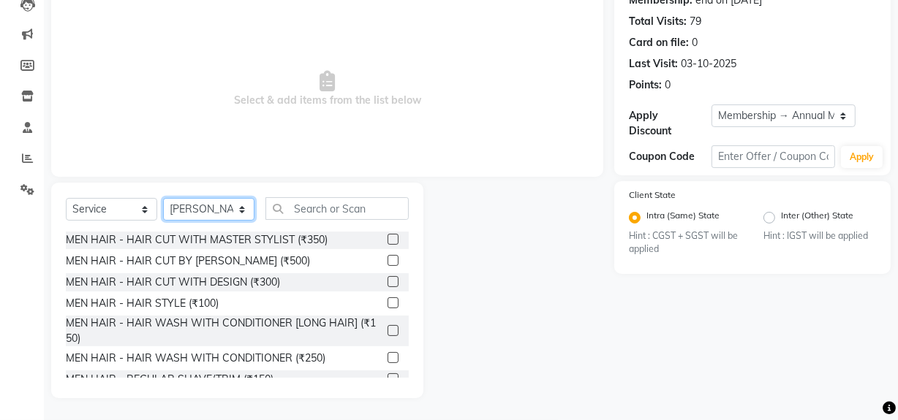
scroll to position [66, 0]
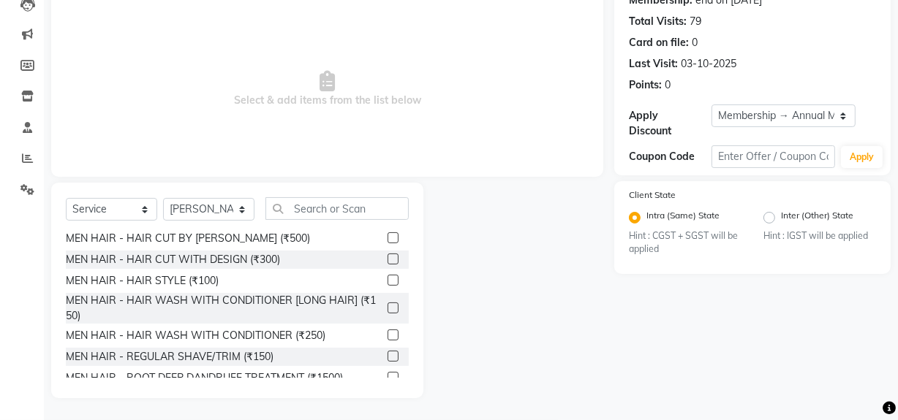
click at [387, 355] on label at bounding box center [392, 356] width 11 height 11
click at [387, 355] on input "checkbox" at bounding box center [392, 357] width 10 height 10
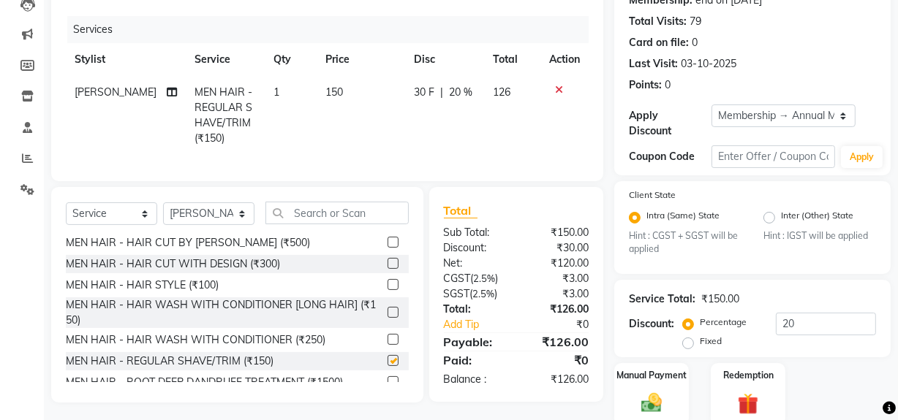
checkbox input "false"
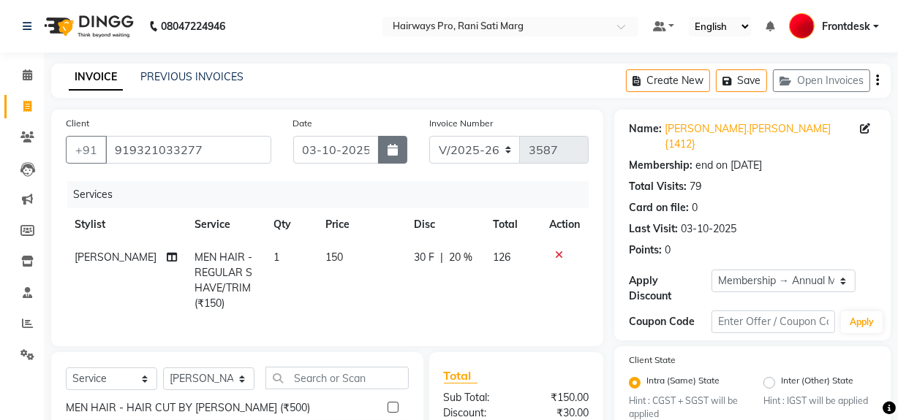
scroll to position [0, 0]
click at [504, 142] on select "INV/25-26 V/2025-26" at bounding box center [474, 150] width 91 height 28
select select "6960"
click at [429, 136] on select "INV/25-26 V/2025-26" at bounding box center [474, 150] width 91 height 28
type input "5024"
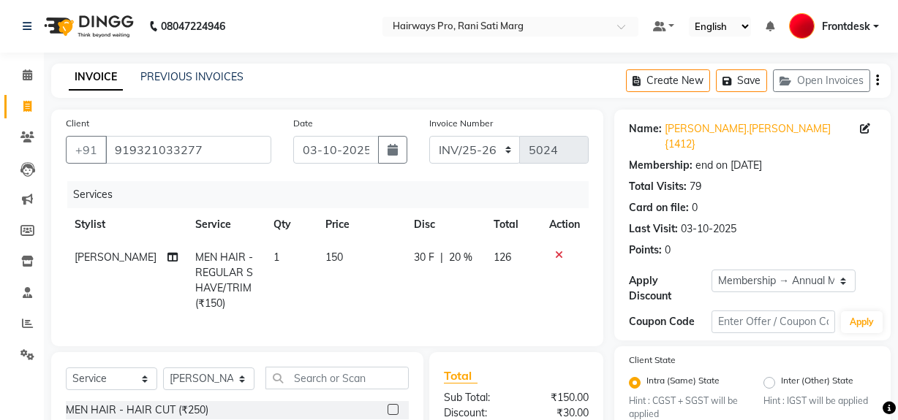
select select "service"
select select "45602"
select select "1: Object"
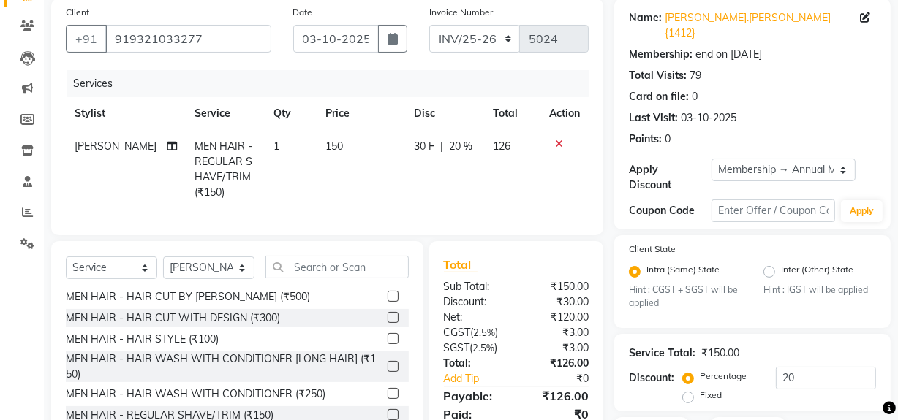
scroll to position [208, 0]
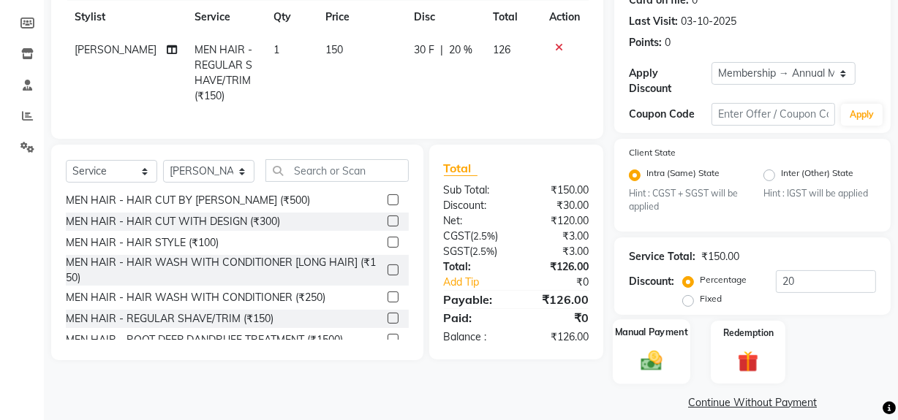
click at [643, 349] on img at bounding box center [651, 361] width 35 height 25
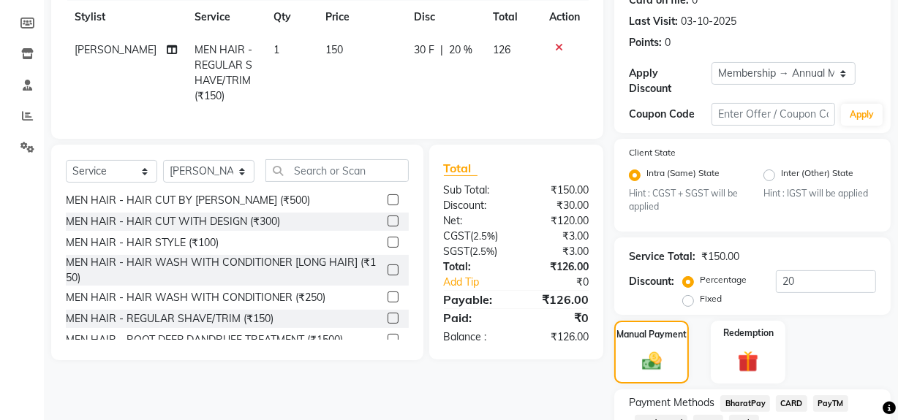
click at [753, 415] on span "Cash." at bounding box center [744, 423] width 30 height 17
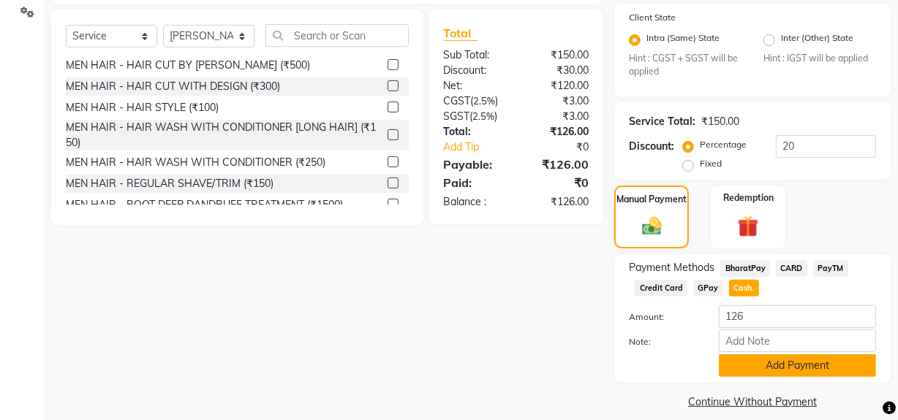
click at [783, 355] on button "Add Payment" at bounding box center [797, 366] width 157 height 23
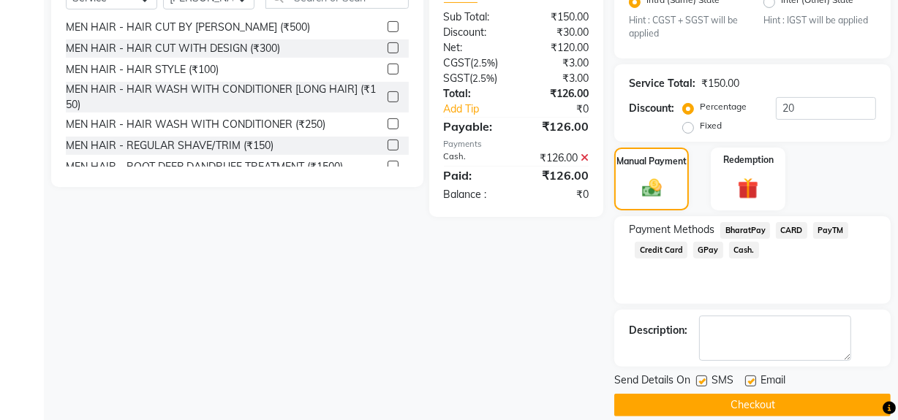
scroll to position [383, 0]
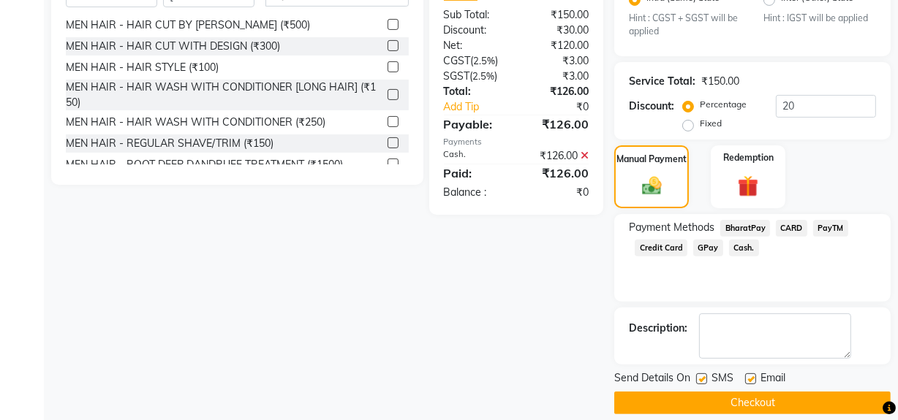
click at [698, 374] on label at bounding box center [701, 379] width 11 height 11
click at [698, 375] on input "checkbox" at bounding box center [701, 380] width 10 height 10
checkbox input "false"
click at [698, 392] on button "Checkout" at bounding box center [752, 403] width 276 height 23
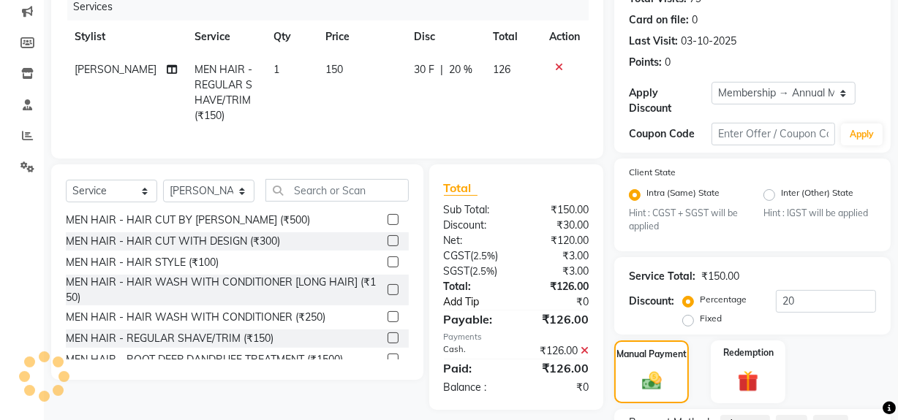
scroll to position [183, 0]
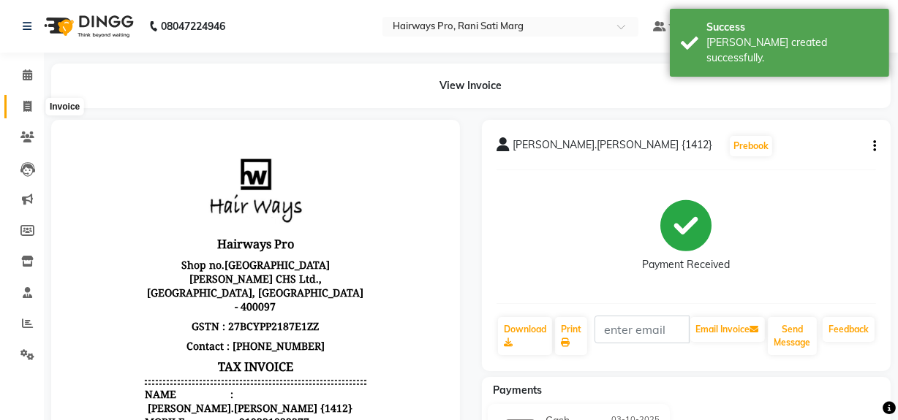
click at [16, 105] on span at bounding box center [28, 107] width 26 height 17
select select "787"
select select "service"
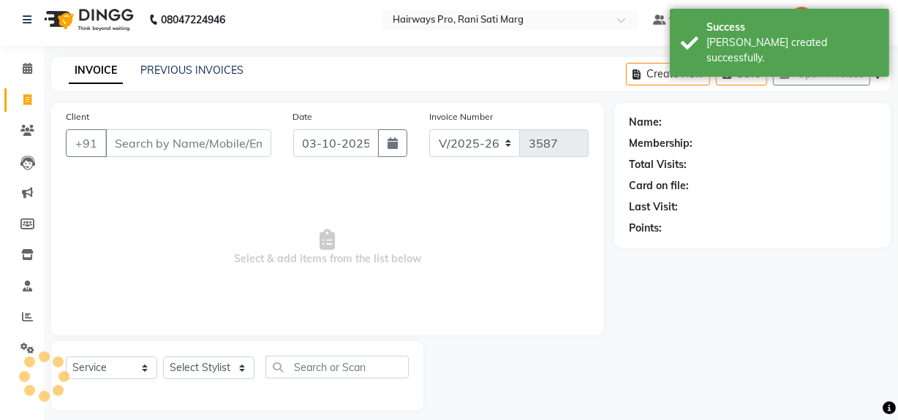
scroll to position [19, 0]
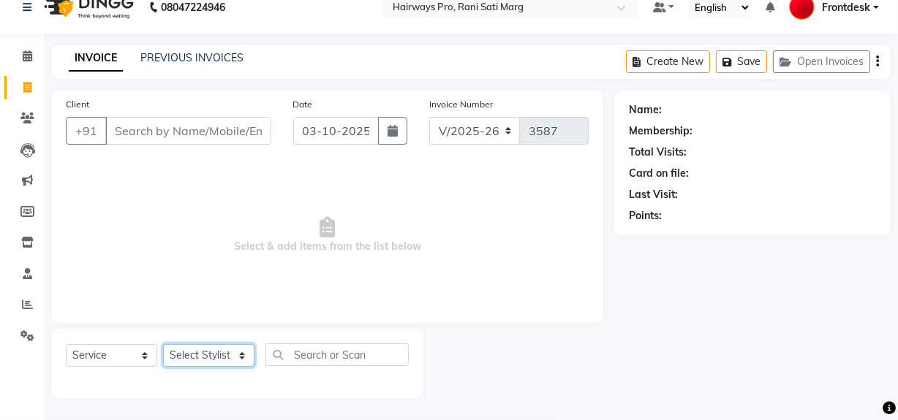
click at [228, 355] on select "Select Stylist ABID DANISH Faiz [PERSON_NAME] Frontdesk INTEZAR [PERSON_NAME] […" at bounding box center [208, 355] width 91 height 23
select select "45602"
click at [163, 344] on select "Select Stylist ABID DANISH Faiz [PERSON_NAME] Frontdesk INTEZAR [PERSON_NAME] […" at bounding box center [208, 355] width 91 height 23
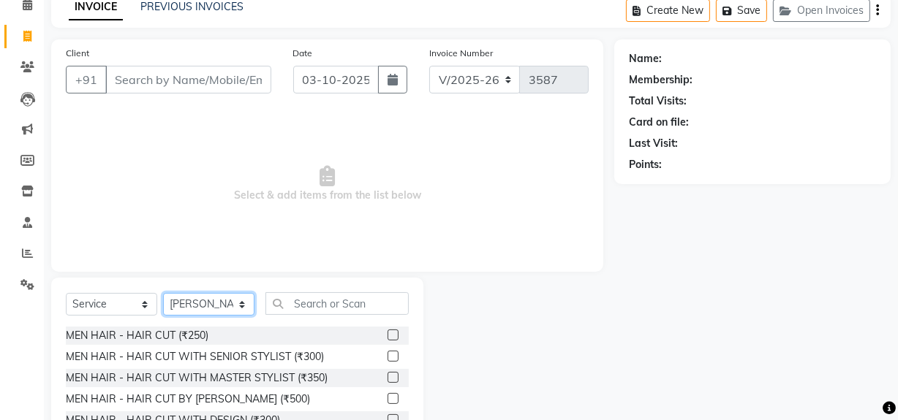
scroll to position [165, 0]
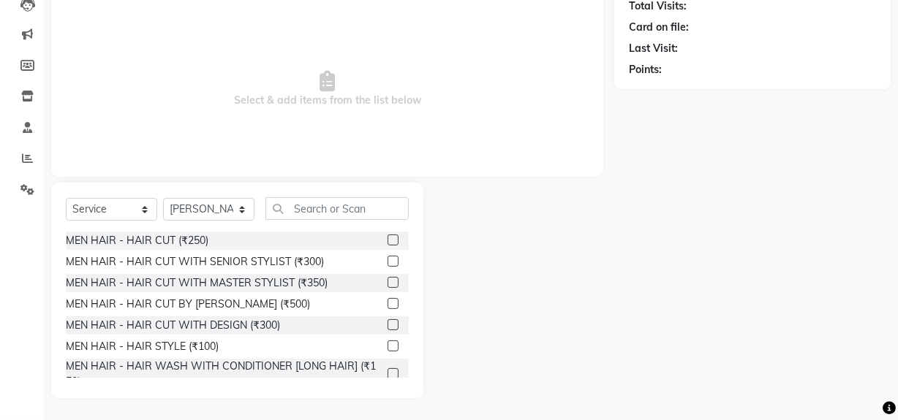
click at [387, 237] on label at bounding box center [392, 240] width 11 height 11
click at [387, 237] on input "checkbox" at bounding box center [392, 241] width 10 height 10
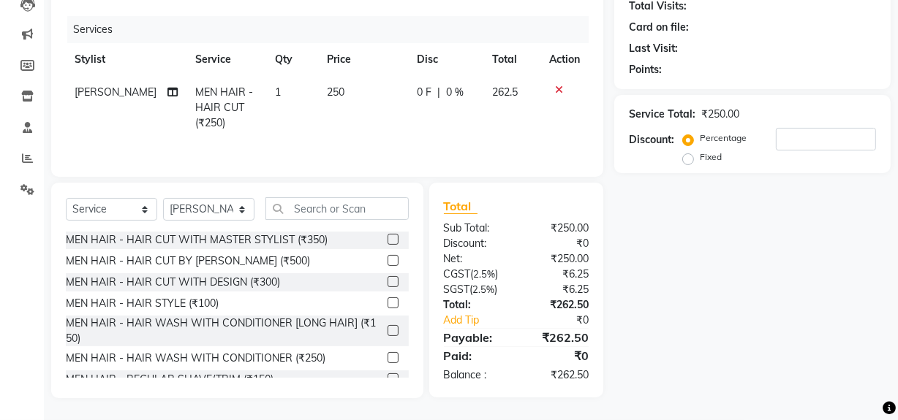
checkbox input "false"
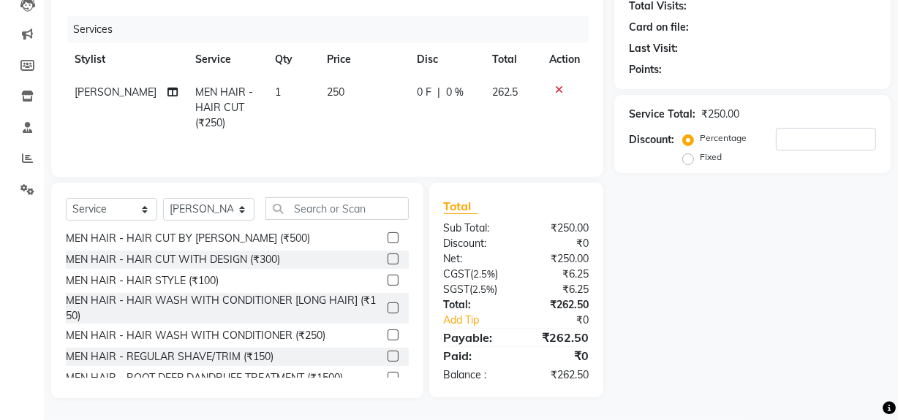
click at [387, 356] on label at bounding box center [392, 356] width 11 height 11
click at [387, 356] on input "checkbox" at bounding box center [392, 357] width 10 height 10
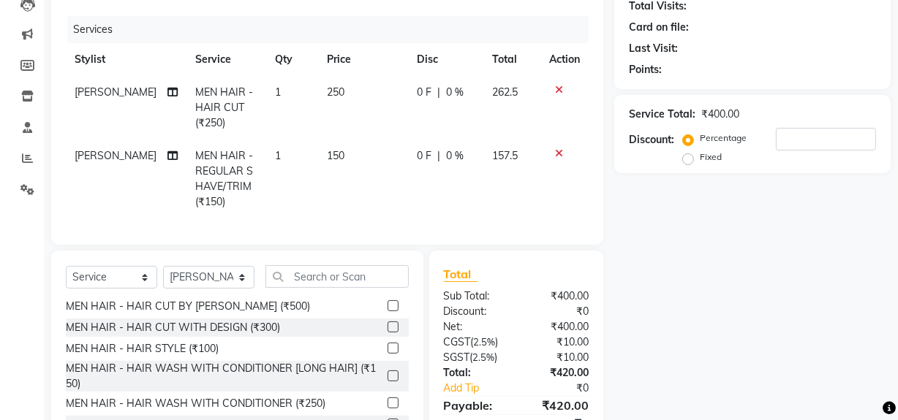
checkbox input "false"
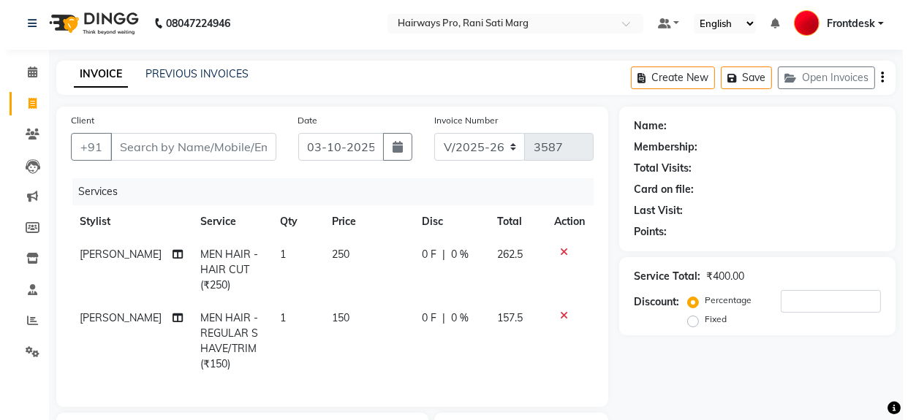
scroll to position [0, 0]
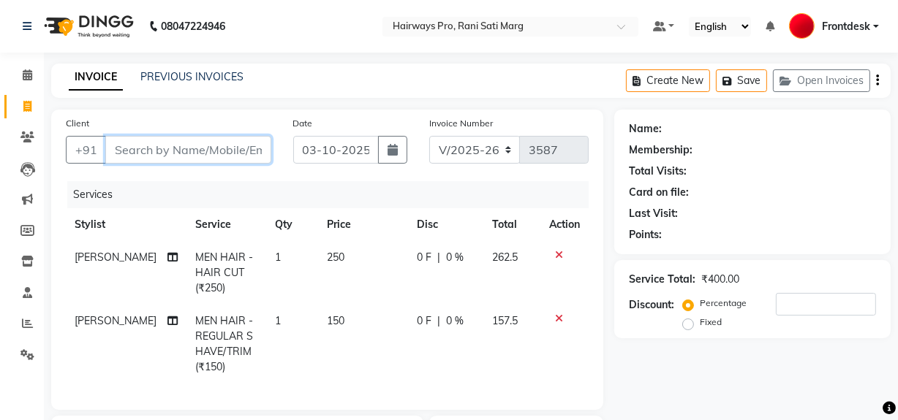
click at [241, 154] on input "Client" at bounding box center [188, 150] width 166 height 28
type input "7"
type input "0"
type input "7021876016"
click at [258, 145] on span "Add Client" at bounding box center [234, 150] width 58 height 15
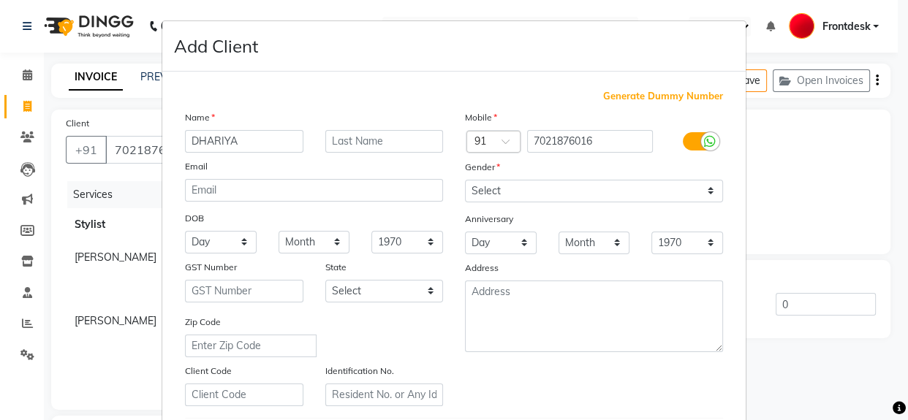
type input "DHARIYA"
click at [673, 184] on select "Select Male Female Other Prefer Not To Say" at bounding box center [594, 191] width 258 height 23
select select "male"
click at [465, 180] on select "Select Male Female Other Prefer Not To Say" at bounding box center [594, 191] width 258 height 23
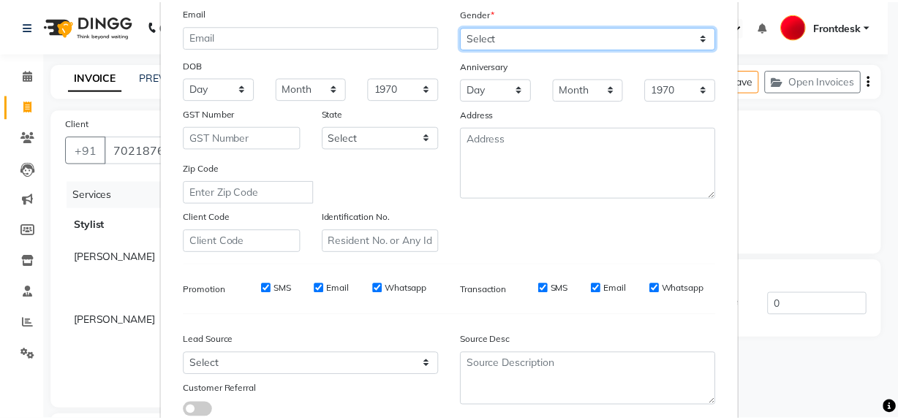
scroll to position [258, 0]
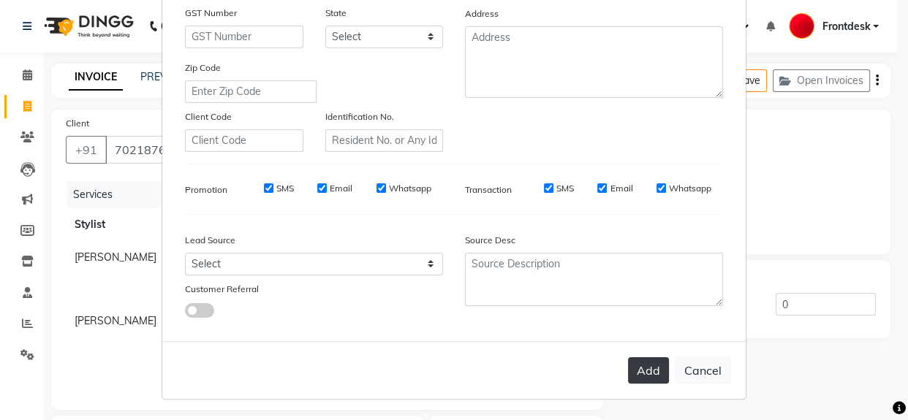
click at [656, 368] on button "Add" at bounding box center [648, 370] width 41 height 26
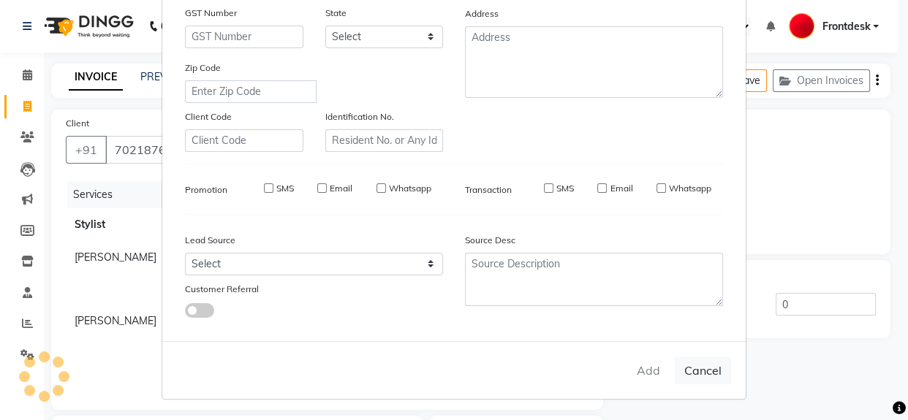
select select
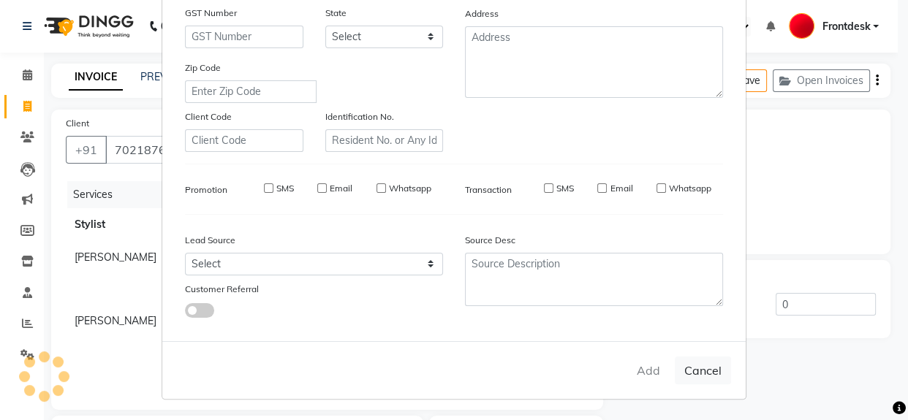
select select
checkbox input "false"
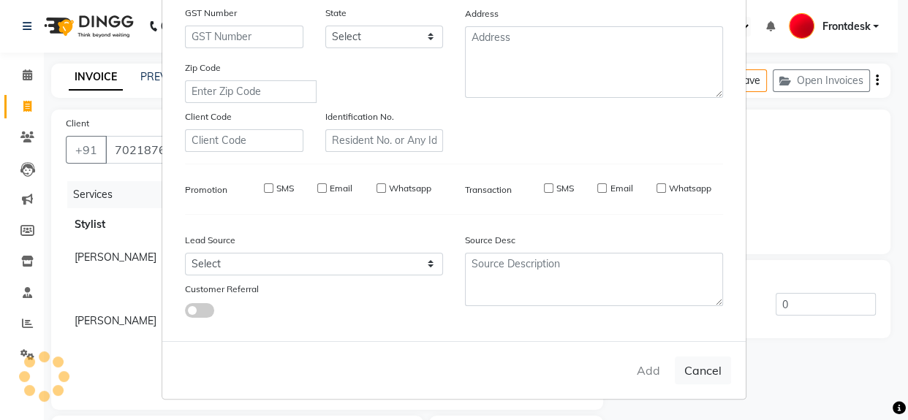
checkbox input "false"
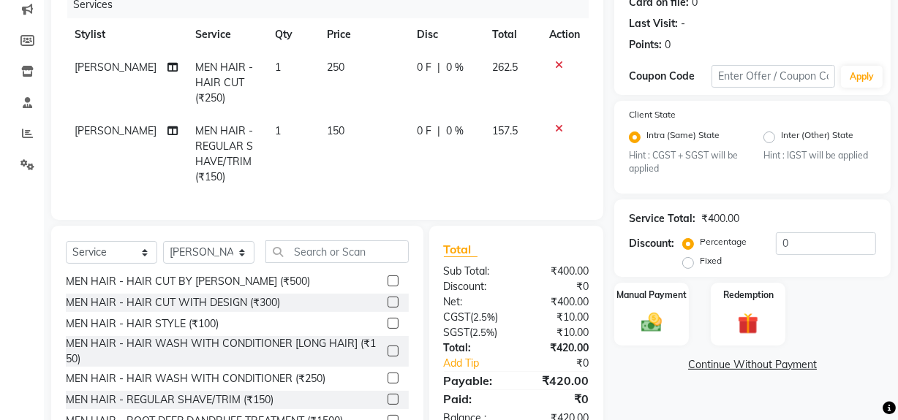
scroll to position [243, 0]
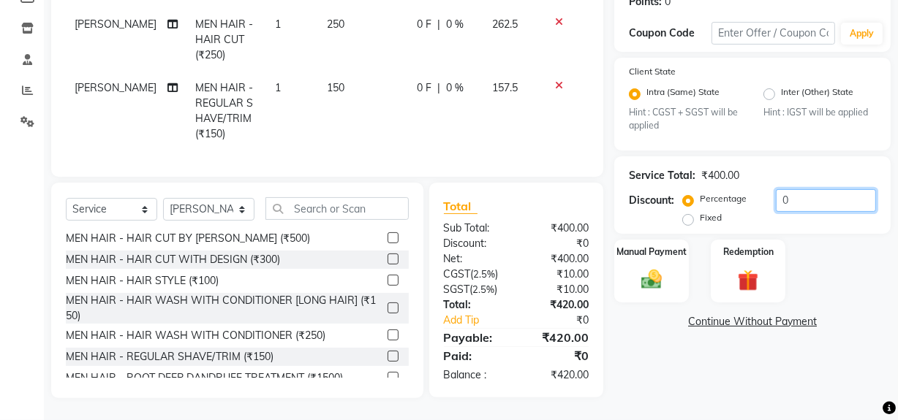
click at [805, 192] on input "0" at bounding box center [826, 200] width 100 height 23
type input "20"
click at [821, 224] on div "Service Total: ₹400.00 Discount: Percentage Fixed 20" at bounding box center [752, 195] width 276 height 78
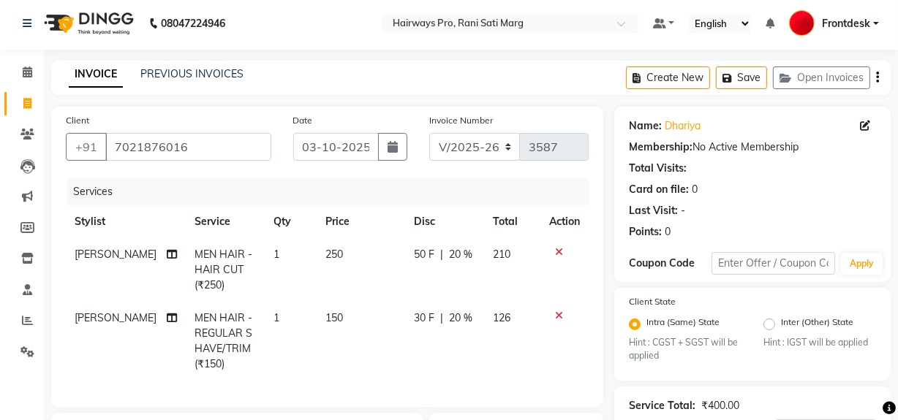
scroll to position [0, 0]
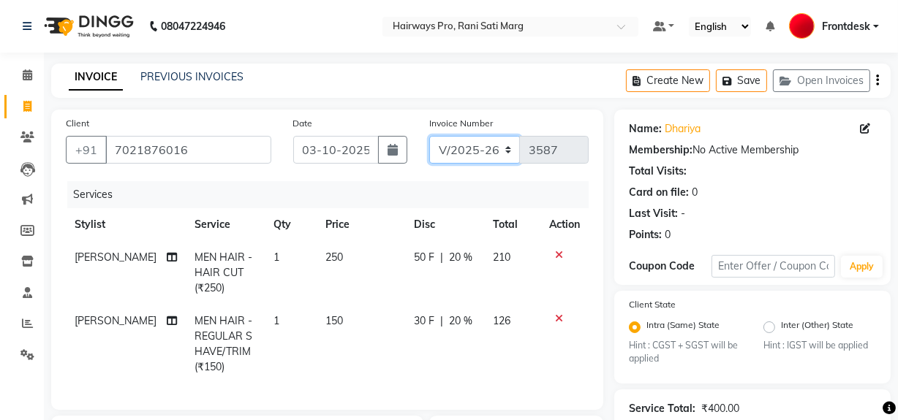
click at [498, 147] on select "INV/25-26 V/2025-26" at bounding box center [474, 150] width 91 height 28
select select "6960"
click at [429, 136] on select "INV/25-26 V/2025-26" at bounding box center [474, 150] width 91 height 28
type input "5029"
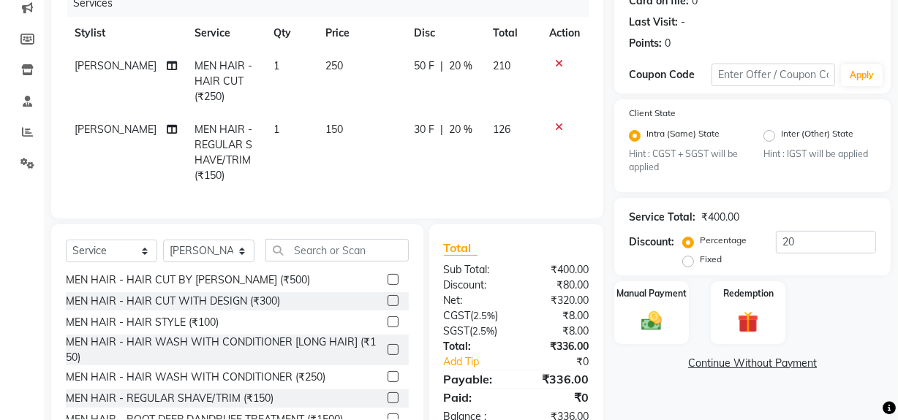
scroll to position [199, 0]
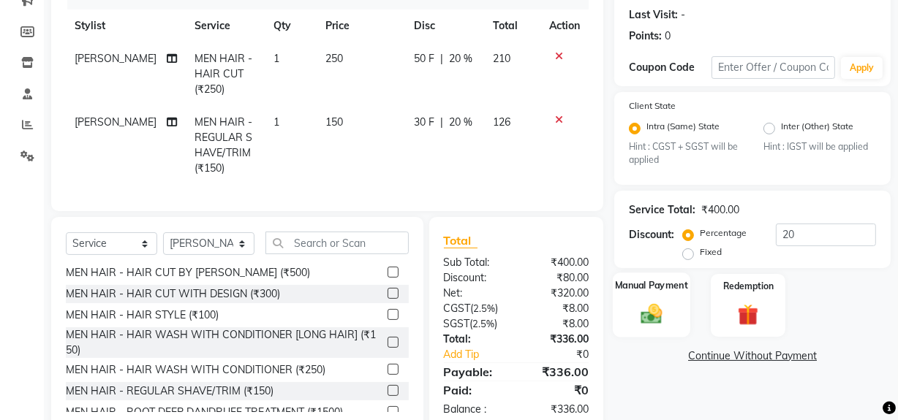
click at [643, 316] on img at bounding box center [651, 314] width 35 height 25
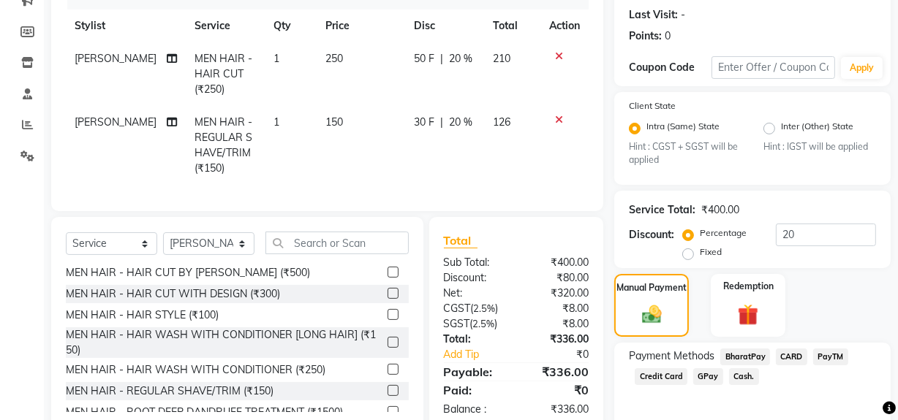
click at [747, 377] on span "Cash." at bounding box center [744, 376] width 30 height 17
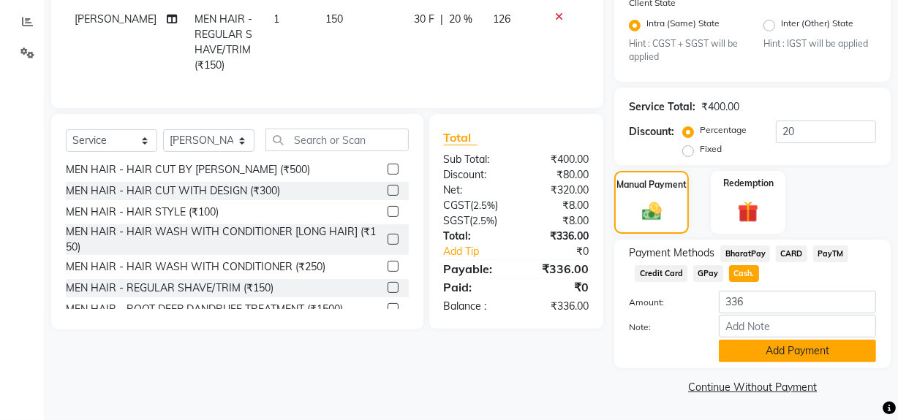
click at [791, 348] on button "Add Payment" at bounding box center [797, 351] width 157 height 23
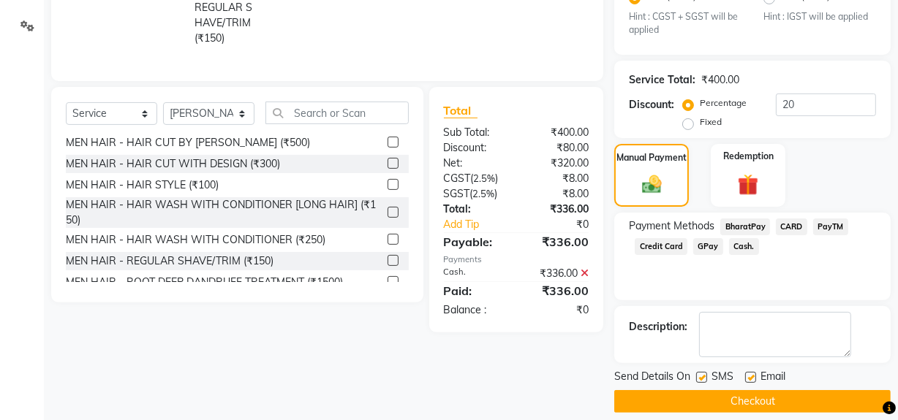
scroll to position [344, 0]
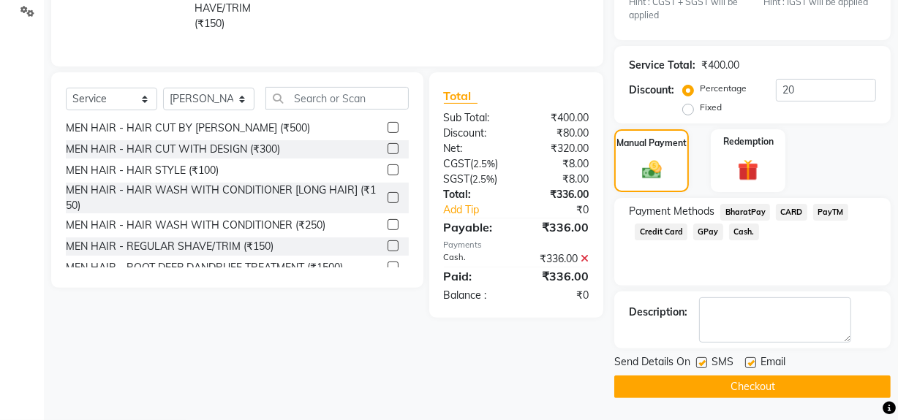
click at [705, 365] on label at bounding box center [701, 362] width 11 height 11
click at [705, 365] on input "checkbox" at bounding box center [701, 364] width 10 height 10
checkbox input "false"
click at [700, 390] on button "Checkout" at bounding box center [752, 387] width 276 height 23
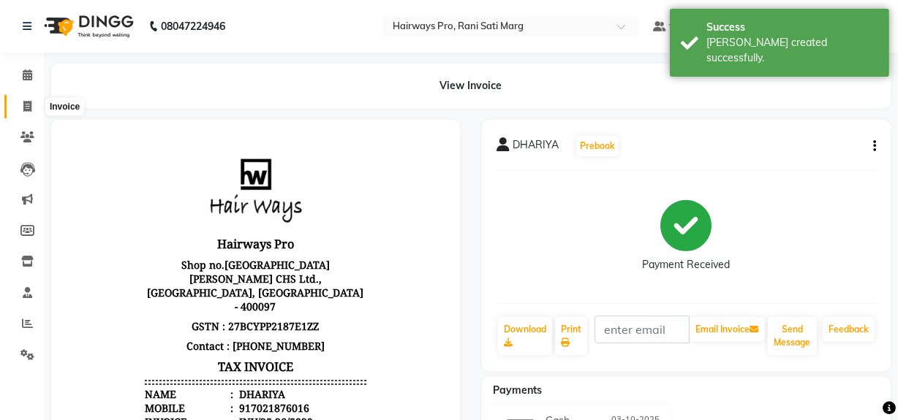
click at [18, 102] on span at bounding box center [28, 107] width 26 height 17
select select "787"
select select "service"
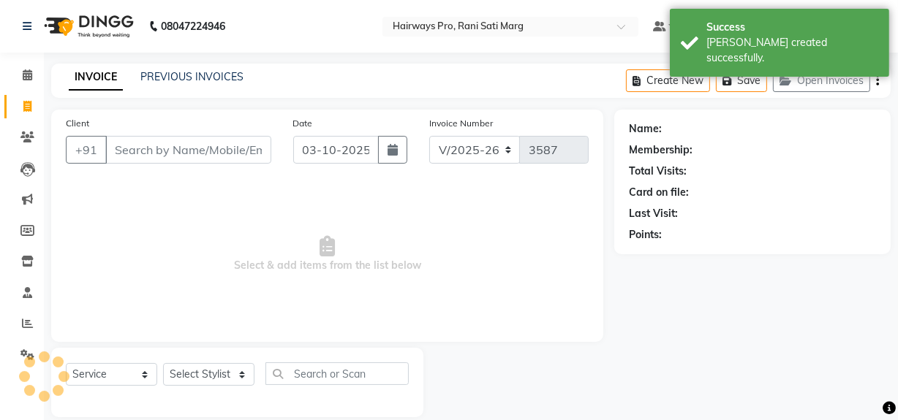
scroll to position [19, 0]
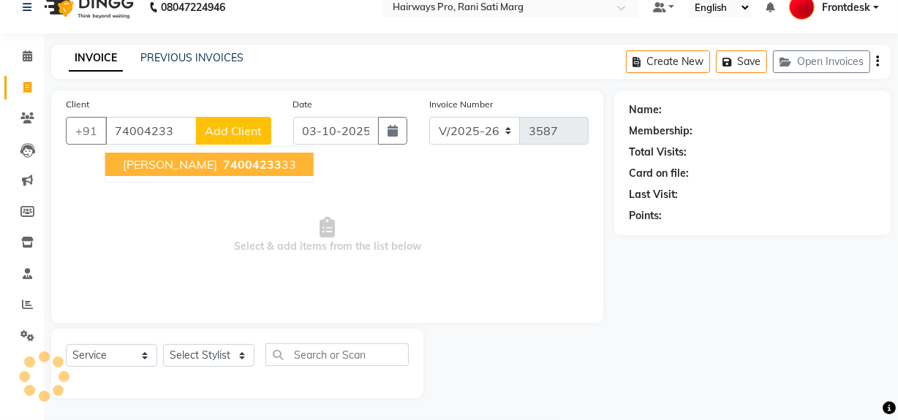
click at [231, 159] on ngb-highlight "74004233 33" at bounding box center [258, 164] width 76 height 15
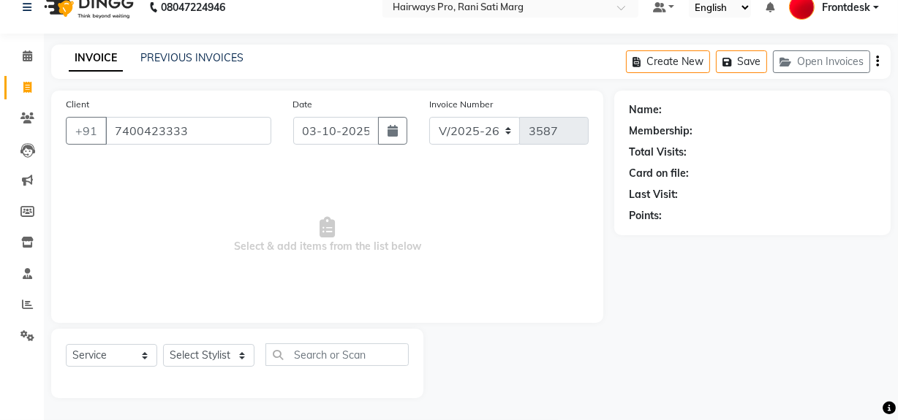
type input "7400423333"
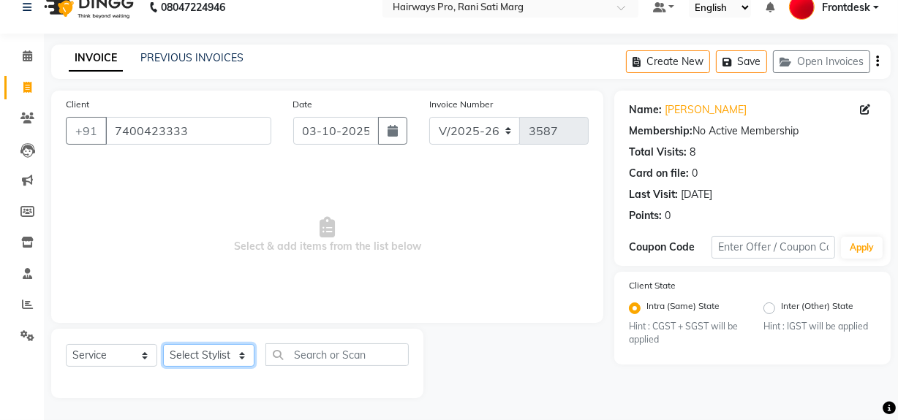
click at [242, 355] on select "Select Stylist ABID DANISH Faiz [PERSON_NAME] Frontdesk INTEZAR [PERSON_NAME] […" at bounding box center [208, 355] width 91 height 23
select select "13190"
click at [163, 344] on select "Select Stylist ABID DANISH Faiz [PERSON_NAME] Frontdesk INTEZAR [PERSON_NAME] […" at bounding box center [208, 355] width 91 height 23
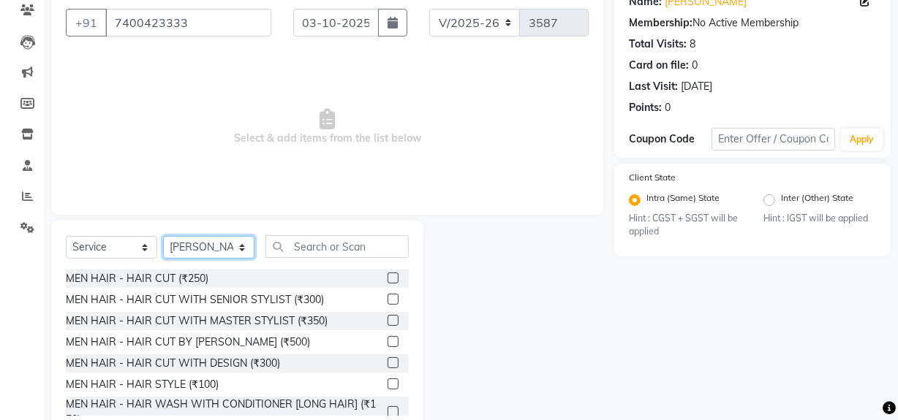
scroll to position [165, 0]
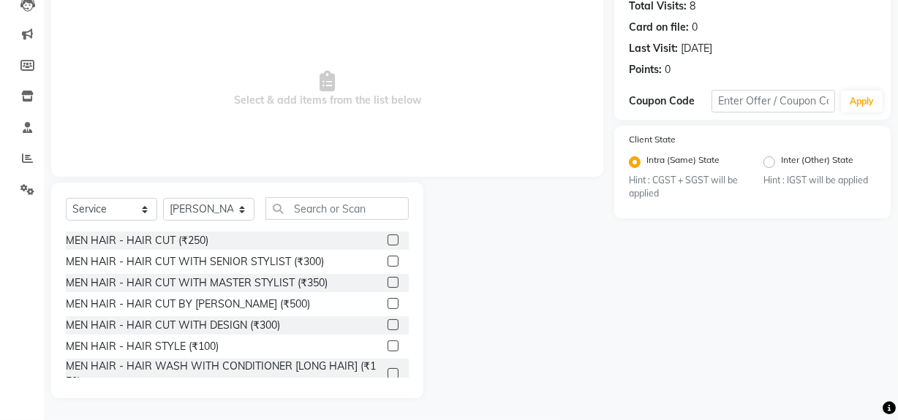
click at [387, 281] on label at bounding box center [392, 282] width 11 height 11
click at [387, 281] on input "checkbox" at bounding box center [392, 284] width 10 height 10
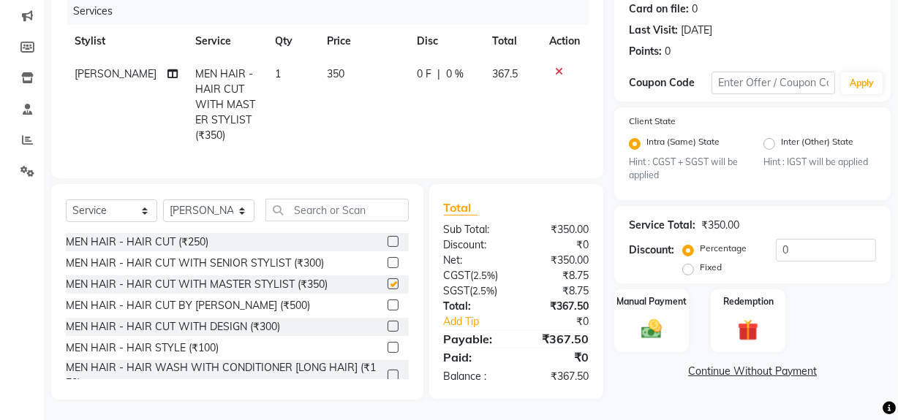
checkbox input "false"
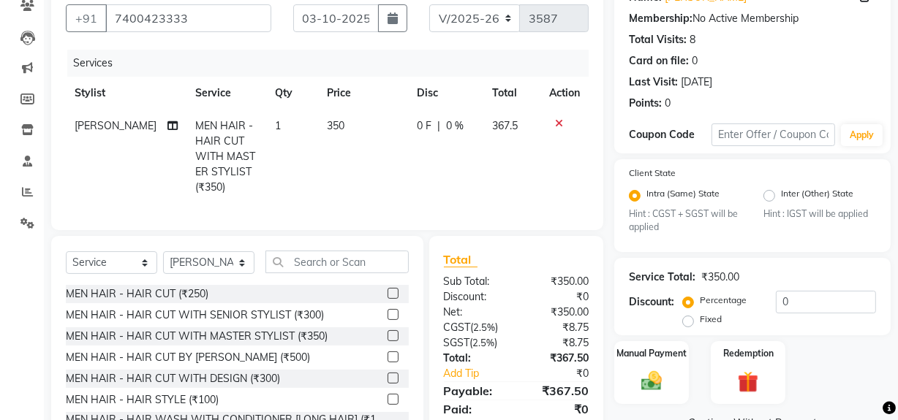
scroll to position [0, 0]
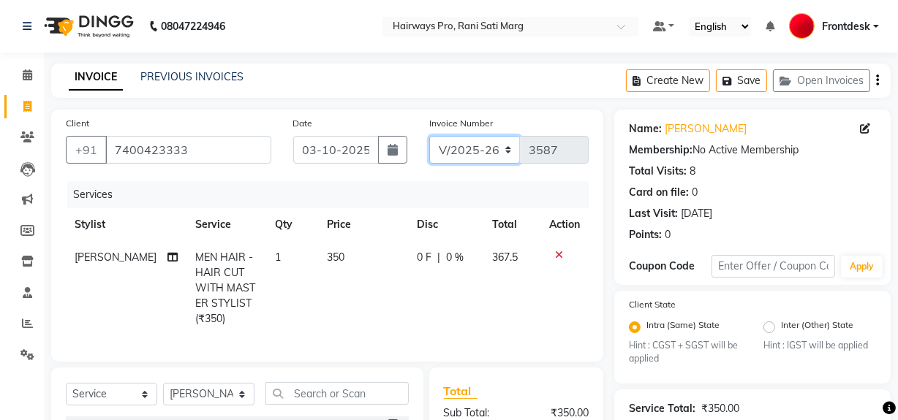
click at [504, 154] on select "INV/25-26 V/2025-26" at bounding box center [474, 150] width 91 height 28
select select "6960"
click at [429, 136] on select "INV/25-26 V/2025-26" at bounding box center [474, 150] width 91 height 28
type input "5030"
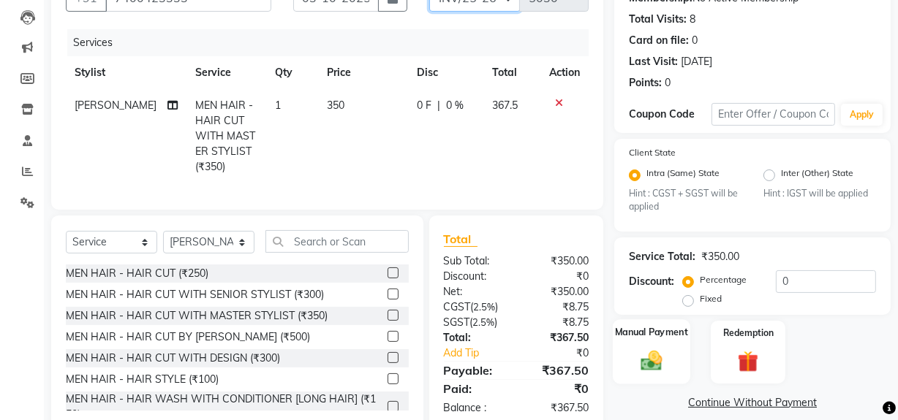
scroll to position [194, 0]
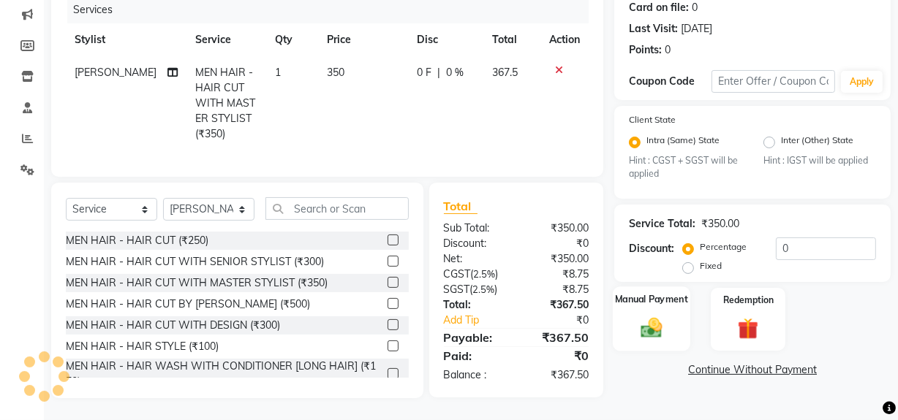
click at [659, 328] on img at bounding box center [651, 328] width 35 height 25
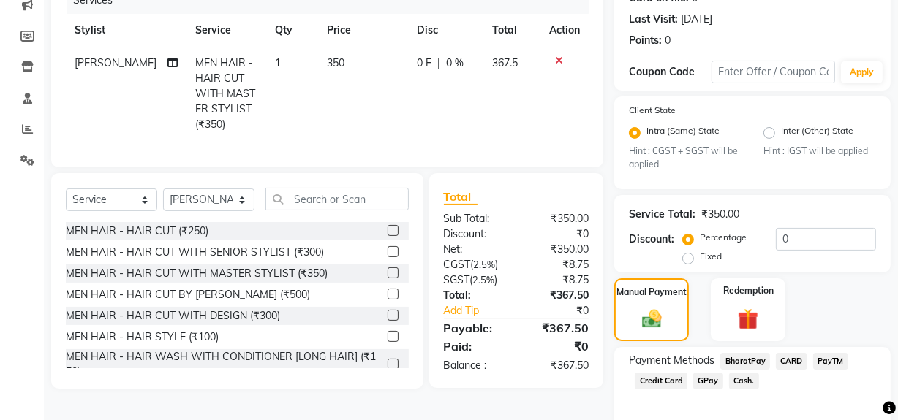
click at [739, 382] on span "Cash." at bounding box center [744, 381] width 30 height 17
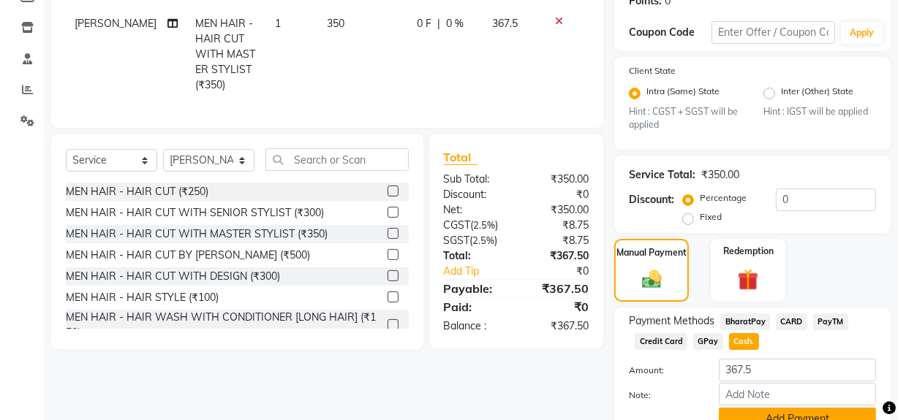
scroll to position [302, 0]
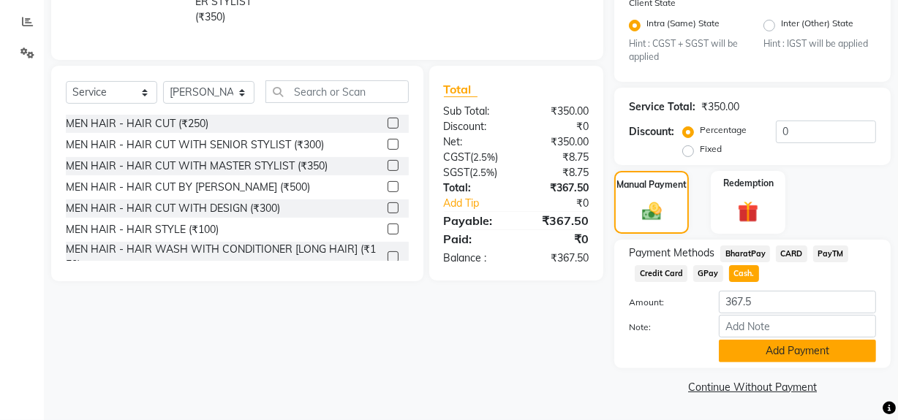
click at [784, 343] on button "Add Payment" at bounding box center [797, 351] width 157 height 23
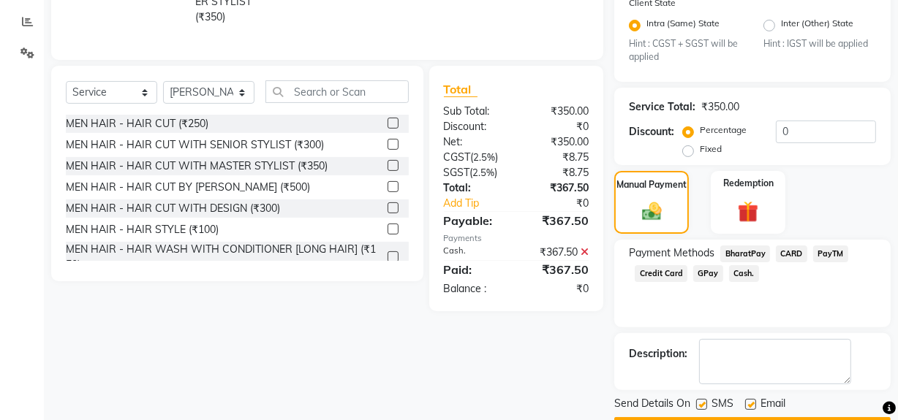
click at [699, 402] on label at bounding box center [701, 404] width 11 height 11
click at [699, 402] on input "checkbox" at bounding box center [701, 406] width 10 height 10
checkbox input "false"
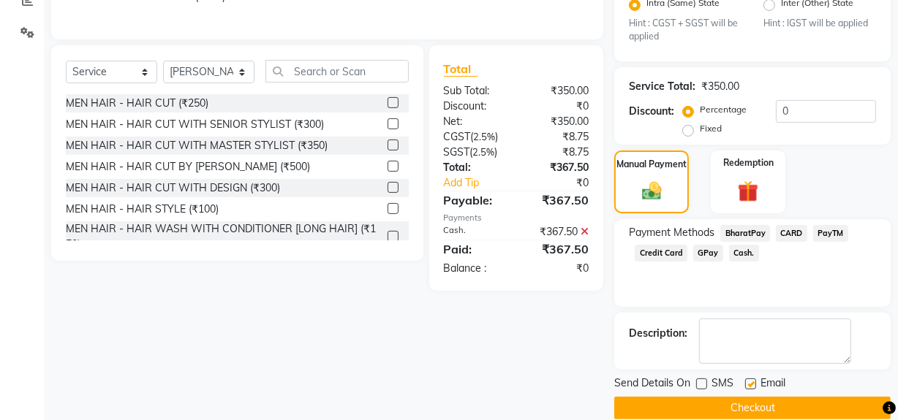
scroll to position [344, 0]
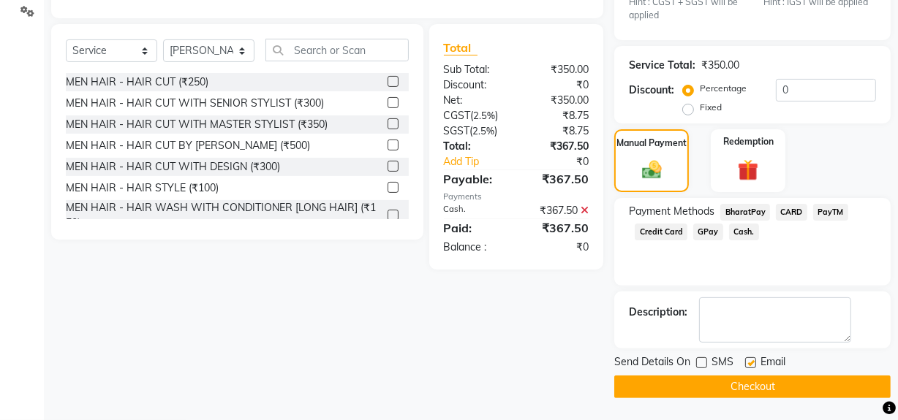
click at [721, 387] on button "Checkout" at bounding box center [752, 387] width 276 height 23
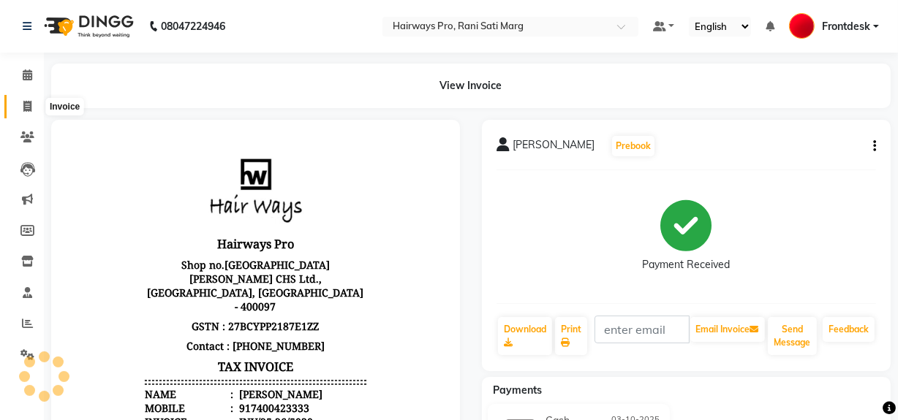
click at [23, 103] on icon at bounding box center [27, 106] width 8 height 11
select select "787"
select select "service"
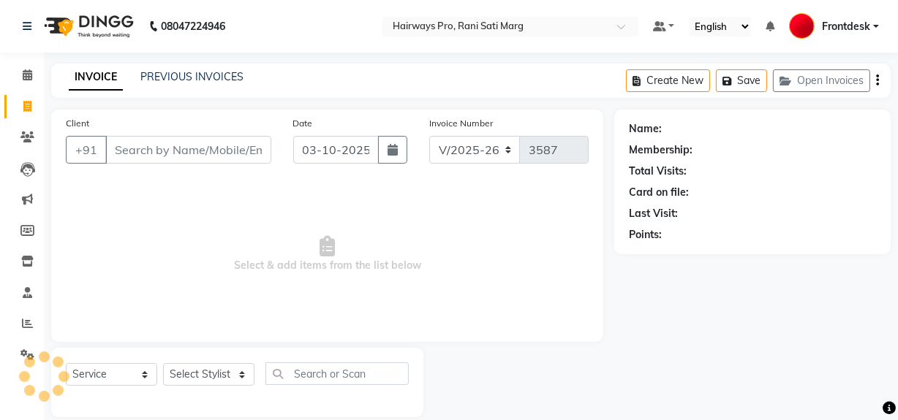
scroll to position [19, 0]
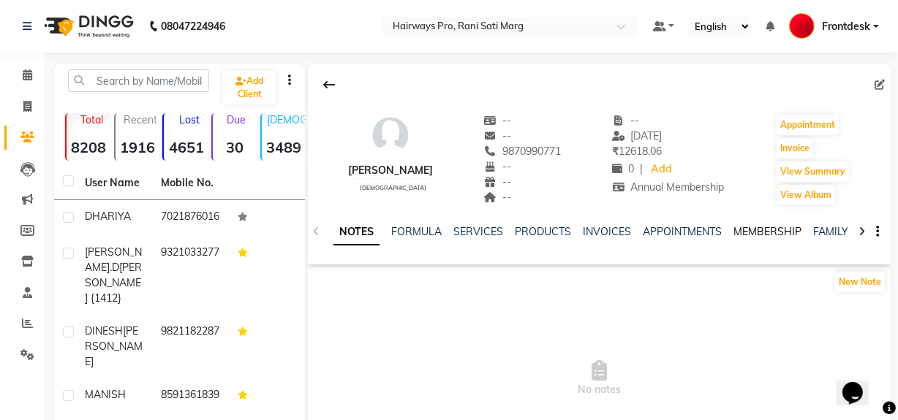
click at [778, 225] on link "MEMBERSHIP" at bounding box center [767, 231] width 68 height 13
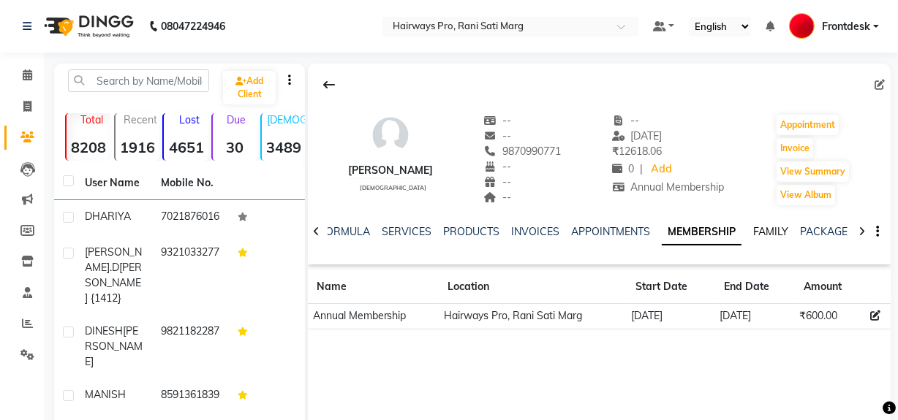
click at [770, 230] on link "FAMILY" at bounding box center [770, 231] width 35 height 13
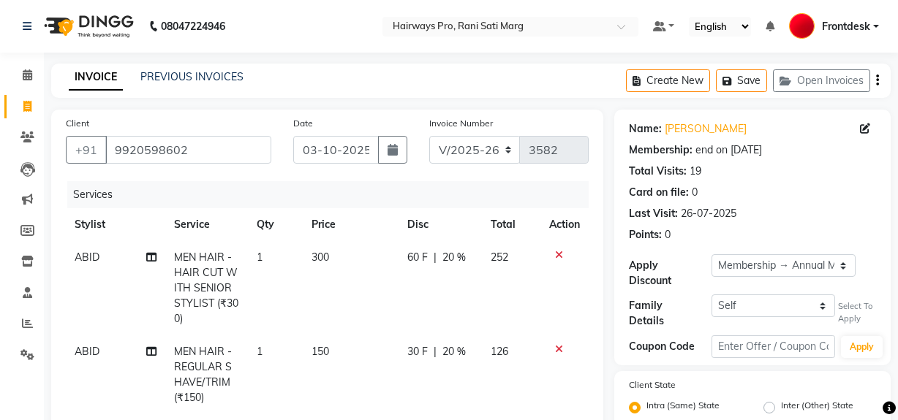
select select "787"
select select "service"
select select "13188"
select select "1: Object"
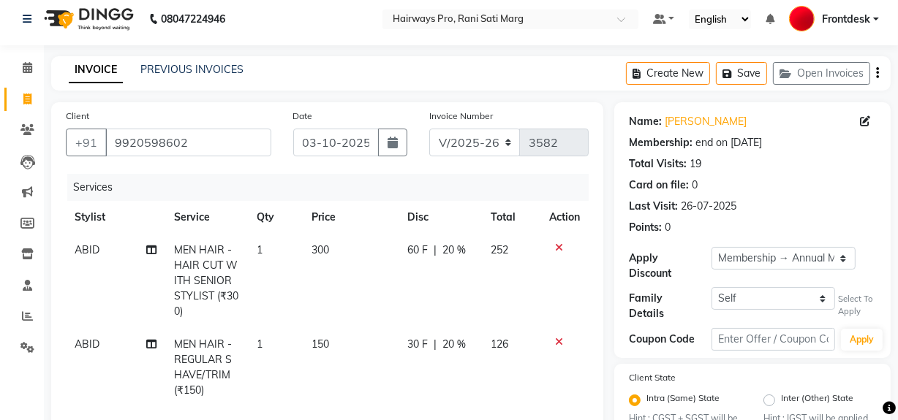
scroll to position [66, 0]
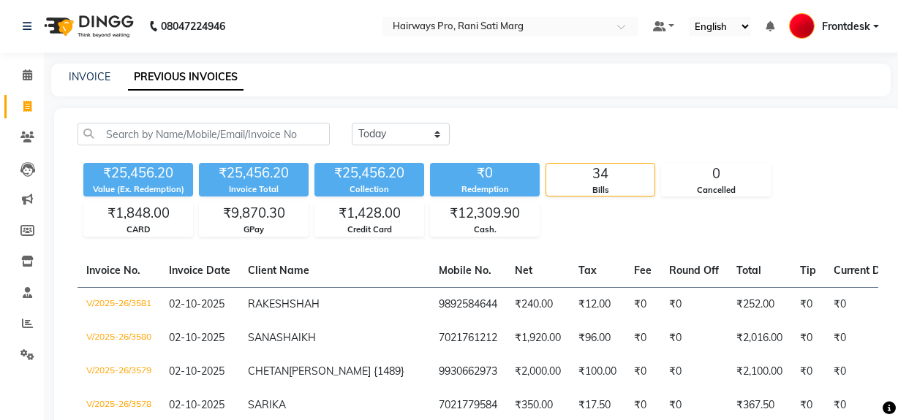
select select "[DATE]"
click at [32, 115] on link "Invoice" at bounding box center [21, 107] width 35 height 24
select select "service"
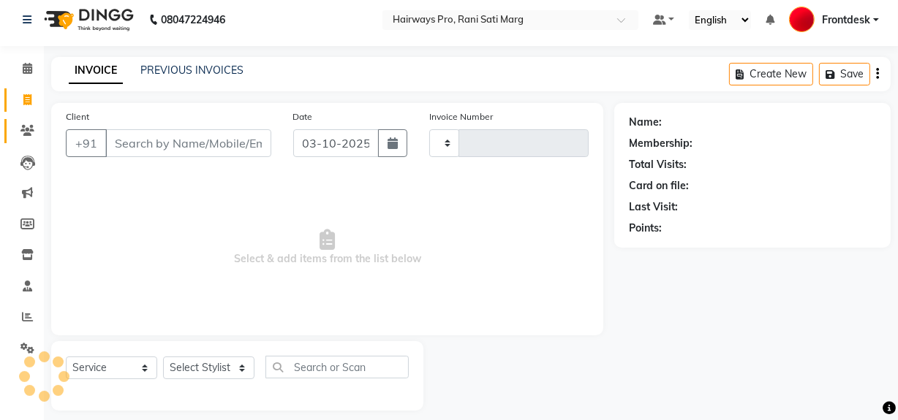
type input "3589"
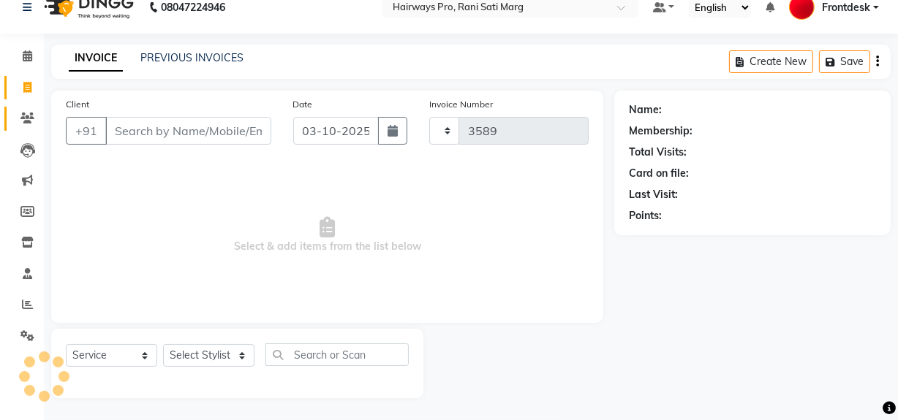
select select "787"
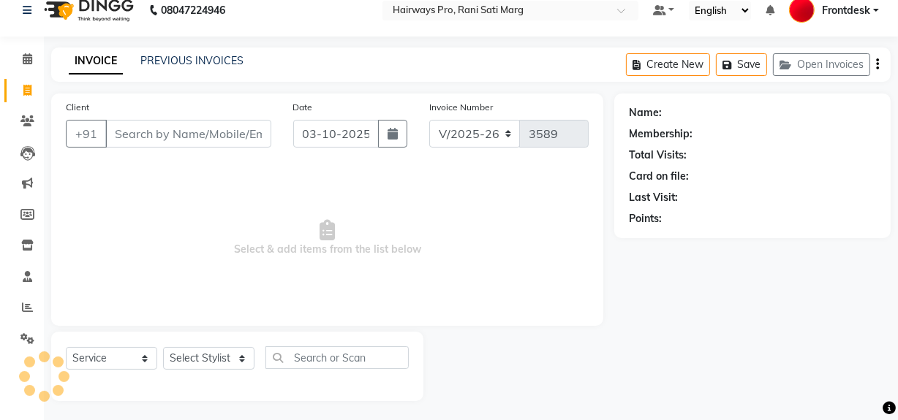
scroll to position [19, 0]
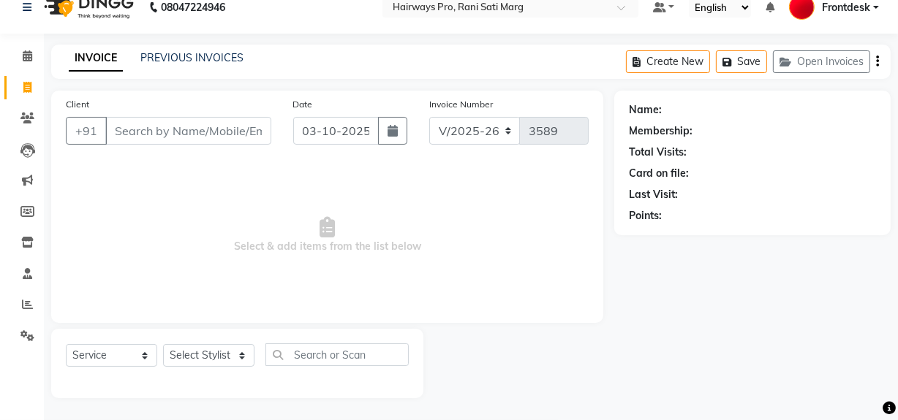
click at [150, 202] on span "Select & add items from the list below" at bounding box center [327, 235] width 523 height 146
click at [221, 135] on input "Client" at bounding box center [188, 131] width 166 height 28
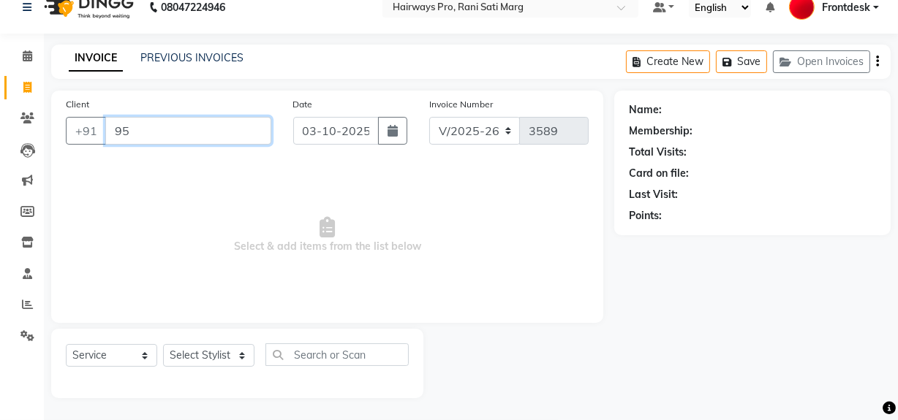
type input "9"
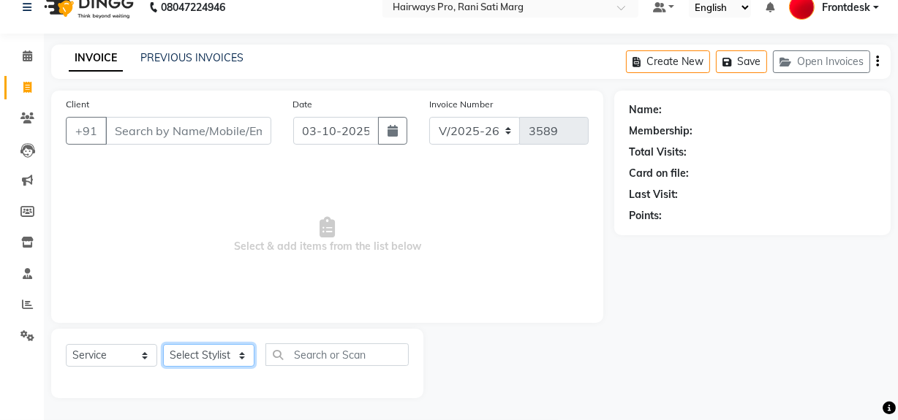
click at [236, 355] on select "Select Stylist ABID DANISH Faiz [PERSON_NAME] Frontdesk INTEZAR [PERSON_NAME] […" at bounding box center [208, 355] width 91 height 23
select select "13250"
click at [163, 344] on select "Select Stylist ABID DANISH Faiz [PERSON_NAME] Frontdesk INTEZAR [PERSON_NAME] […" at bounding box center [208, 355] width 91 height 23
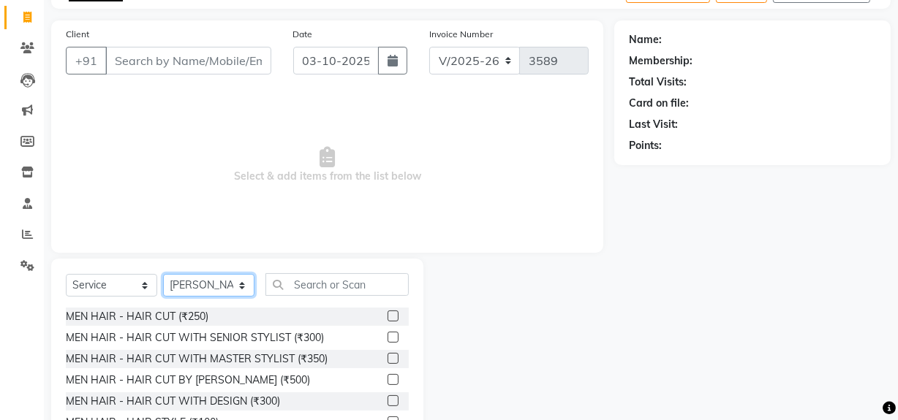
scroll to position [165, 0]
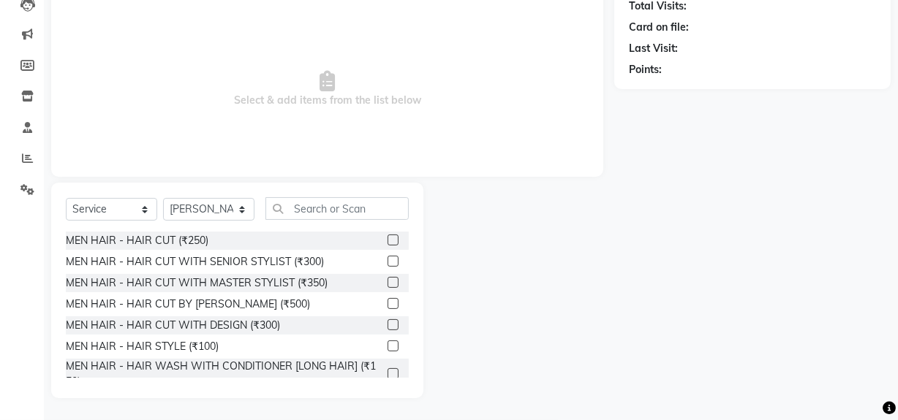
click at [387, 303] on label at bounding box center [392, 303] width 11 height 11
click at [387, 303] on input "checkbox" at bounding box center [392, 305] width 10 height 10
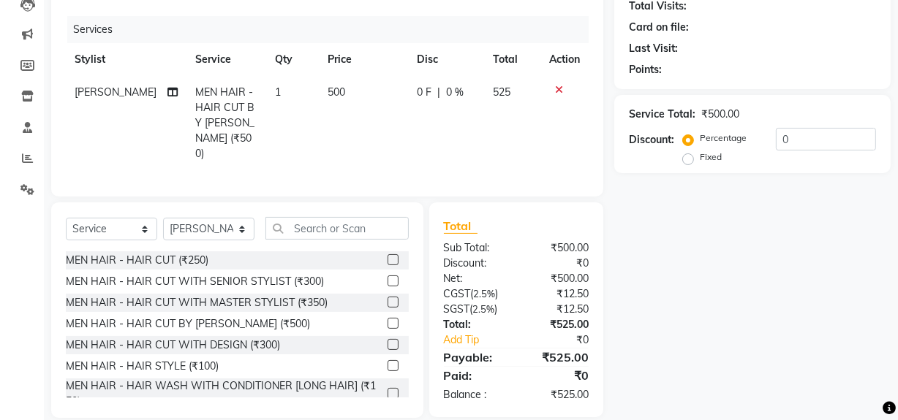
click at [387, 320] on label at bounding box center [392, 323] width 11 height 11
click at [387, 320] on input "checkbox" at bounding box center [392, 324] width 10 height 10
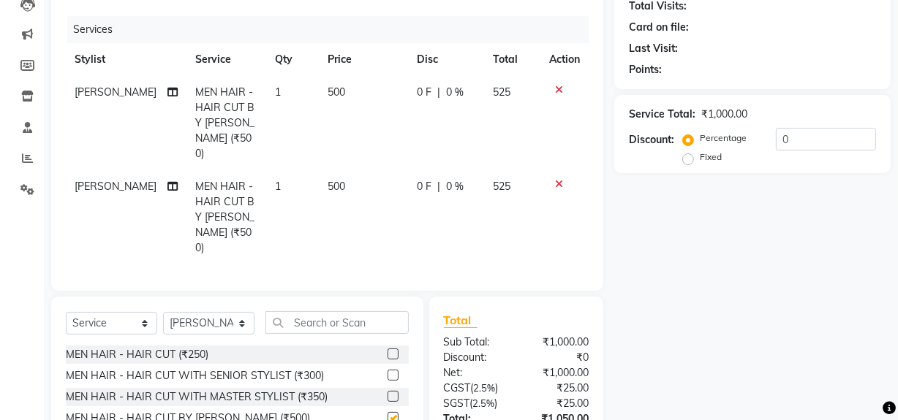
checkbox input "false"
click at [239, 312] on select "Select Stylist ABID DANISH Faiz [PERSON_NAME] Frontdesk INTEZAR [PERSON_NAME] […" at bounding box center [208, 323] width 91 height 23
select select "13188"
click at [163, 312] on select "Select Stylist ABID DANISH Faiz [PERSON_NAME] Frontdesk INTEZAR [PERSON_NAME] […" at bounding box center [208, 323] width 91 height 23
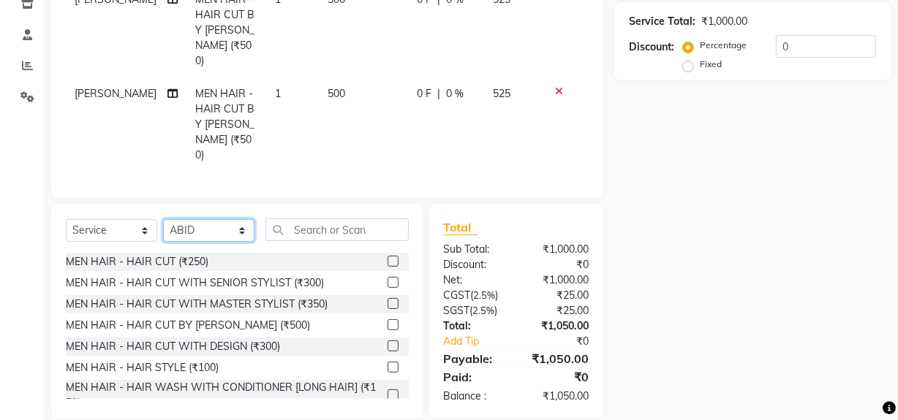
scroll to position [66, 0]
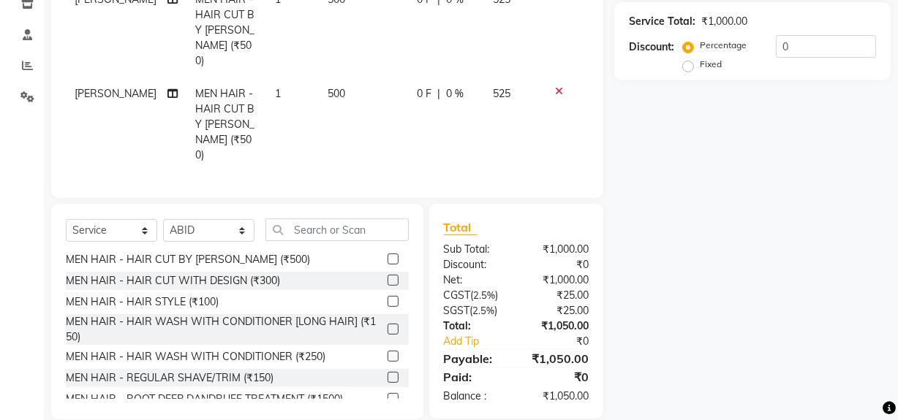
click at [387, 372] on label at bounding box center [392, 377] width 11 height 11
click at [387, 374] on input "checkbox" at bounding box center [392, 379] width 10 height 10
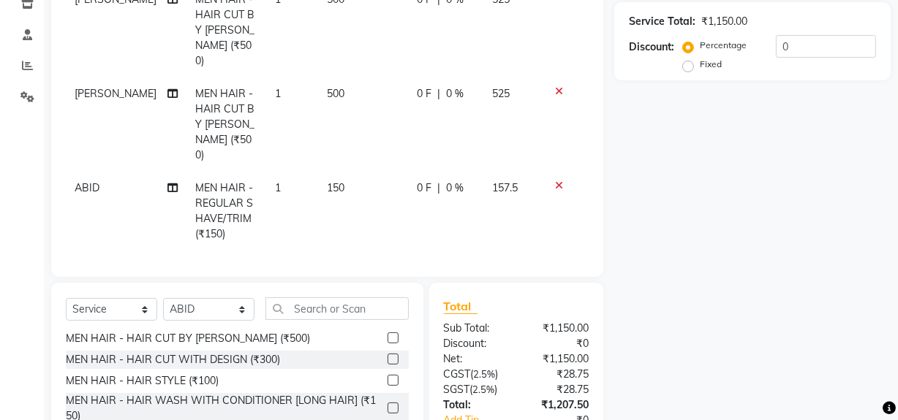
checkbox input "false"
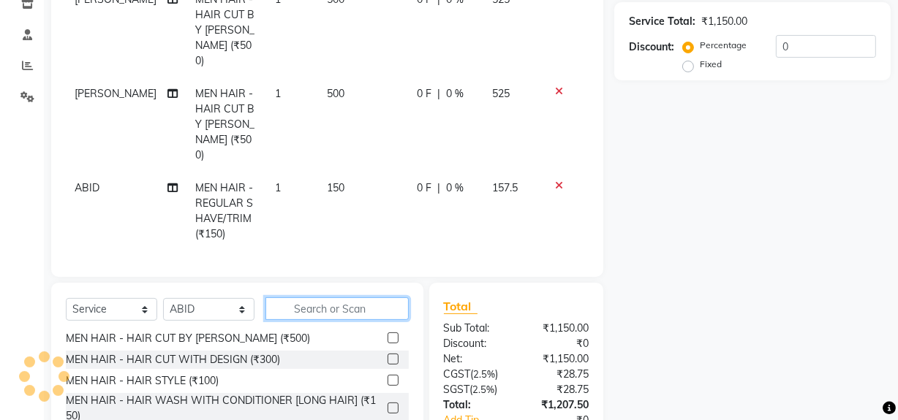
click at [342, 298] on input "text" at bounding box center [336, 309] width 143 height 23
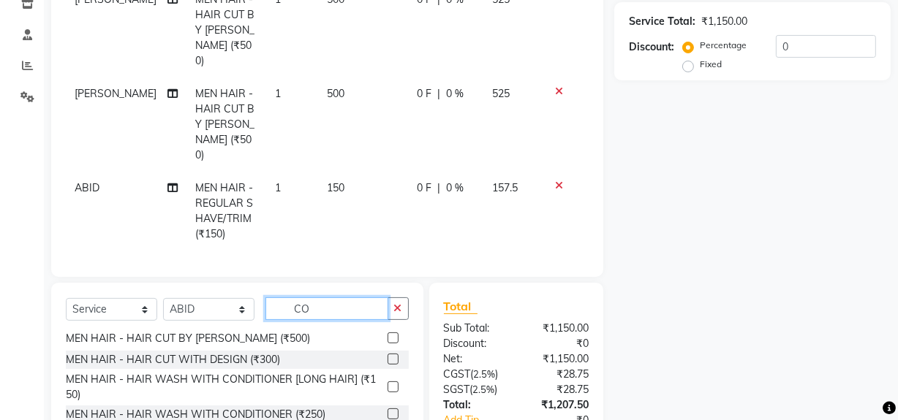
scroll to position [0, 0]
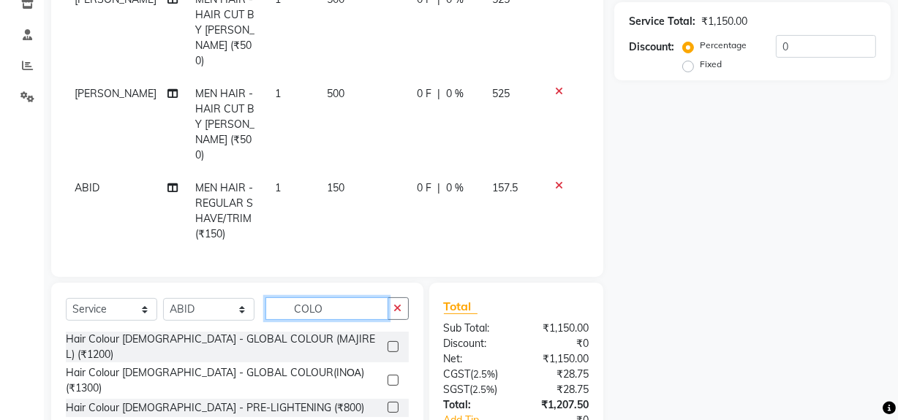
type input "COLO"
click at [387, 341] on label at bounding box center [392, 346] width 11 height 11
click at [387, 343] on input "checkbox" at bounding box center [392, 348] width 10 height 10
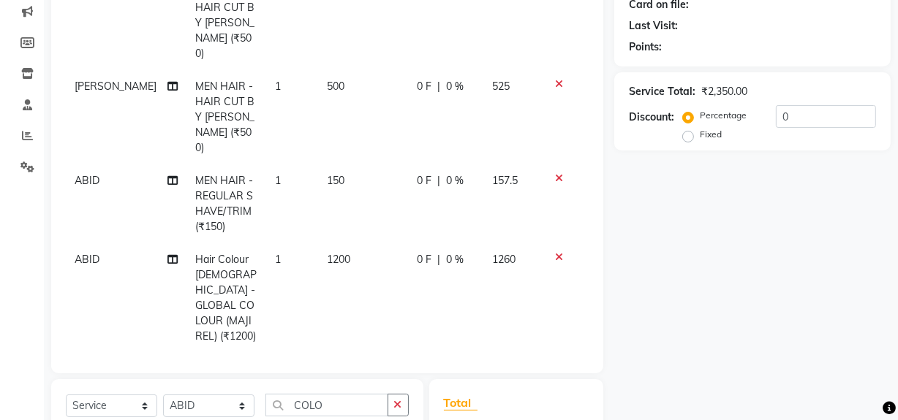
scroll to position [185, 0]
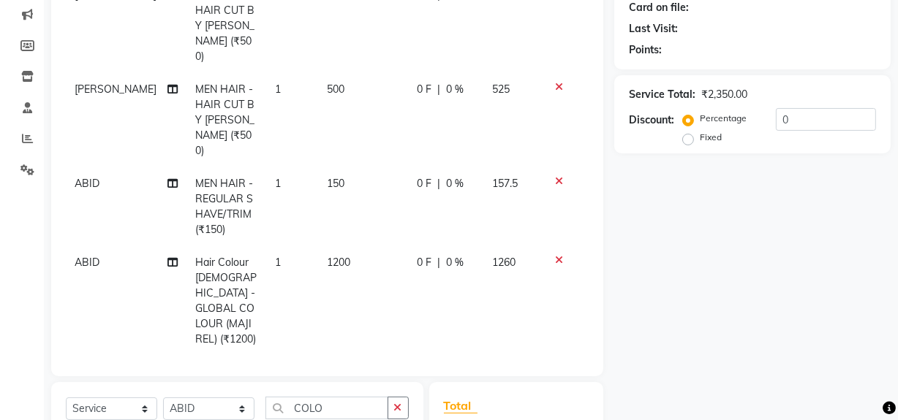
click at [555, 257] on icon at bounding box center [559, 260] width 8 height 10
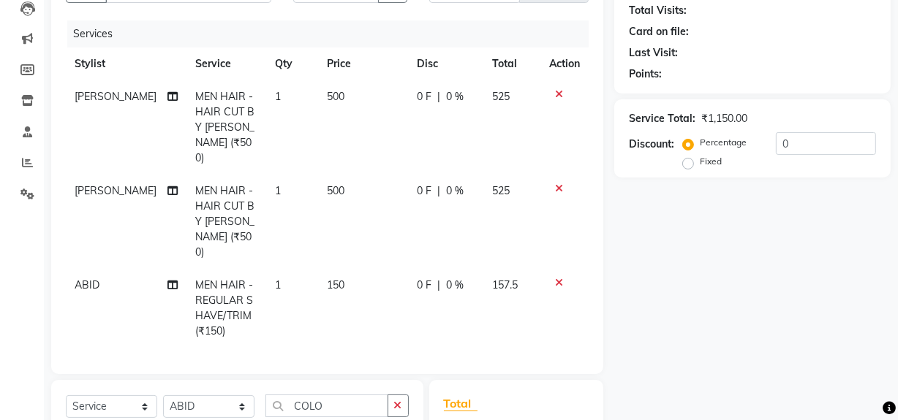
scroll to position [337, 0]
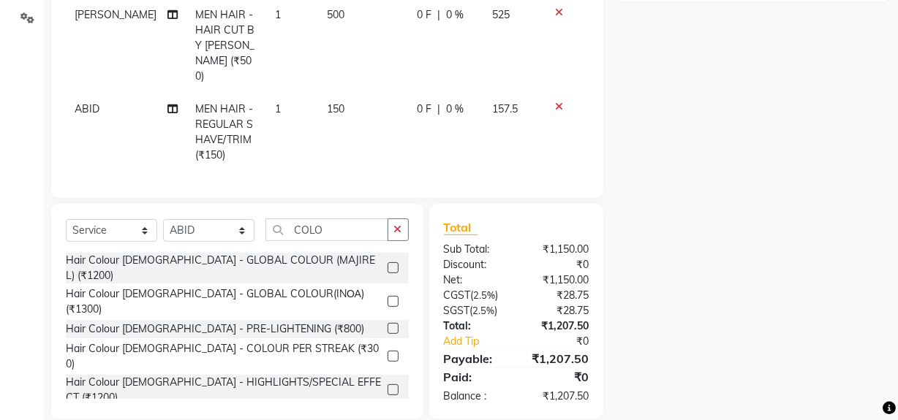
click at [387, 262] on label at bounding box center [392, 267] width 11 height 11
click at [387, 264] on input "checkbox" at bounding box center [392, 269] width 10 height 10
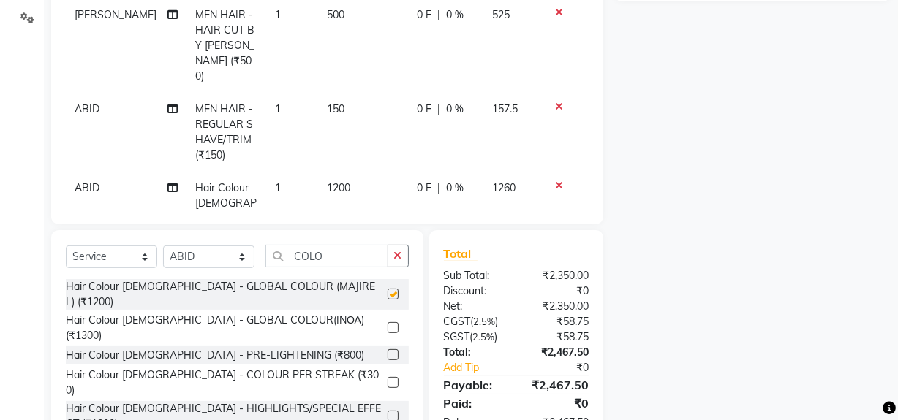
checkbox input "false"
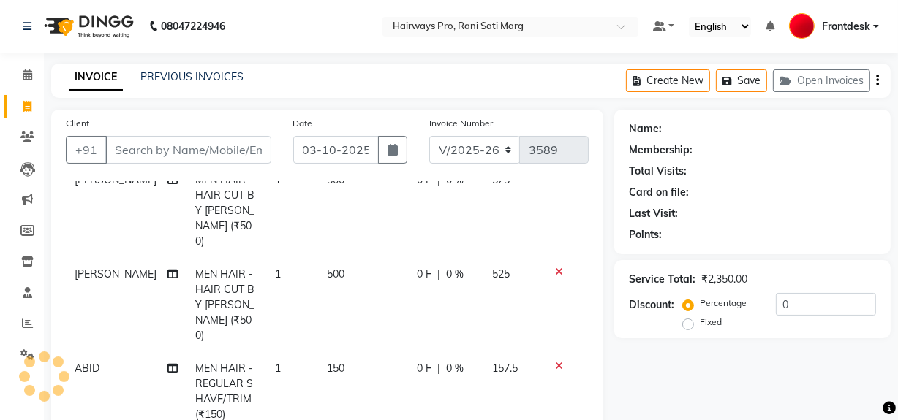
scroll to position [265, 0]
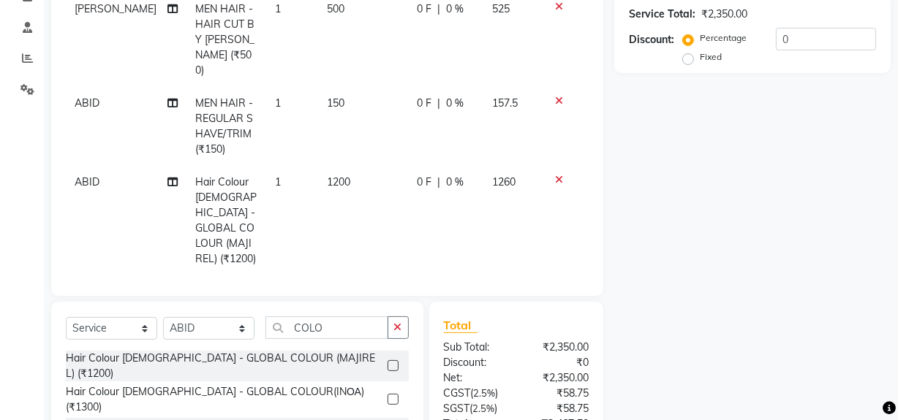
click at [555, 182] on icon at bounding box center [559, 180] width 8 height 10
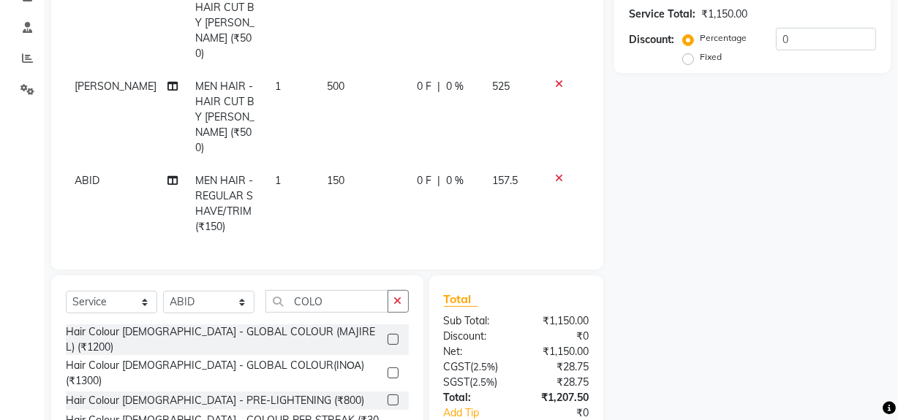
click at [387, 368] on label at bounding box center [392, 373] width 11 height 11
click at [387, 369] on input "checkbox" at bounding box center [392, 374] width 10 height 10
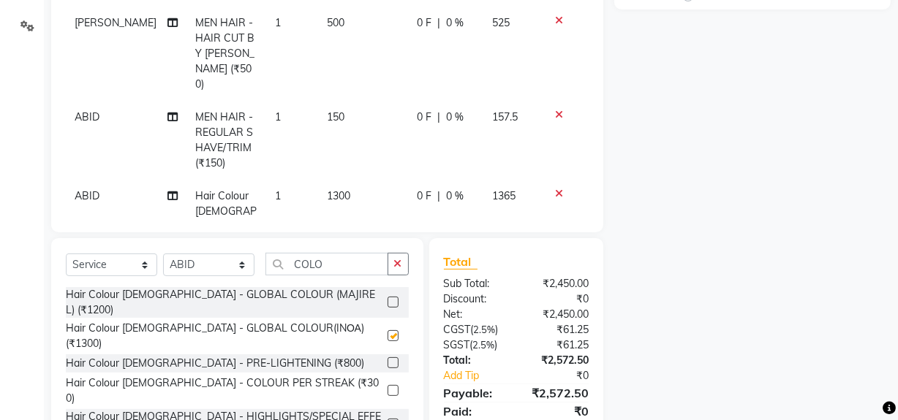
checkbox input "false"
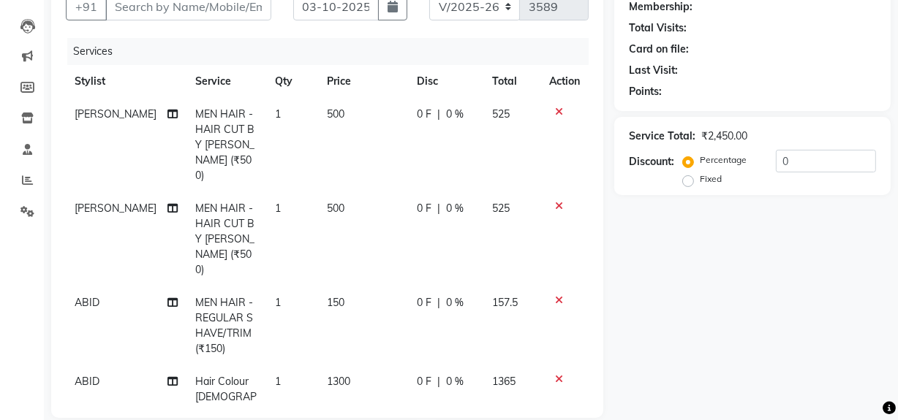
scroll to position [118, 0]
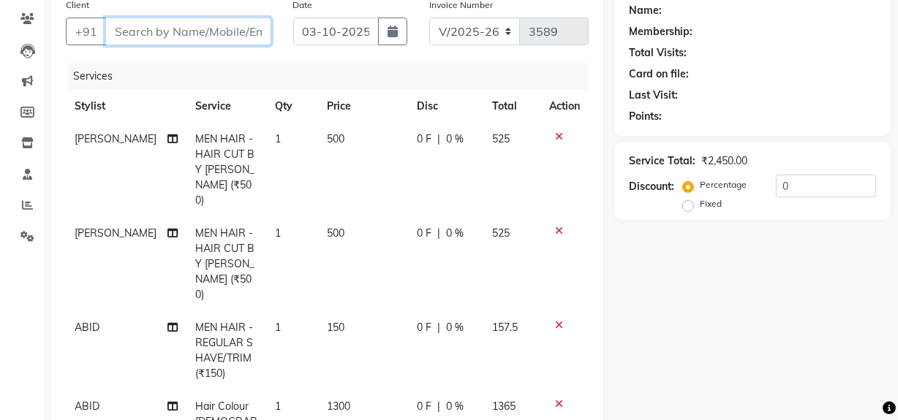
click at [207, 26] on input "Client" at bounding box center [188, 32] width 166 height 28
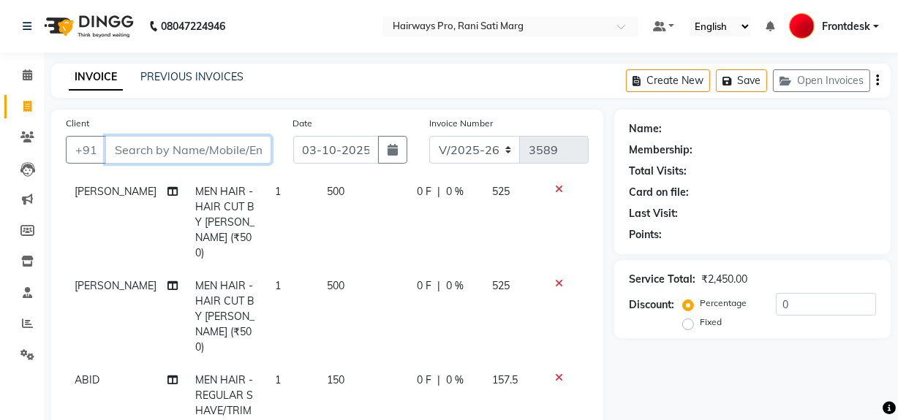
scroll to position [0, 0]
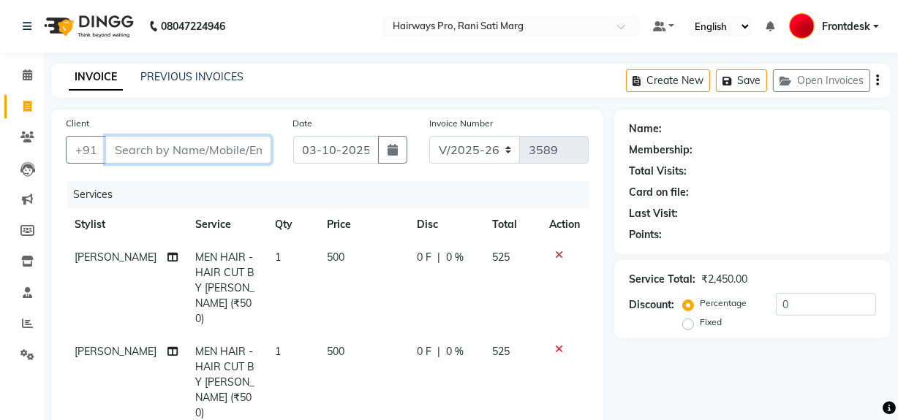
click at [183, 151] on input "Client" at bounding box center [188, 150] width 166 height 28
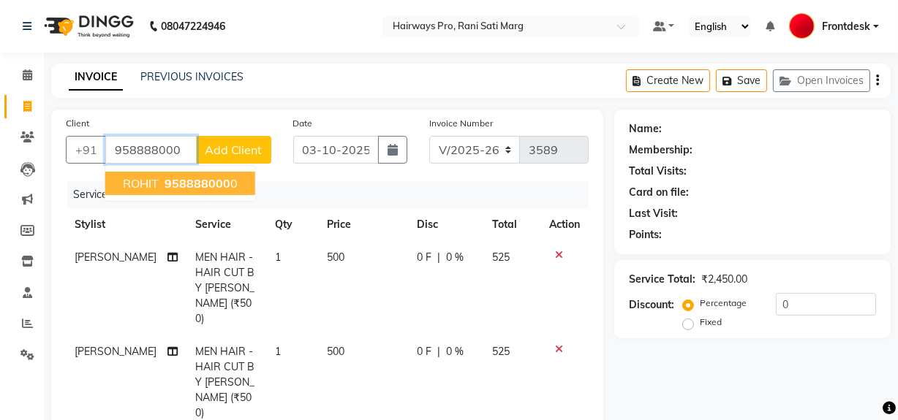
click at [208, 182] on span "958888000" at bounding box center [197, 183] width 66 height 15
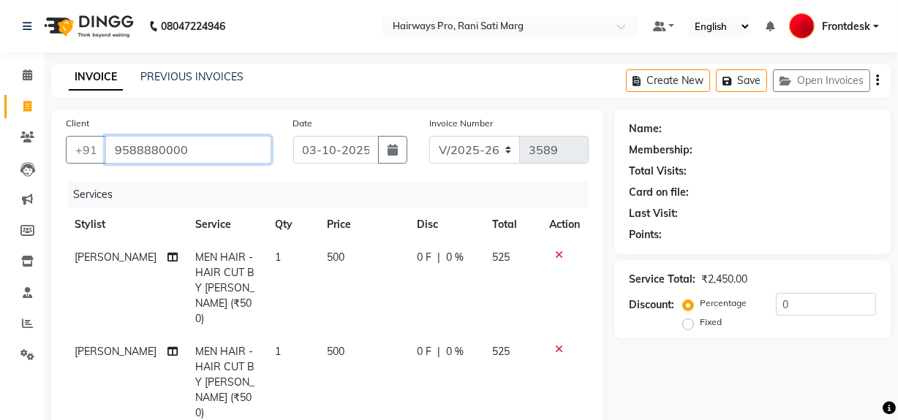
type input "9588880000"
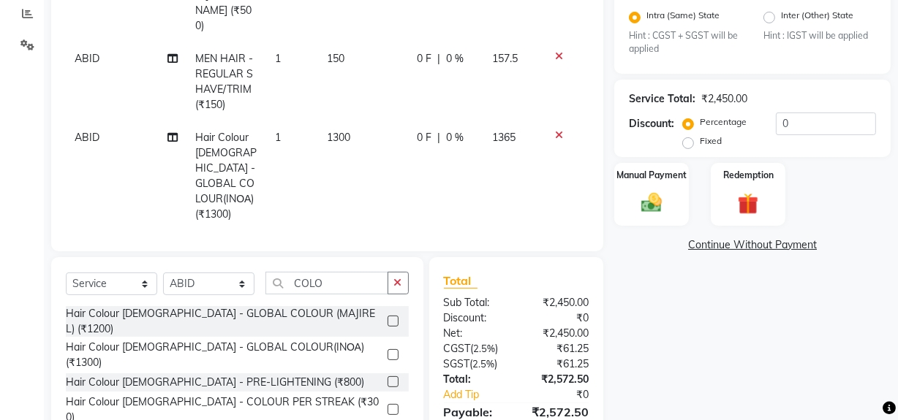
scroll to position [332, 0]
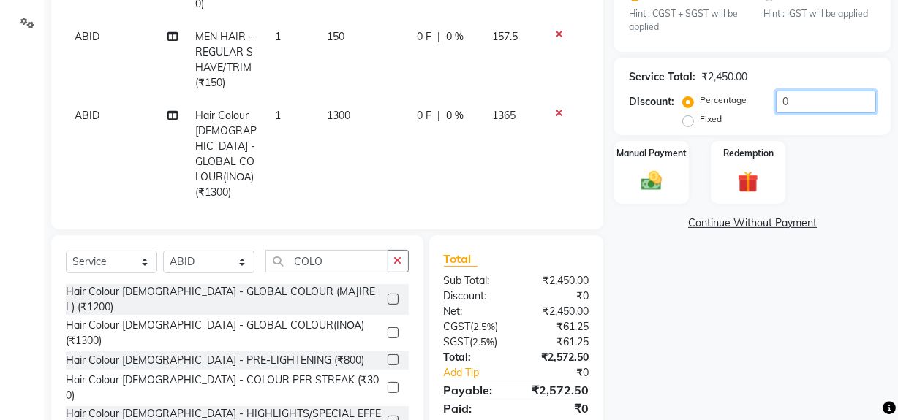
click at [790, 100] on input "0" at bounding box center [826, 102] width 100 height 23
type input "20"
click at [785, 351] on div "Name: Rohit Membership: No Active Membership Total Visits: 3 Card on file: 0 La…" at bounding box center [757, 114] width 287 height 673
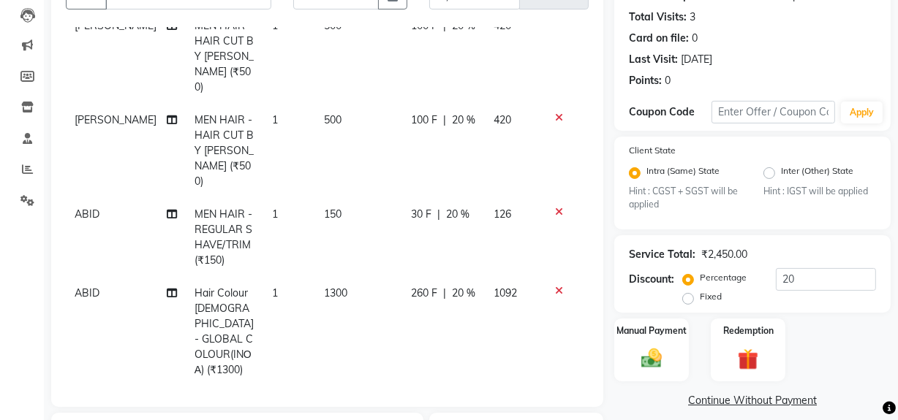
scroll to position [185, 0]
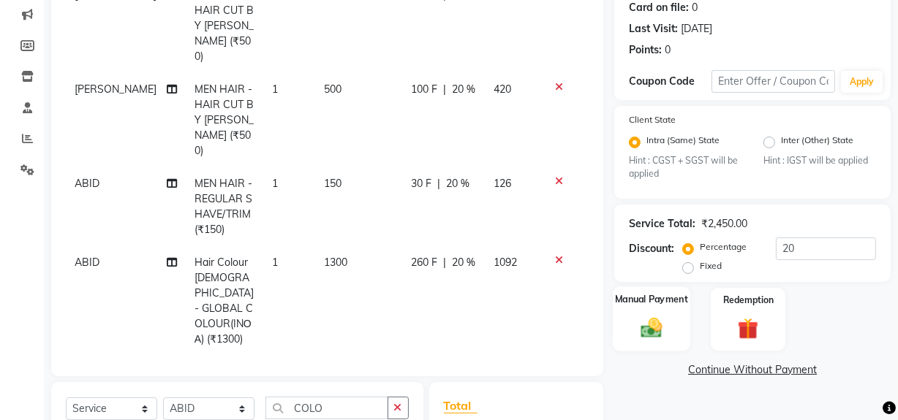
click at [643, 330] on img at bounding box center [651, 328] width 35 height 25
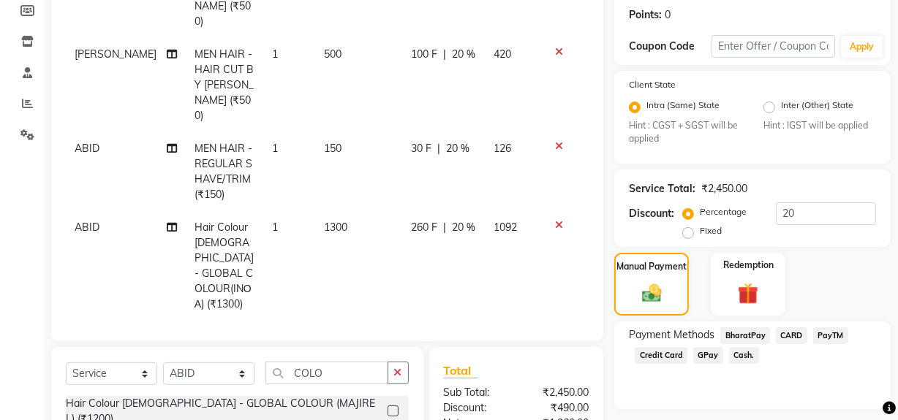
scroll to position [251, 0]
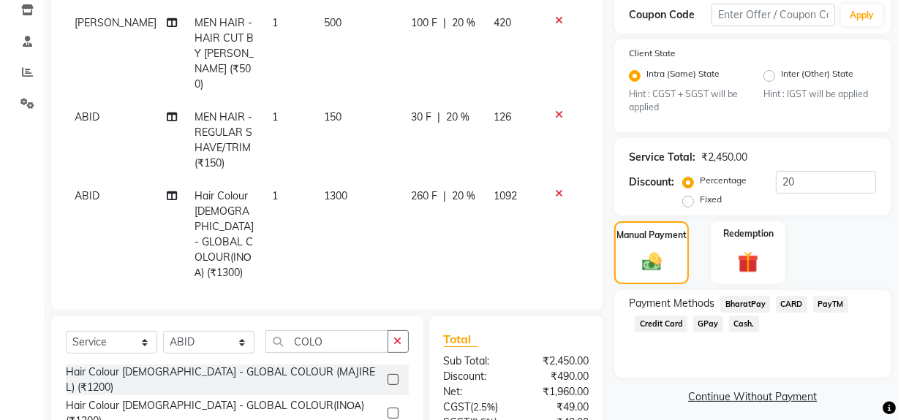
click at [702, 322] on span "GPay" at bounding box center [708, 324] width 30 height 17
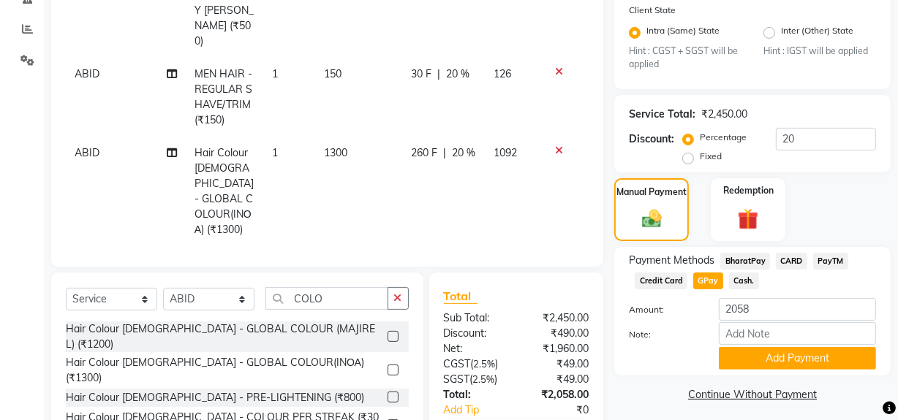
scroll to position [318, 0]
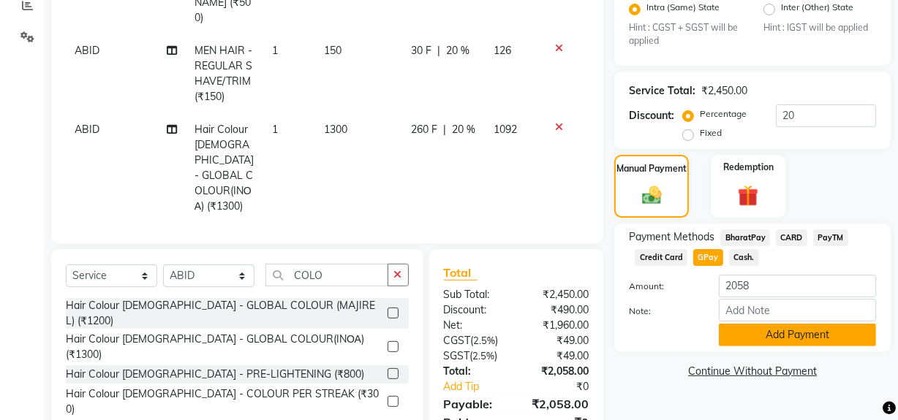
click at [762, 330] on button "Add Payment" at bounding box center [797, 335] width 157 height 23
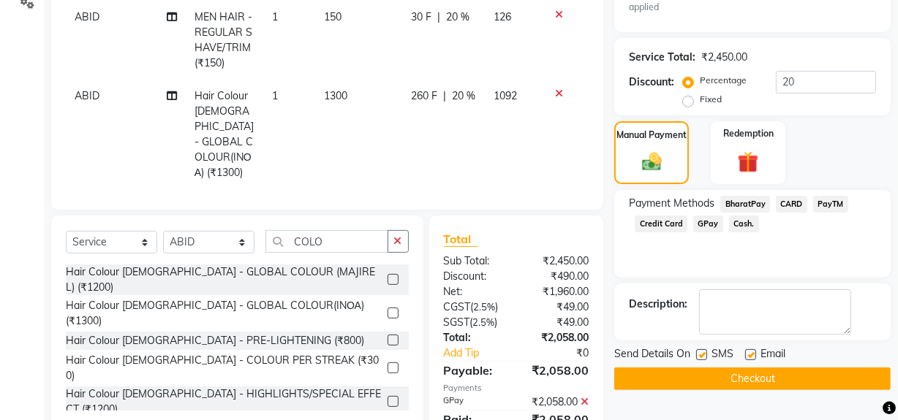
scroll to position [414, 0]
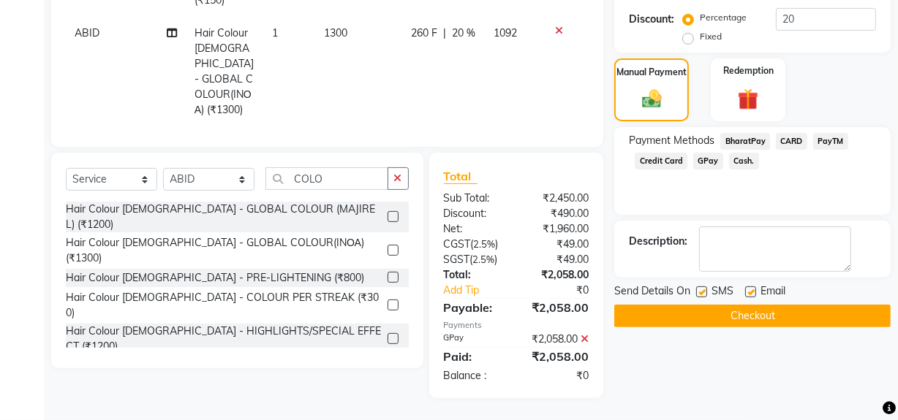
click at [715, 321] on button "Checkout" at bounding box center [752, 316] width 276 height 23
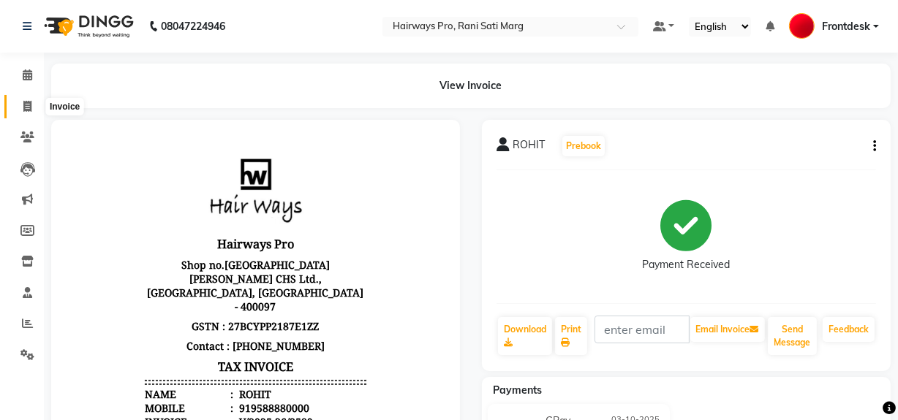
click at [29, 109] on icon at bounding box center [27, 106] width 8 height 11
select select "service"
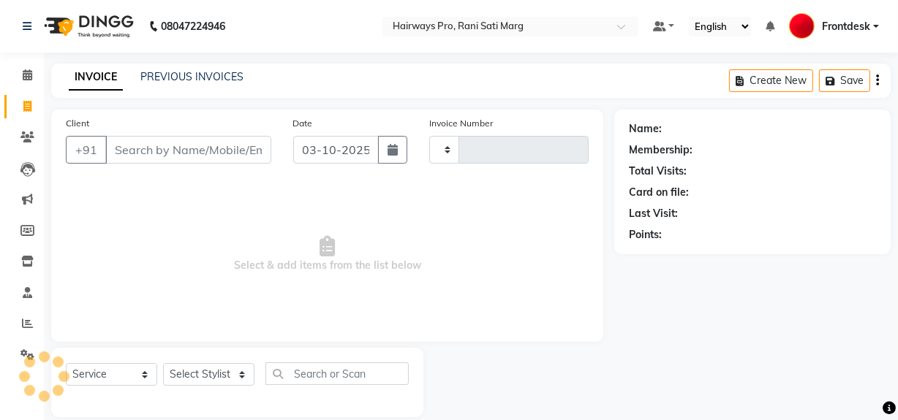
scroll to position [19, 0]
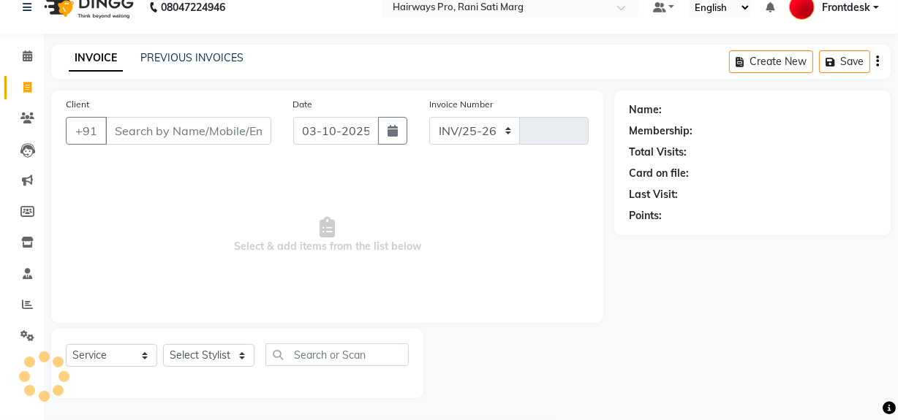
select select "787"
type input "3590"
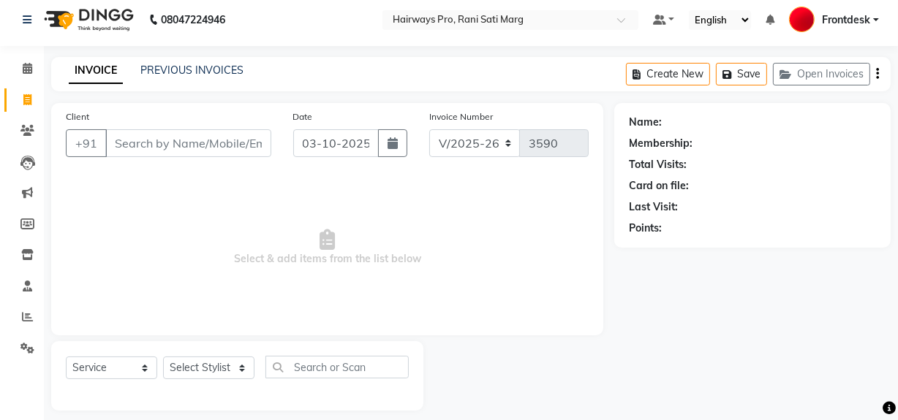
scroll to position [0, 0]
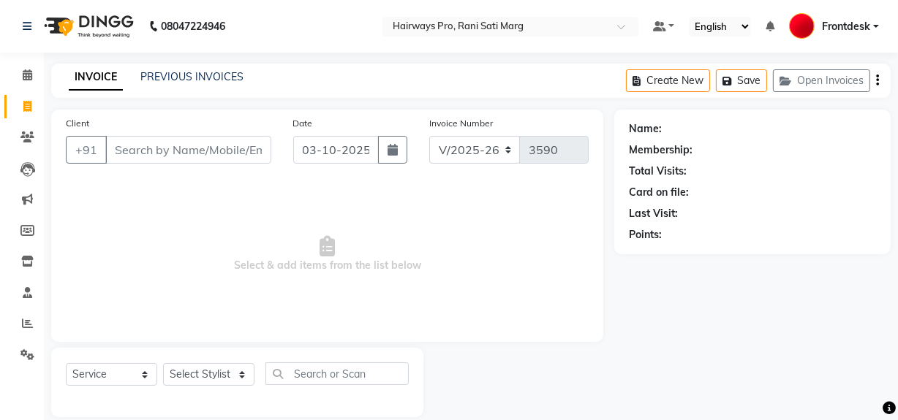
click at [199, 189] on span "Select & add items from the list below" at bounding box center [327, 254] width 523 height 146
click at [181, 75] on link "PREVIOUS INVOICES" at bounding box center [191, 76] width 103 height 13
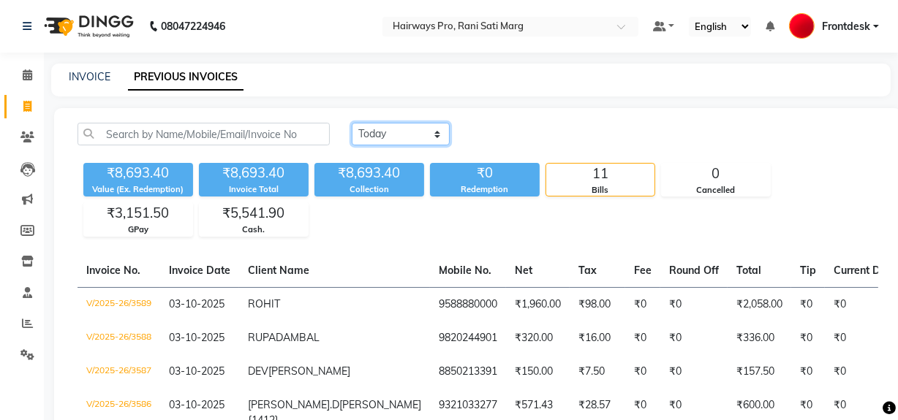
click at [379, 132] on select "Today Yesterday Custom Range" at bounding box center [401, 134] width 98 height 23
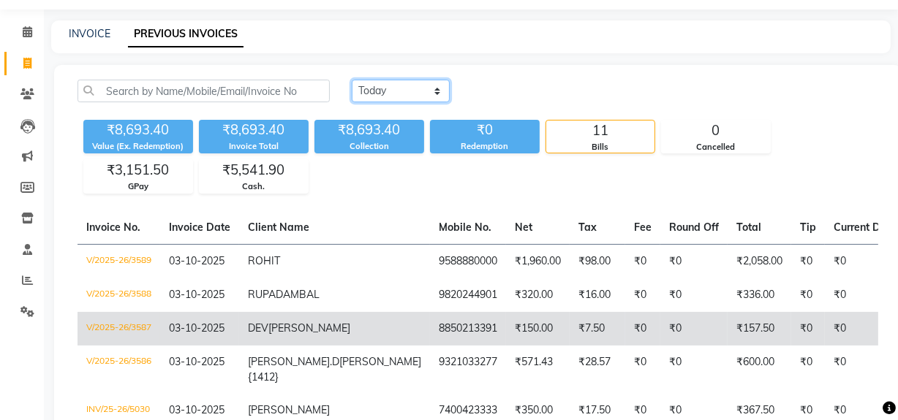
scroll to position [66, 0]
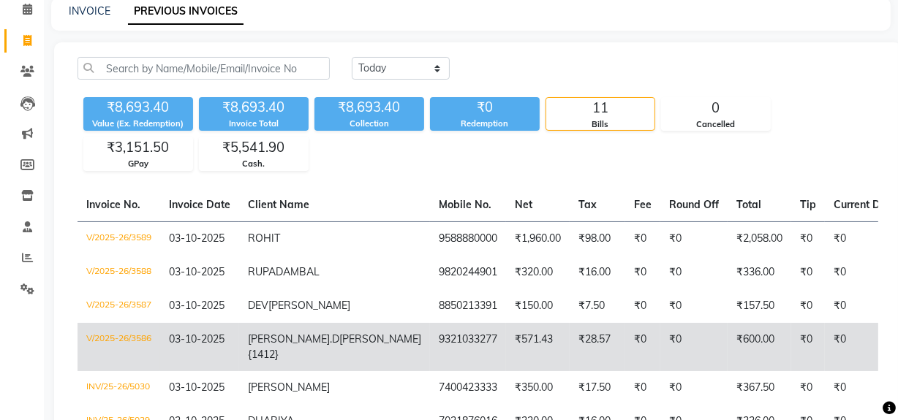
click at [825, 364] on td "₹0" at bounding box center [863, 347] width 76 height 48
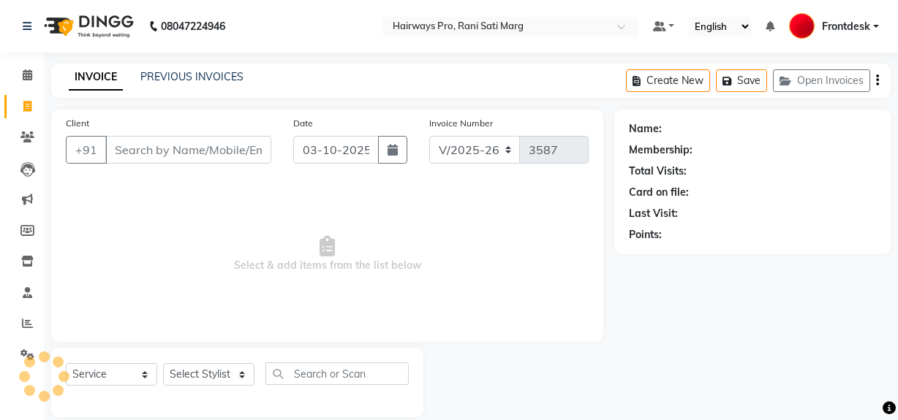
select select "787"
select select "service"
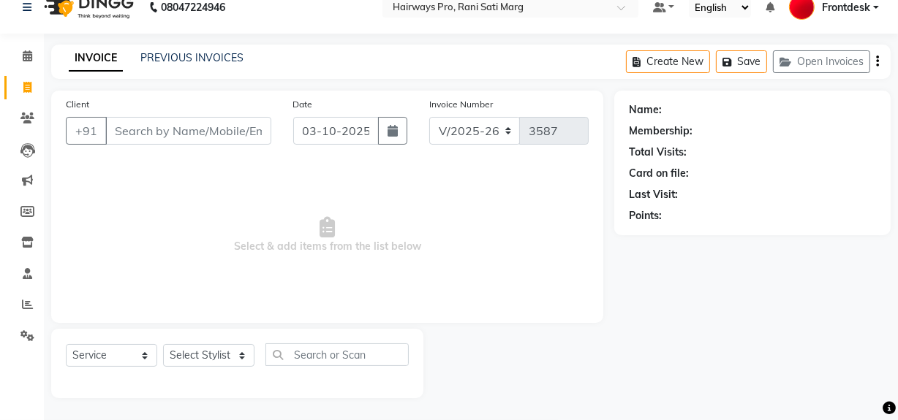
click at [181, 129] on input "Client" at bounding box center [188, 131] width 166 height 28
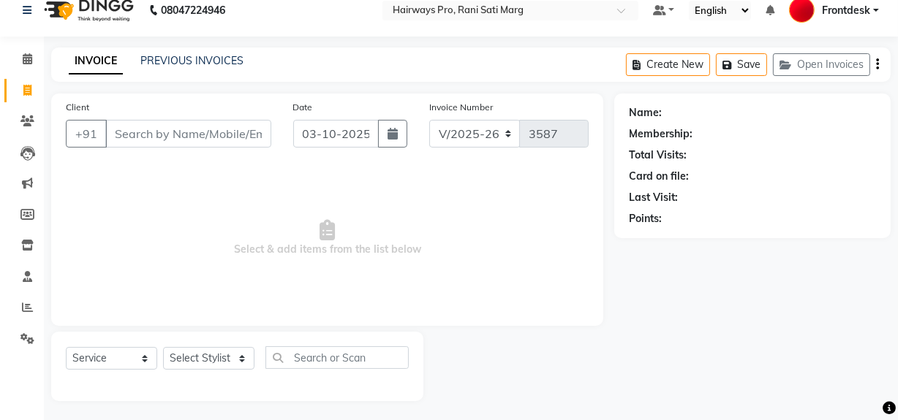
scroll to position [0, 0]
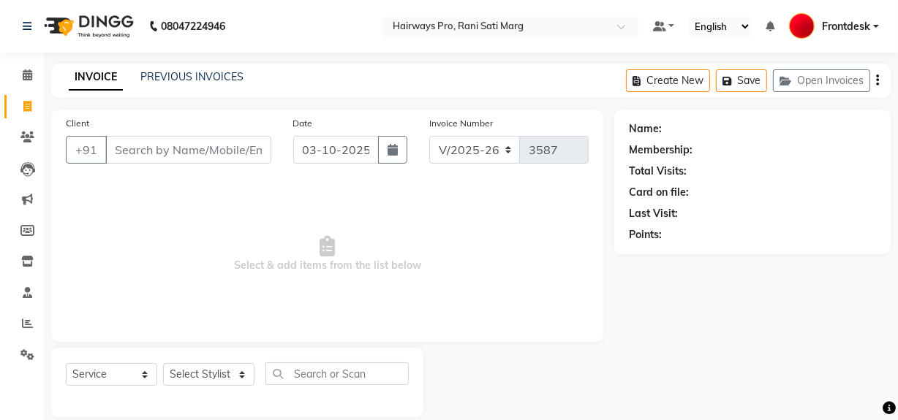
drag, startPoint x: 288, startPoint y: 297, endPoint x: 149, endPoint y: 317, distance: 140.3
click at [149, 317] on span "Select & add items from the list below" at bounding box center [327, 254] width 523 height 146
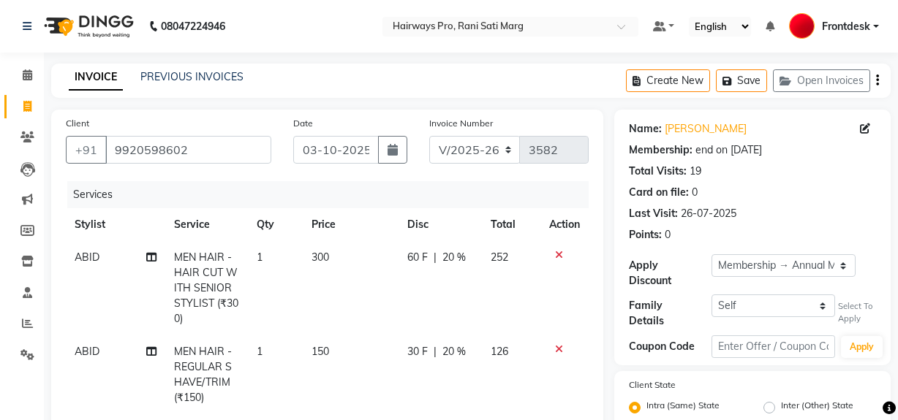
select select "787"
select select "service"
select select "13188"
select select "1: Object"
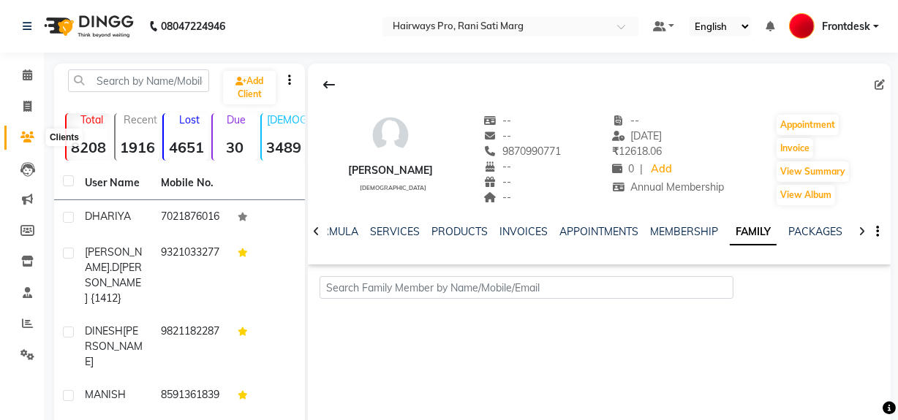
click at [20, 137] on icon at bounding box center [27, 137] width 14 height 11
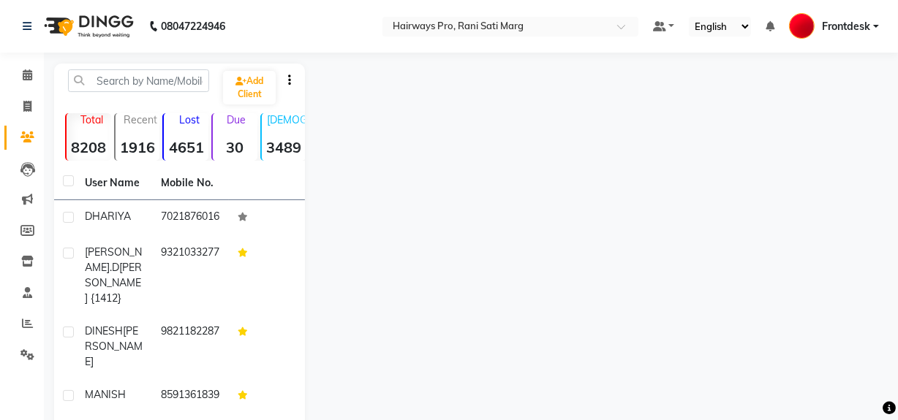
click at [20, 139] on icon at bounding box center [27, 137] width 14 height 11
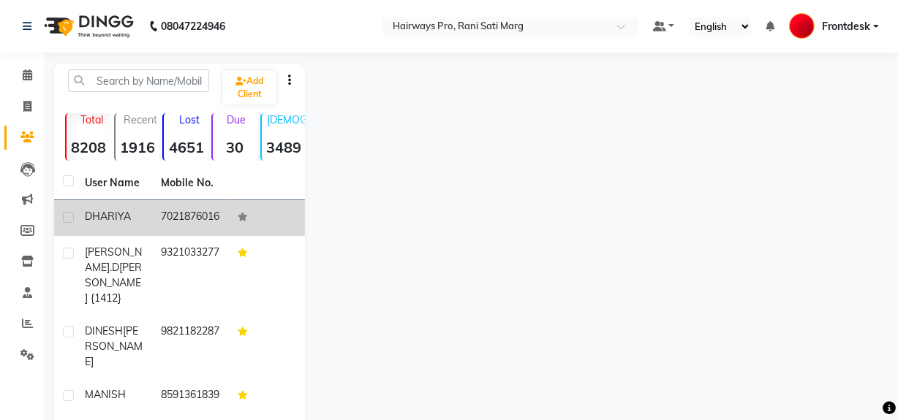
click at [105, 219] on span "DHARIYA" at bounding box center [108, 216] width 46 height 13
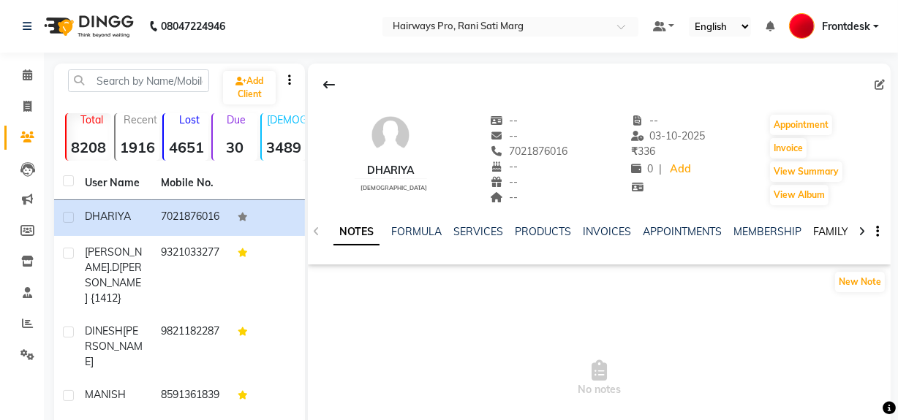
click at [823, 232] on link "FAMILY" at bounding box center [830, 231] width 35 height 13
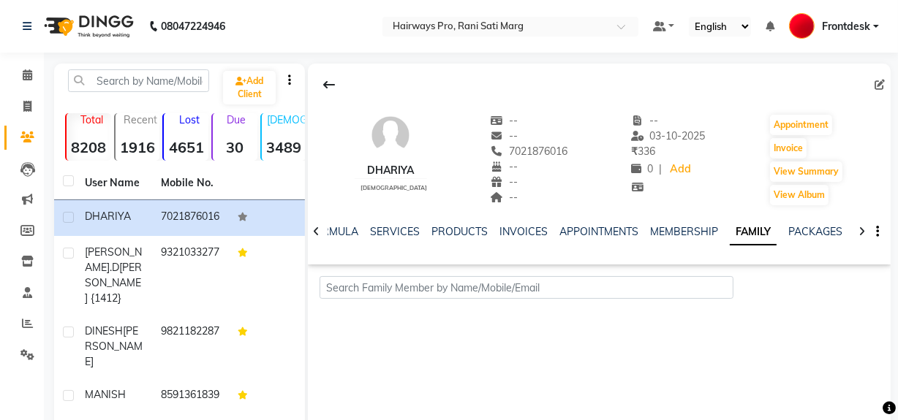
click at [564, 363] on div "DHARIYA [DEMOGRAPHIC_DATA] -- -- 7021876016 -- -- -- -- [DATE] ₹ 336 0 | Add Ap…" at bounding box center [599, 283] width 583 height 439
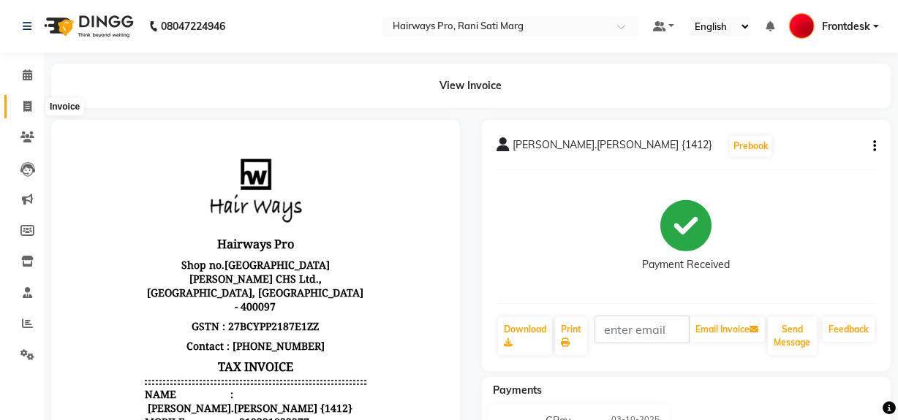
click at [29, 109] on icon at bounding box center [27, 106] width 8 height 11
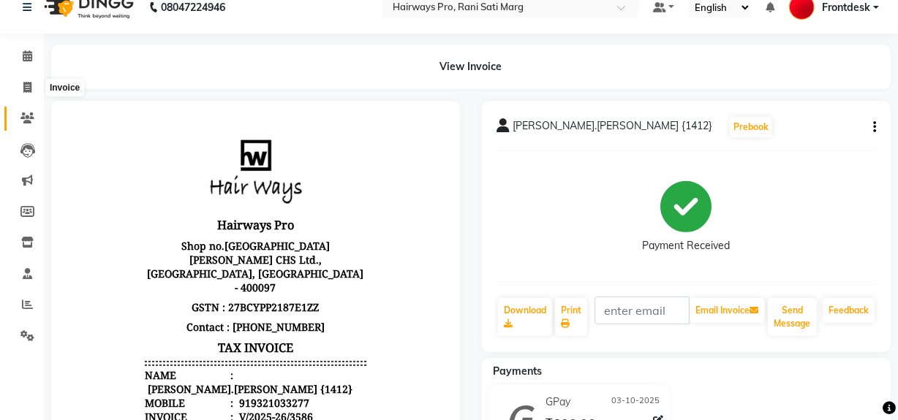
select select "service"
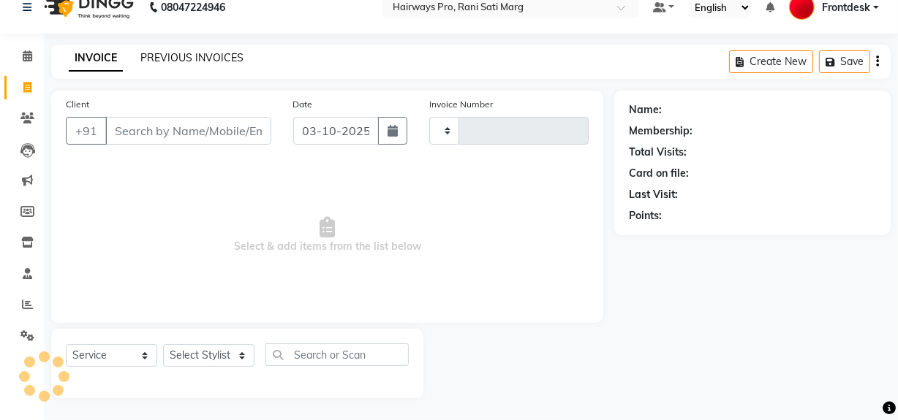
type input "3590"
click at [232, 56] on link "PREVIOUS INVOICES" at bounding box center [191, 57] width 103 height 13
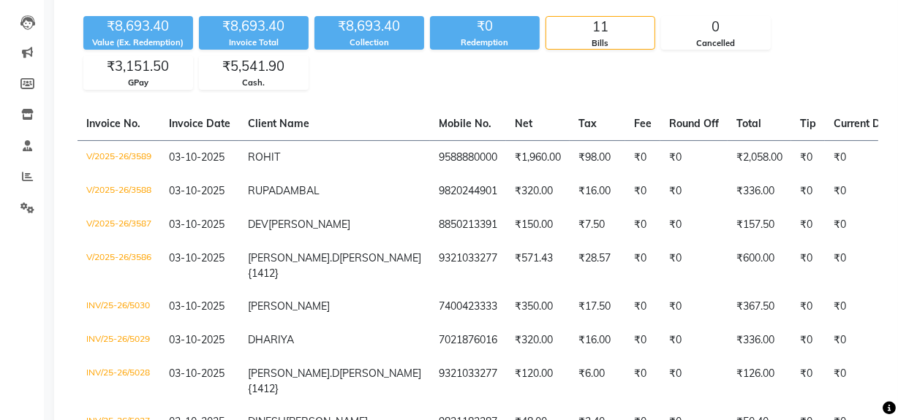
scroll to position [120, 0]
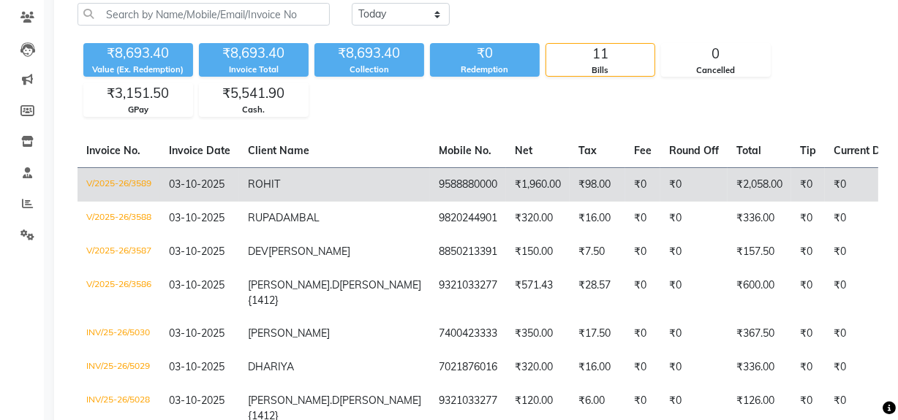
click at [124, 181] on td "V/2025-26/3589" at bounding box center [118, 184] width 83 height 34
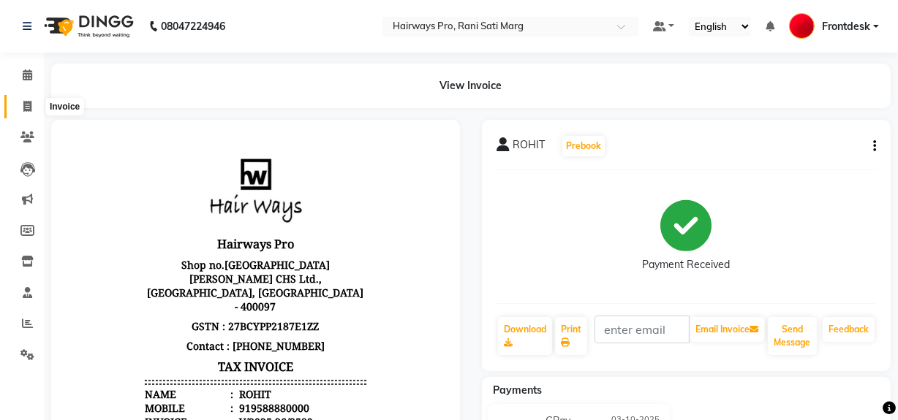
click at [21, 103] on span at bounding box center [28, 107] width 26 height 17
select select "service"
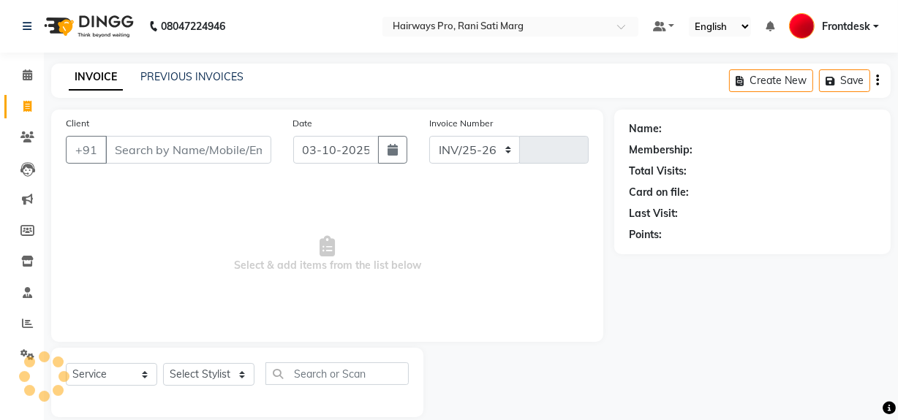
select select "787"
type input "3590"
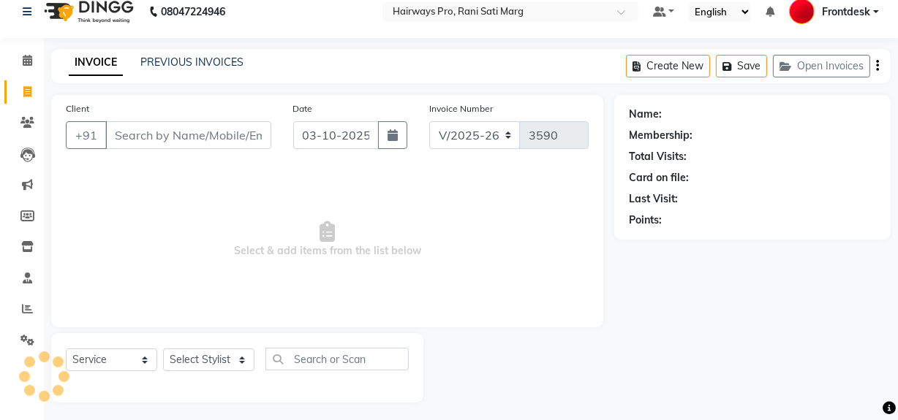
scroll to position [19, 0]
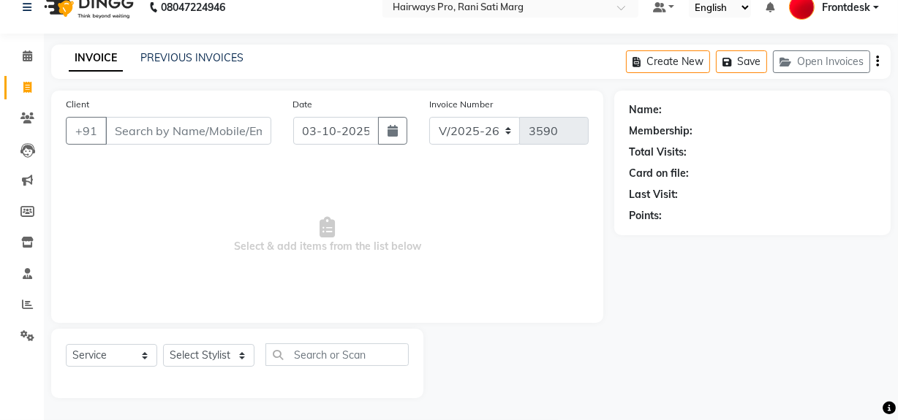
click at [167, 136] on input "Client" at bounding box center [188, 131] width 166 height 28
click at [28, 86] on icon at bounding box center [27, 87] width 8 height 11
select select "787"
select select "service"
